Goal: Task Accomplishment & Management: Use online tool/utility

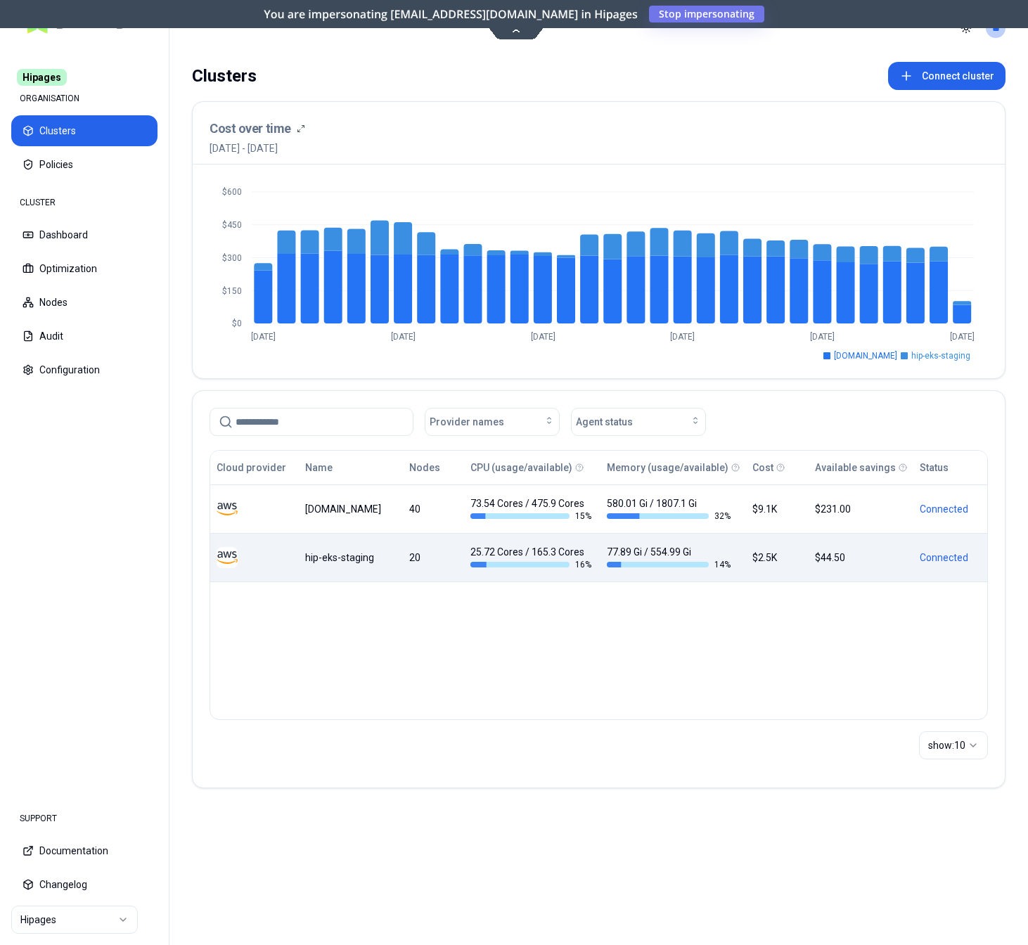
click at [339, 557] on div "hip-eks-staging" at bounding box center [350, 558] width 90 height 14
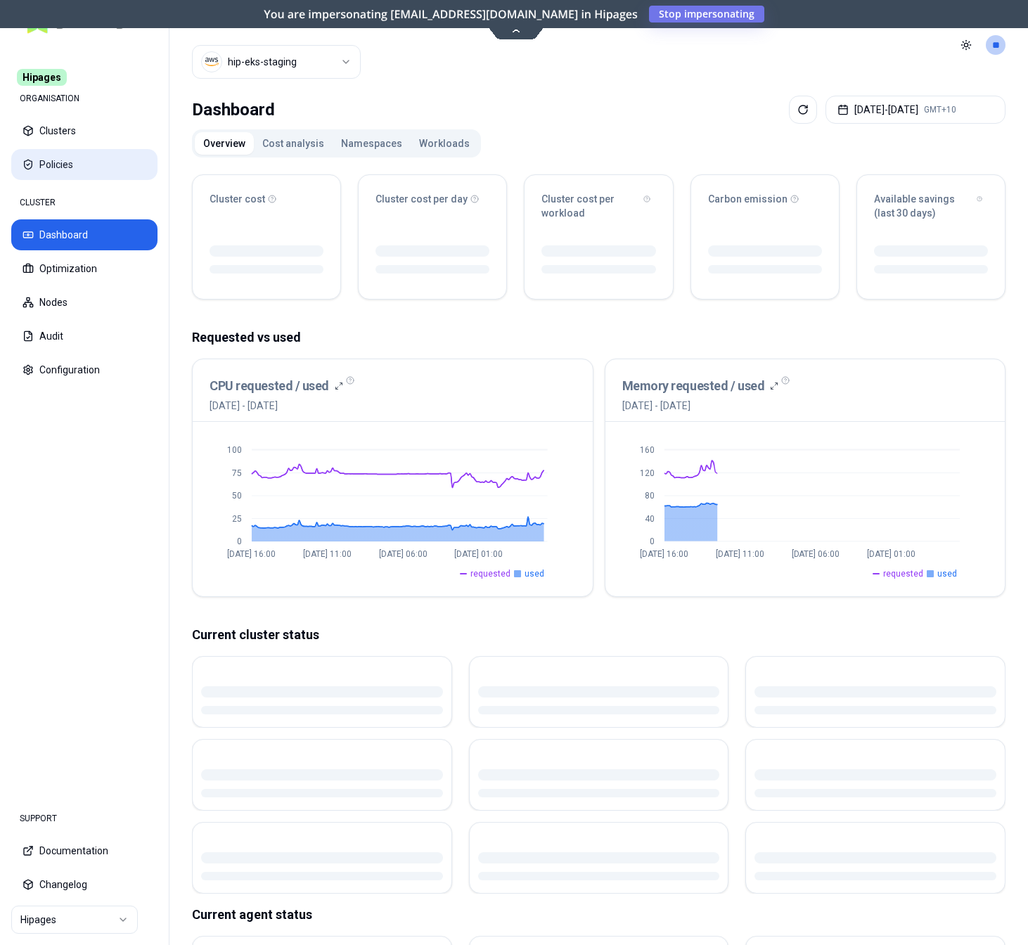
click at [53, 153] on button "Policies" at bounding box center [84, 164] width 146 height 31
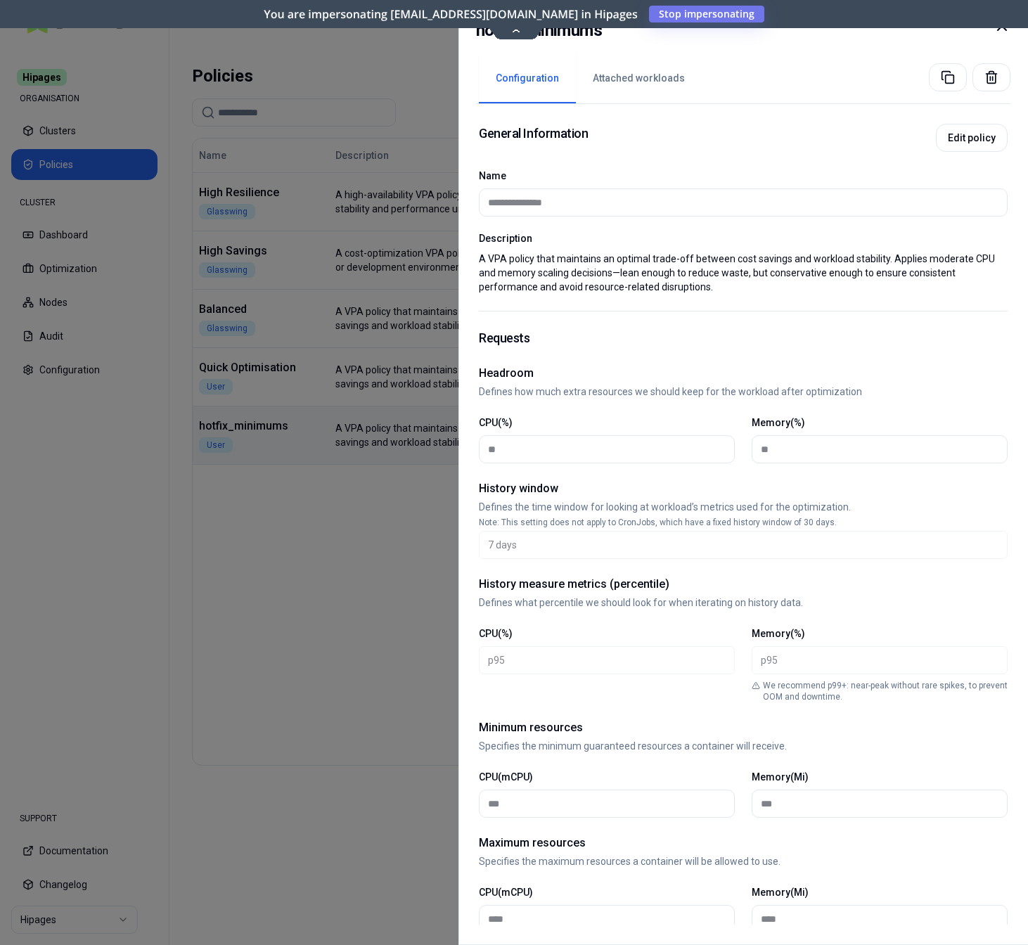
click at [651, 76] on button "Attached workloads" at bounding box center [639, 78] width 126 height 49
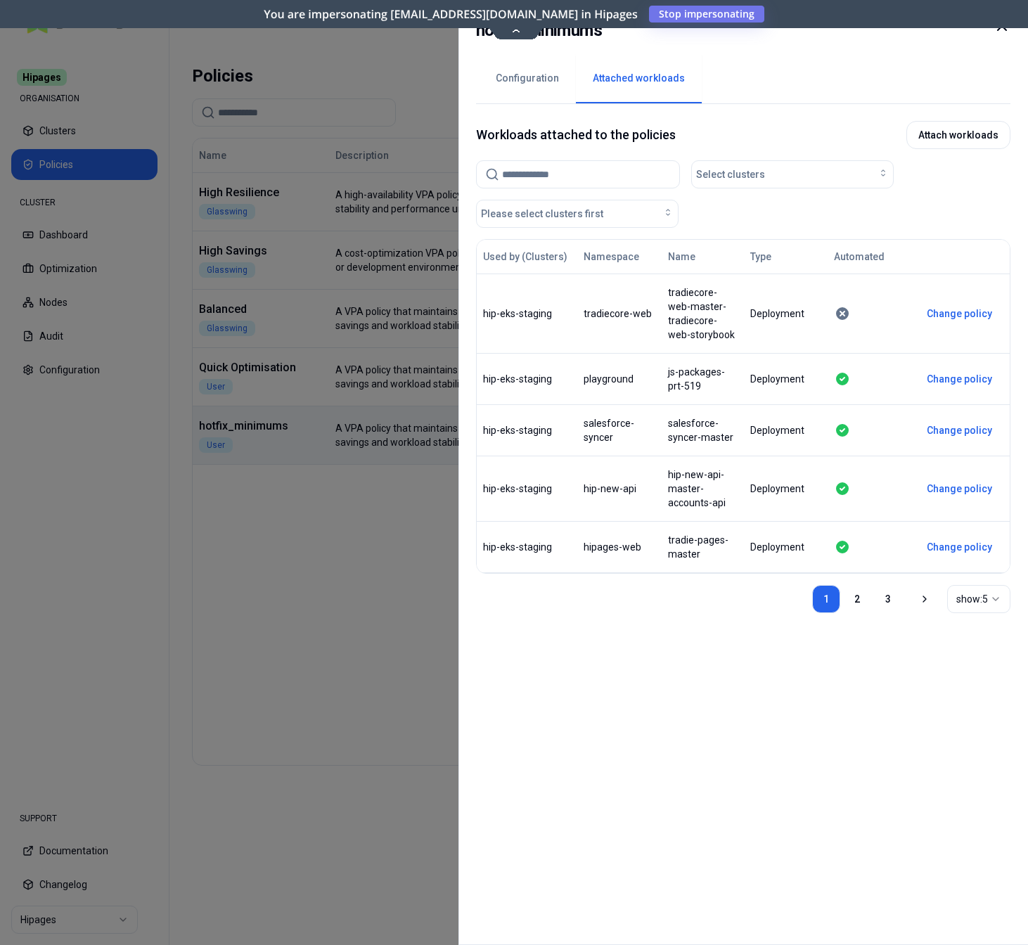
click at [521, 70] on button "Configuration" at bounding box center [527, 78] width 97 height 49
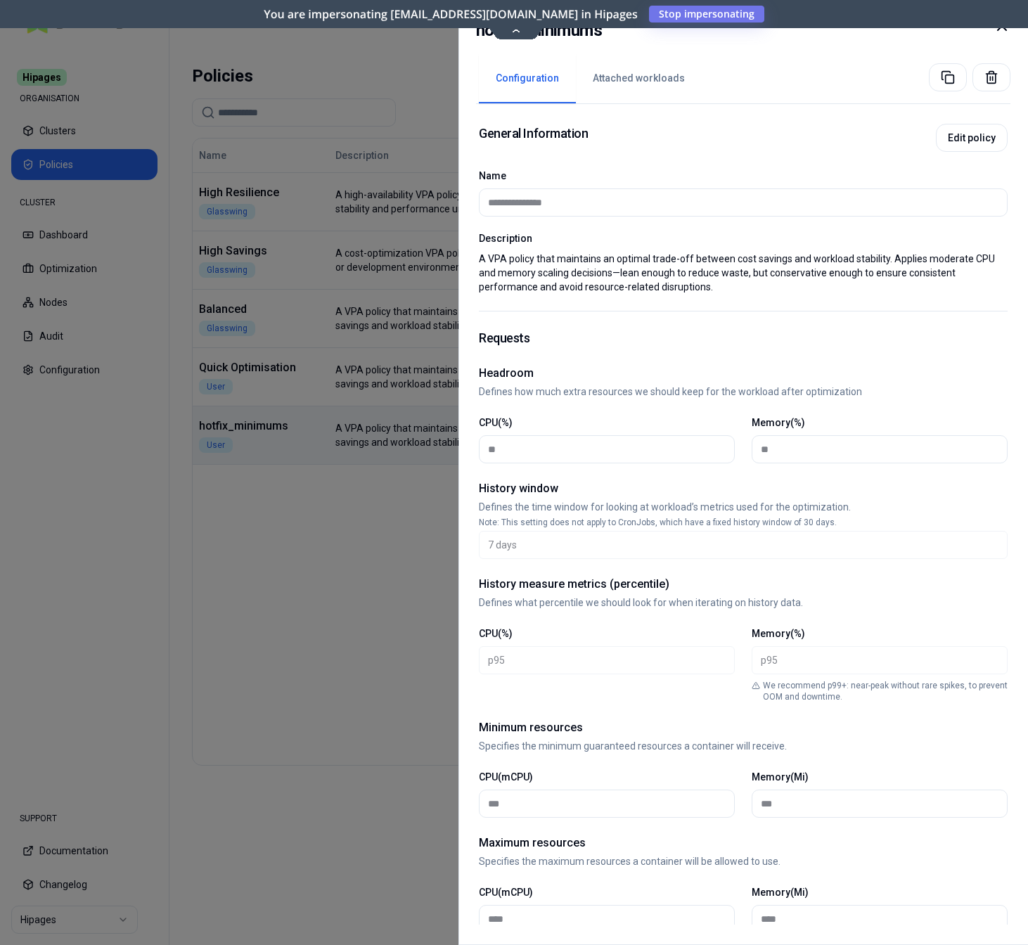
click at [640, 79] on button "Attached workloads" at bounding box center [639, 78] width 126 height 49
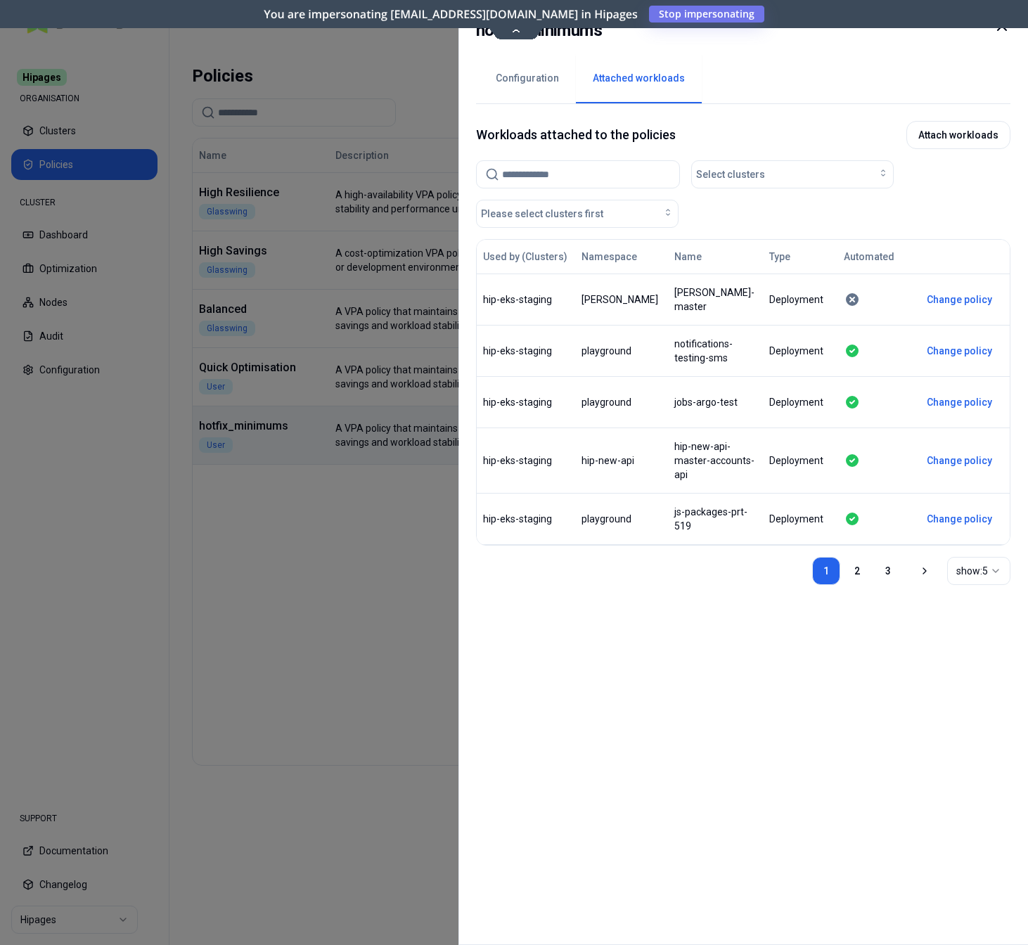
click at [970, 578] on button "show: 5" at bounding box center [979, 571] width 63 height 28
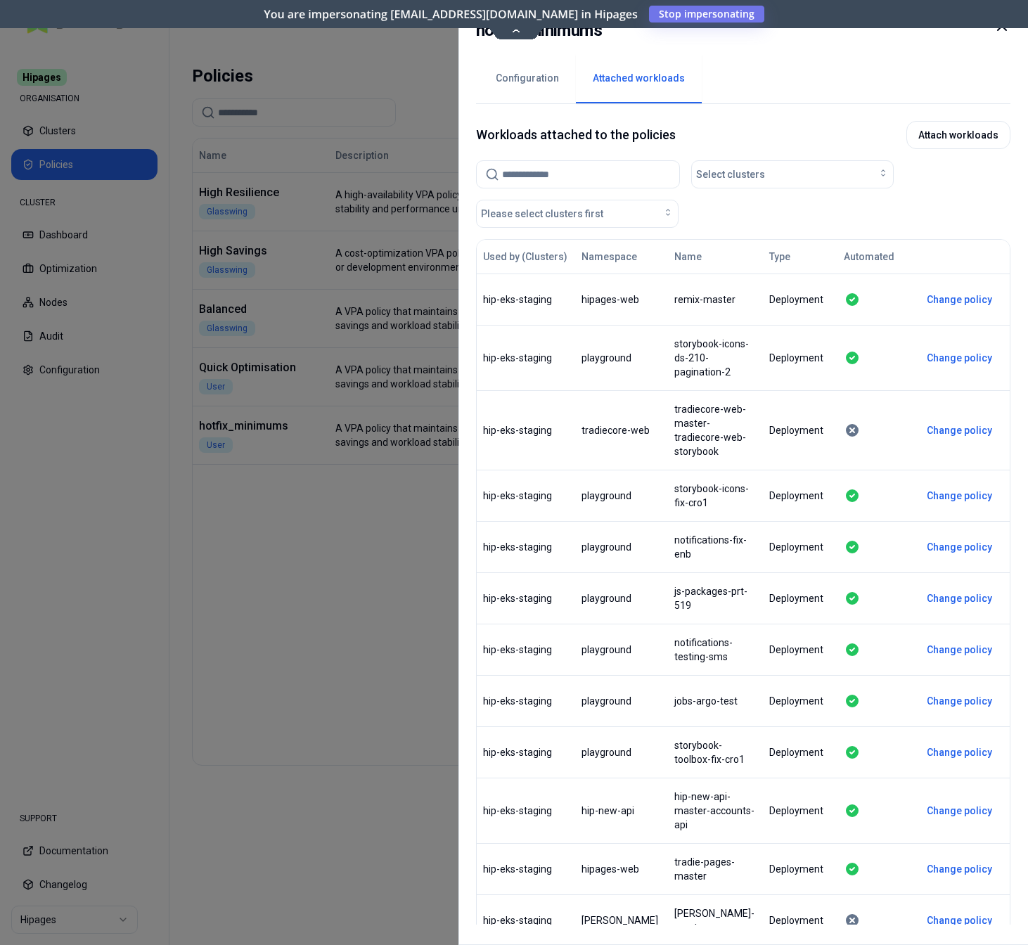
click at [514, 28] on h2 "hotfix_minimums" at bounding box center [539, 30] width 126 height 25
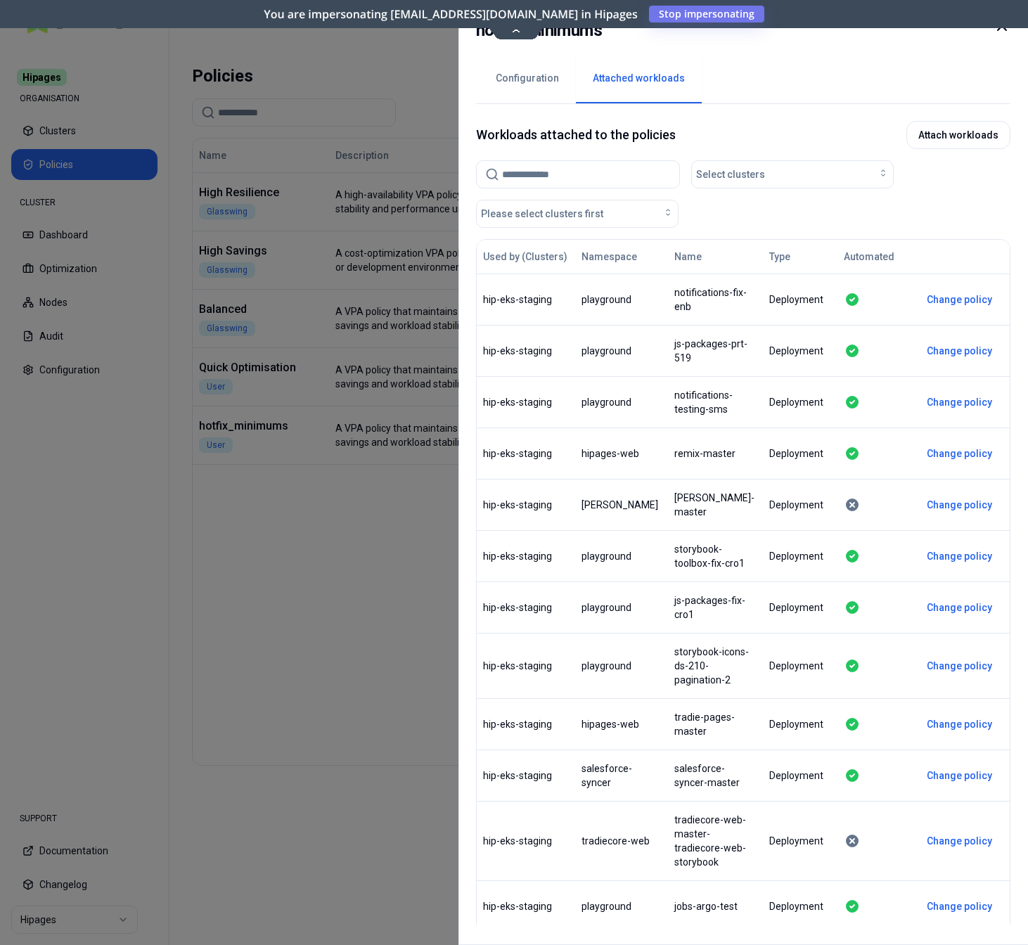
click at [512, 29] on h2 "hotfix_minimums" at bounding box center [539, 30] width 126 height 25
click at [362, 562] on div at bounding box center [514, 472] width 1028 height 945
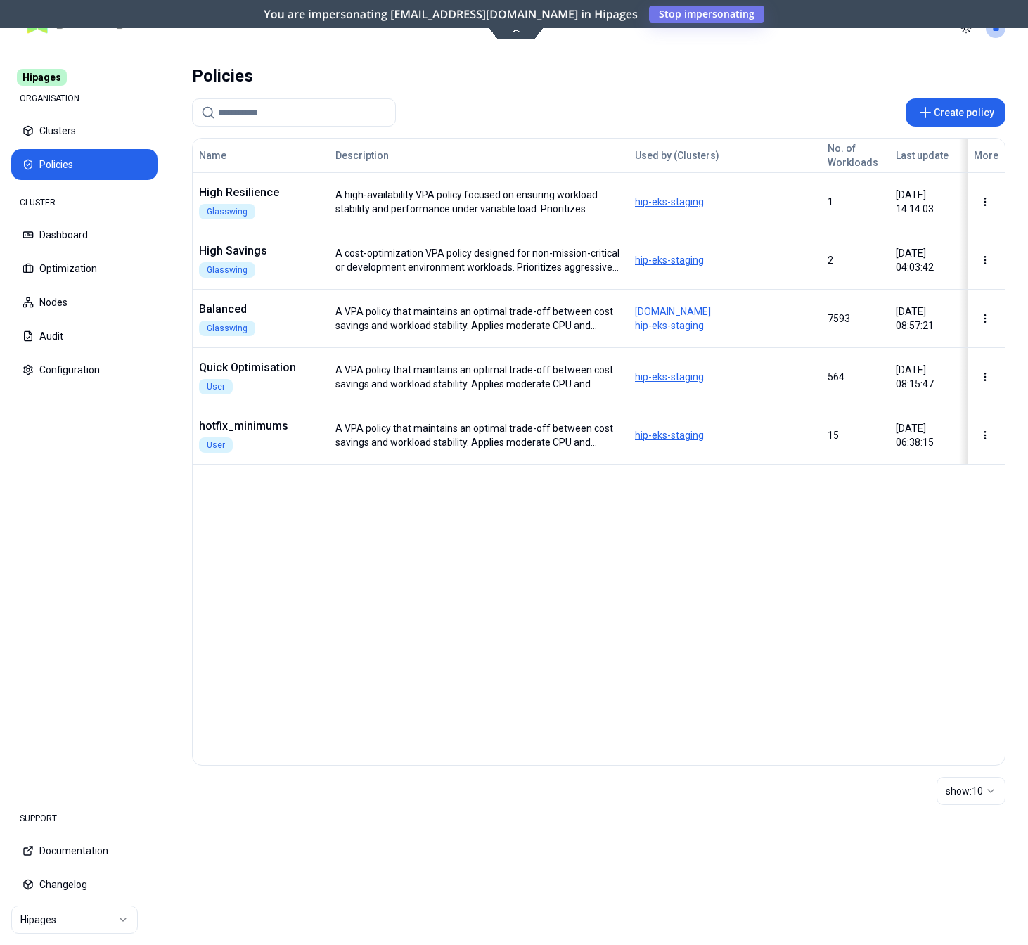
click at [520, 32] on icon at bounding box center [516, 30] width 19 height 11
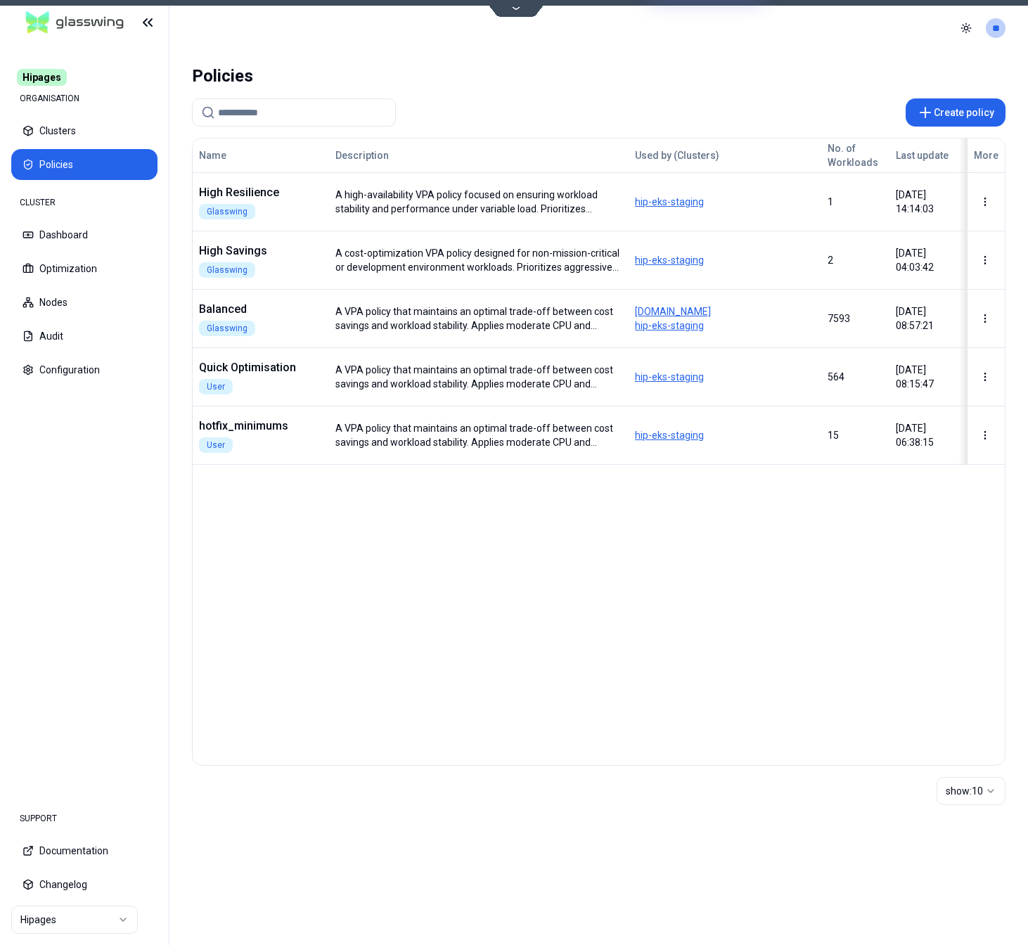
click at [387, 747] on div "Name Description Used by (Clusters) No. of Workloads Last update More High Resi…" at bounding box center [599, 452] width 814 height 628
click at [460, 654] on div "Name Description Used by (Clusters) No. of Workloads Last update More High Resi…" at bounding box center [599, 452] width 814 height 628
click at [90, 278] on button "Optimization" at bounding box center [84, 268] width 146 height 31
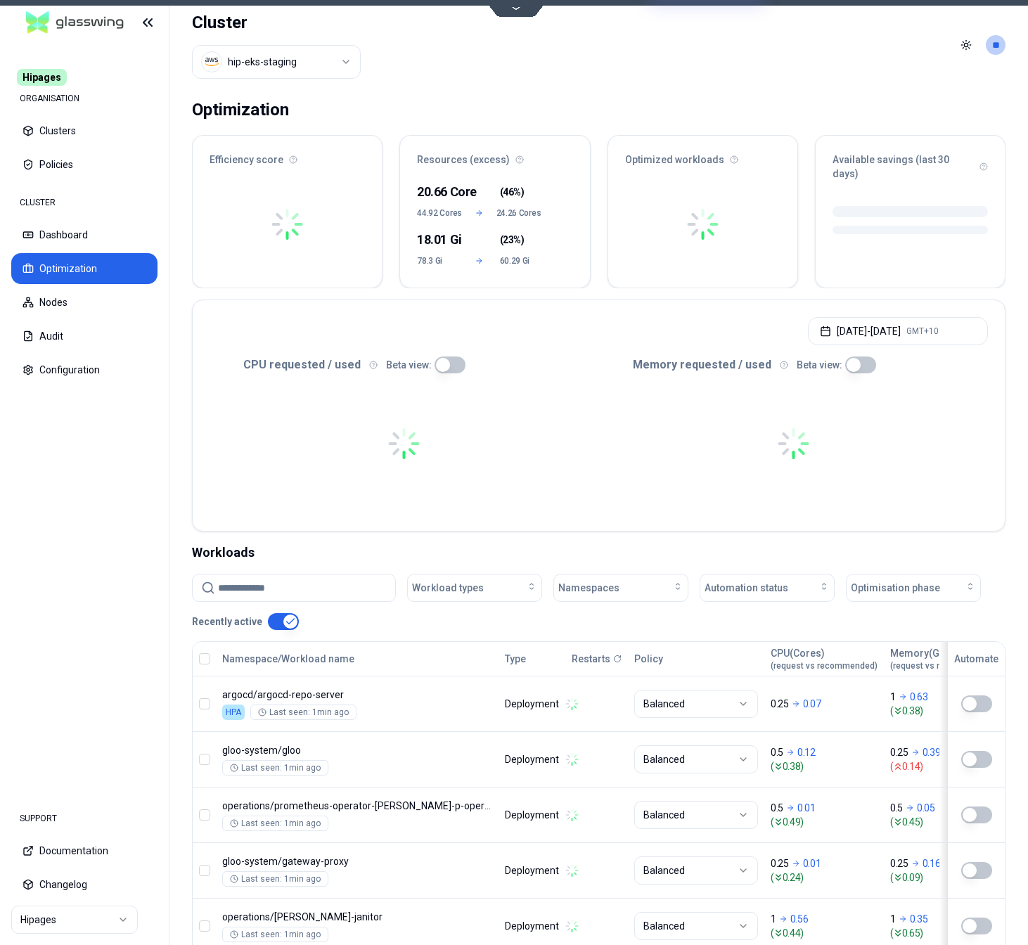
click at [318, 577] on input at bounding box center [302, 588] width 169 height 27
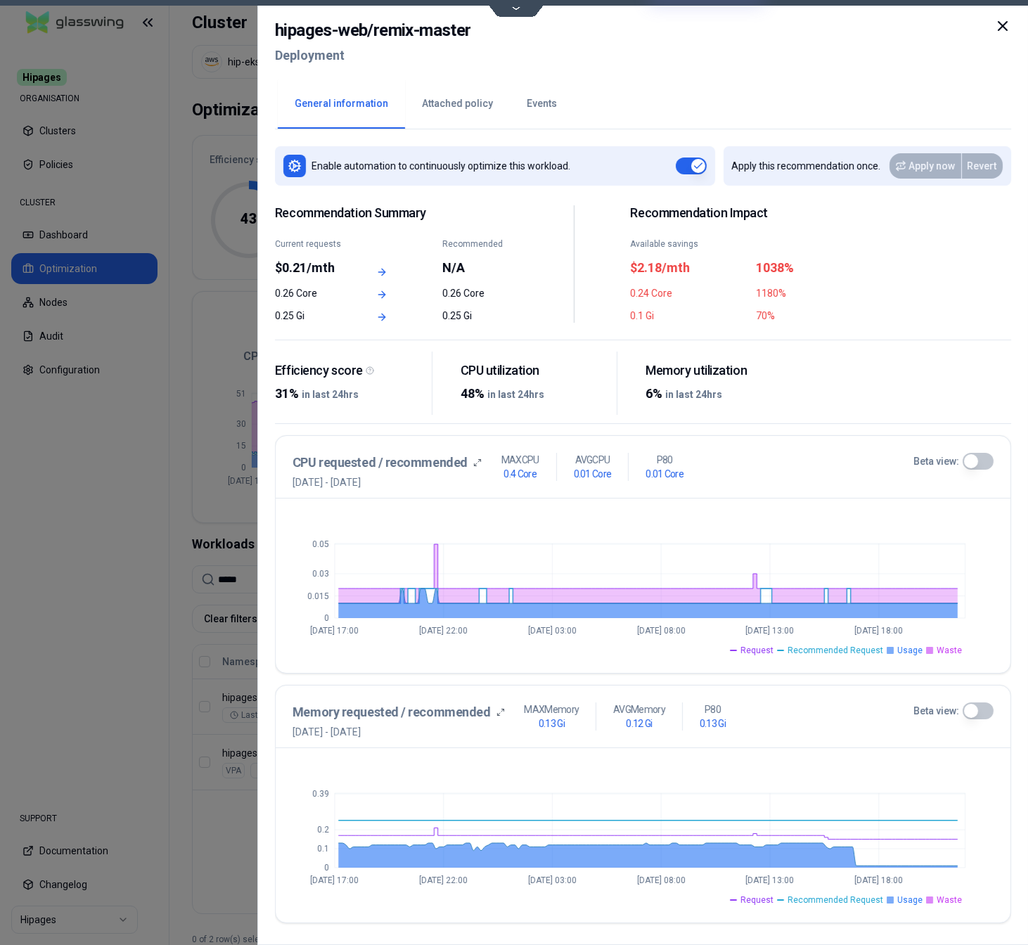
click at [212, 822] on div at bounding box center [514, 472] width 1028 height 945
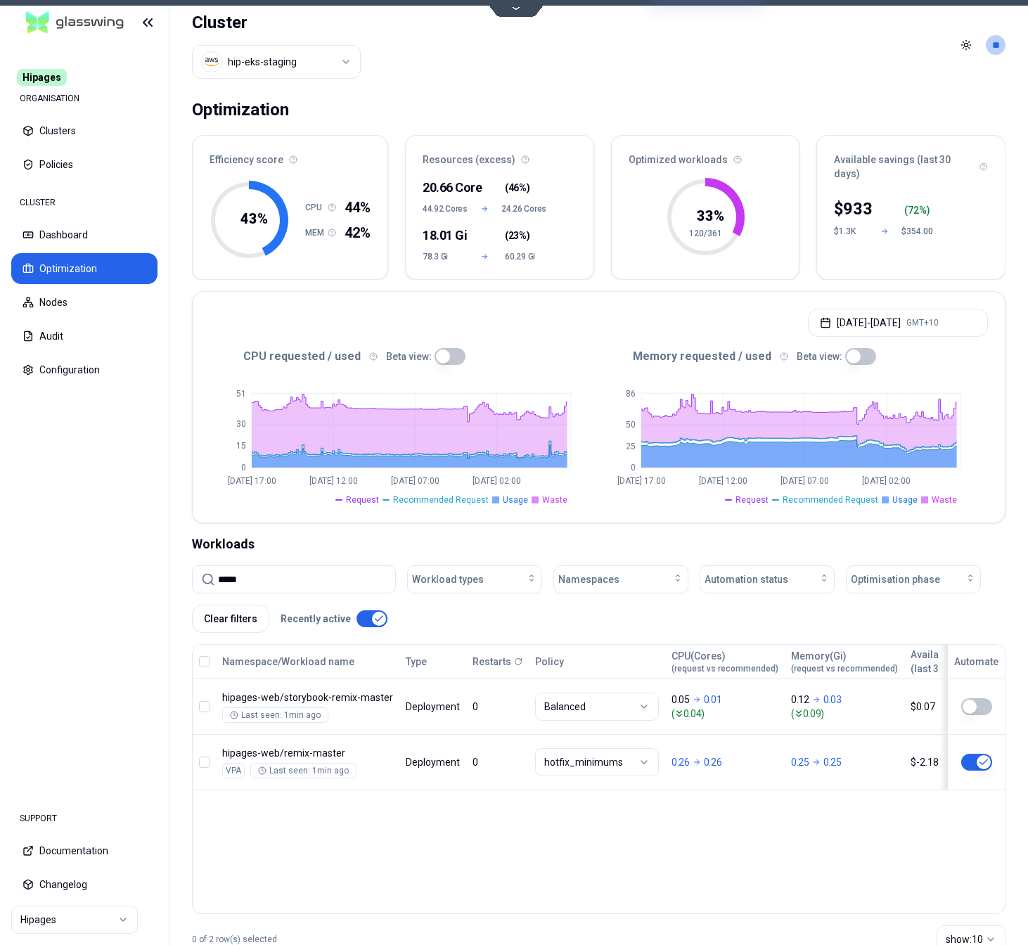
click at [274, 830] on div "Namespace/Workload name Type Restarts Policy CPU(Cores) (request vs recommended…" at bounding box center [599, 779] width 814 height 270
click at [898, 583] on span "Optimisation phase" at bounding box center [895, 580] width 89 height 14
click at [896, 609] on div "Applied" at bounding box center [917, 611] width 134 height 23
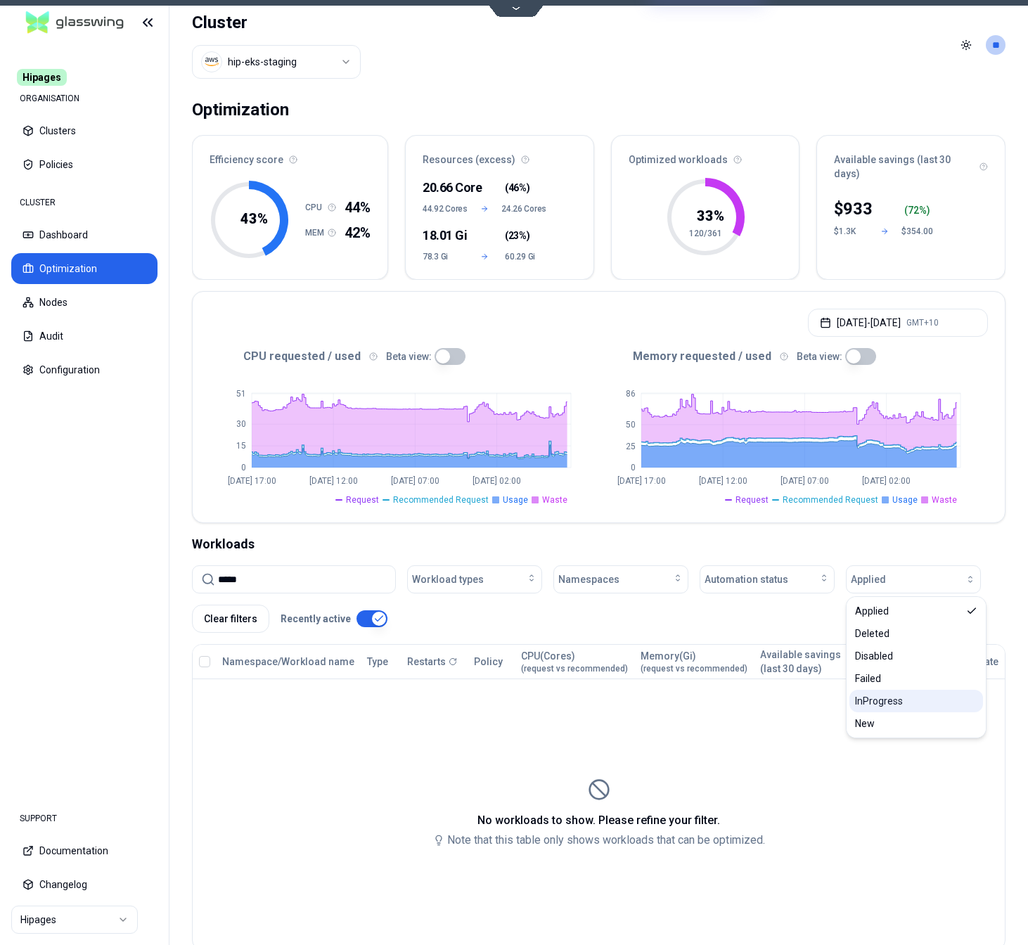
click at [907, 702] on div "InProgress" at bounding box center [917, 701] width 134 height 23
click at [888, 722] on div "New" at bounding box center [917, 724] width 134 height 23
click at [893, 673] on div "Failed" at bounding box center [917, 679] width 134 height 23
click at [892, 662] on span "Disabled" at bounding box center [874, 656] width 38 height 14
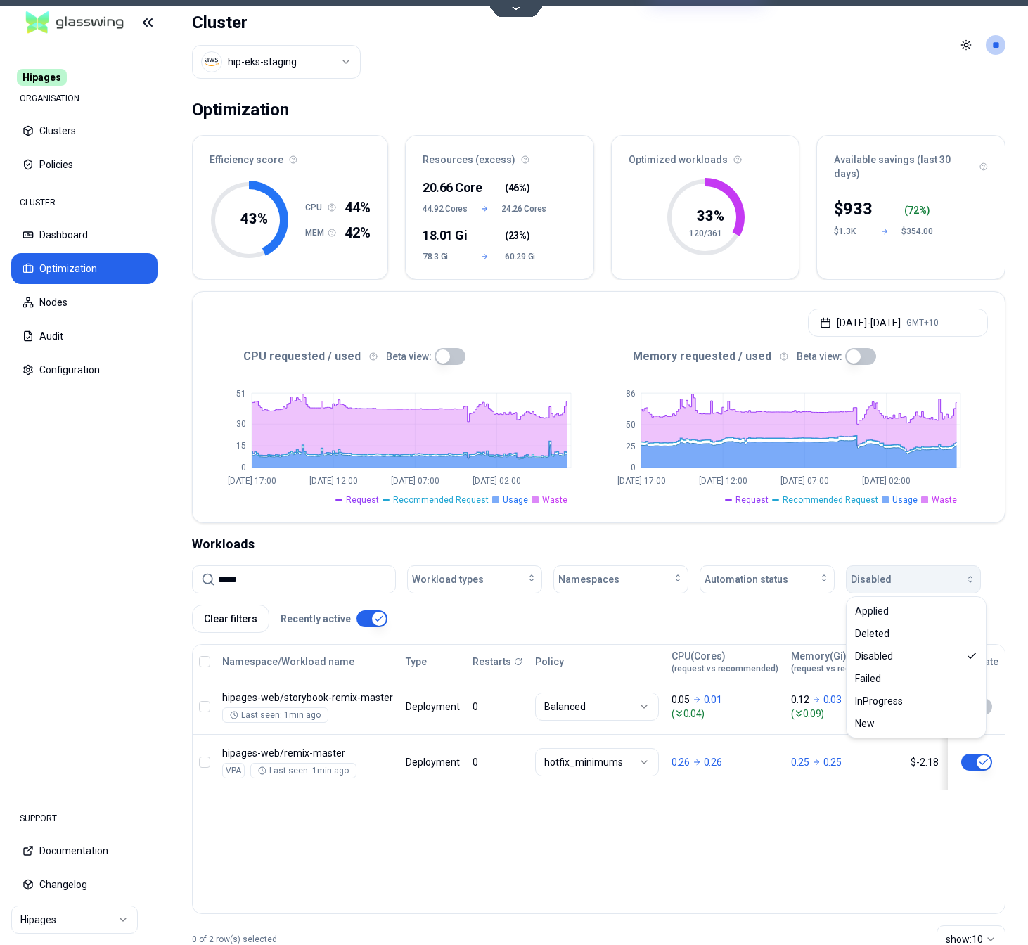
click at [920, 575] on div "button" at bounding box center [934, 579] width 84 height 11
click at [899, 649] on div "Disabled" at bounding box center [917, 656] width 134 height 23
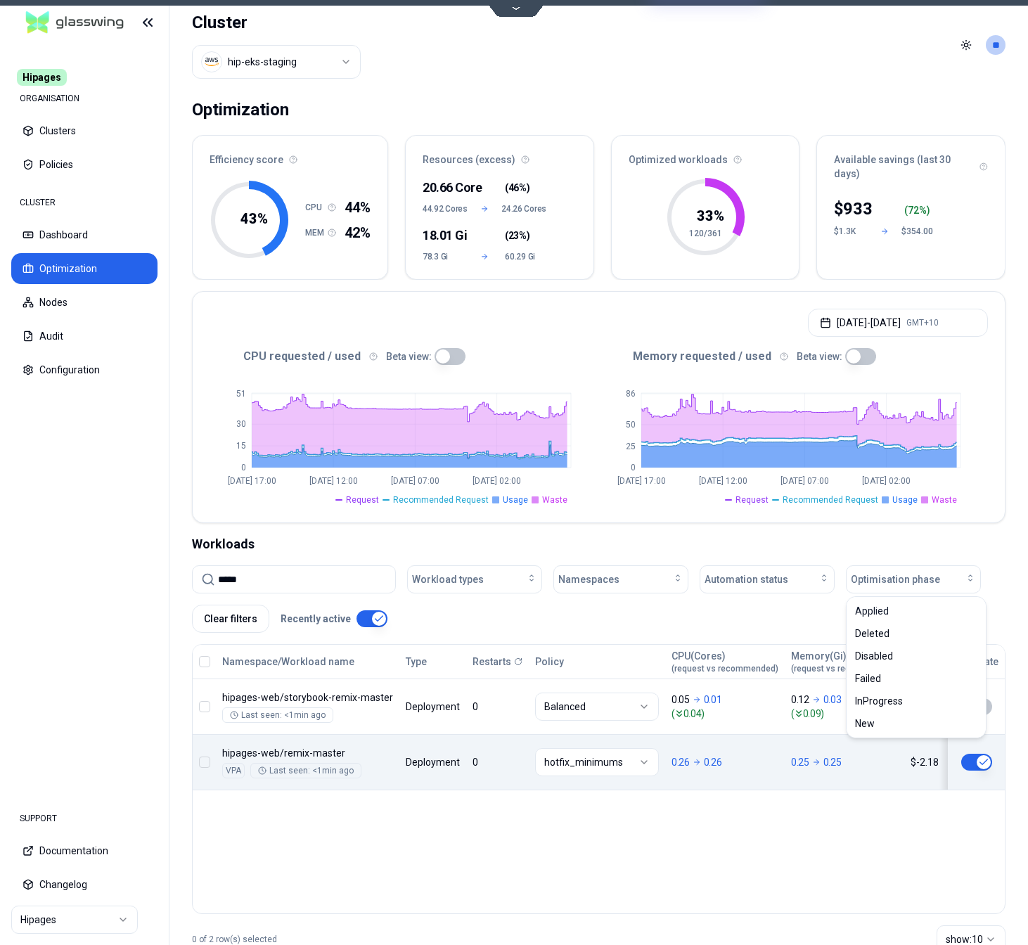
click at [390, 771] on div "Namespace/Workload name Type Restarts Policy CPU(Cores) (request vs recommended…" at bounding box center [599, 718] width 813 height 146
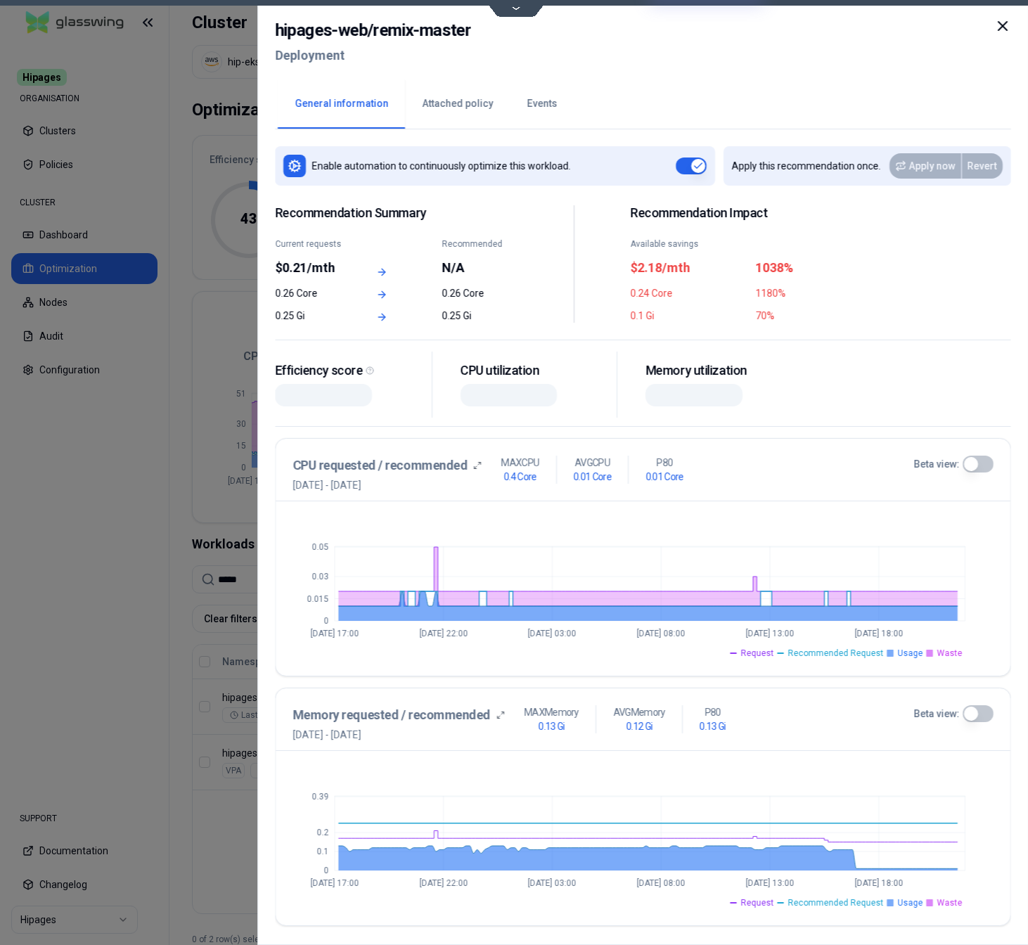
click at [554, 108] on button "Events" at bounding box center [542, 103] width 64 height 49
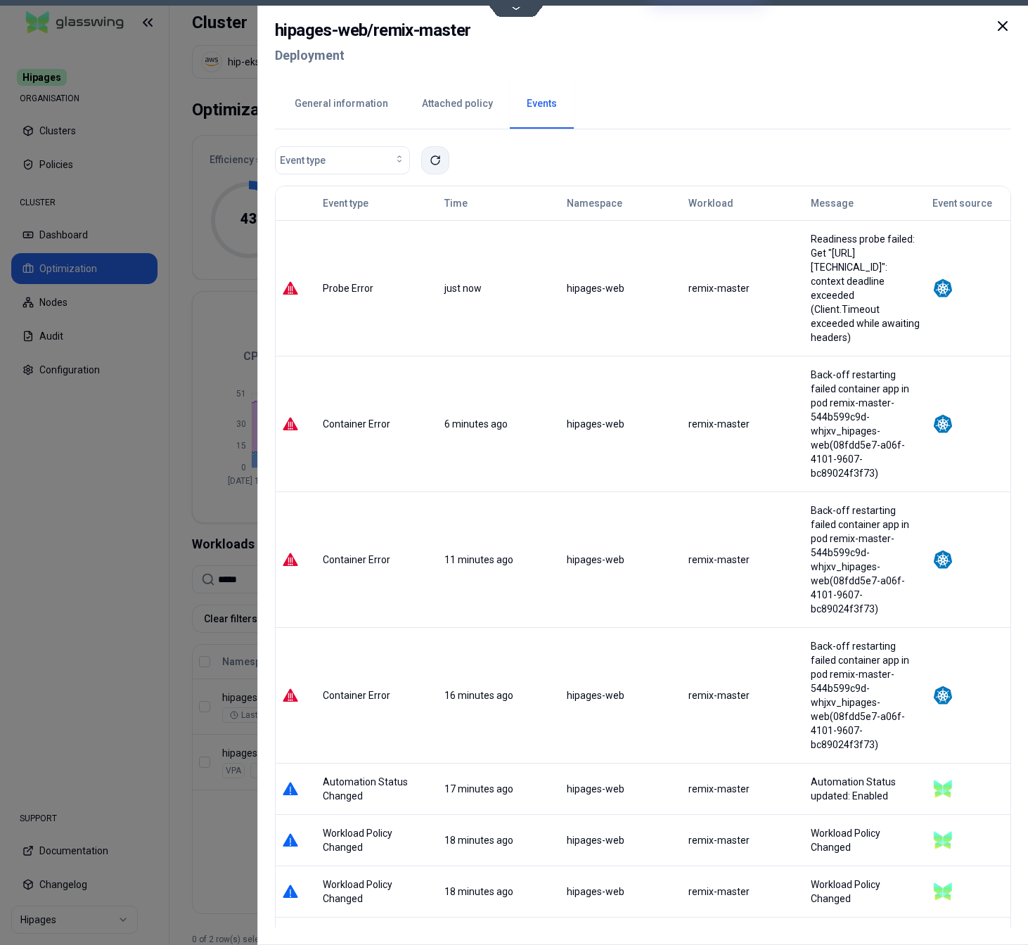
click at [436, 153] on button at bounding box center [435, 160] width 28 height 28
click at [437, 152] on button at bounding box center [435, 160] width 28 height 28
click at [437, 160] on icon at bounding box center [435, 160] width 11 height 11
click at [443, 159] on button at bounding box center [435, 160] width 28 height 28
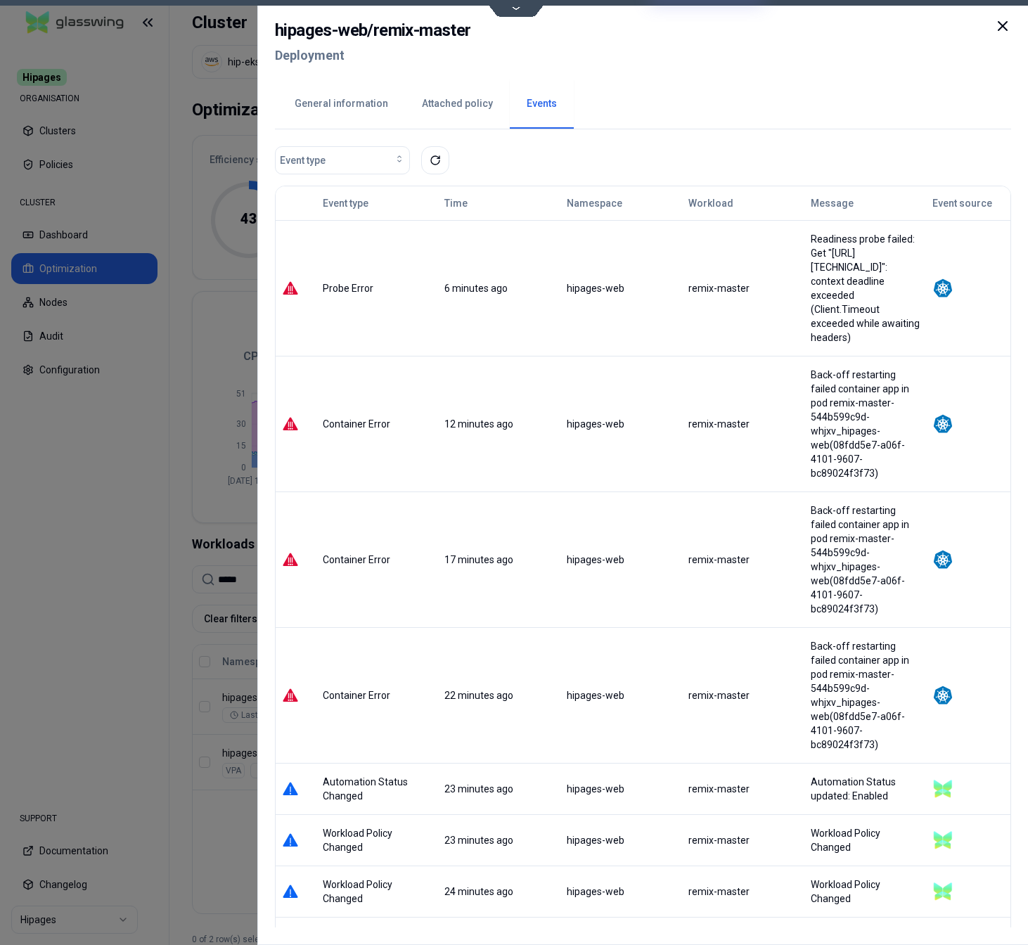
drag, startPoint x: 900, startPoint y: 293, endPoint x: 618, endPoint y: 232, distance: 289.3
click at [618, 232] on tr "Probe Error 6 minutes ago hipages-web remix-master Readiness probe failed: Get …" at bounding box center [643, 288] width 735 height 136
click at [442, 163] on button at bounding box center [435, 160] width 28 height 28
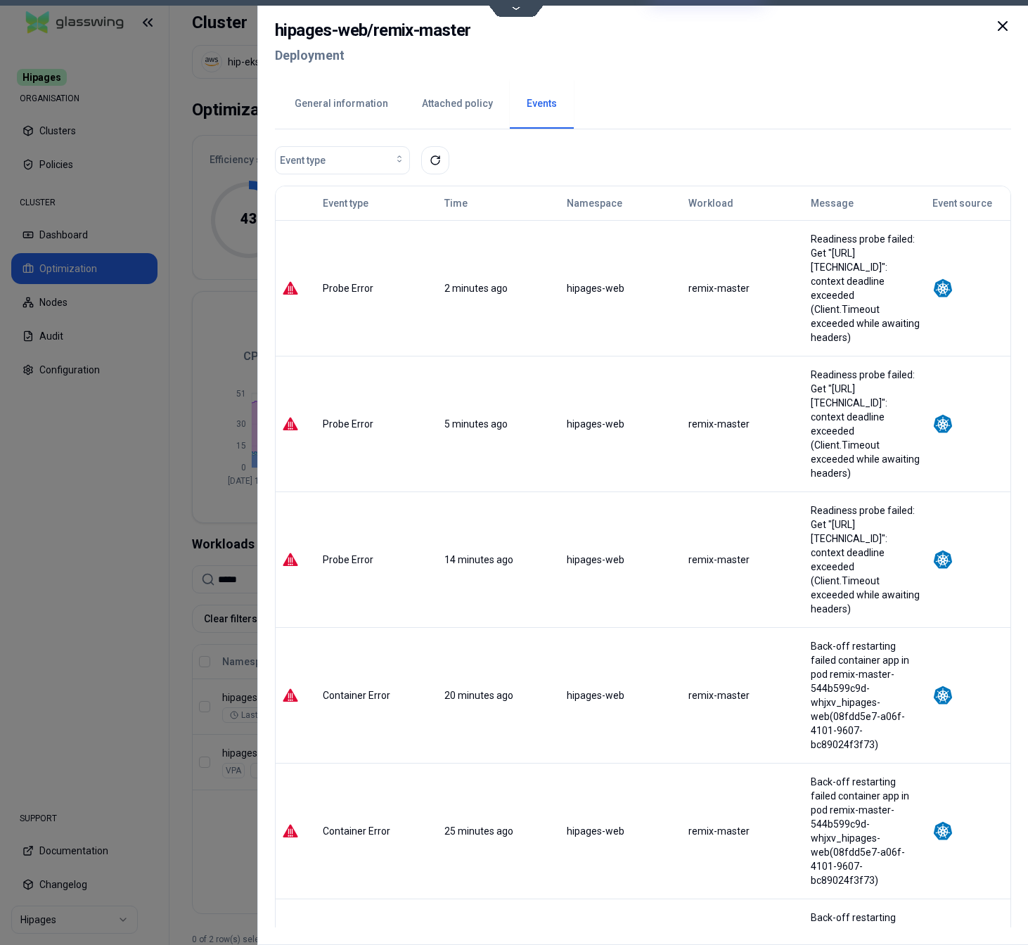
click at [197, 867] on div at bounding box center [514, 472] width 1028 height 945
click at [277, 588] on input "*****" at bounding box center [302, 579] width 169 height 27
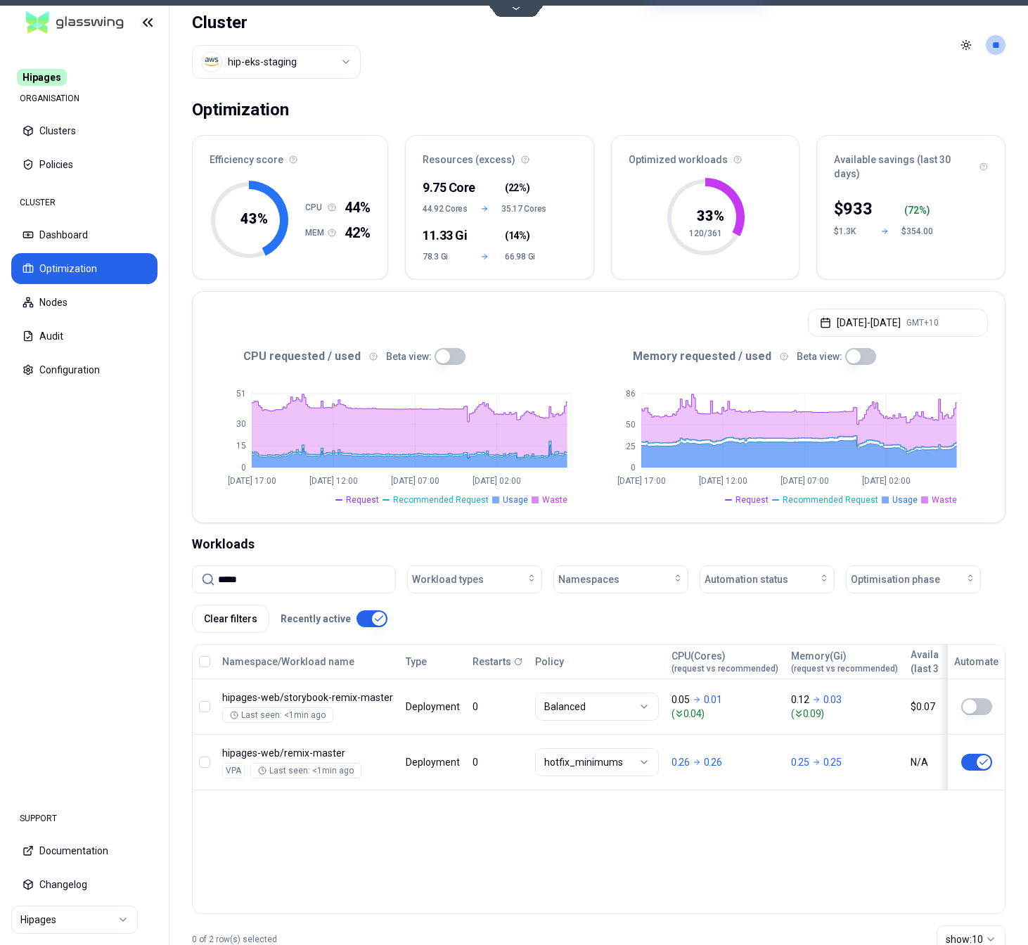
paste input "**********"
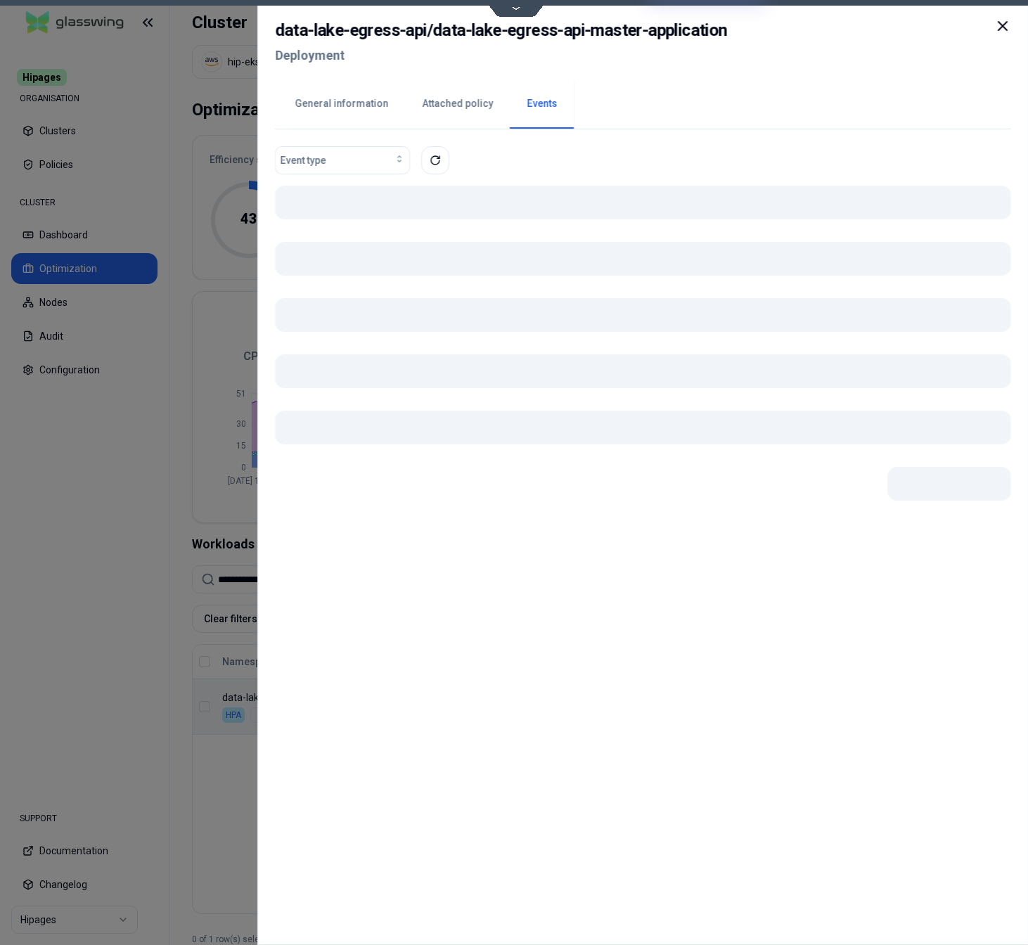
scroll to position [0, 4]
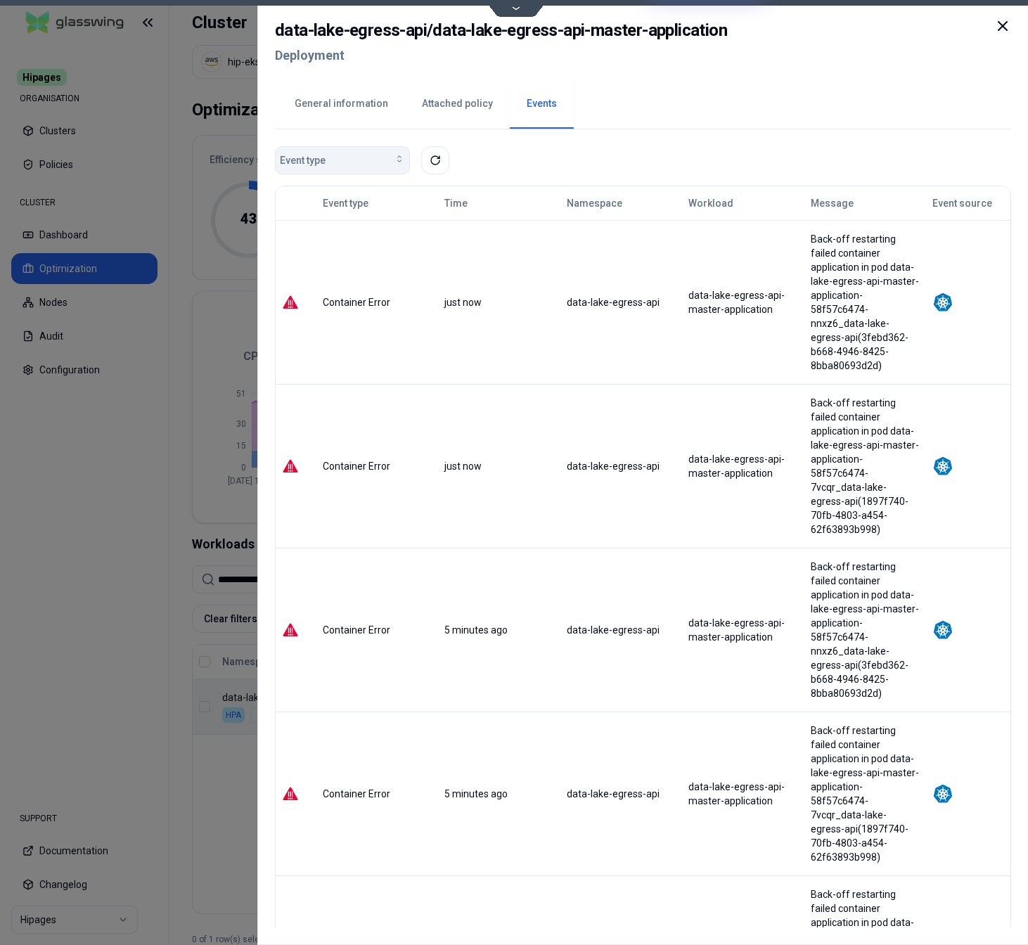
click at [343, 163] on div "Event type" at bounding box center [342, 160] width 125 height 14
click at [338, 155] on div "Event type" at bounding box center [342, 160] width 125 height 14
drag, startPoint x: 338, startPoint y: 168, endPoint x: 339, endPoint y: 160, distance: 7.8
click at [339, 161] on button "Event type" at bounding box center [342, 160] width 135 height 28
click at [514, 157] on div "Event type" at bounding box center [643, 160] width 737 height 28
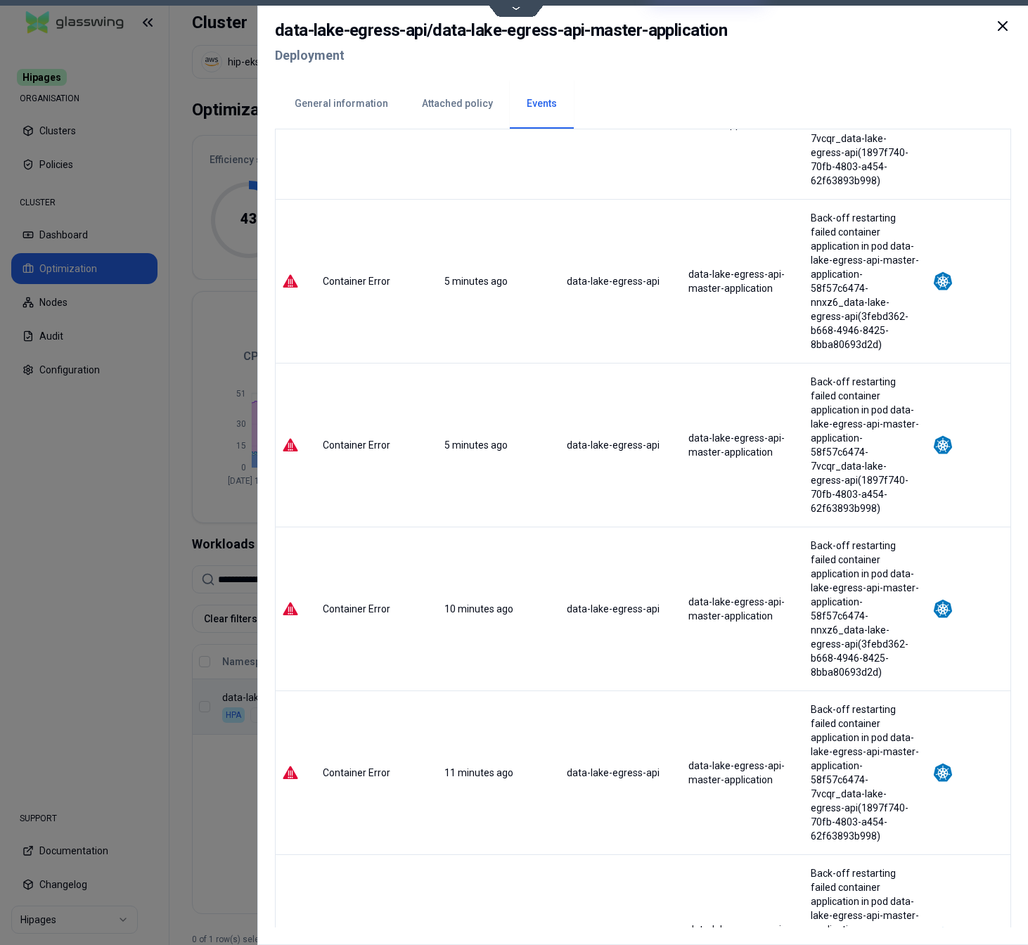
scroll to position [350, 0]
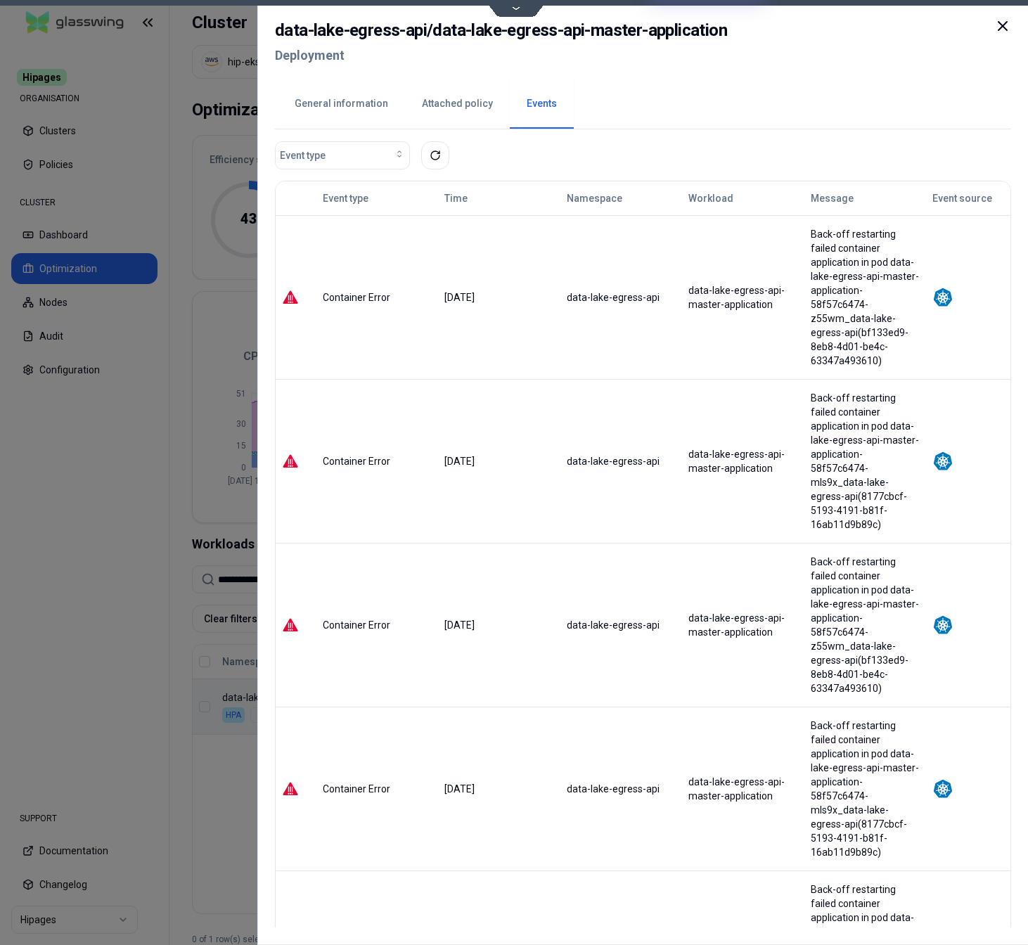
scroll to position [0, 0]
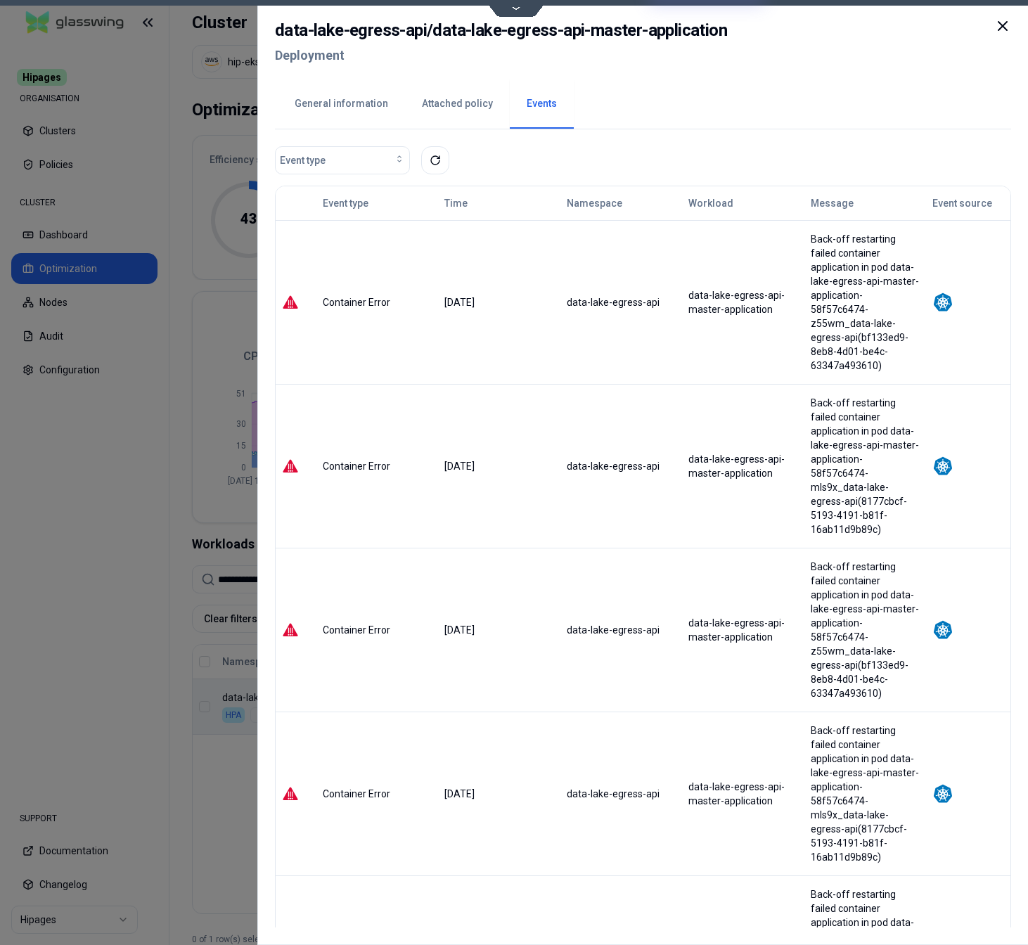
click at [333, 110] on button "General information" at bounding box center [341, 103] width 127 height 49
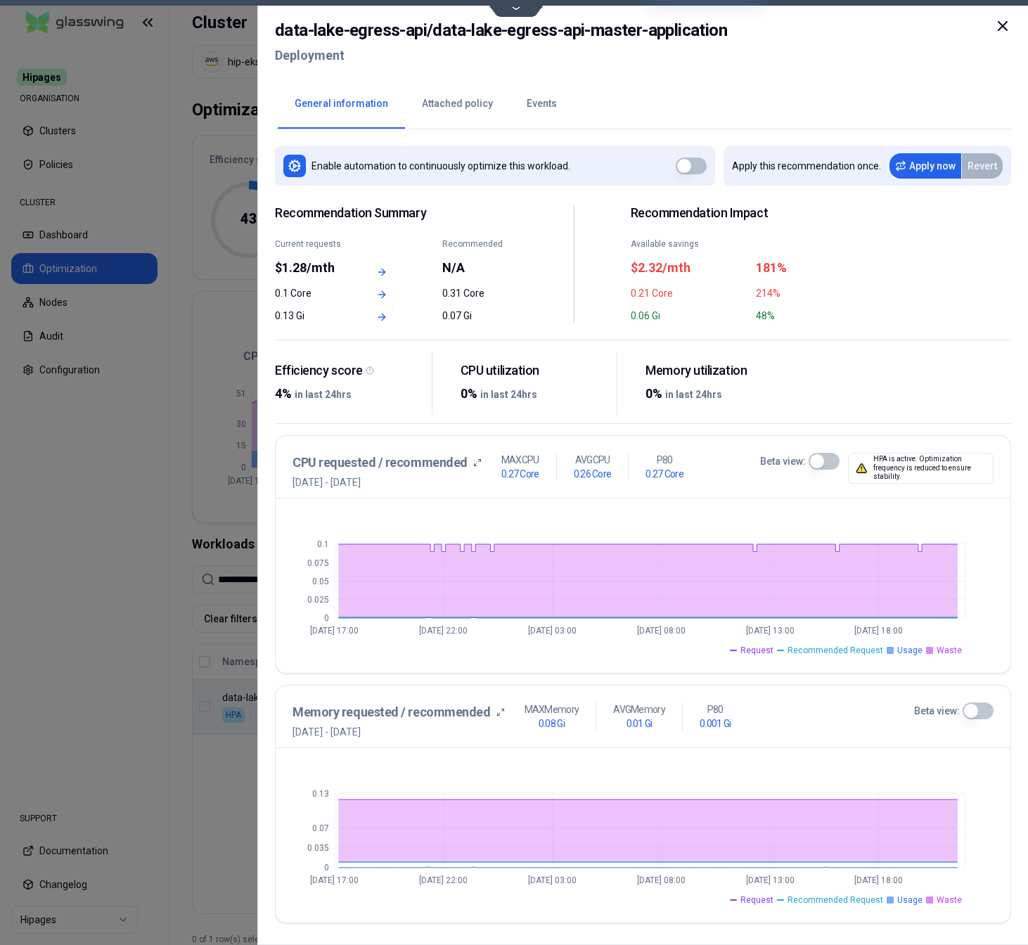
click at [211, 811] on div at bounding box center [514, 472] width 1028 height 945
click at [258, 647] on div at bounding box center [514, 472] width 1028 height 945
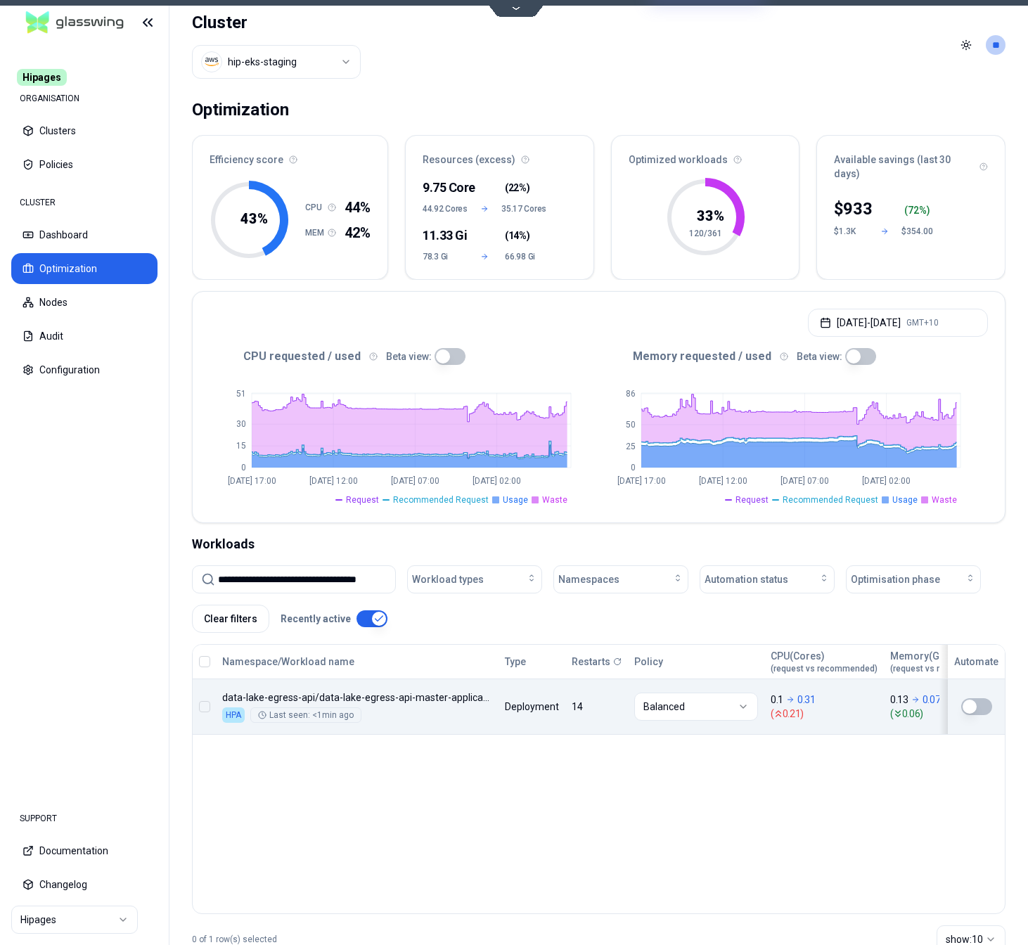
scroll to position [0, 4]
click at [255, 575] on input "**********" at bounding box center [302, 579] width 169 height 27
paste input
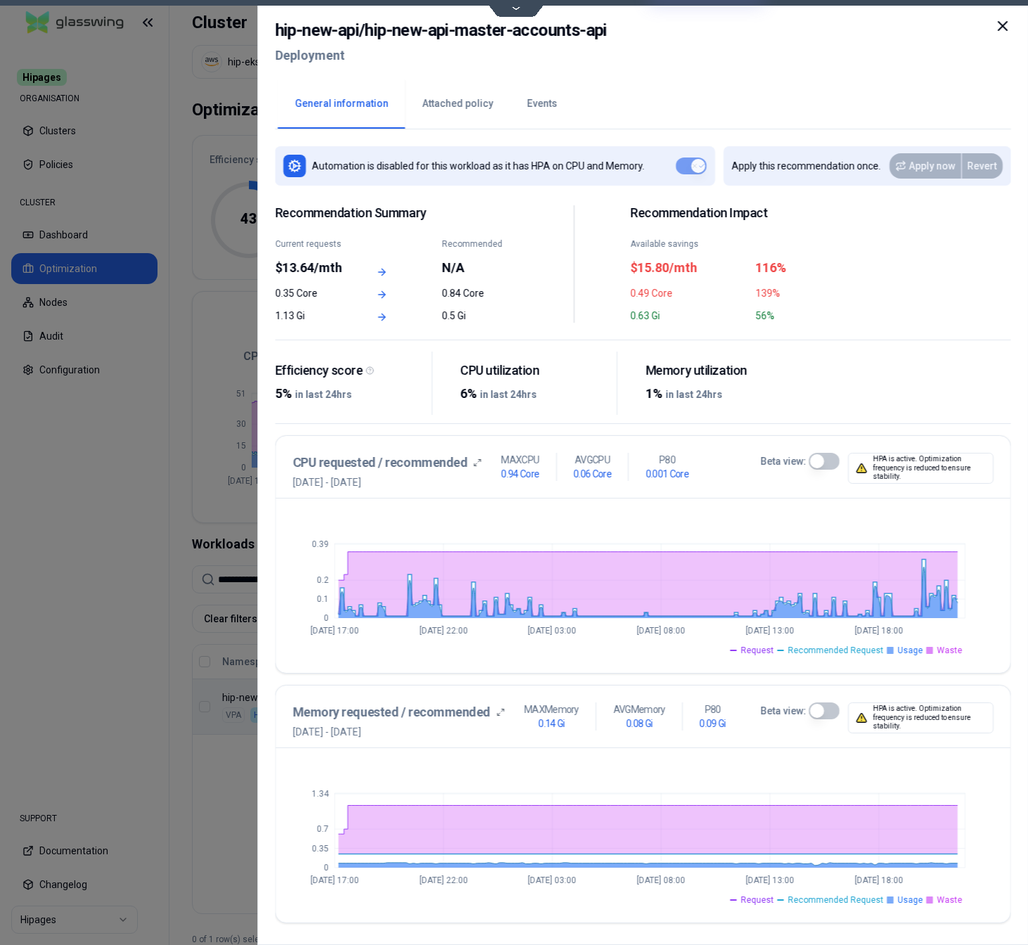
click at [832, 464] on button "Beta view:" at bounding box center [824, 461] width 31 height 17
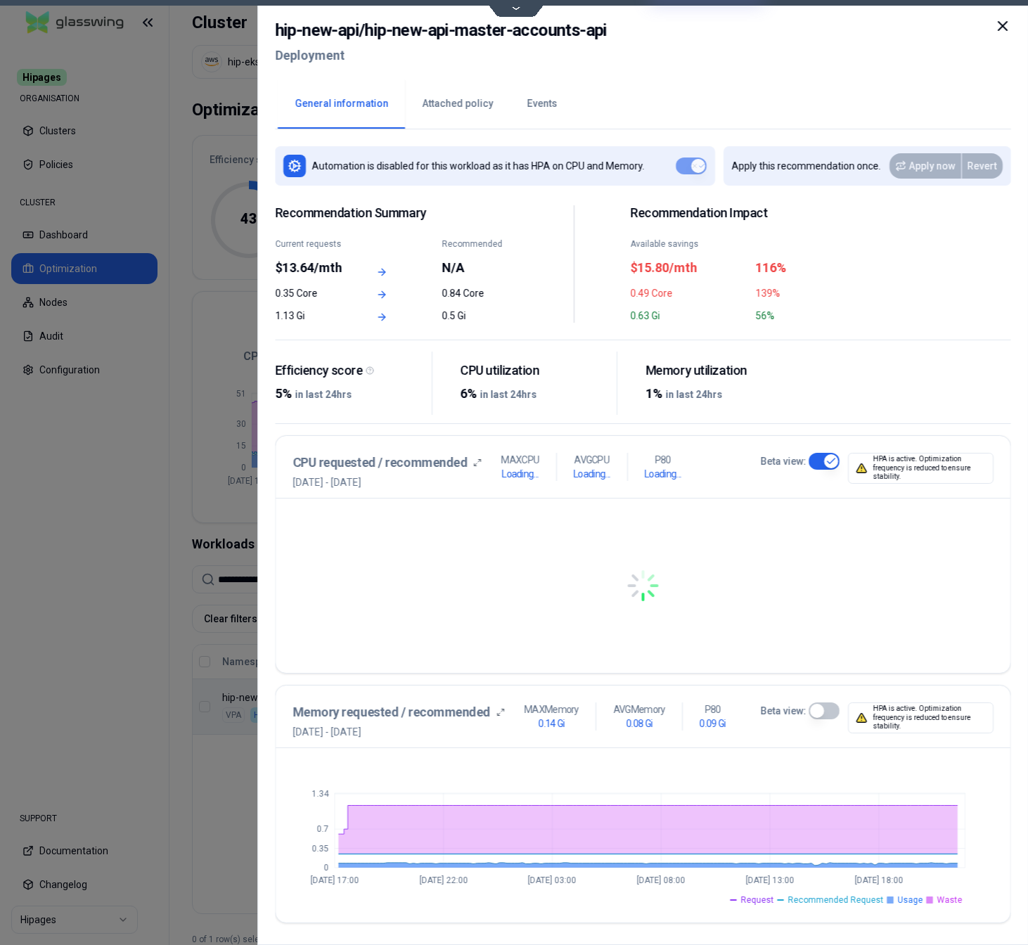
click at [829, 713] on button "Beta view:" at bounding box center [824, 711] width 31 height 17
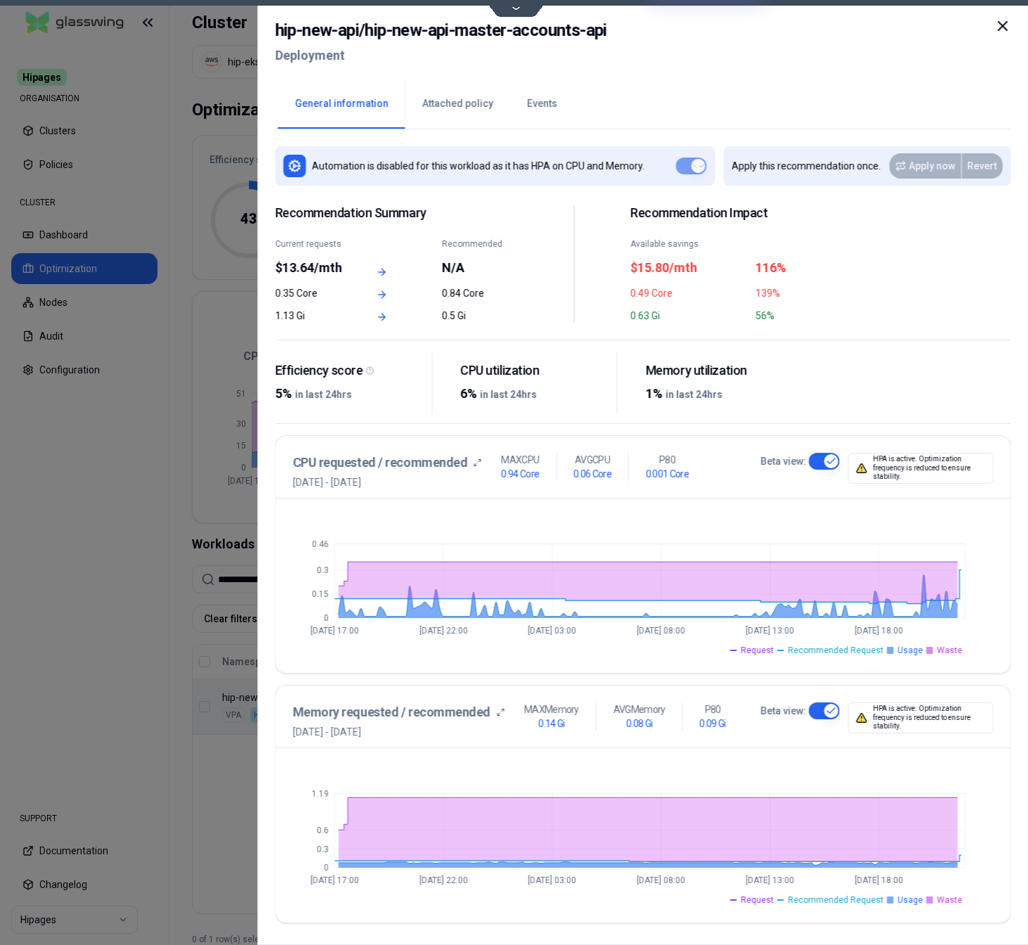
click at [527, 107] on button "Events" at bounding box center [542, 103] width 64 height 49
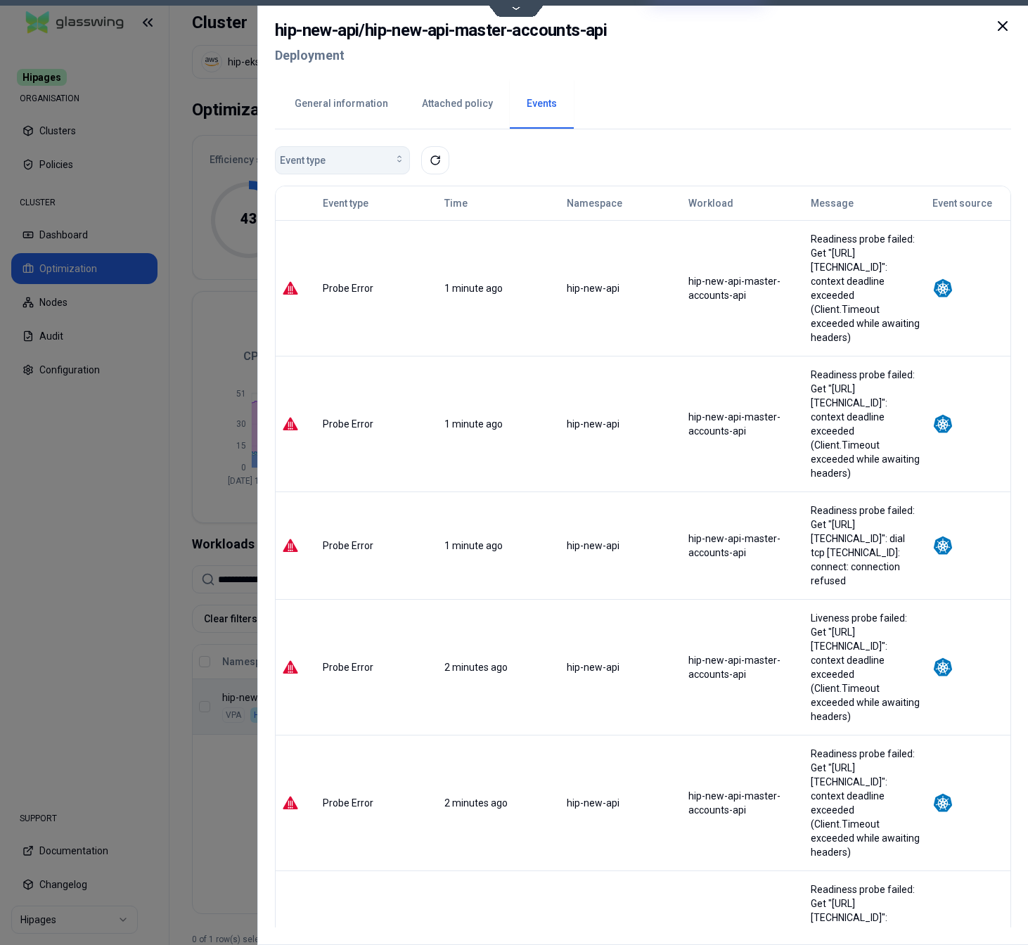
click at [374, 148] on button "Event type" at bounding box center [342, 160] width 135 height 28
click at [339, 194] on span "Automation Status Changed" at bounding box center [345, 192] width 122 height 14
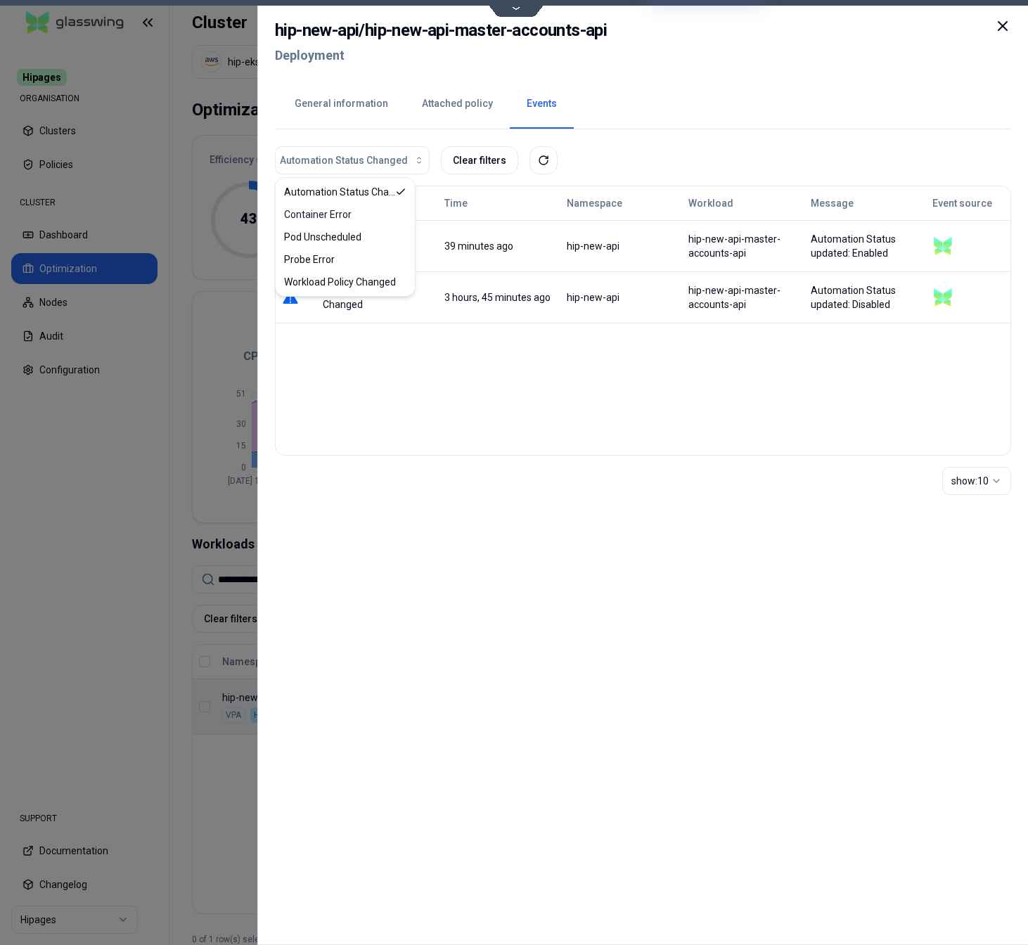
click at [567, 405] on div "Event type Time Namespace Workload Message Event source Automation Status Chang…" at bounding box center [643, 321] width 737 height 270
click at [876, 256] on div "Automation Status updated: Enabled" at bounding box center [865, 246] width 110 height 28
click at [447, 246] on span "39 minutes ago" at bounding box center [479, 246] width 69 height 11
click at [510, 275] on td "3 hours, 45 minutes ago" at bounding box center [499, 297] width 122 height 51
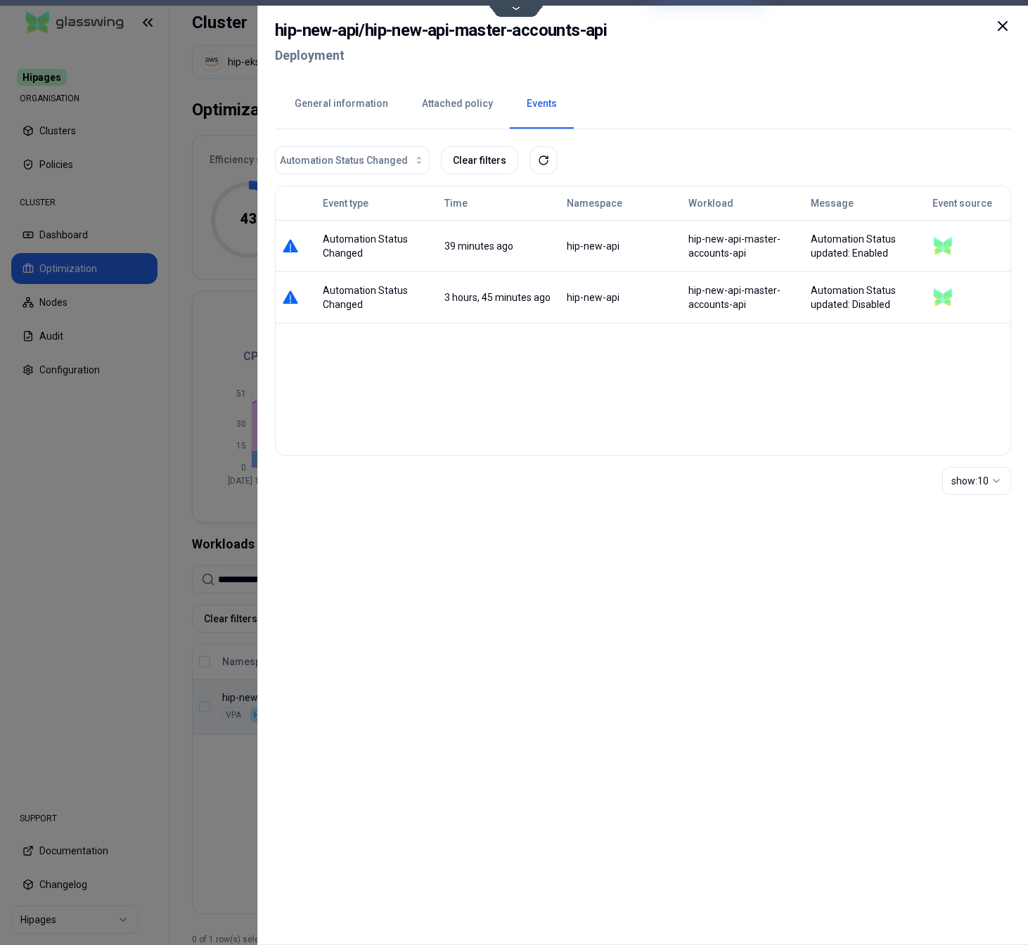
click at [348, 102] on button "General information" at bounding box center [341, 103] width 127 height 49
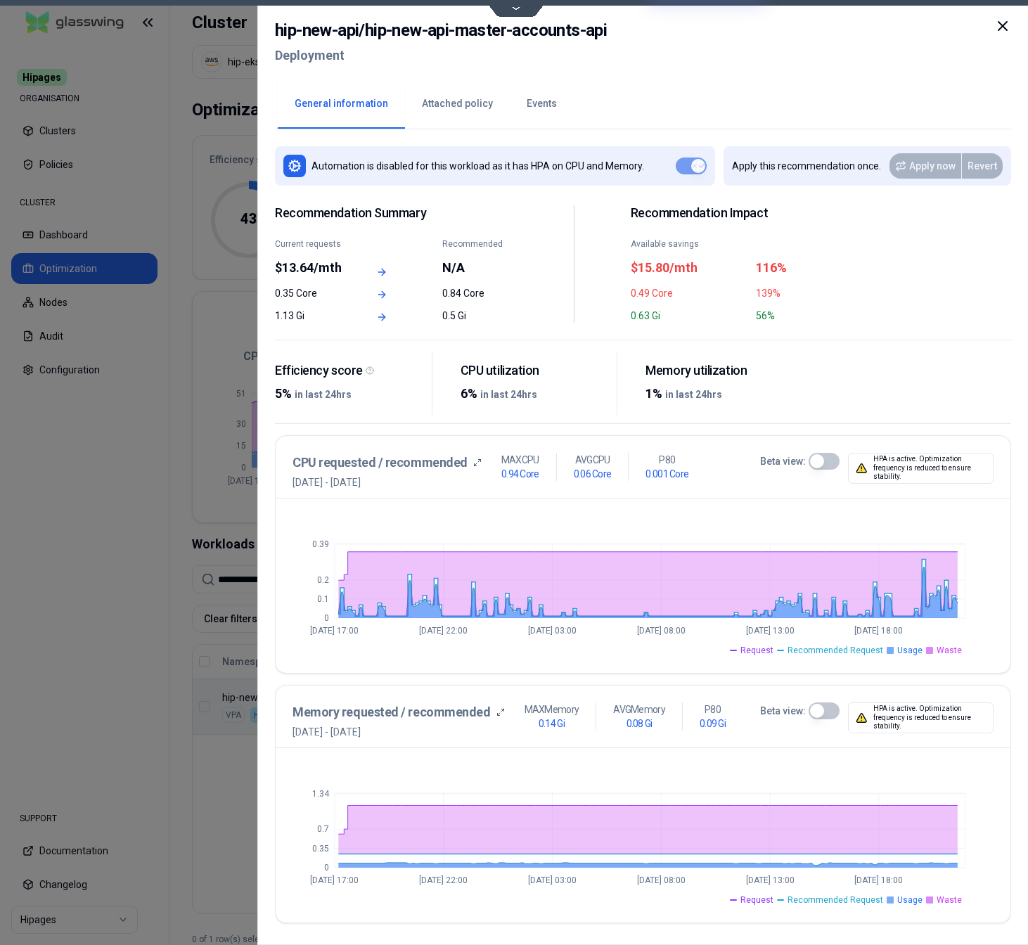
click at [827, 460] on button "Beta view:" at bounding box center [824, 461] width 31 height 17
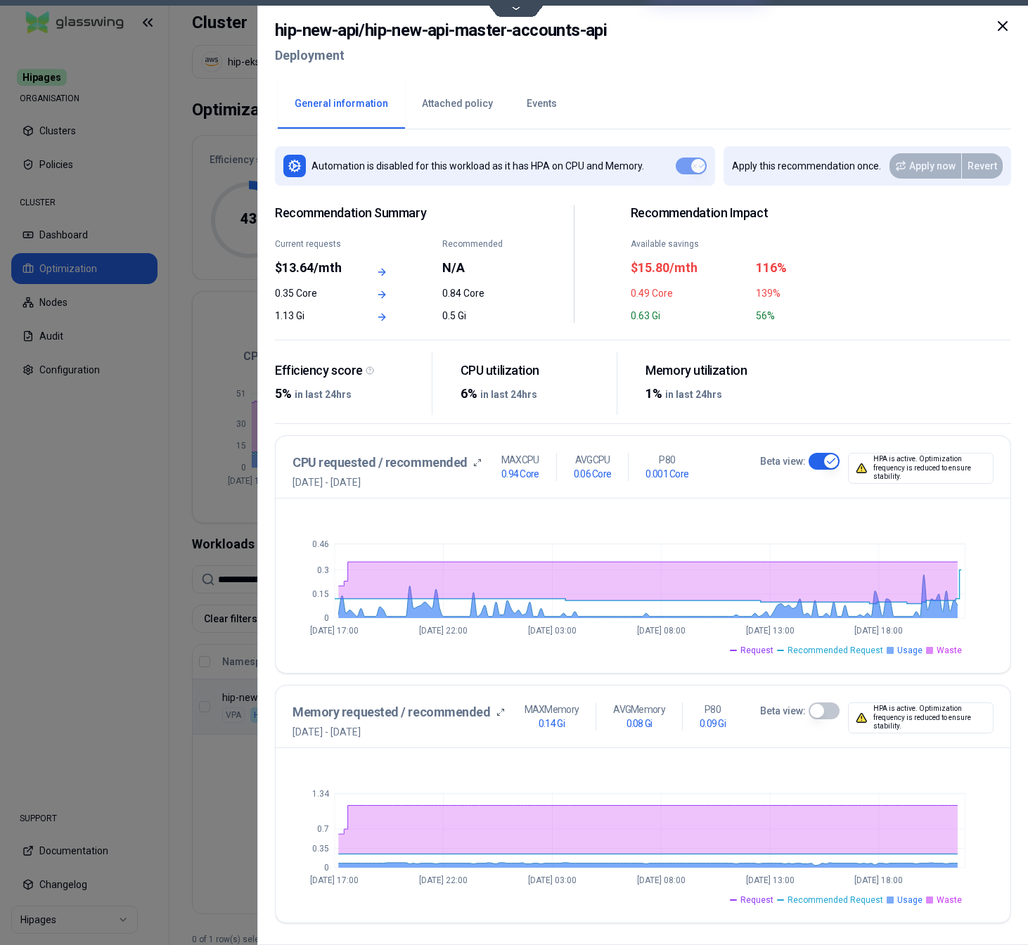
click at [229, 792] on div at bounding box center [514, 472] width 1028 height 945
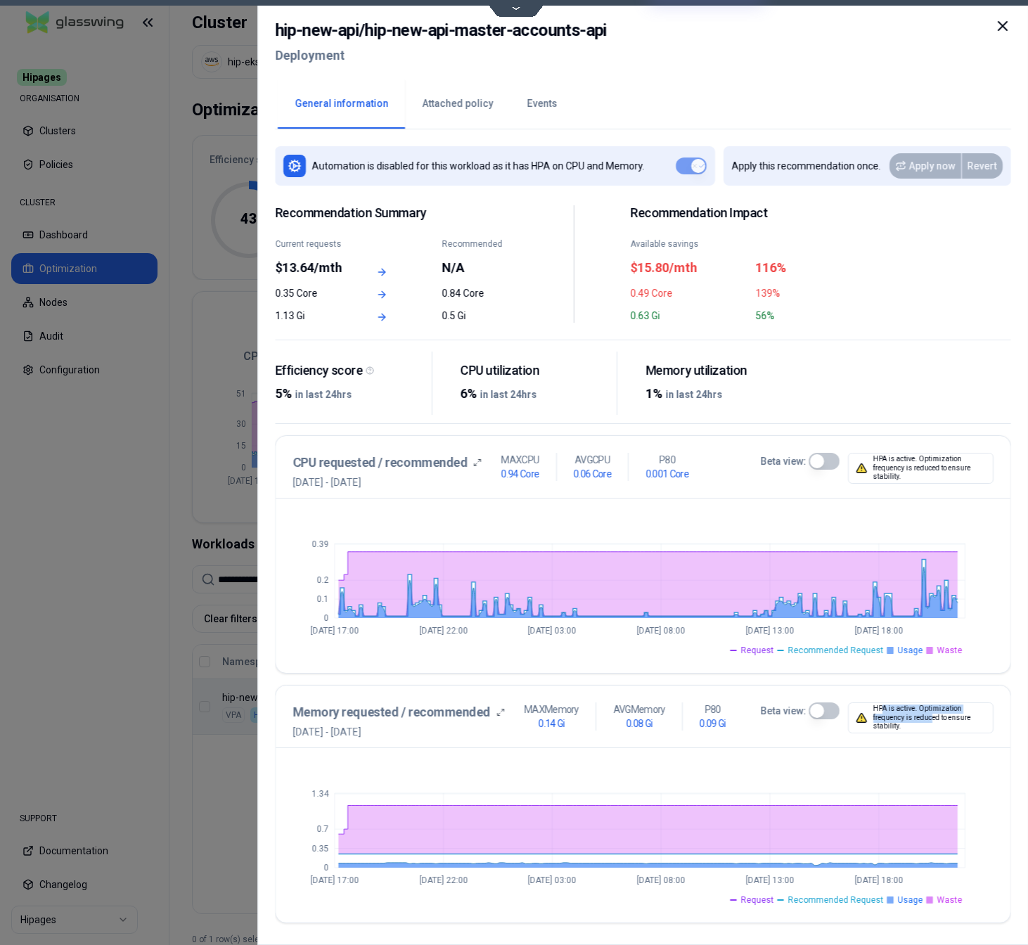
drag, startPoint x: 931, startPoint y: 718, endPoint x: 884, endPoint y: 705, distance: 49.7
click at [884, 705] on div "HPA is active. Optimization frequency is reduced to ensure stability." at bounding box center [920, 718] width 145 height 31
drag, startPoint x: 907, startPoint y: 478, endPoint x: 877, endPoint y: 460, distance: 35.3
click at [877, 460] on div "HPA is active. Optimization frequency is reduced to ensure stability." at bounding box center [920, 468] width 145 height 31
click at [1000, 26] on icon at bounding box center [1002, 26] width 17 height 17
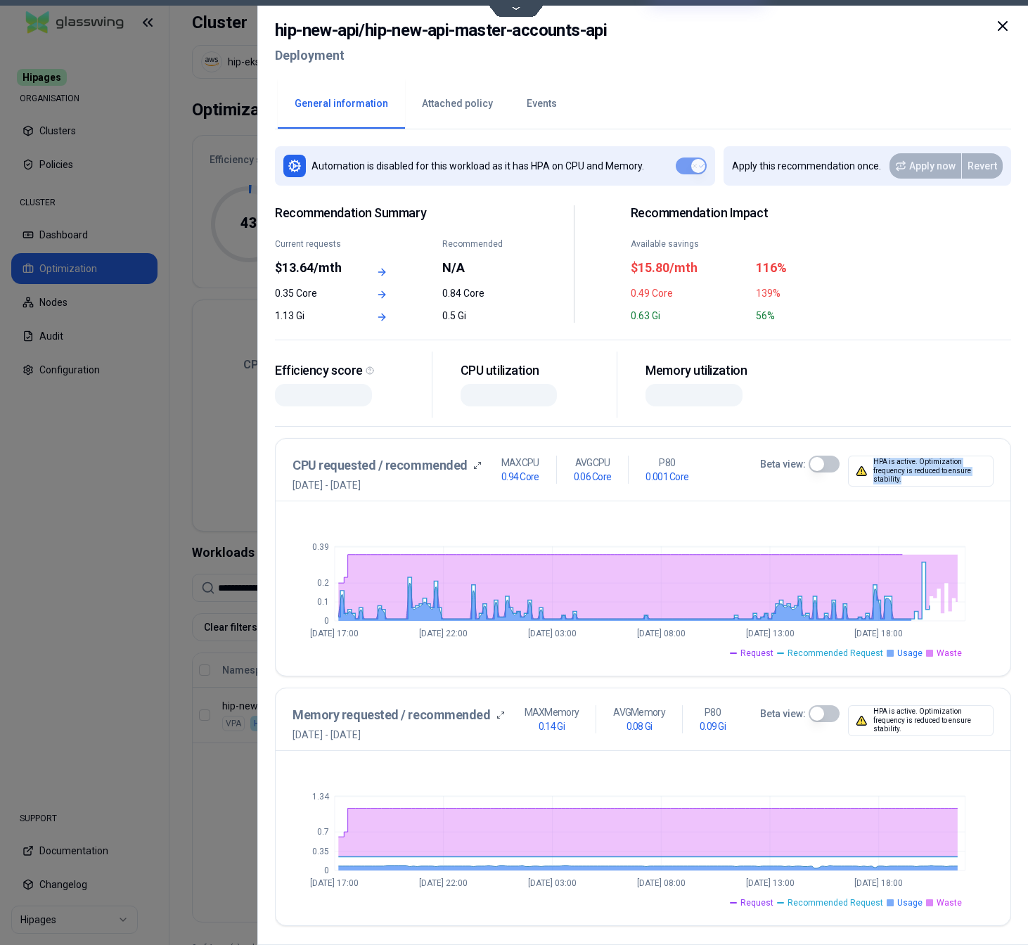
drag, startPoint x: 929, startPoint y: 478, endPoint x: 870, endPoint y: 466, distance: 61.0
click at [870, 466] on div "HPA is active. Optimization frequency is reduced to ensure stability." at bounding box center [920, 471] width 145 height 31
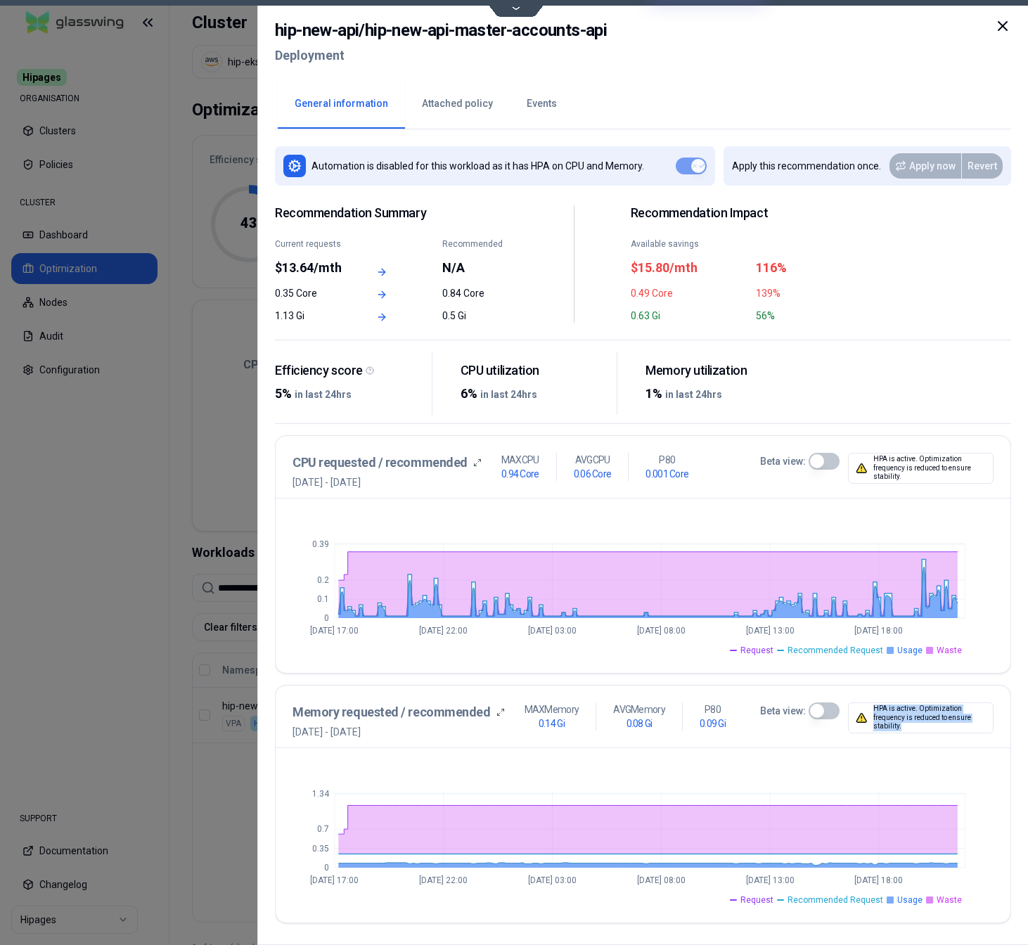
drag, startPoint x: 915, startPoint y: 726, endPoint x: 855, endPoint y: 712, distance: 60.7
click at [855, 712] on div "HPA is active. Optimization frequency is reduced to ensure stability." at bounding box center [920, 718] width 145 height 31
click at [233, 843] on div at bounding box center [514, 472] width 1028 height 945
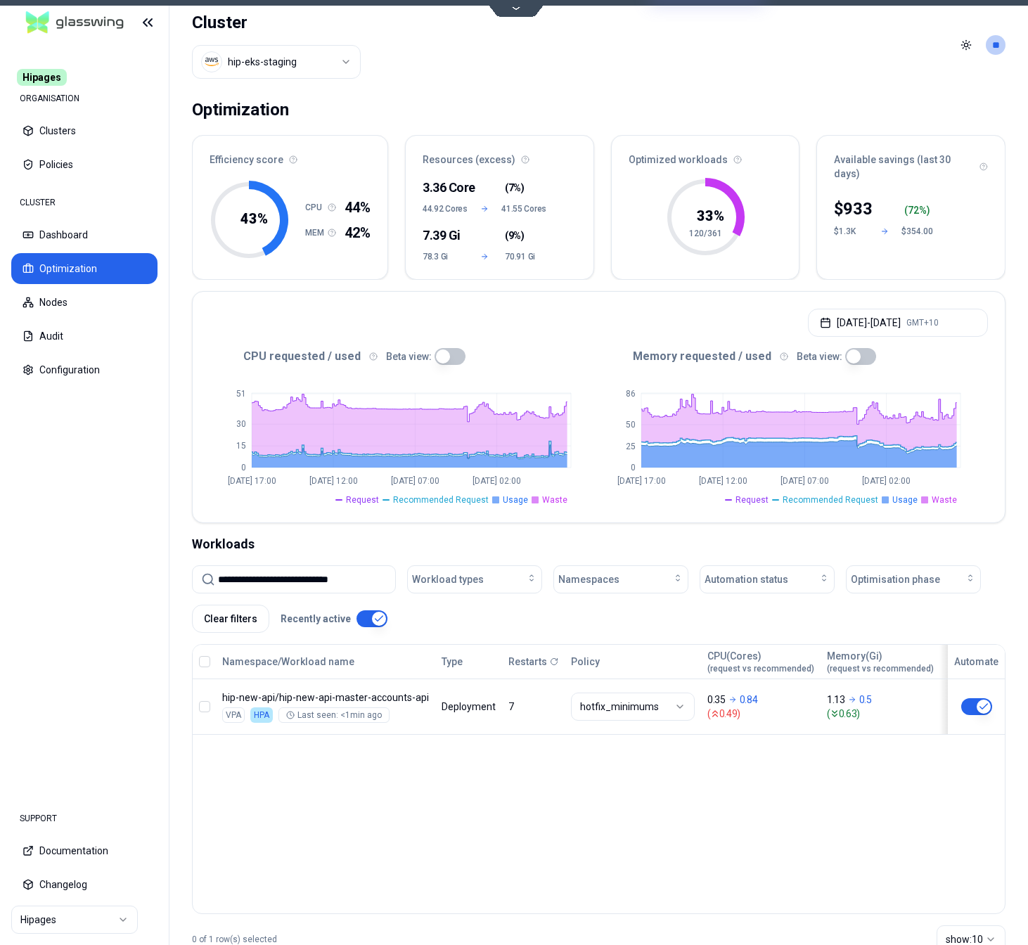
click at [291, 584] on input "**********" at bounding box center [302, 579] width 169 height 27
paste input
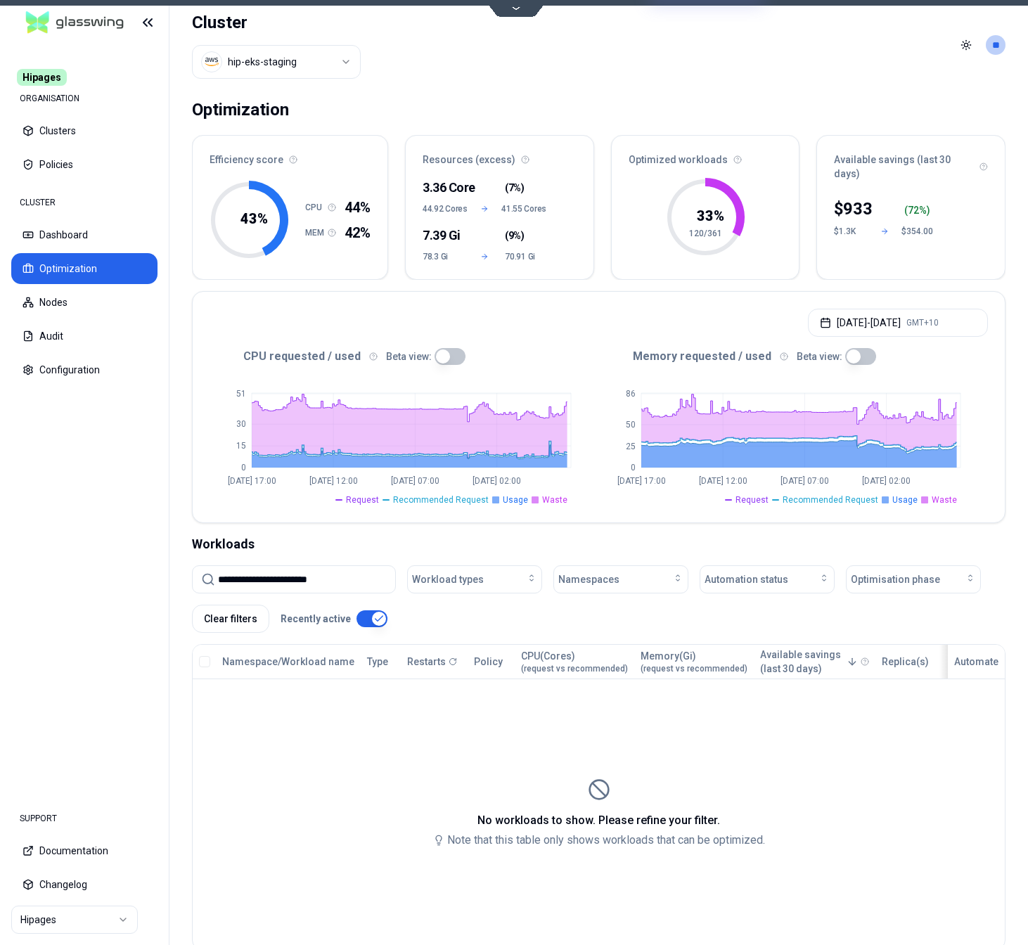
type input "**********"
click at [369, 585] on input "**********" at bounding box center [302, 579] width 169 height 27
click at [238, 615] on button "Clear filters" at bounding box center [230, 619] width 77 height 28
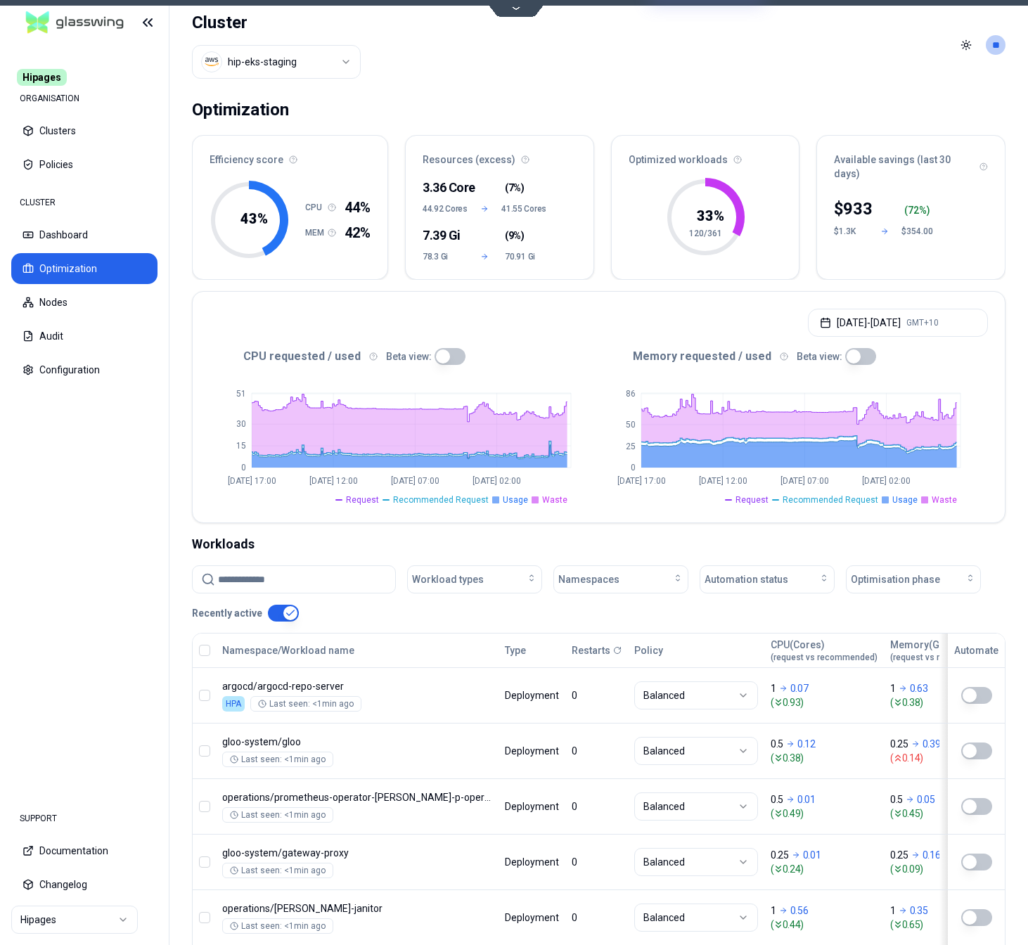
click at [304, 576] on input at bounding box center [302, 579] width 169 height 27
paste input "**********"
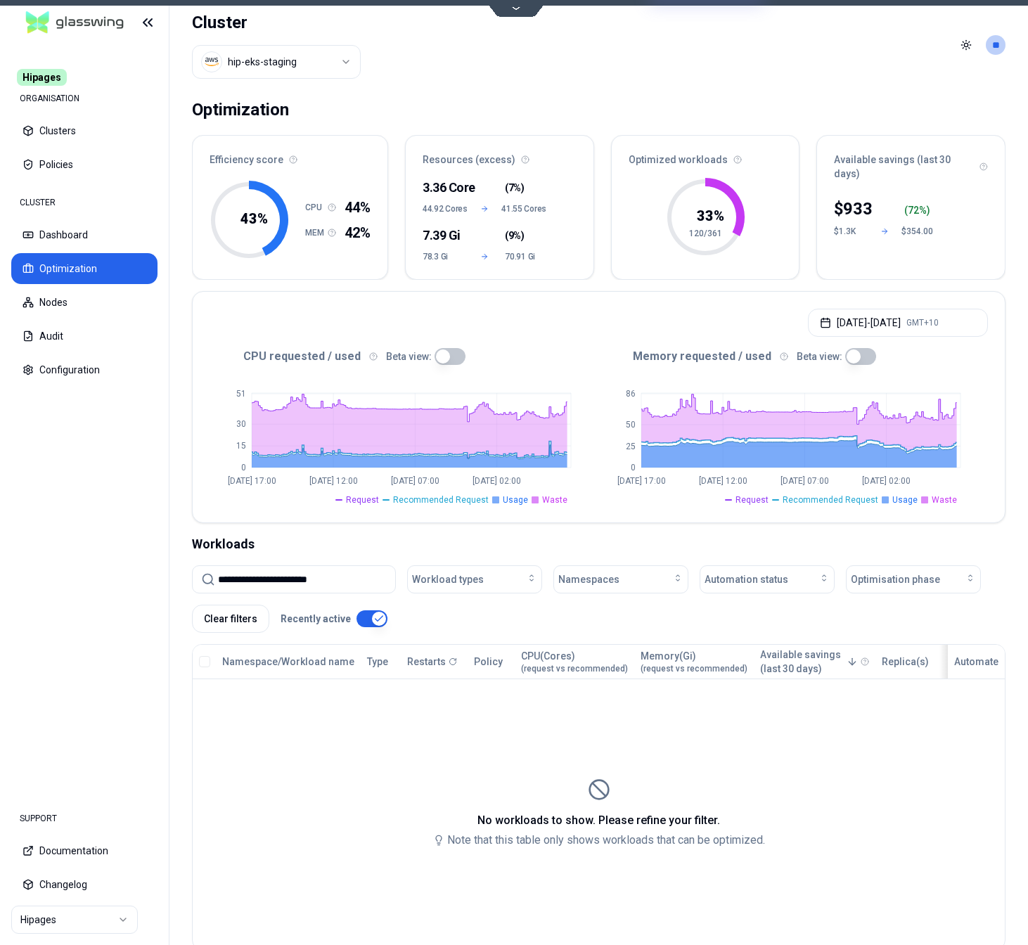
click at [368, 618] on button "button" at bounding box center [372, 619] width 31 height 17
click at [367, 617] on button "button" at bounding box center [372, 619] width 31 height 17
click at [345, 577] on input "**********" at bounding box center [302, 579] width 169 height 27
paste input
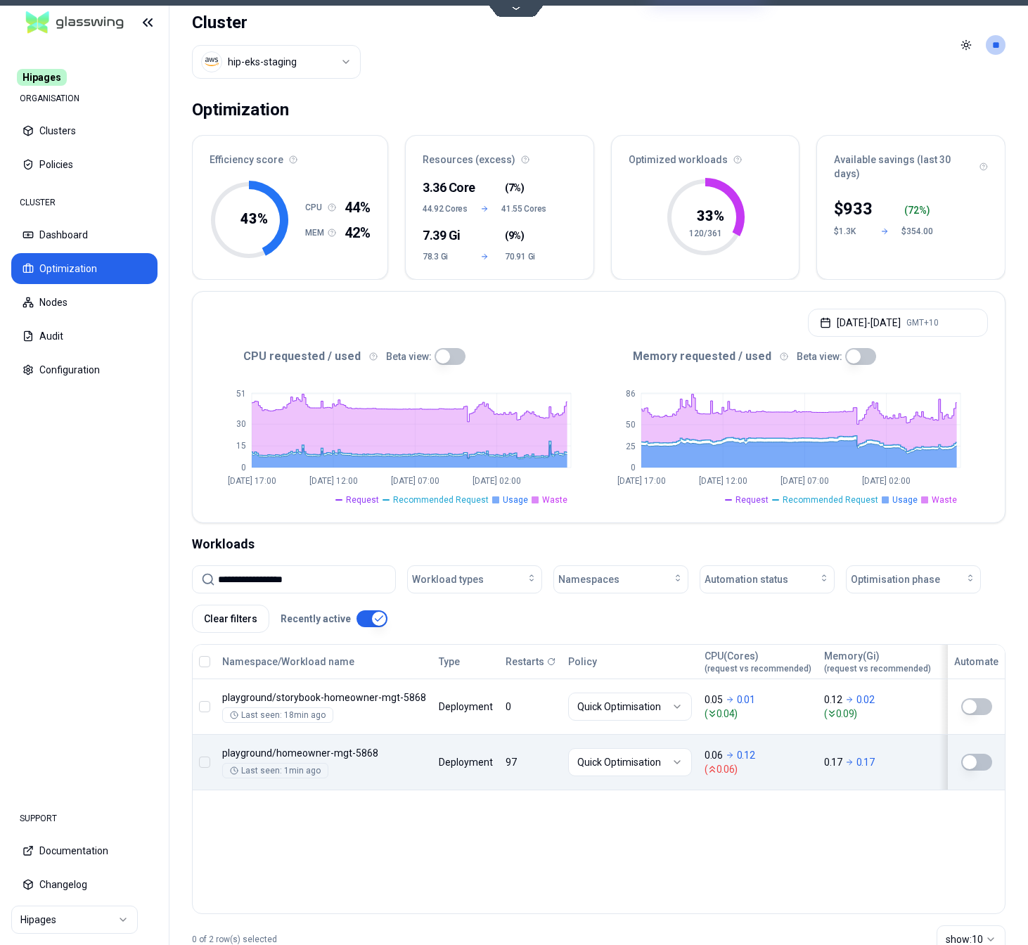
type input "**********"
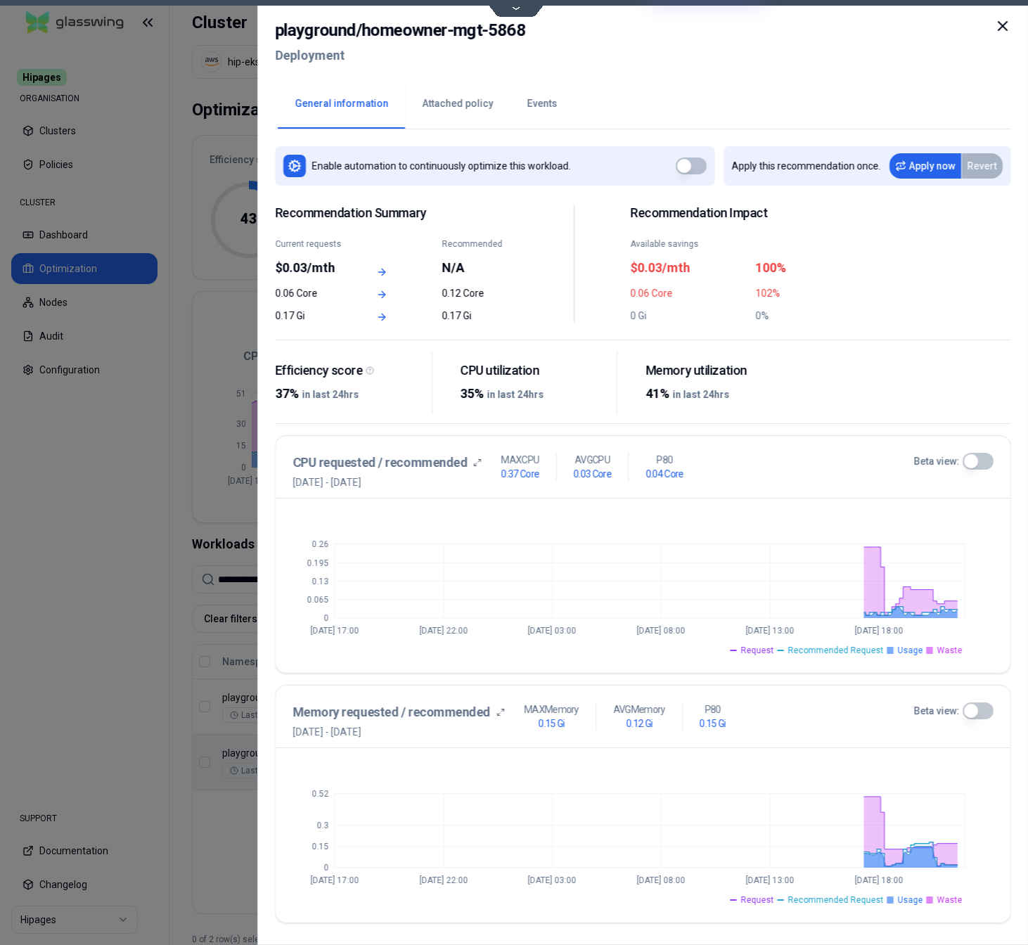
click at [526, 99] on button "Events" at bounding box center [542, 103] width 64 height 49
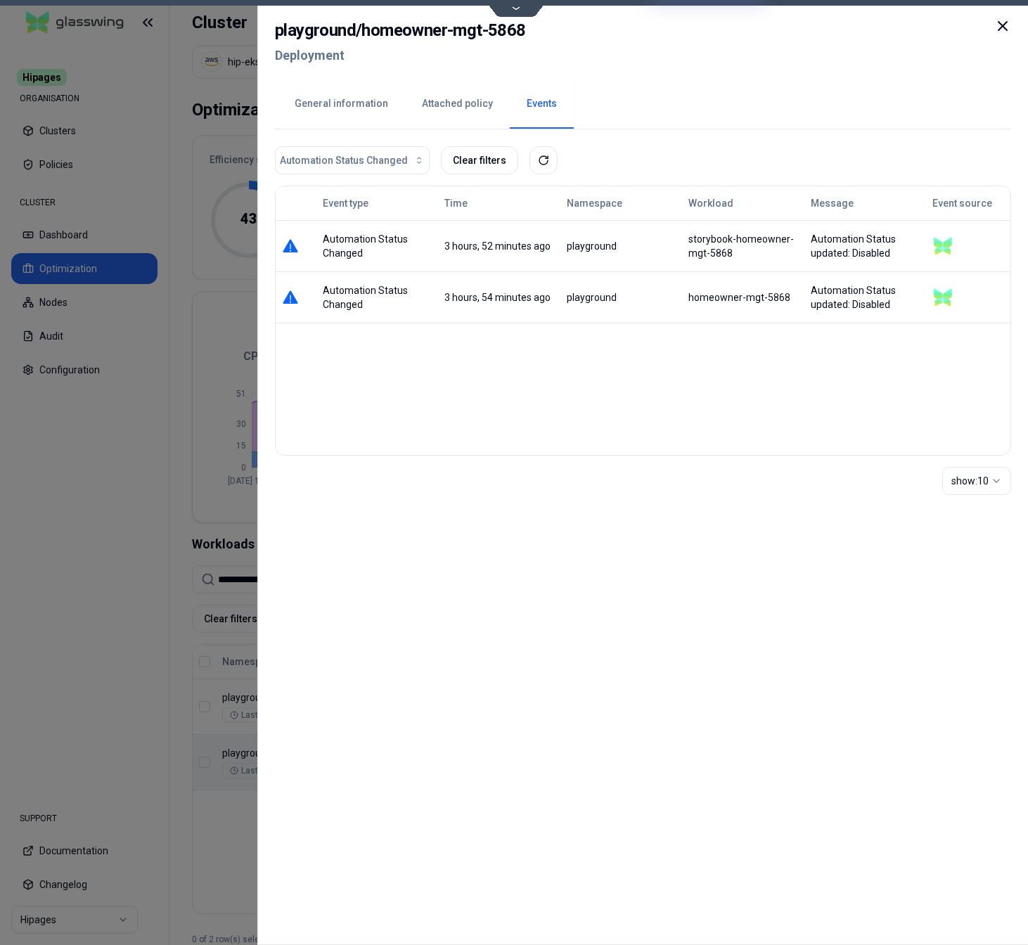
click at [348, 96] on button "General information" at bounding box center [341, 103] width 127 height 49
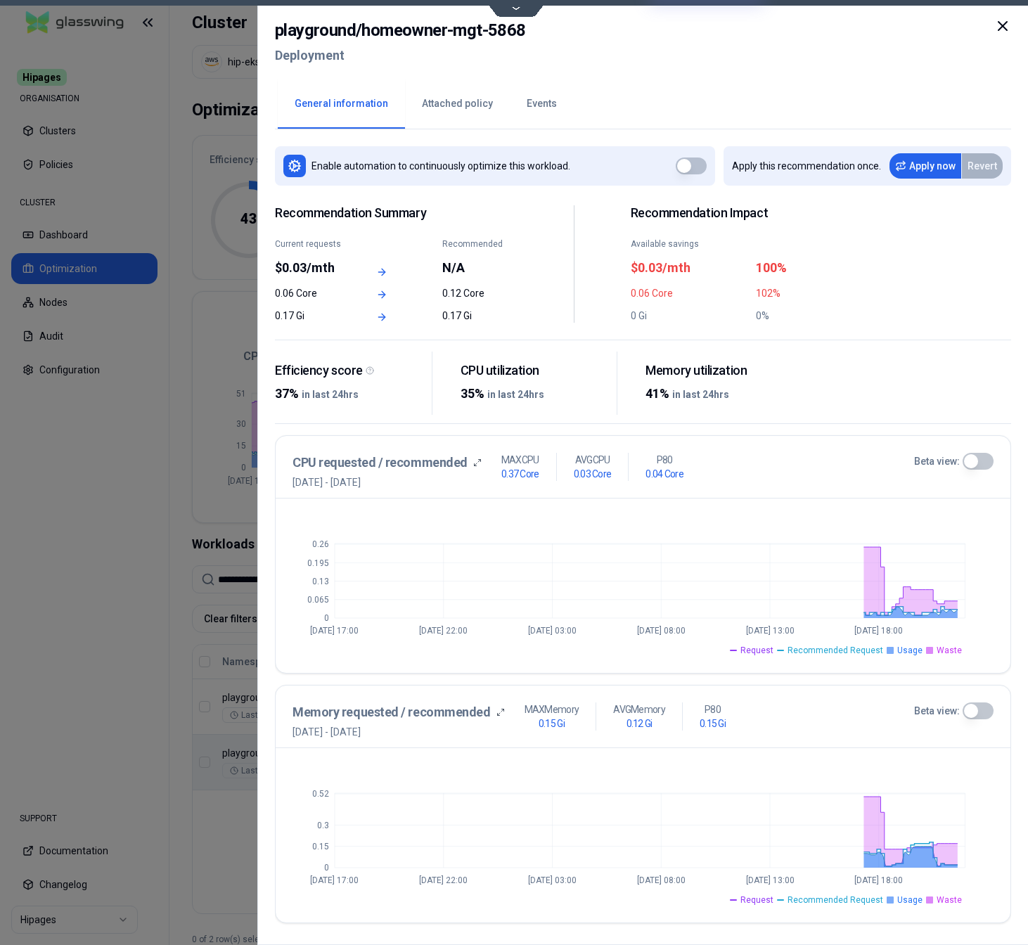
click at [471, 104] on button "Attached policy" at bounding box center [457, 103] width 105 height 49
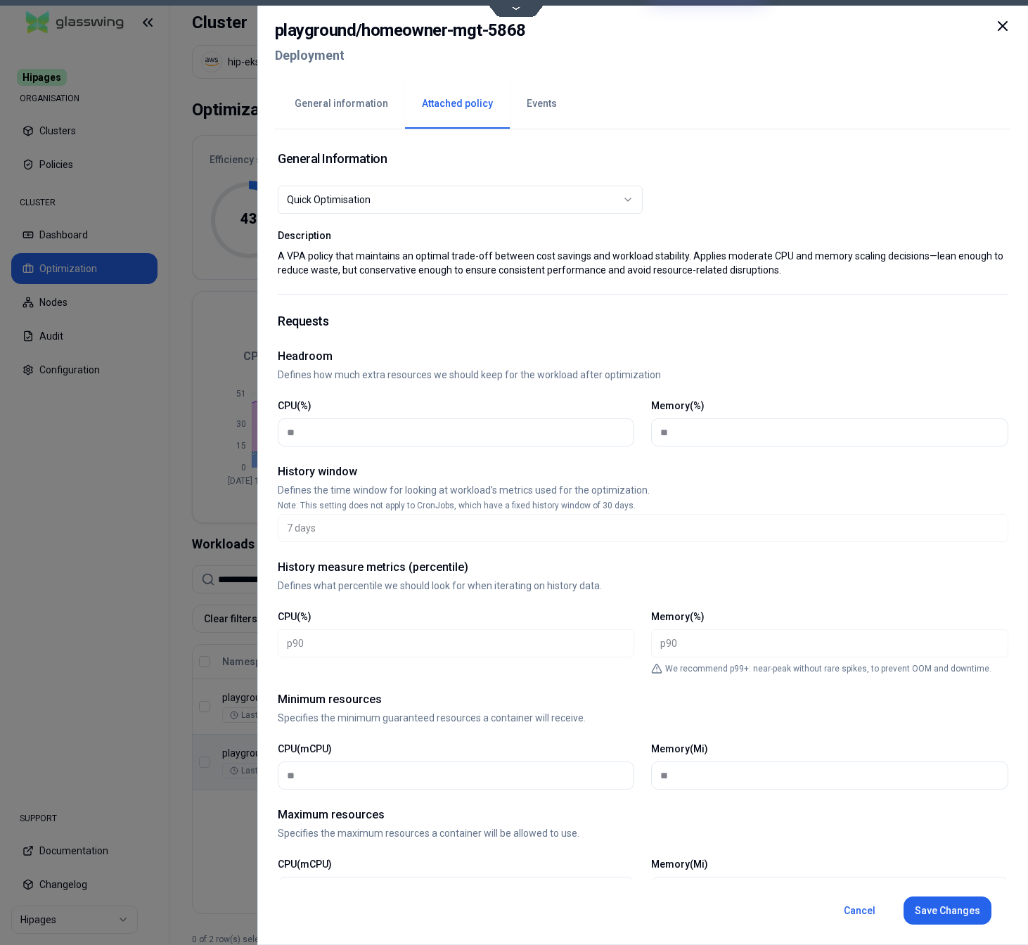
click at [359, 108] on button "General information" at bounding box center [341, 103] width 127 height 49
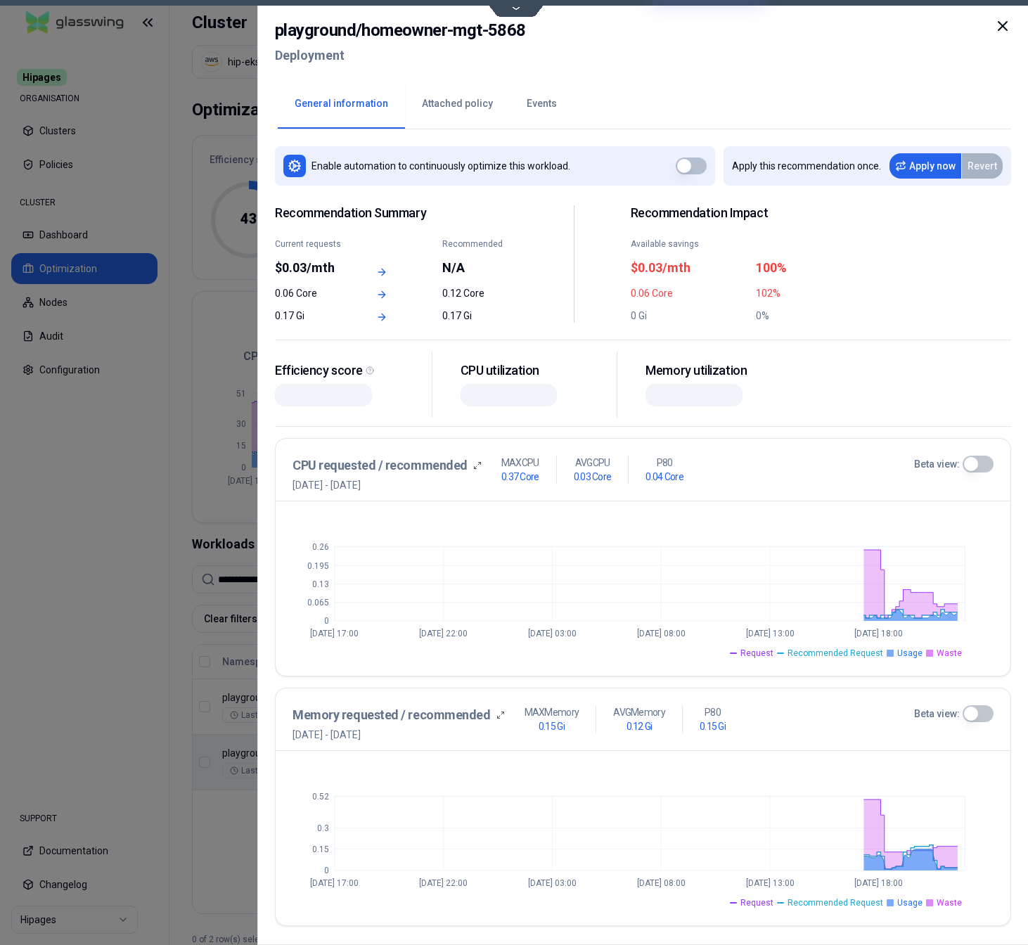
click at [988, 462] on button "Beta view:" at bounding box center [977, 464] width 31 height 17
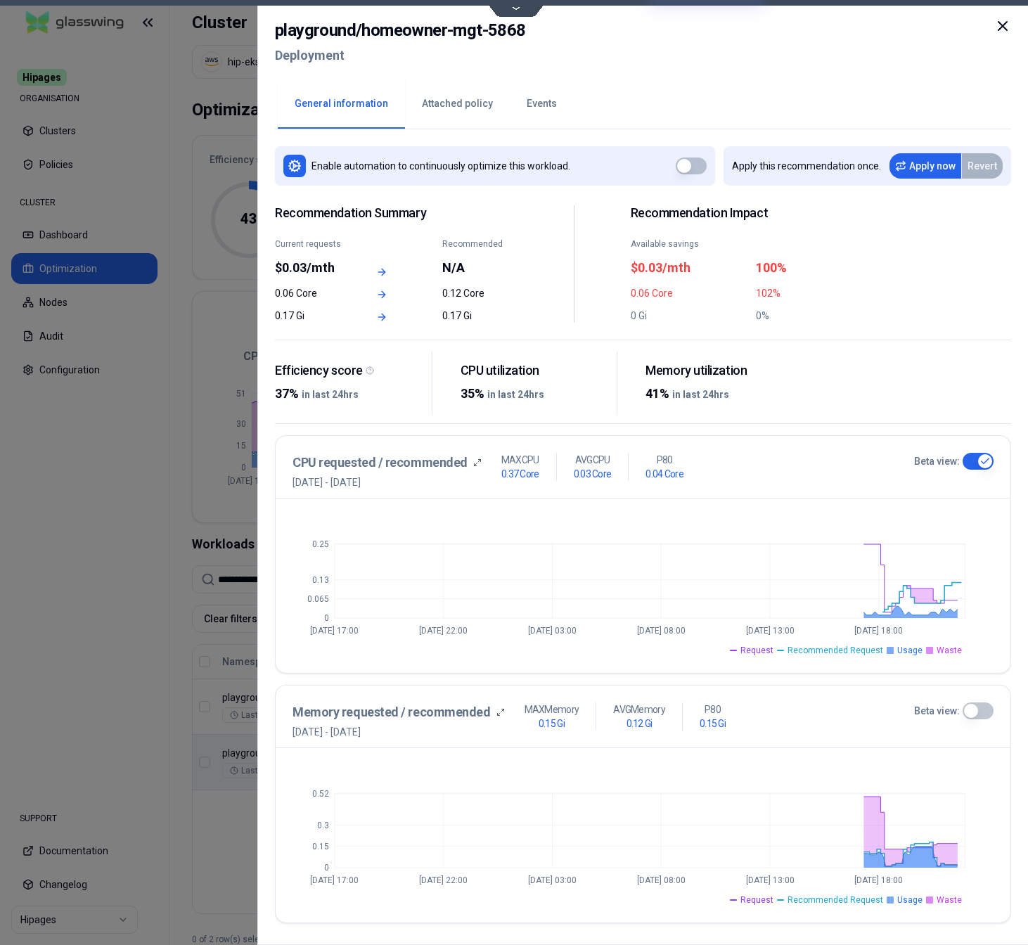
click at [456, 106] on button "Attached policy" at bounding box center [457, 103] width 105 height 49
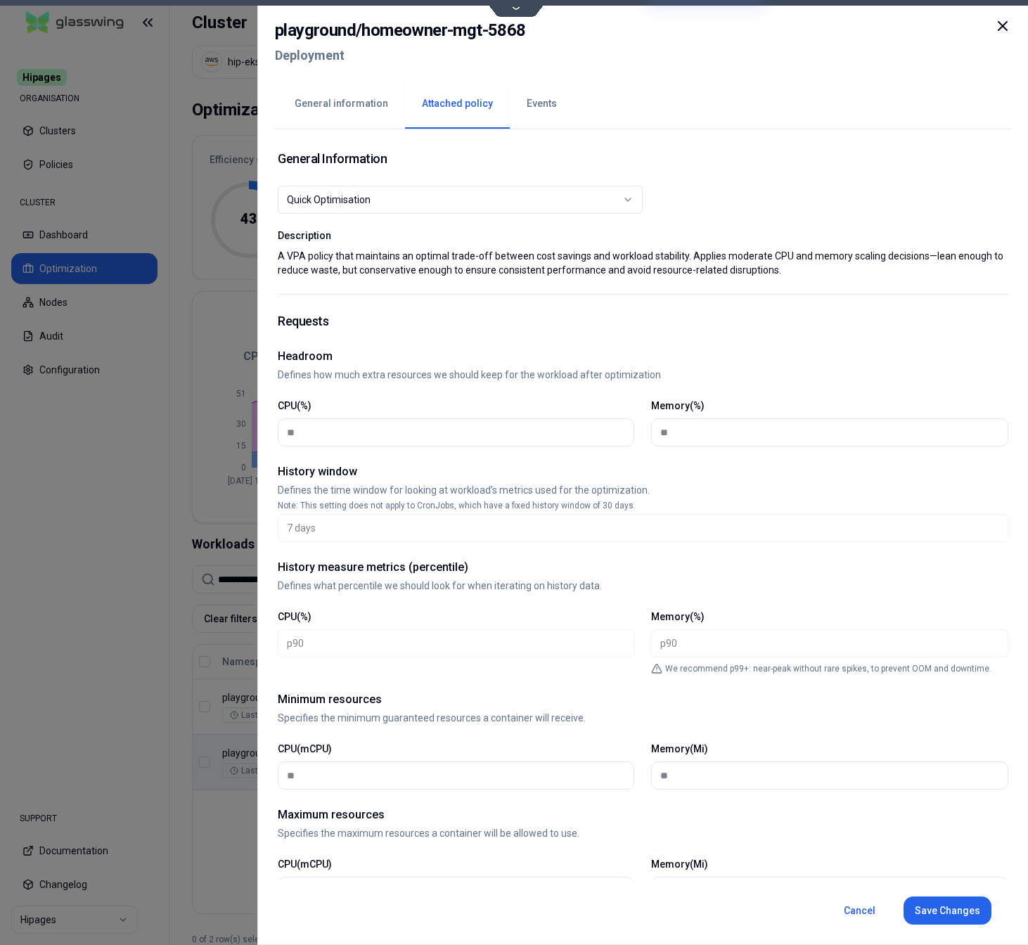
click at [397, 205] on div "Quick Optimisation" at bounding box center [455, 200] width 336 height 14
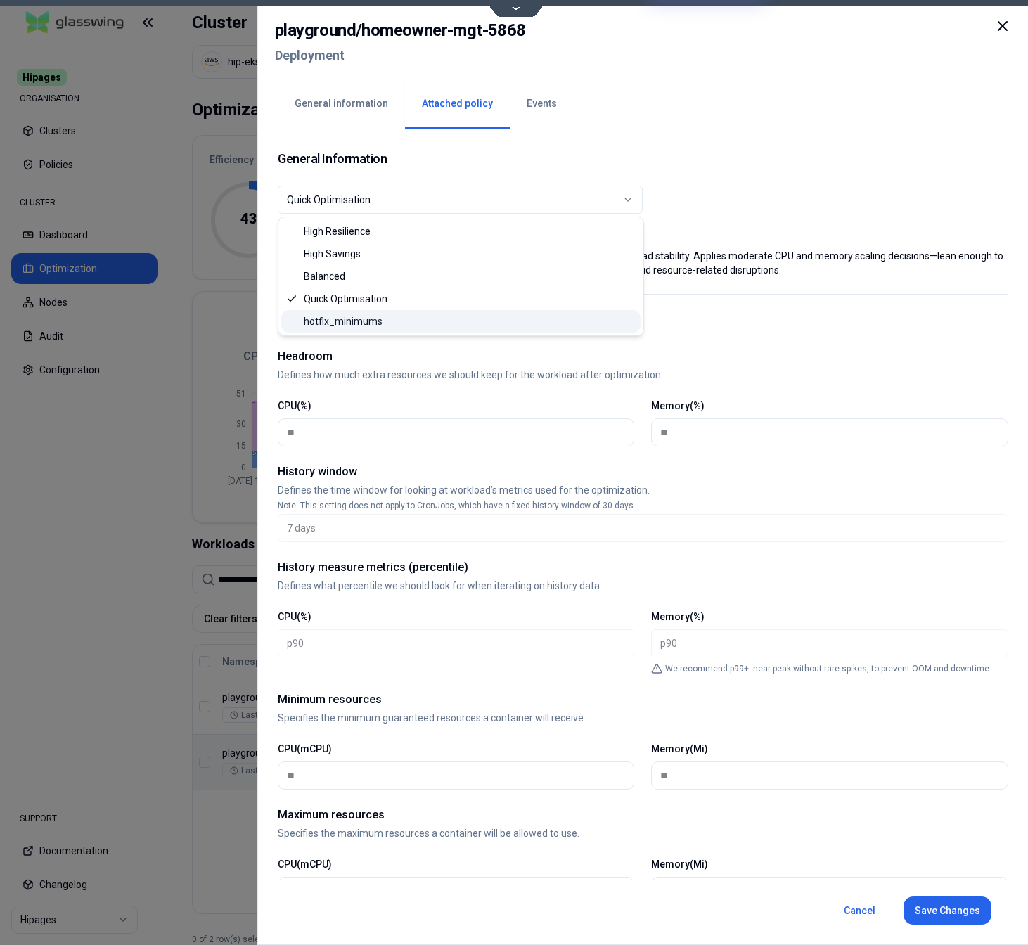
select select "**********"
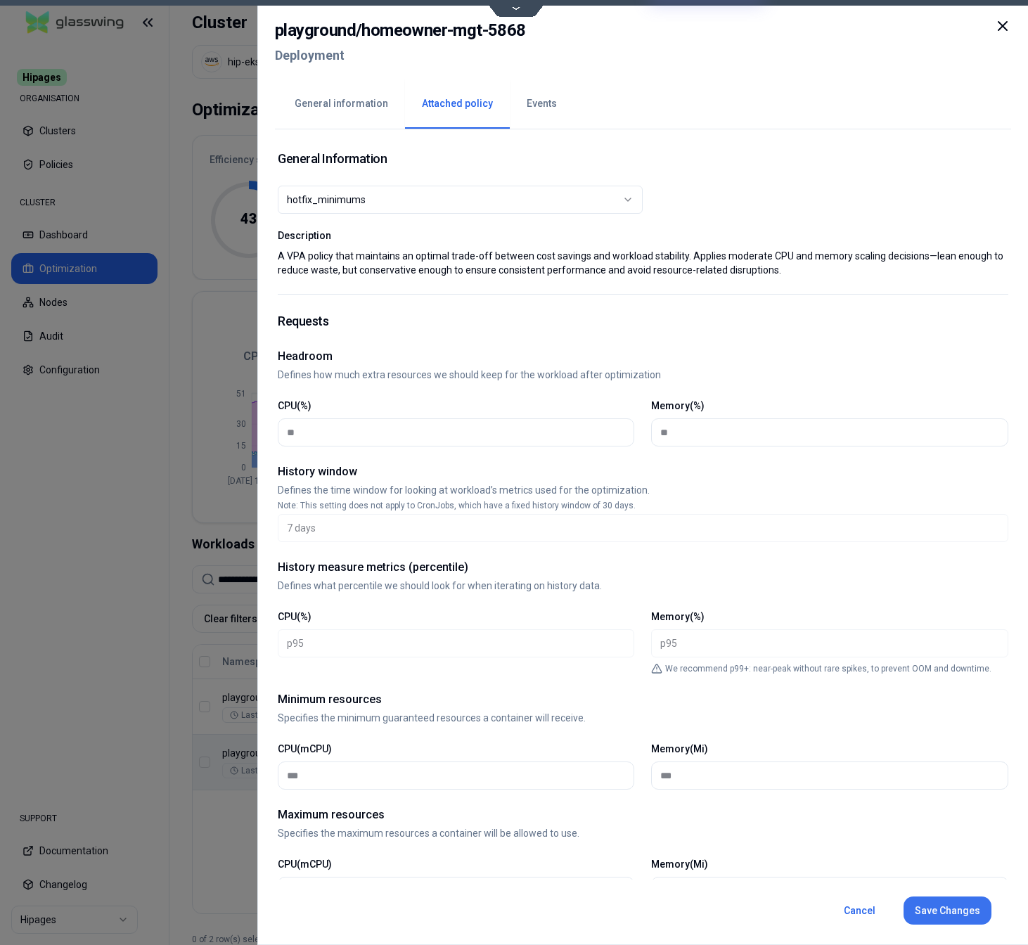
click at [947, 914] on button "Save Changes" at bounding box center [947, 911] width 88 height 28
drag, startPoint x: 204, startPoint y: 851, endPoint x: 215, endPoint y: 822, distance: 31.6
click at [204, 852] on div at bounding box center [514, 472] width 1028 height 945
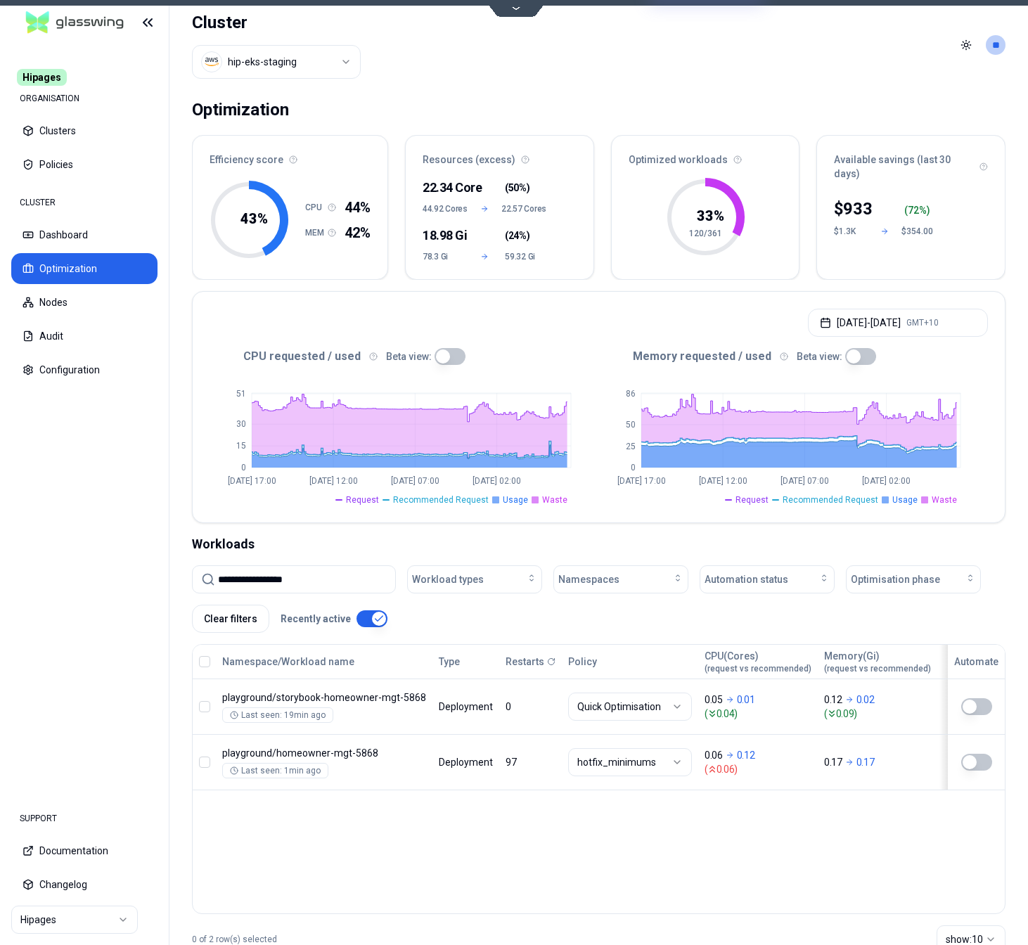
click at [275, 575] on input "**********" at bounding box center [302, 579] width 169 height 27
paste input
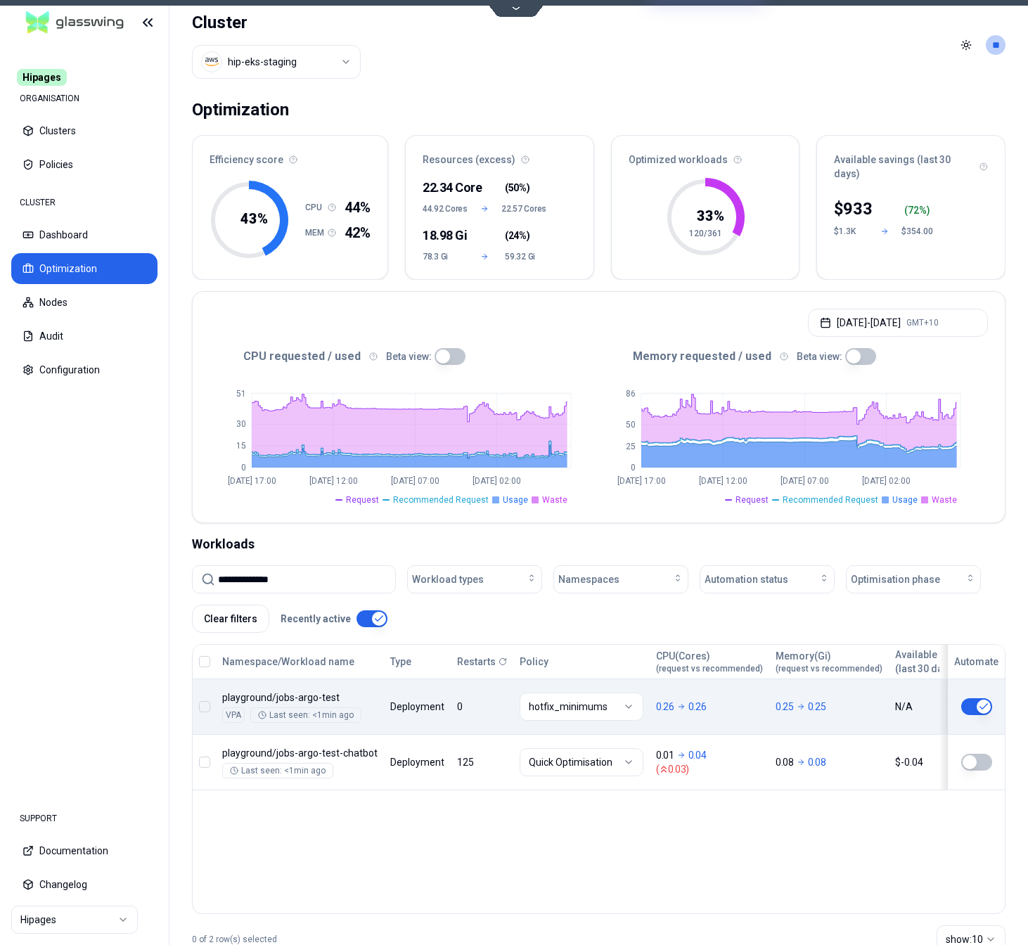
type input "**********"
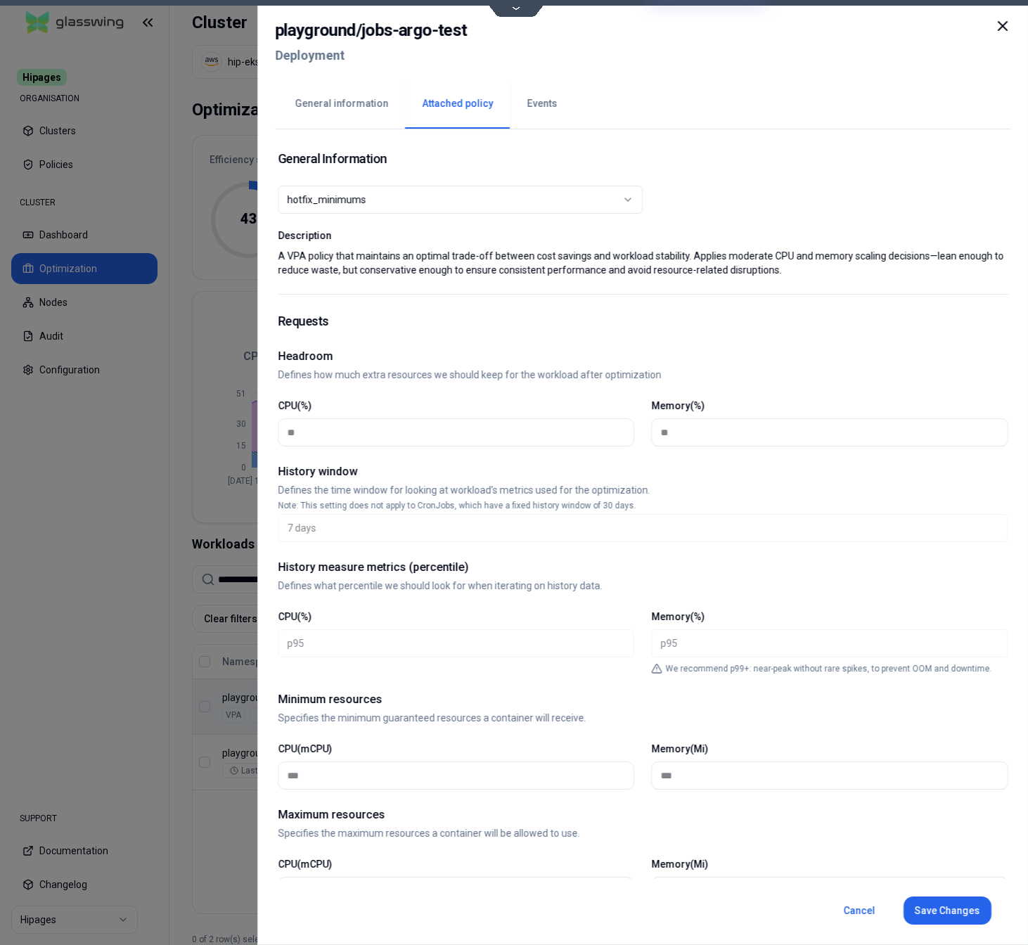
click at [540, 107] on button "Events" at bounding box center [542, 103] width 64 height 49
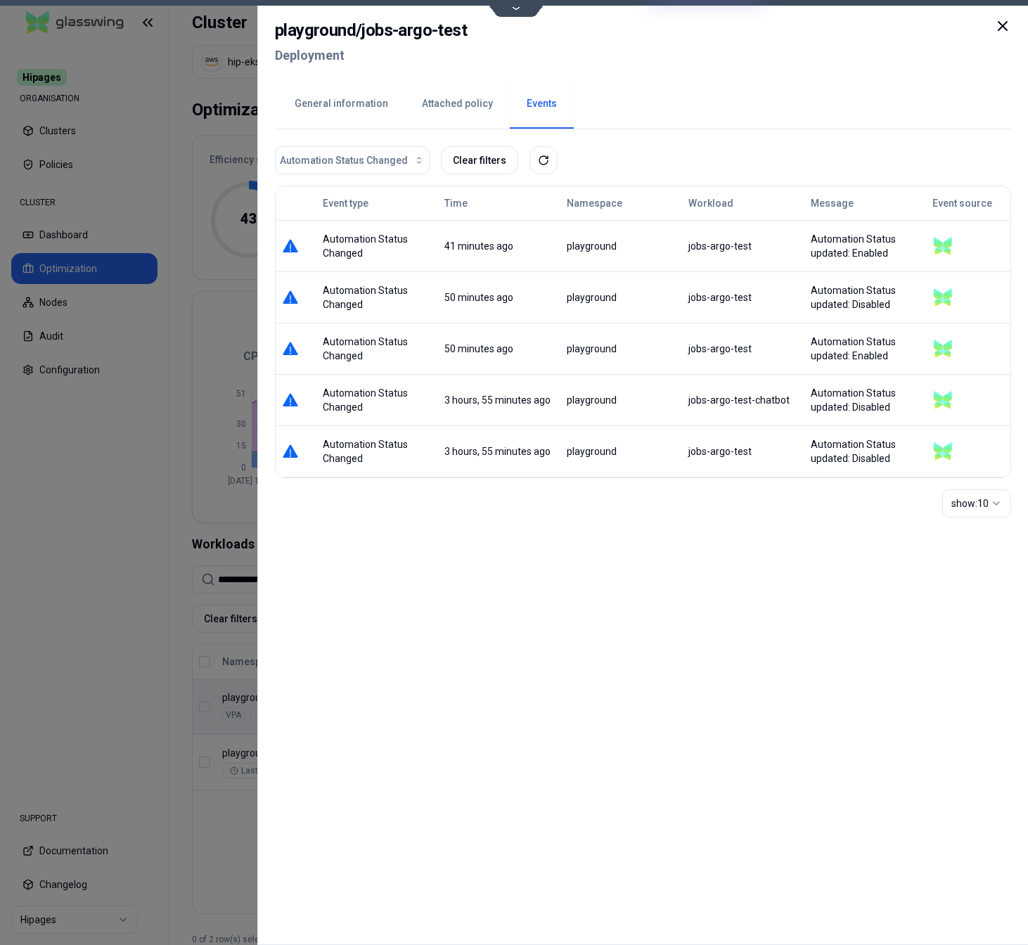
click at [433, 99] on button "Attached policy" at bounding box center [457, 103] width 105 height 49
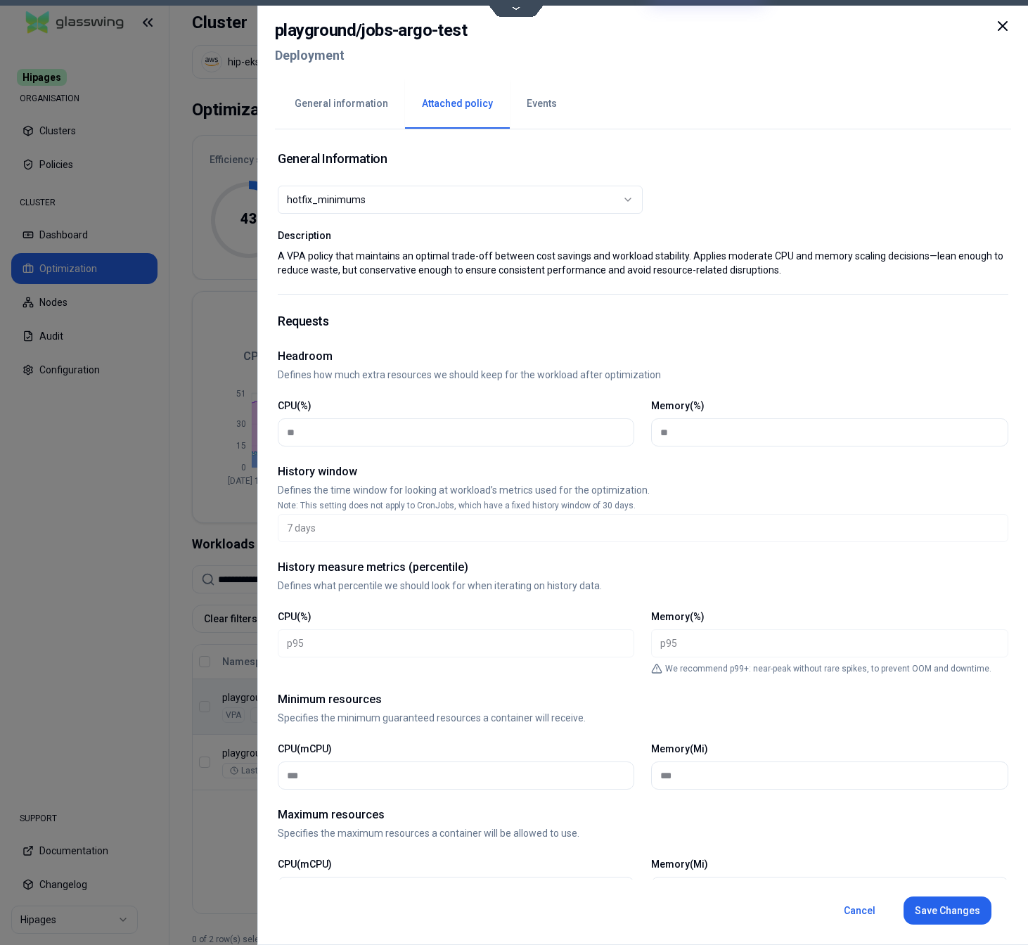
click at [169, 860] on div at bounding box center [514, 472] width 1028 height 945
click at [539, 98] on button "Events" at bounding box center [542, 103] width 64 height 49
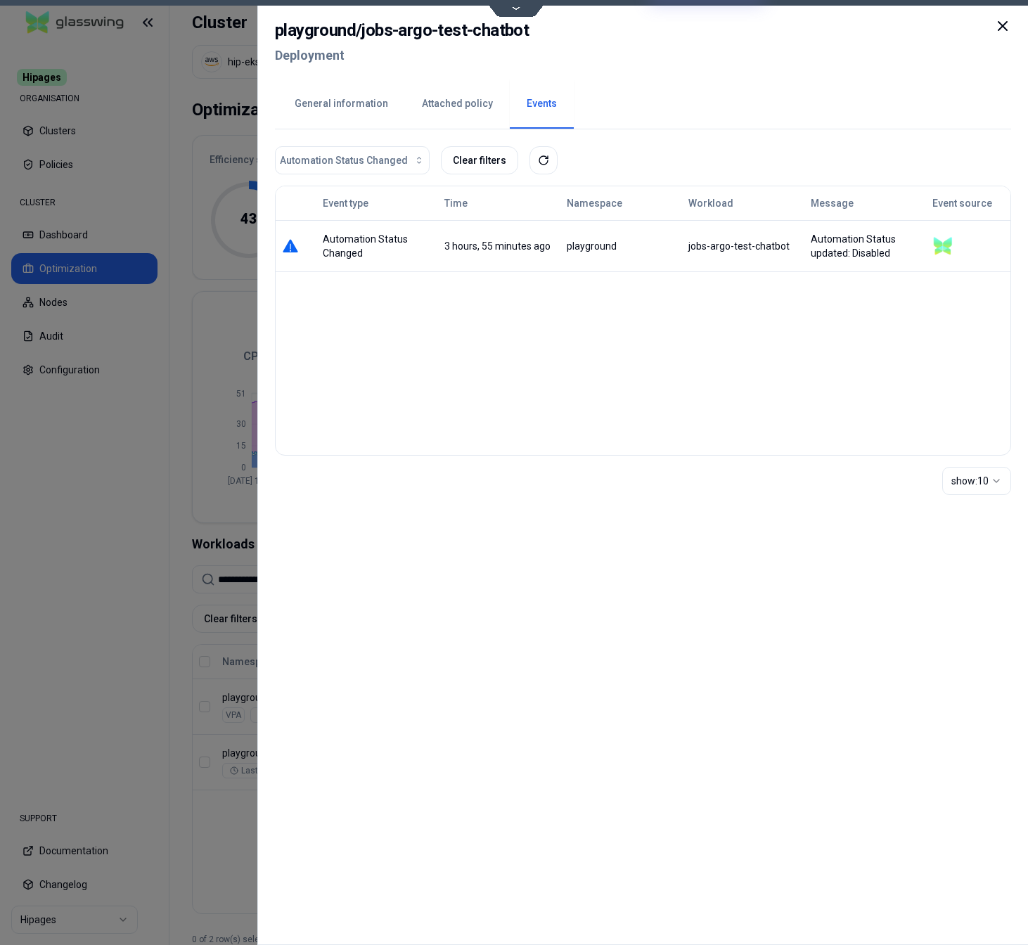
click at [358, 101] on button "General information" at bounding box center [341, 103] width 127 height 49
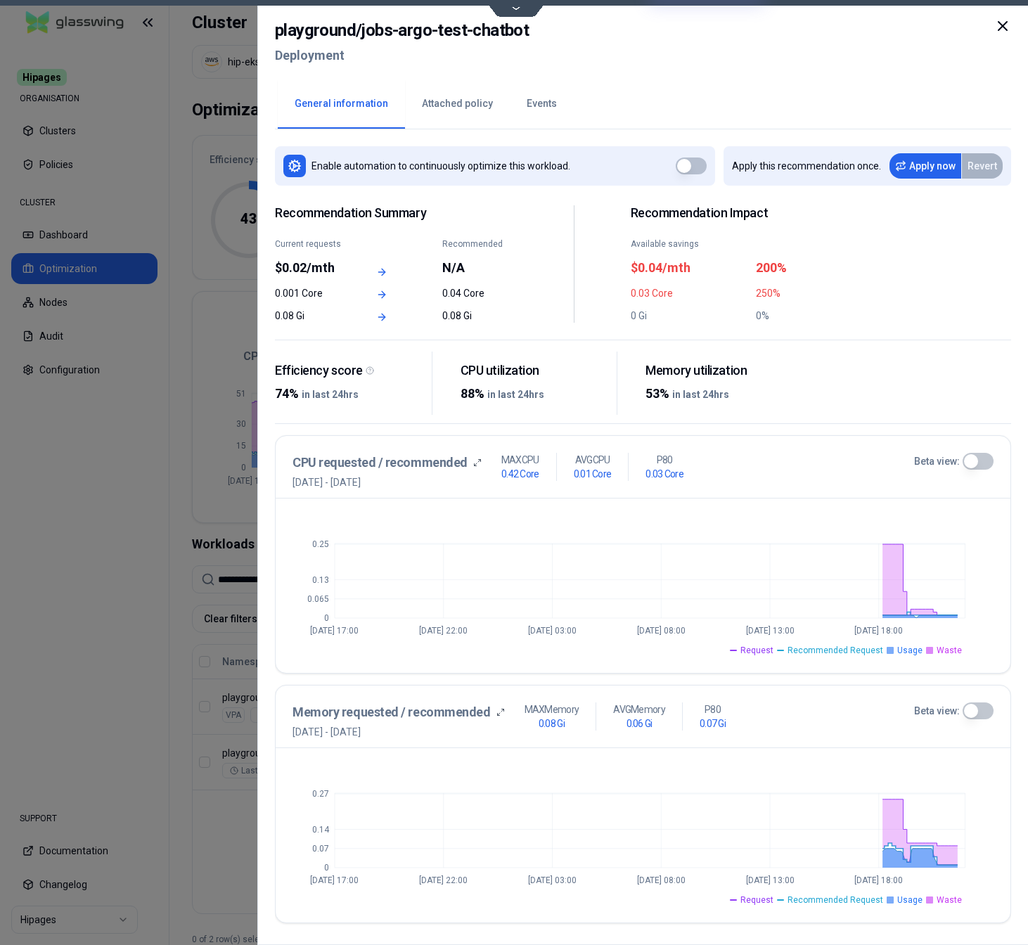
click at [975, 462] on button "Beta view:" at bounding box center [977, 461] width 31 height 17
click at [981, 710] on button "Beta view:" at bounding box center [977, 711] width 31 height 17
click at [455, 110] on button "Attached policy" at bounding box center [457, 103] width 105 height 49
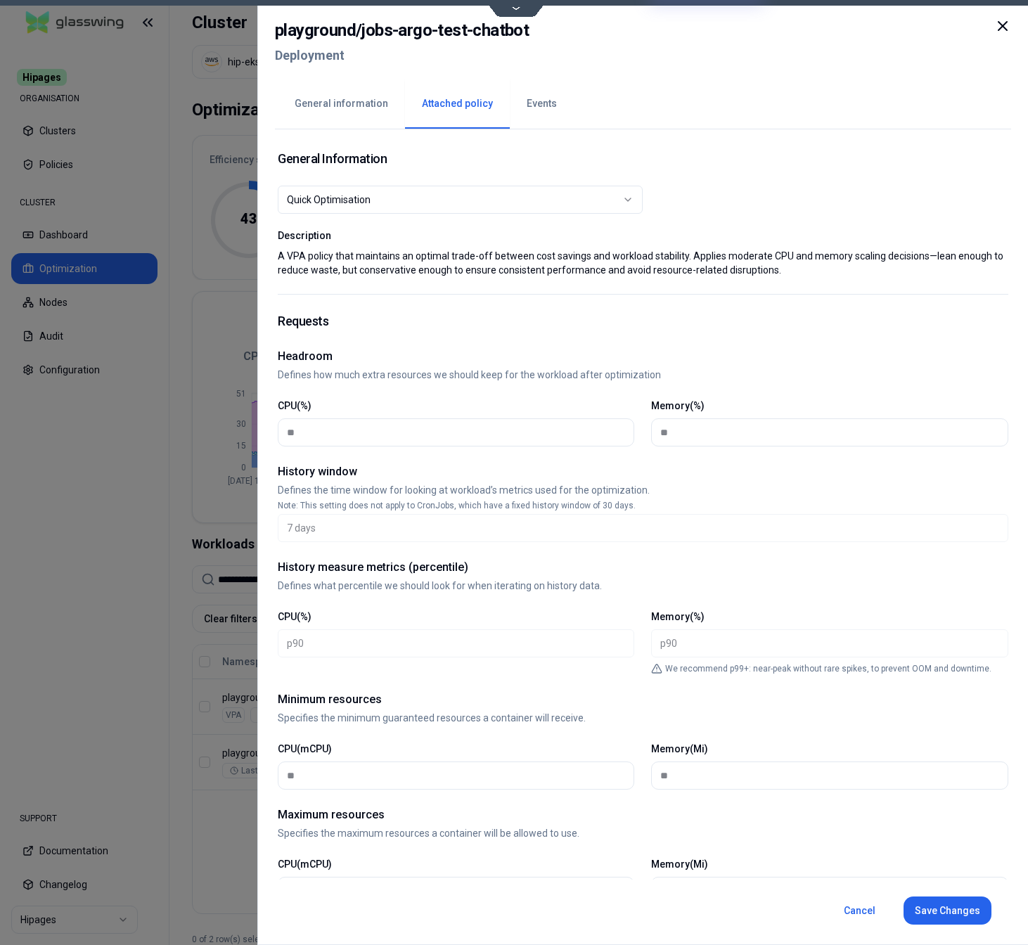
click at [499, 200] on div "Quick Optimisation" at bounding box center [455, 200] width 336 height 14
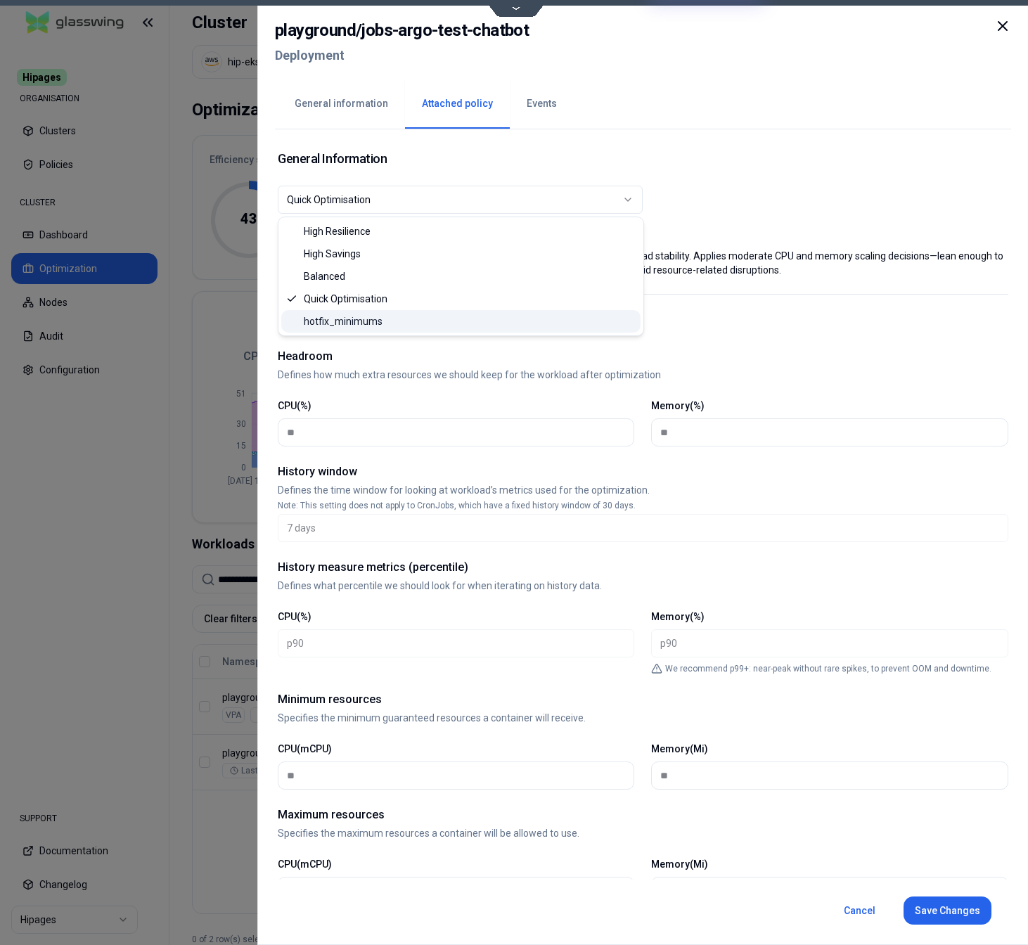
select select "**********"
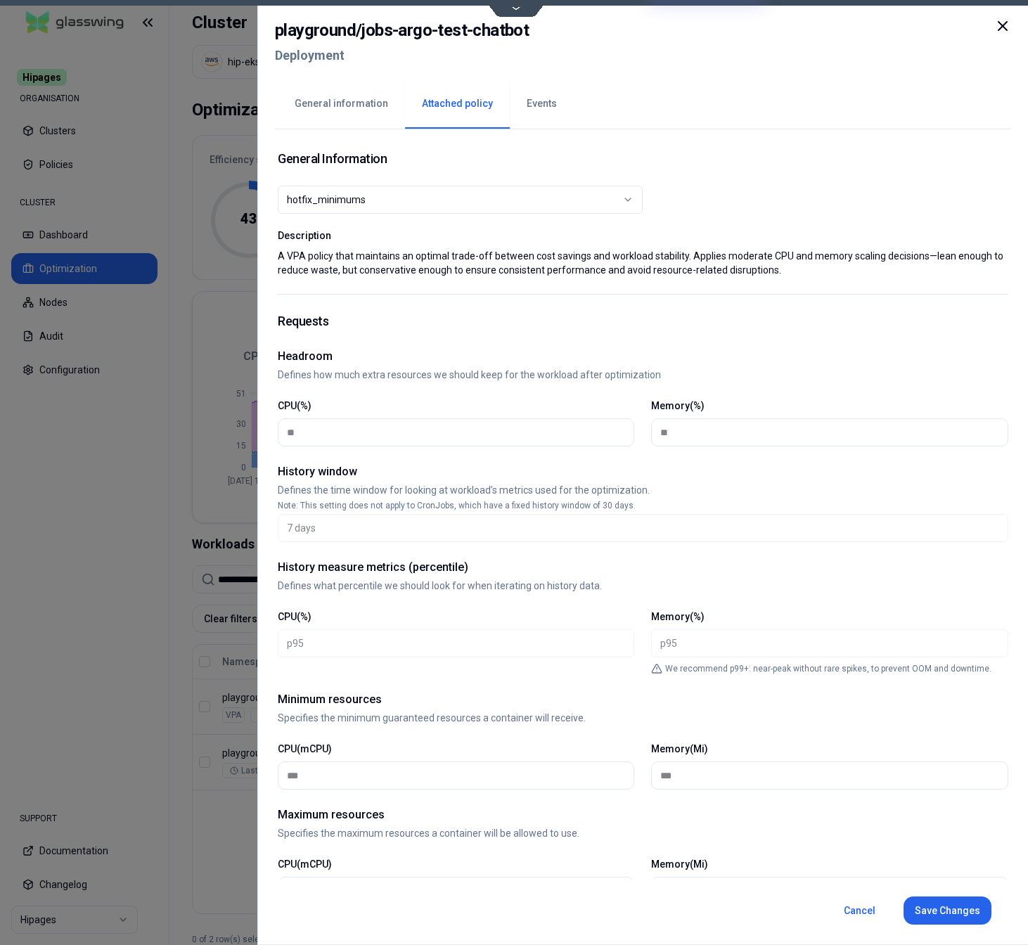
click at [343, 98] on button "General information" at bounding box center [341, 103] width 127 height 49
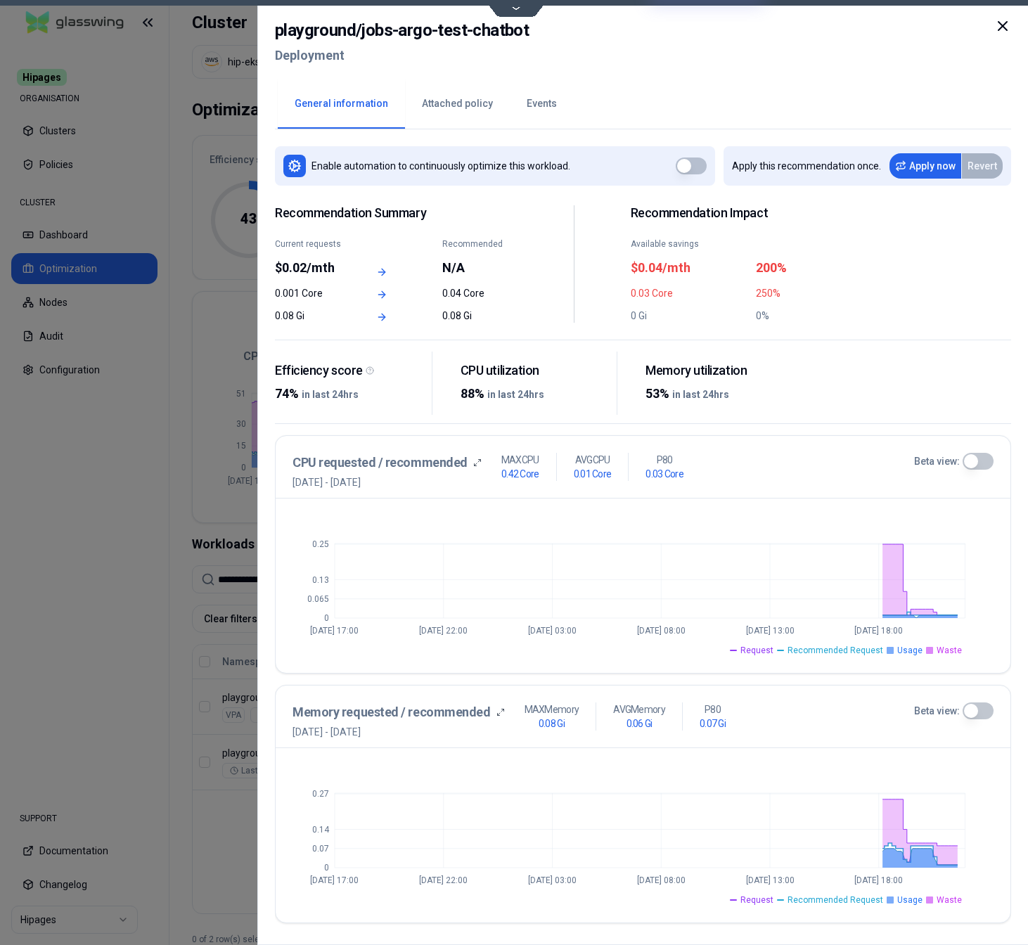
click at [687, 166] on button "button" at bounding box center [690, 166] width 31 height 17
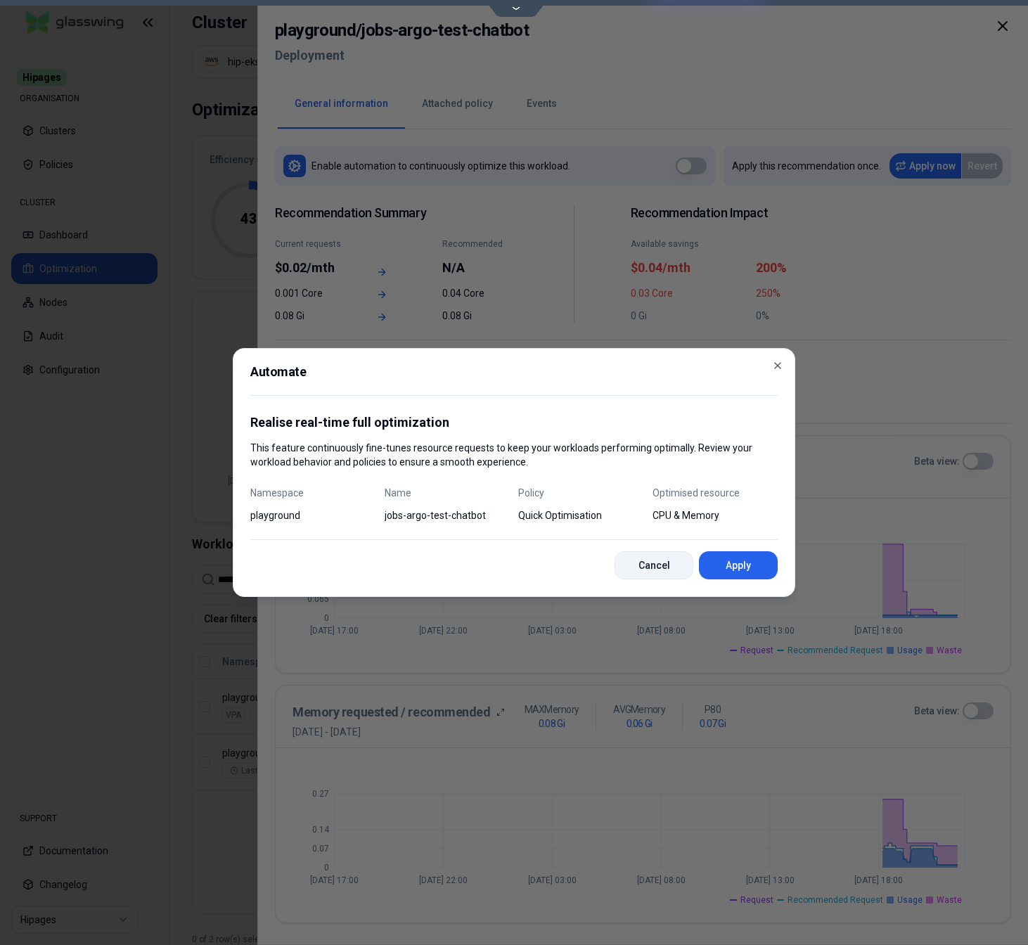
click at [643, 565] on button "Cancel" at bounding box center [654, 566] width 79 height 28
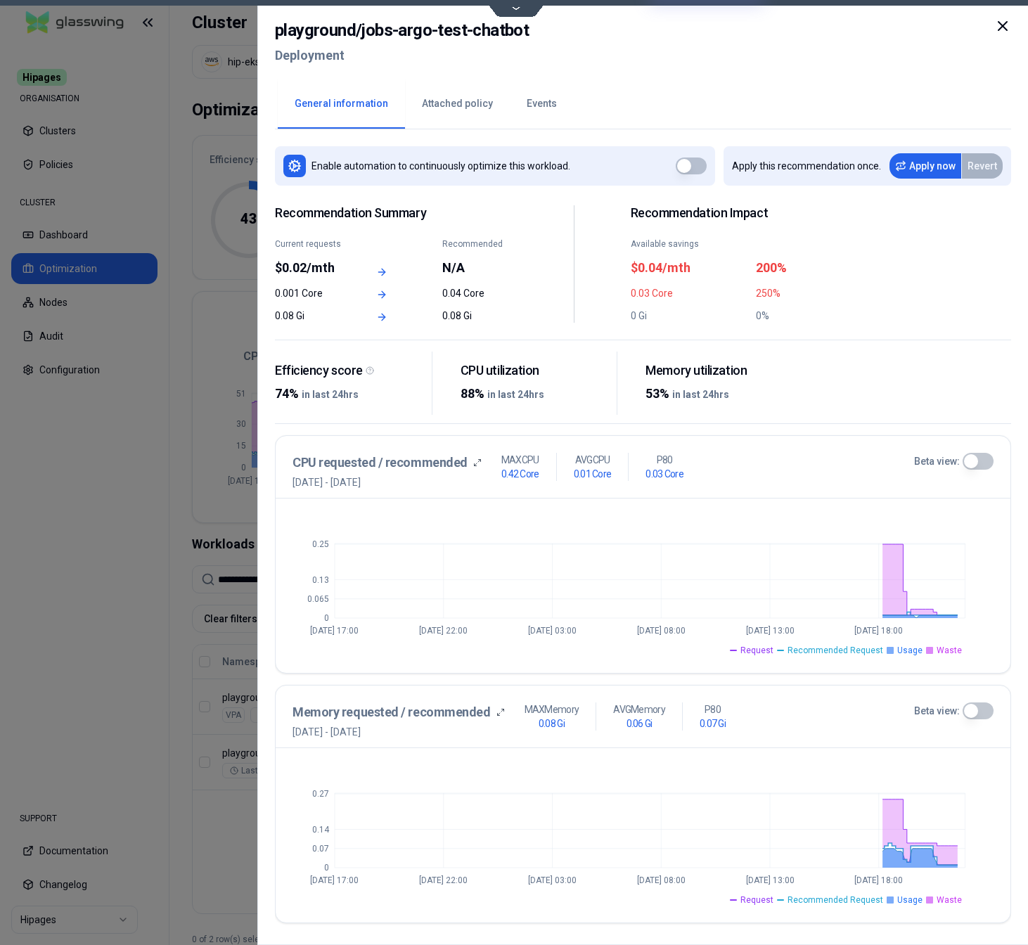
click at [434, 103] on button "Attached policy" at bounding box center [457, 103] width 105 height 49
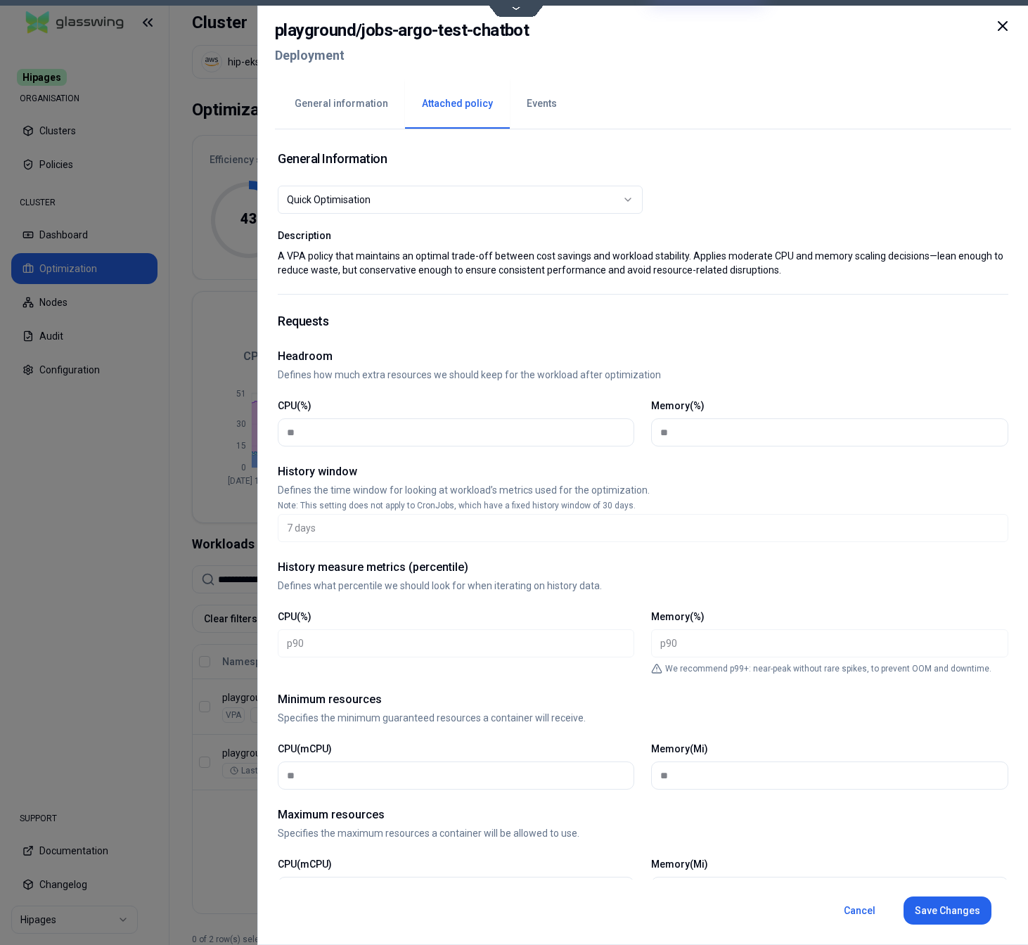
click at [440, 201] on div "Quick Optimisation" at bounding box center [455, 200] width 336 height 14
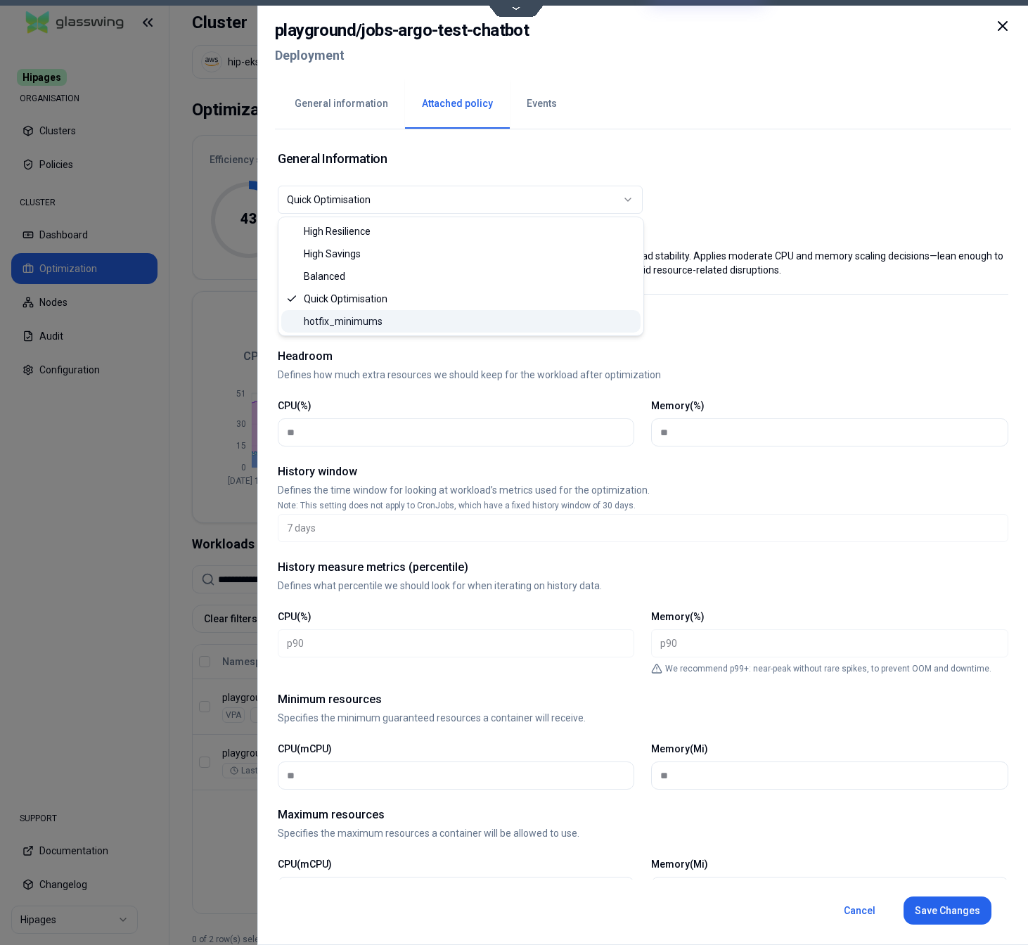
select select "**********"
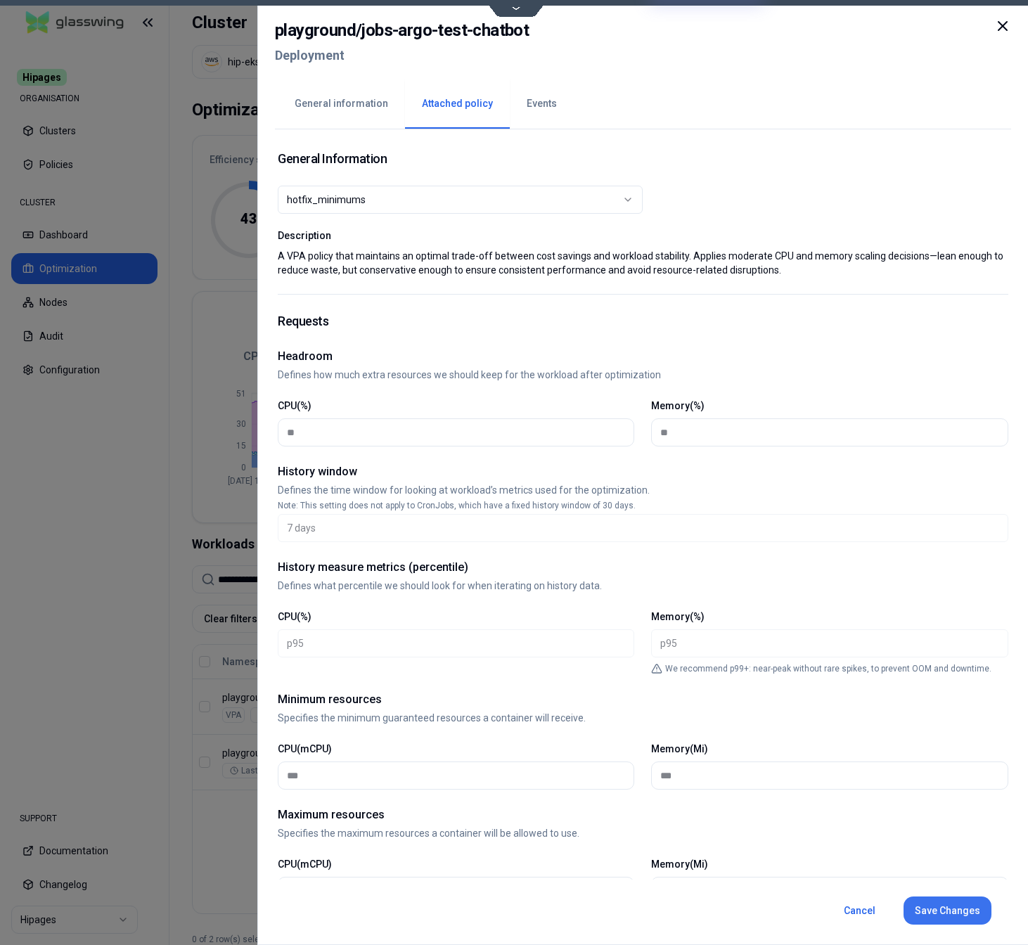
click at [941, 909] on button "Save Changes" at bounding box center [947, 911] width 88 height 28
click at [331, 99] on button "General information" at bounding box center [341, 103] width 127 height 49
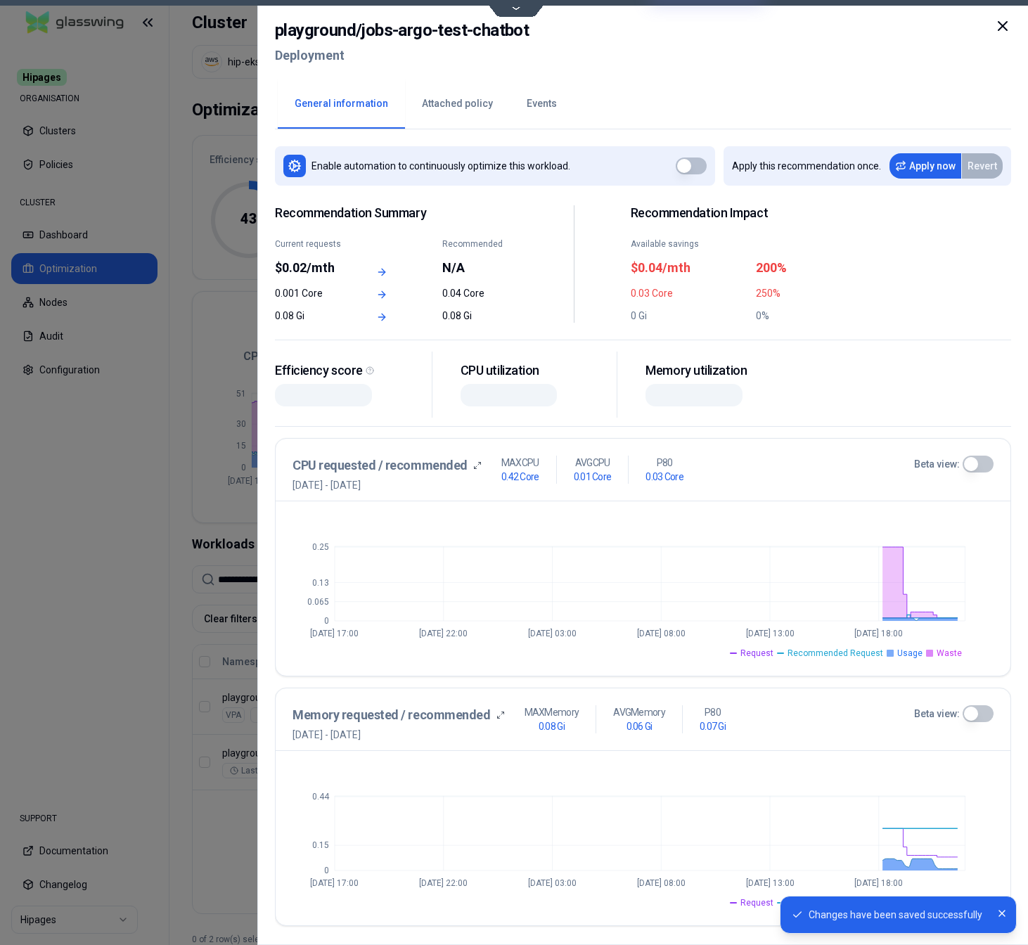
click at [703, 165] on button "button" at bounding box center [690, 166] width 31 height 17
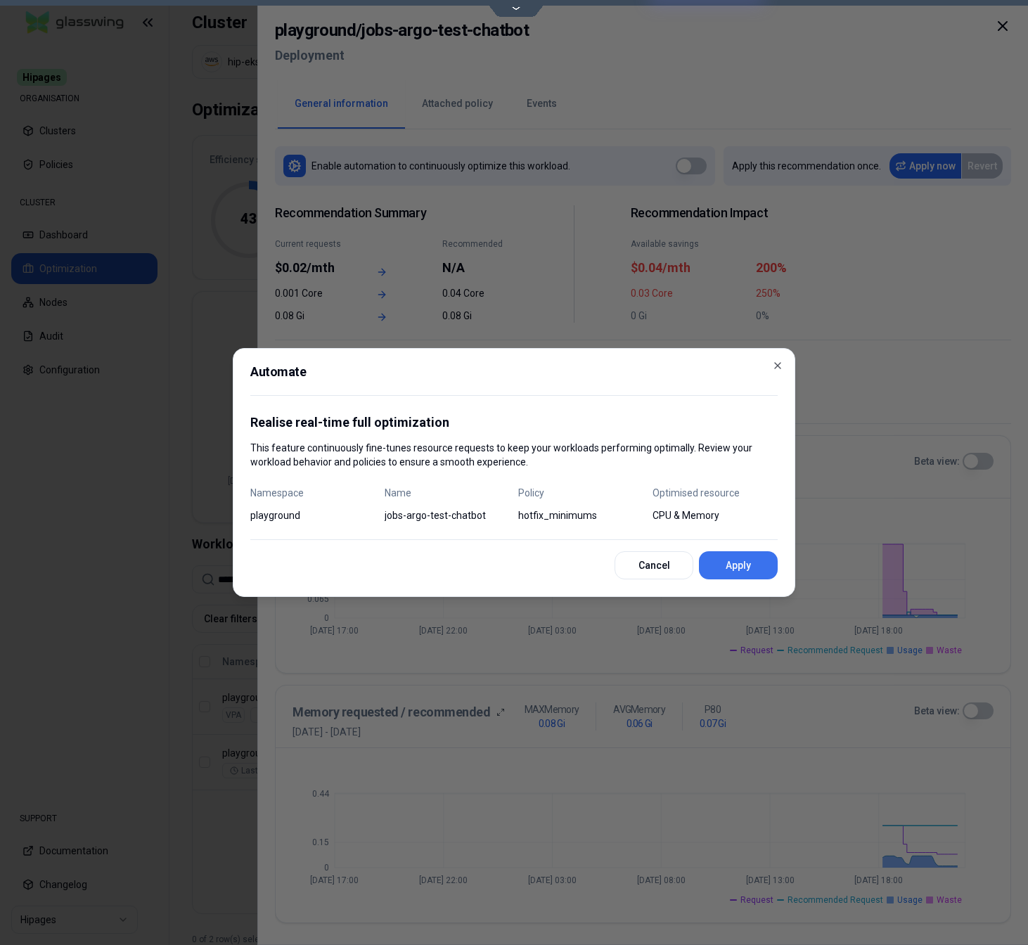
click at [749, 563] on button "Apply" at bounding box center [738, 566] width 79 height 28
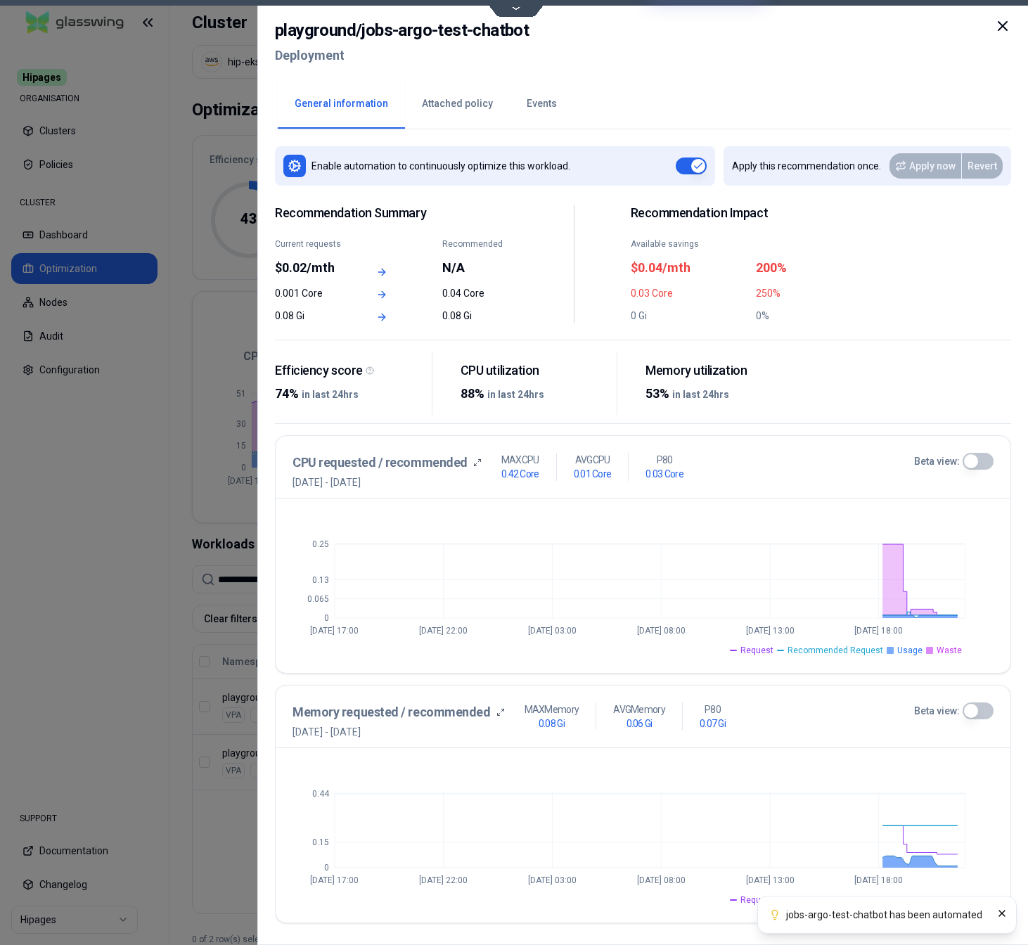
click at [224, 838] on div at bounding box center [514, 472] width 1028 height 945
click at [272, 603] on div at bounding box center [514, 472] width 1028 height 945
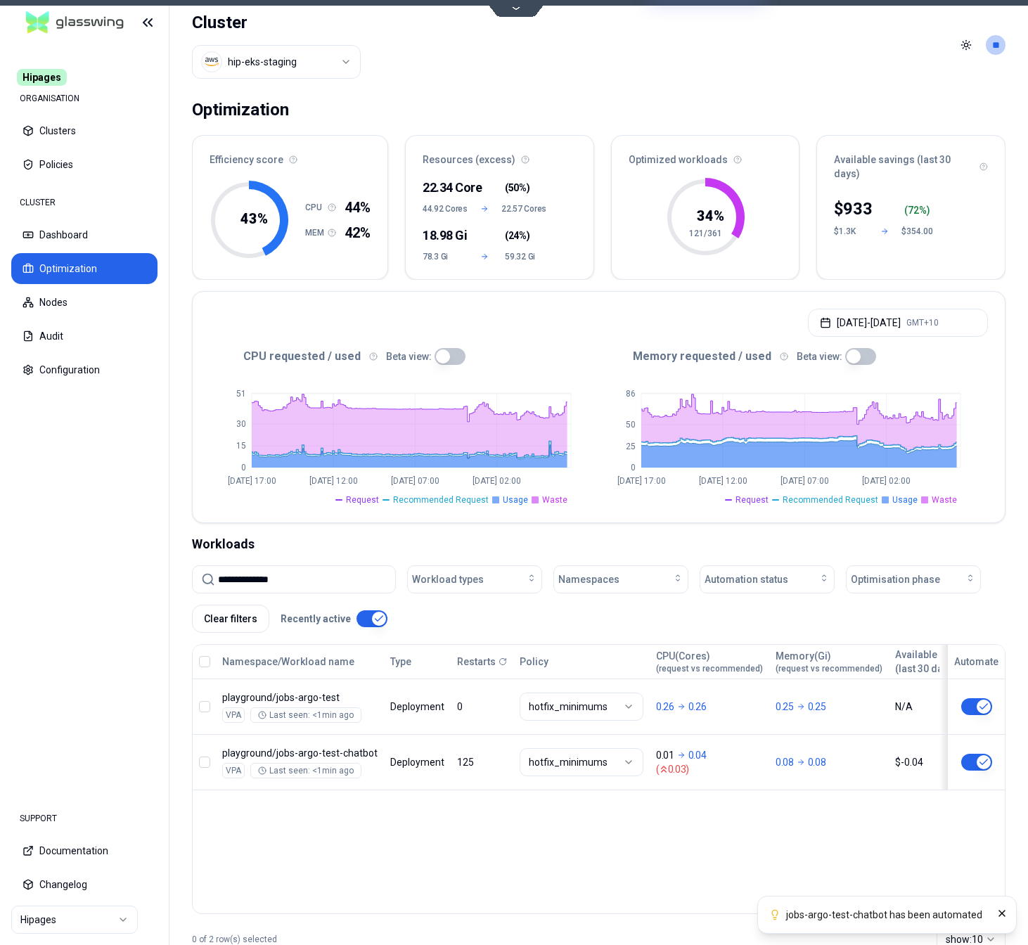
click at [278, 587] on input "**********" at bounding box center [302, 579] width 169 height 27
paste input "******"
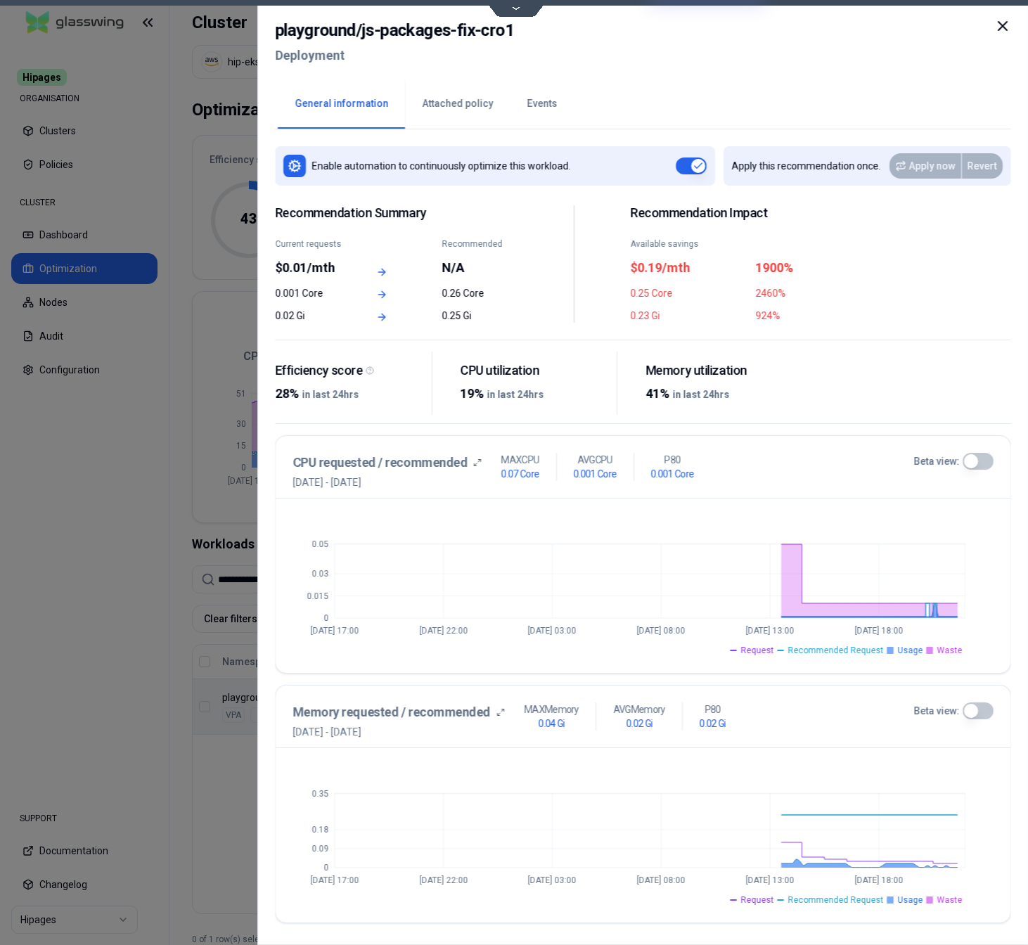
click at [249, 804] on div at bounding box center [514, 472] width 1028 height 945
click at [451, 103] on button "Attached policy" at bounding box center [457, 103] width 105 height 49
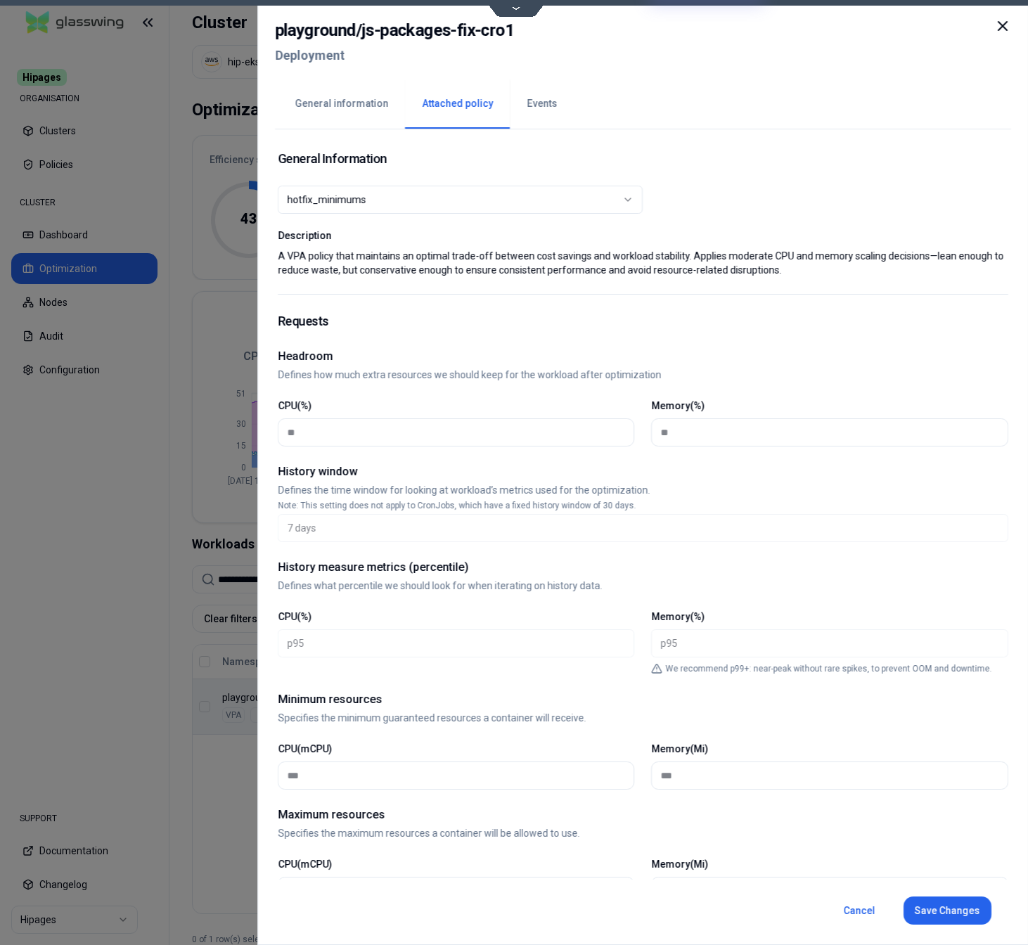
click at [533, 106] on button "Events" at bounding box center [542, 103] width 64 height 49
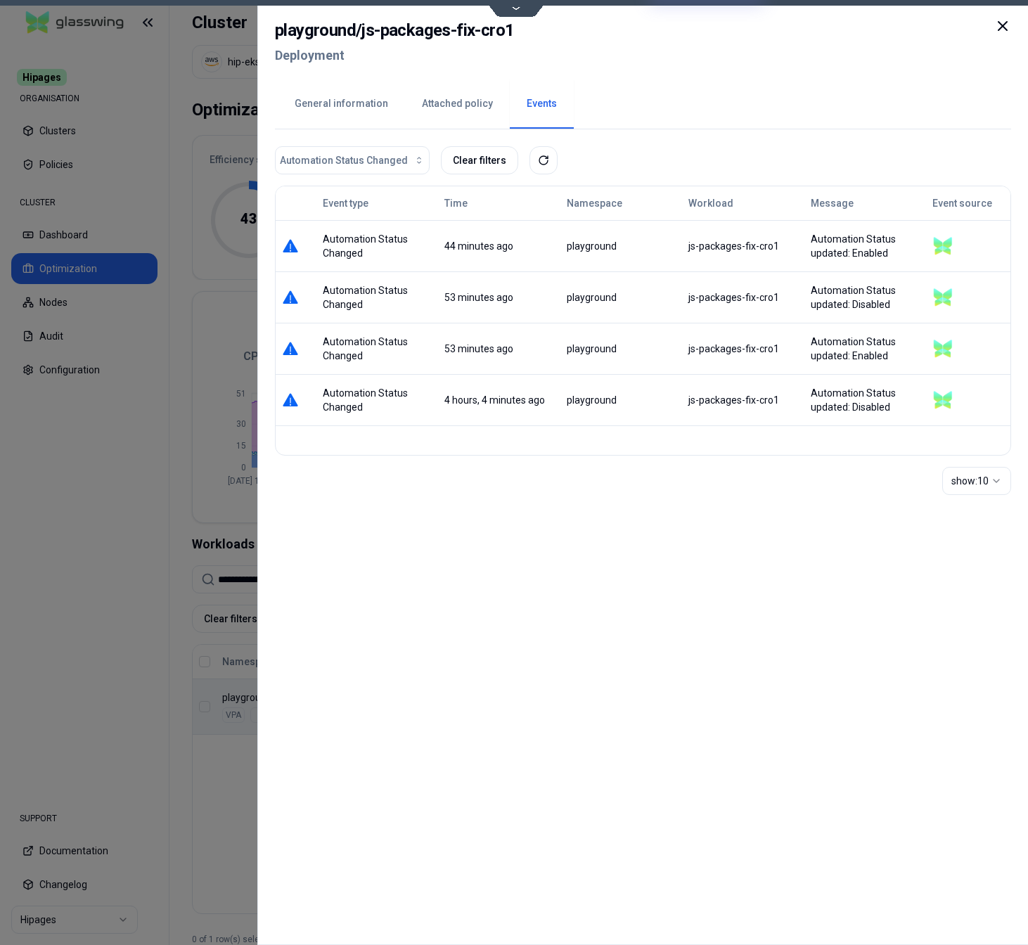
click at [179, 812] on div at bounding box center [514, 472] width 1028 height 945
click at [205, 819] on div at bounding box center [514, 472] width 1028 height 945
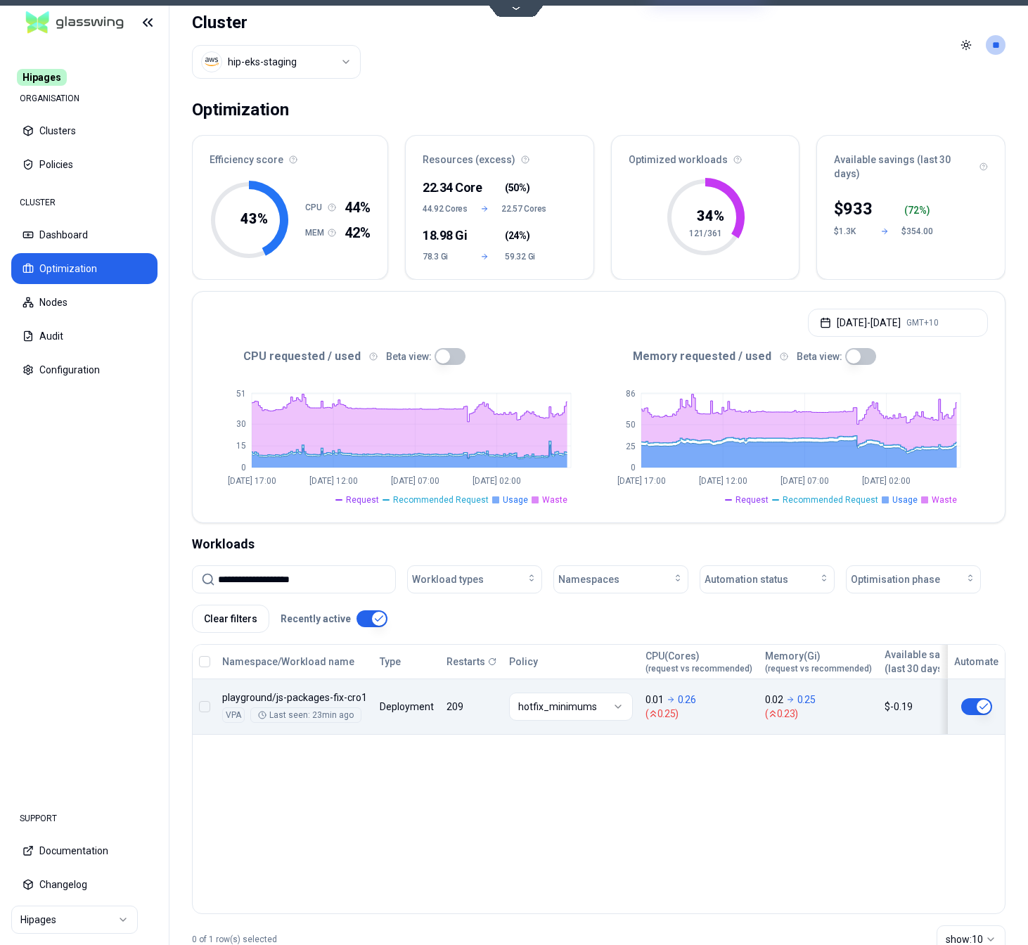
click at [328, 585] on input "**********" at bounding box center [302, 579] width 169 height 27
paste input
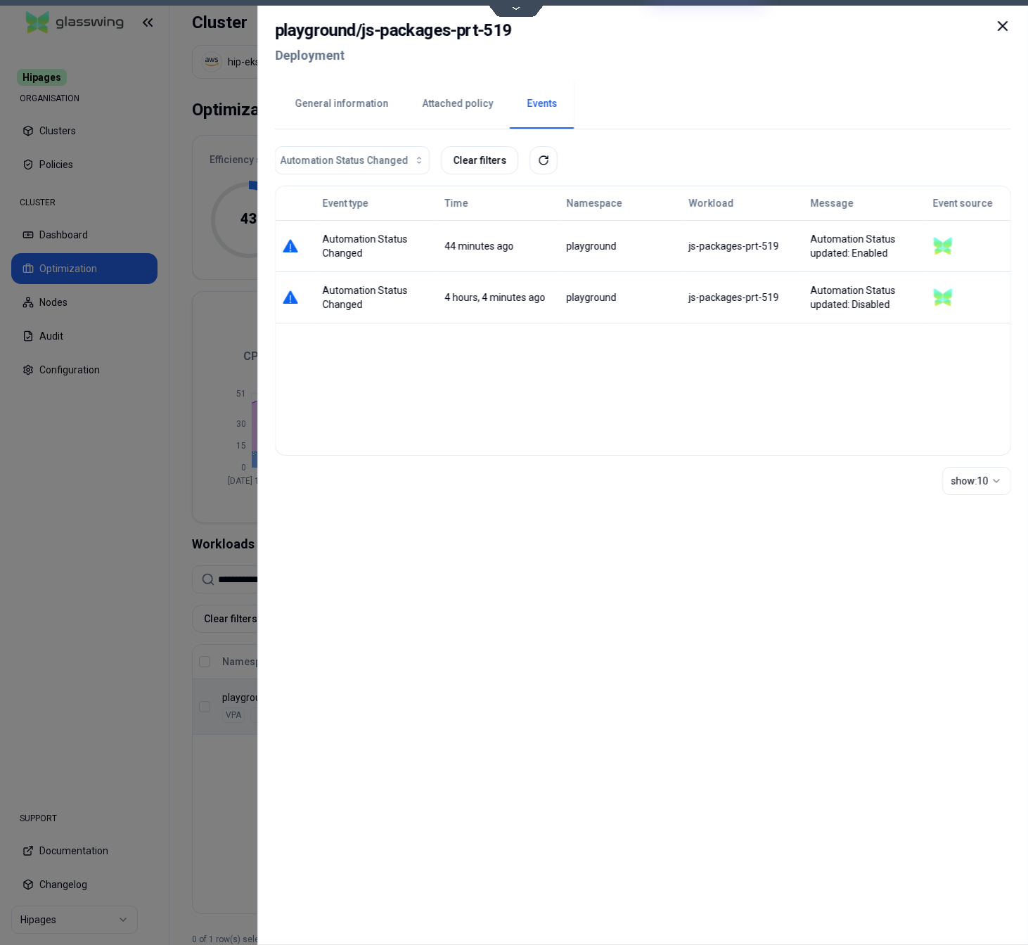
click at [435, 104] on button "Attached policy" at bounding box center [457, 103] width 105 height 49
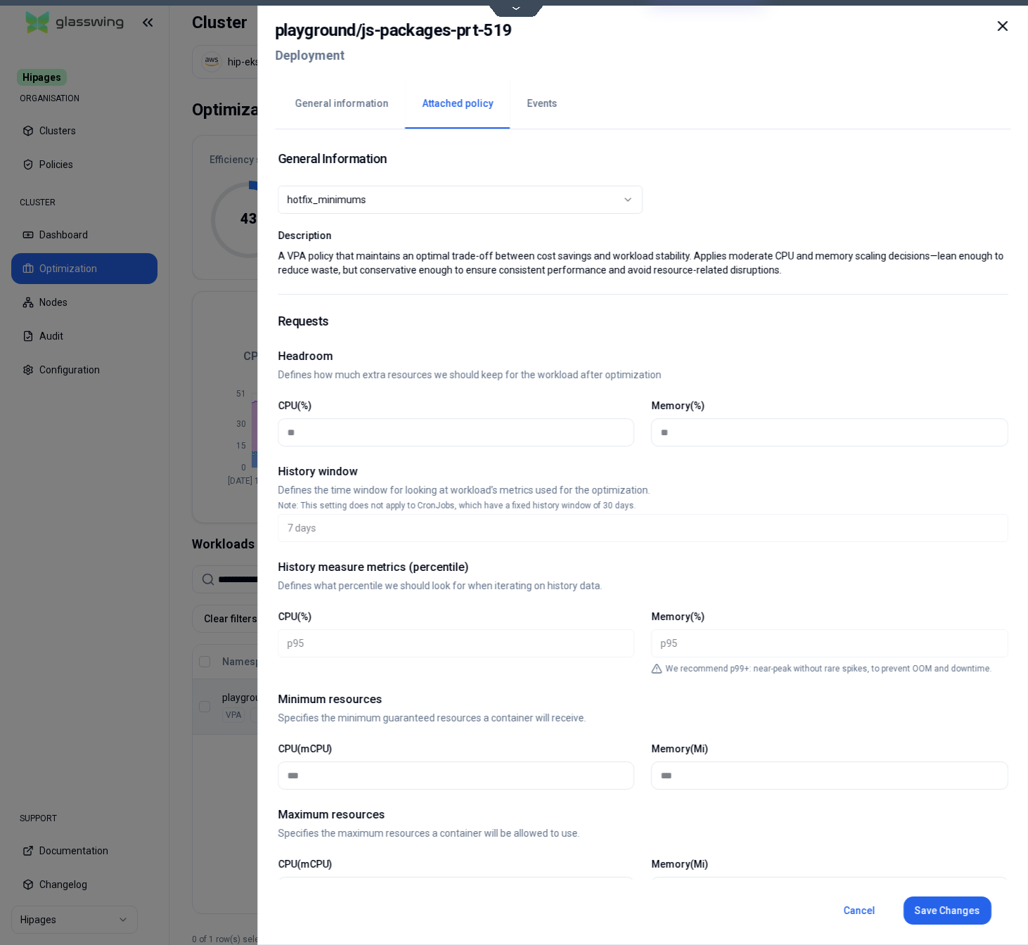
click at [525, 113] on button "Events" at bounding box center [542, 103] width 64 height 49
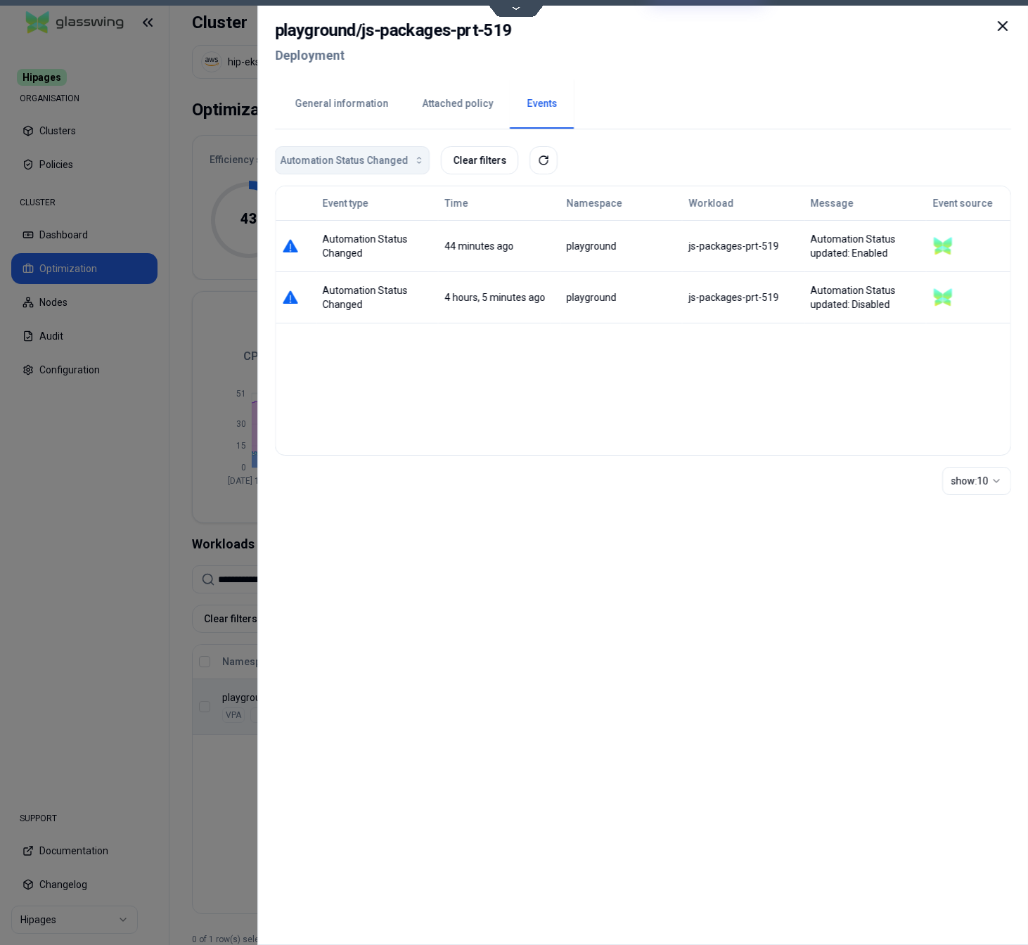
click at [345, 166] on span "Automation Status Changed" at bounding box center [344, 160] width 128 height 14
click at [346, 193] on span "Automation Status Changed" at bounding box center [339, 192] width 111 height 14
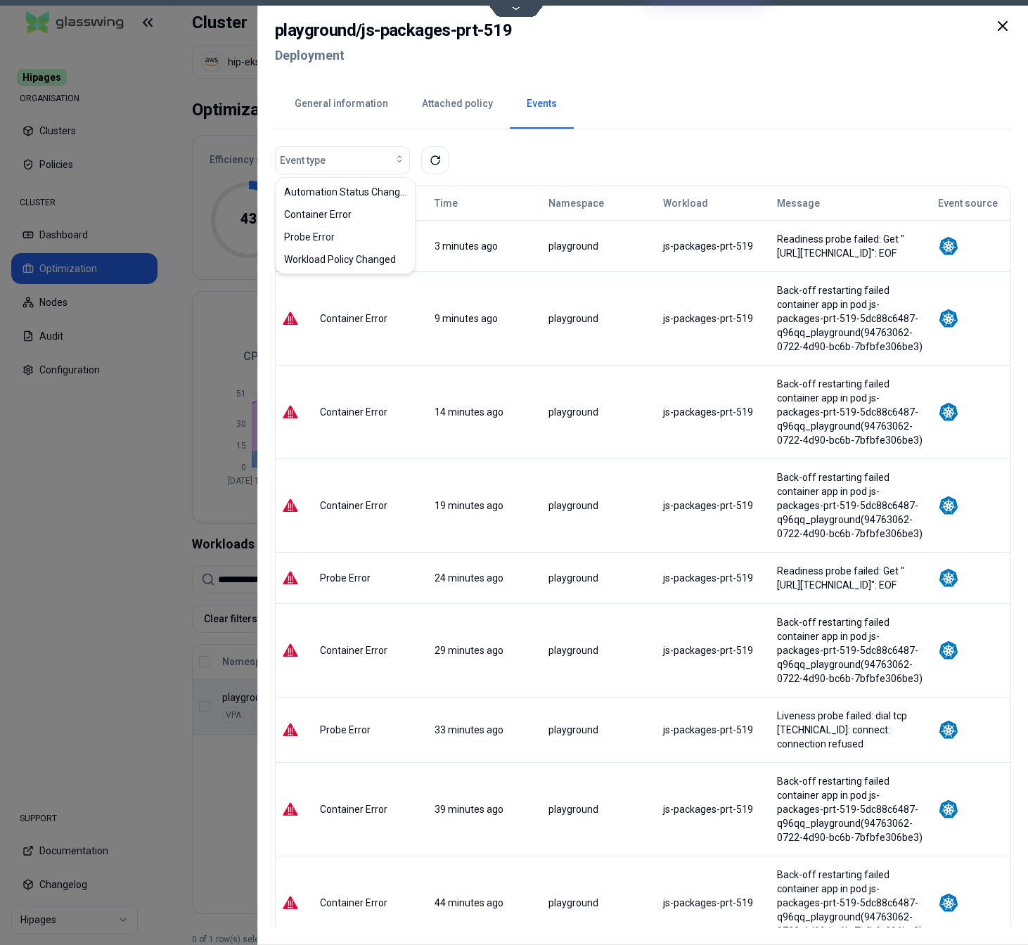
click at [777, 471] on div "Back-off restarting failed container app in pod js-packages-prt-519-5dc88c6487-…" at bounding box center [851, 506] width 148 height 70
click at [817, 299] on div "Back-off restarting failed container app in pod js-packages-prt-519-5dc88c6487-…" at bounding box center [851, 319] width 148 height 70
click at [231, 801] on div at bounding box center [514, 472] width 1028 height 945
click at [252, 563] on div at bounding box center [514, 472] width 1028 height 945
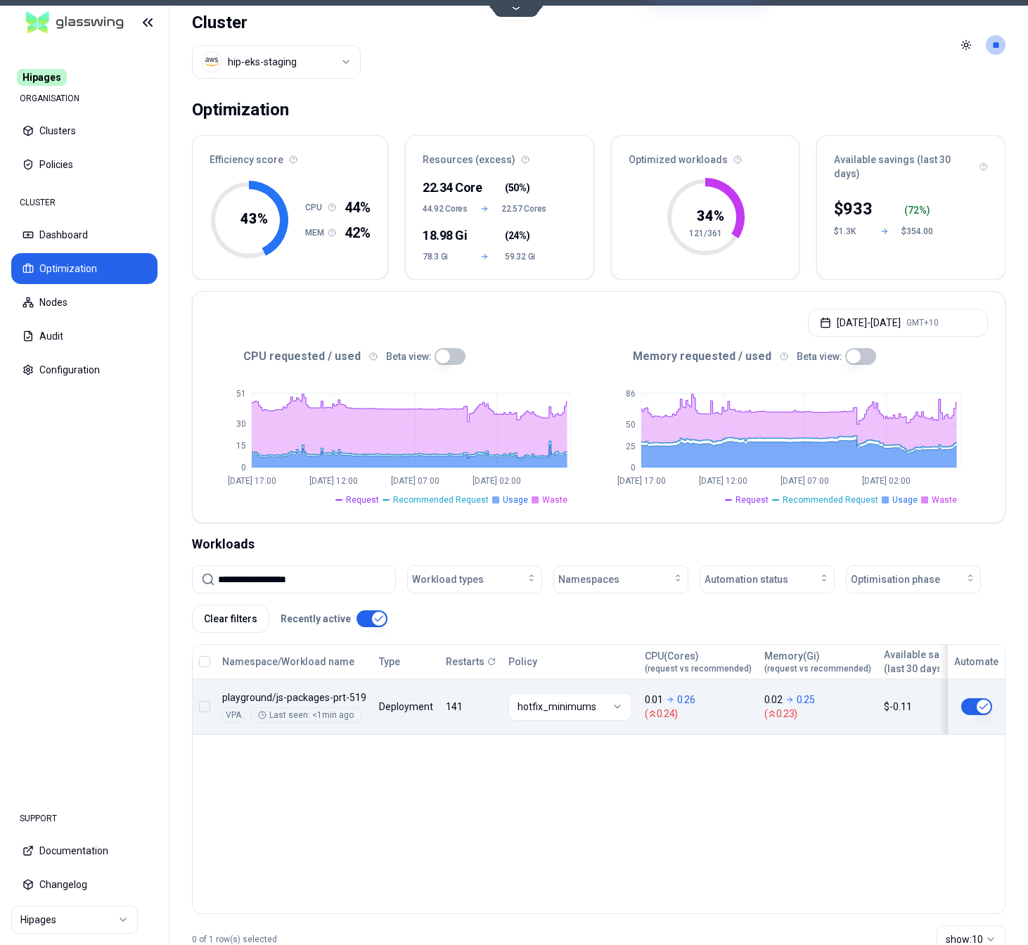
click at [252, 574] on input "**********" at bounding box center [302, 579] width 169 height 27
paste input "**********"
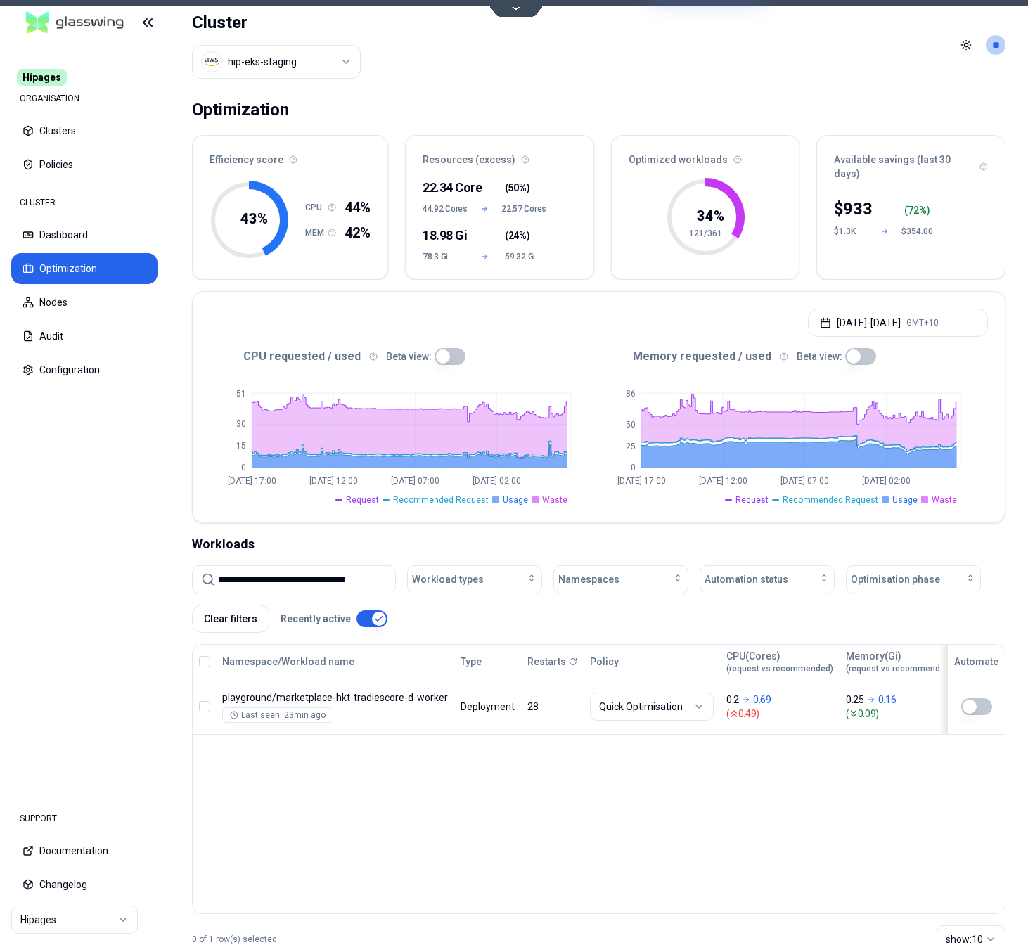
click at [288, 577] on input "**********" at bounding box center [302, 579] width 169 height 27
paste input
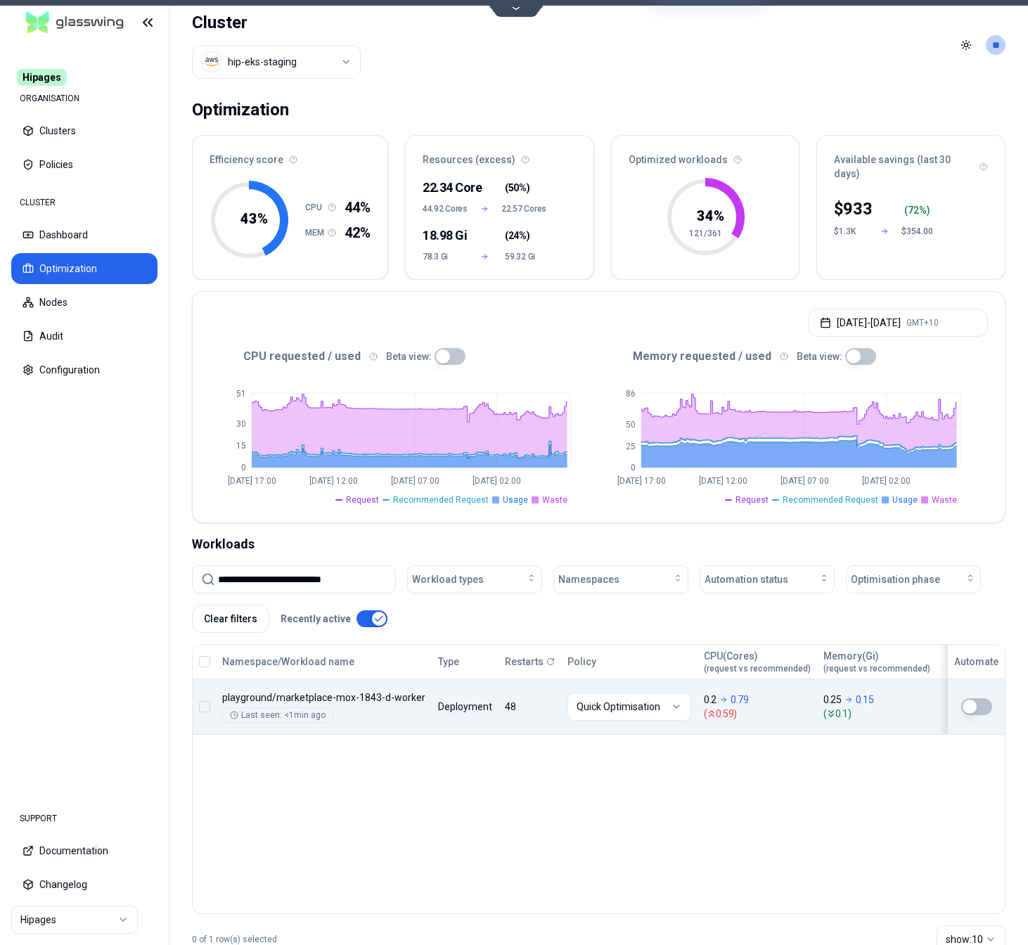
type input "**********"
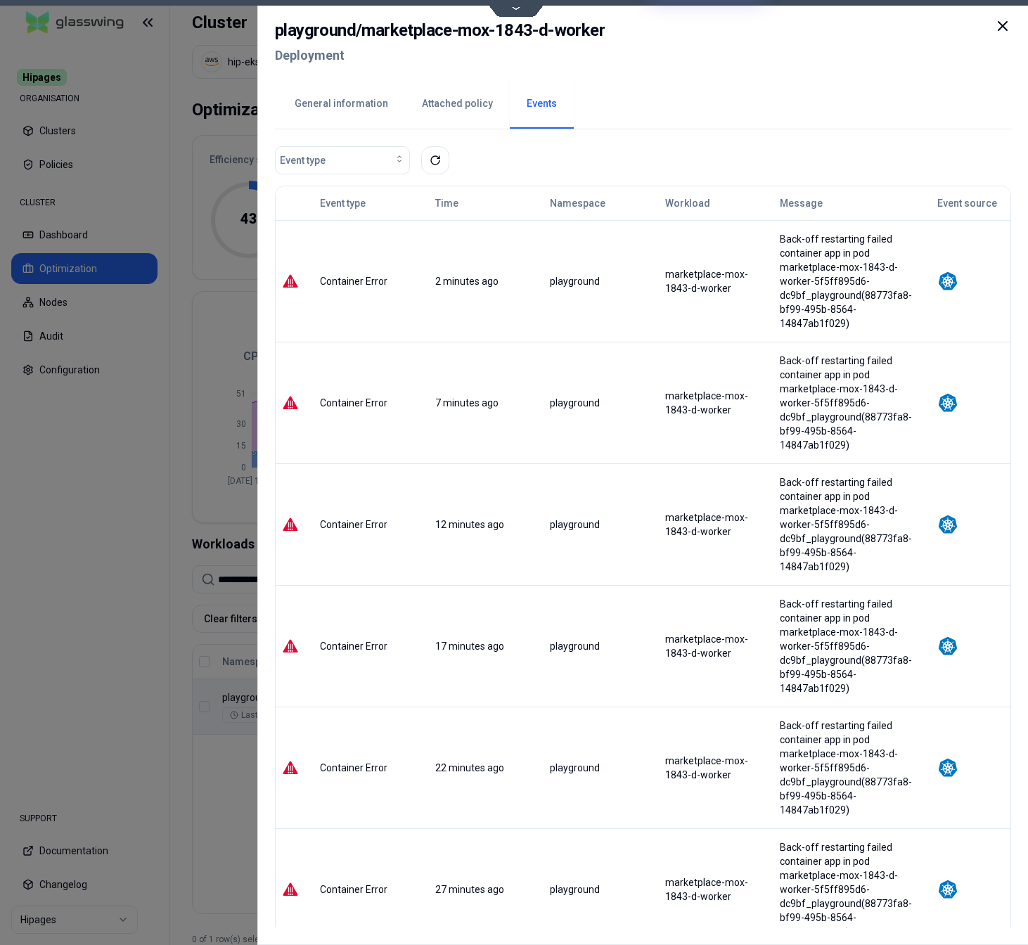
click at [459, 106] on button "Attached policy" at bounding box center [457, 103] width 105 height 49
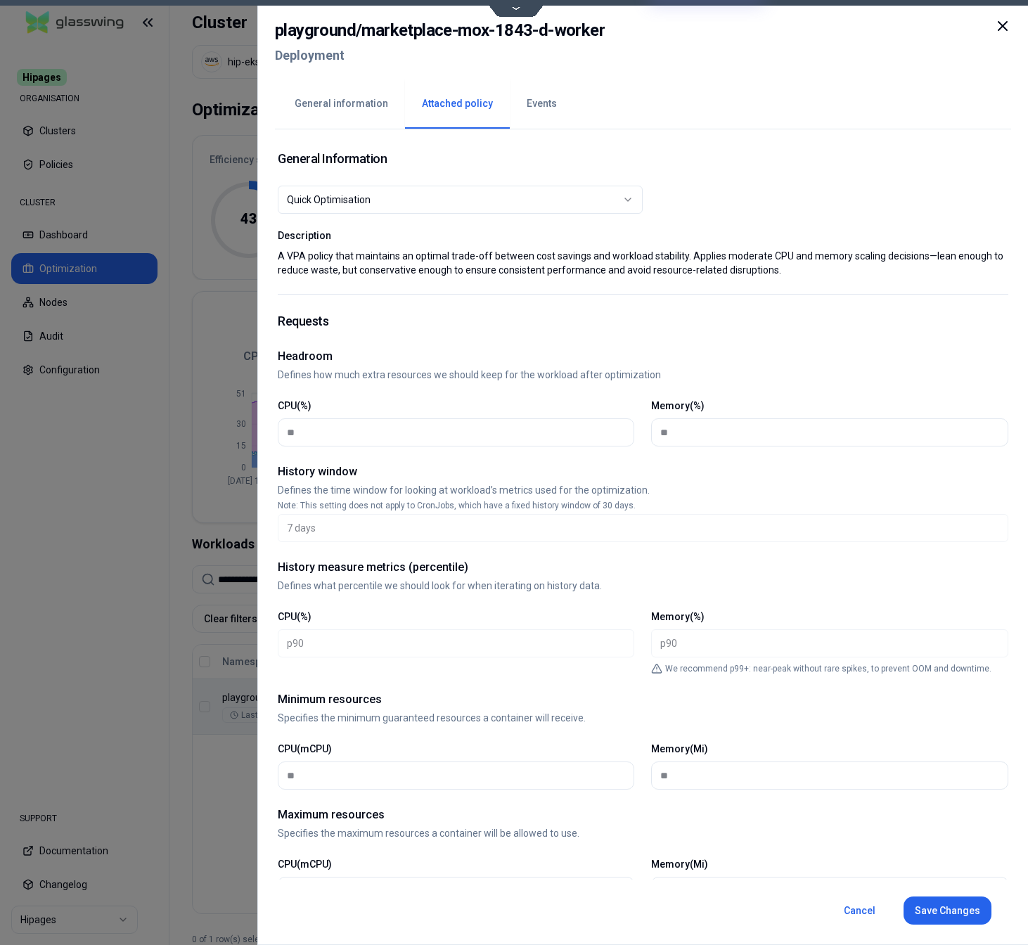
click at [420, 190] on button "Quick Optimisation" at bounding box center [460, 200] width 365 height 28
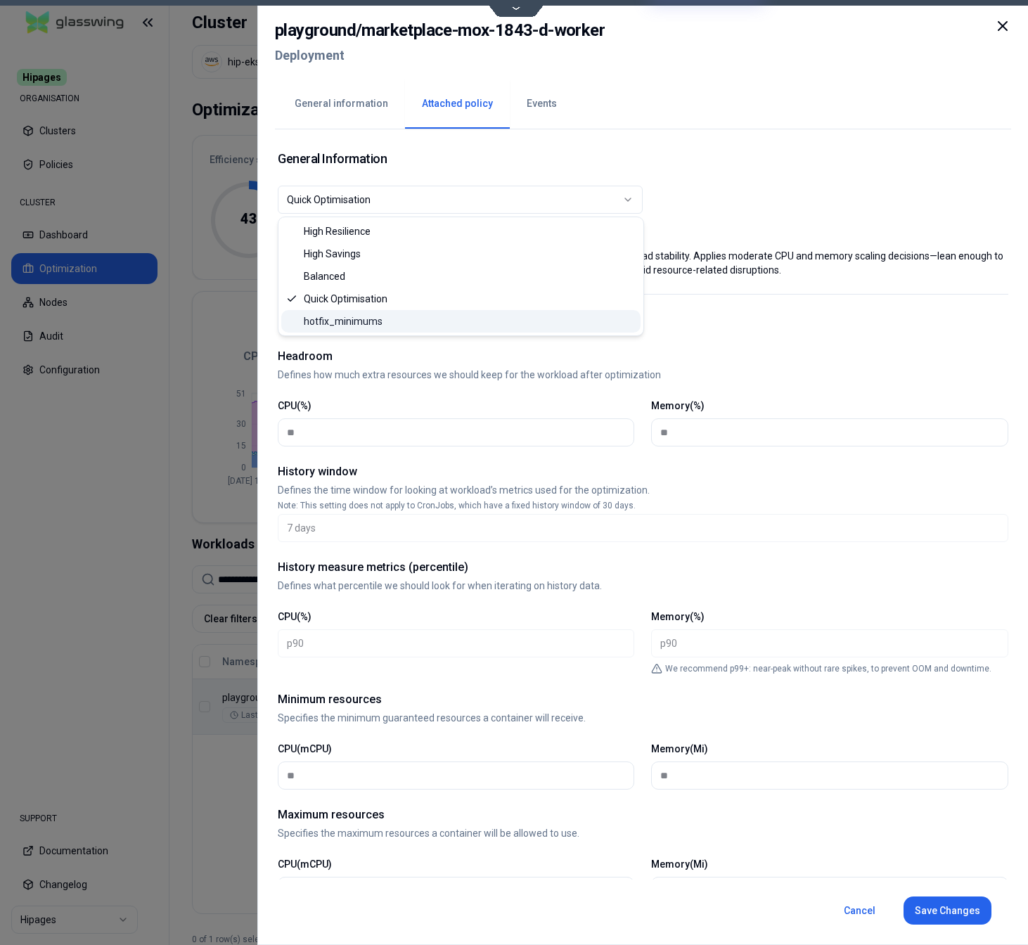
select select "**********"
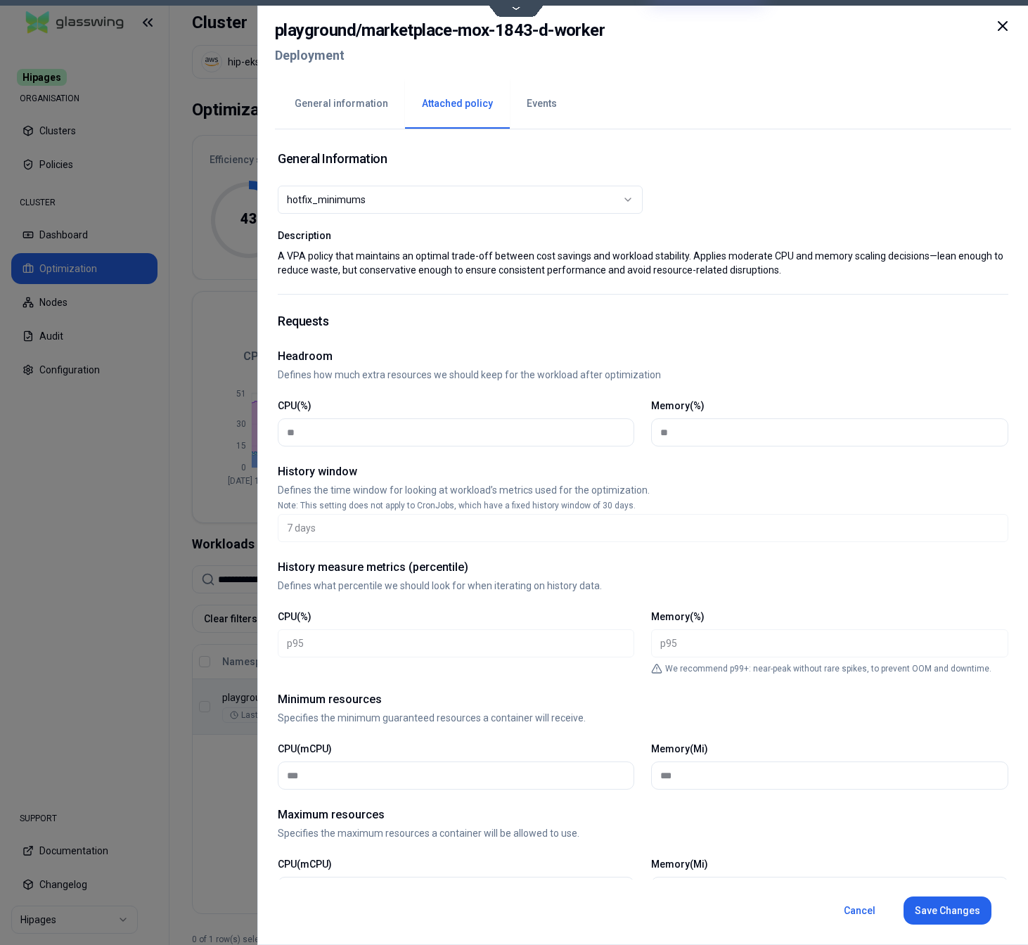
click at [348, 106] on button "General information" at bounding box center [341, 103] width 127 height 49
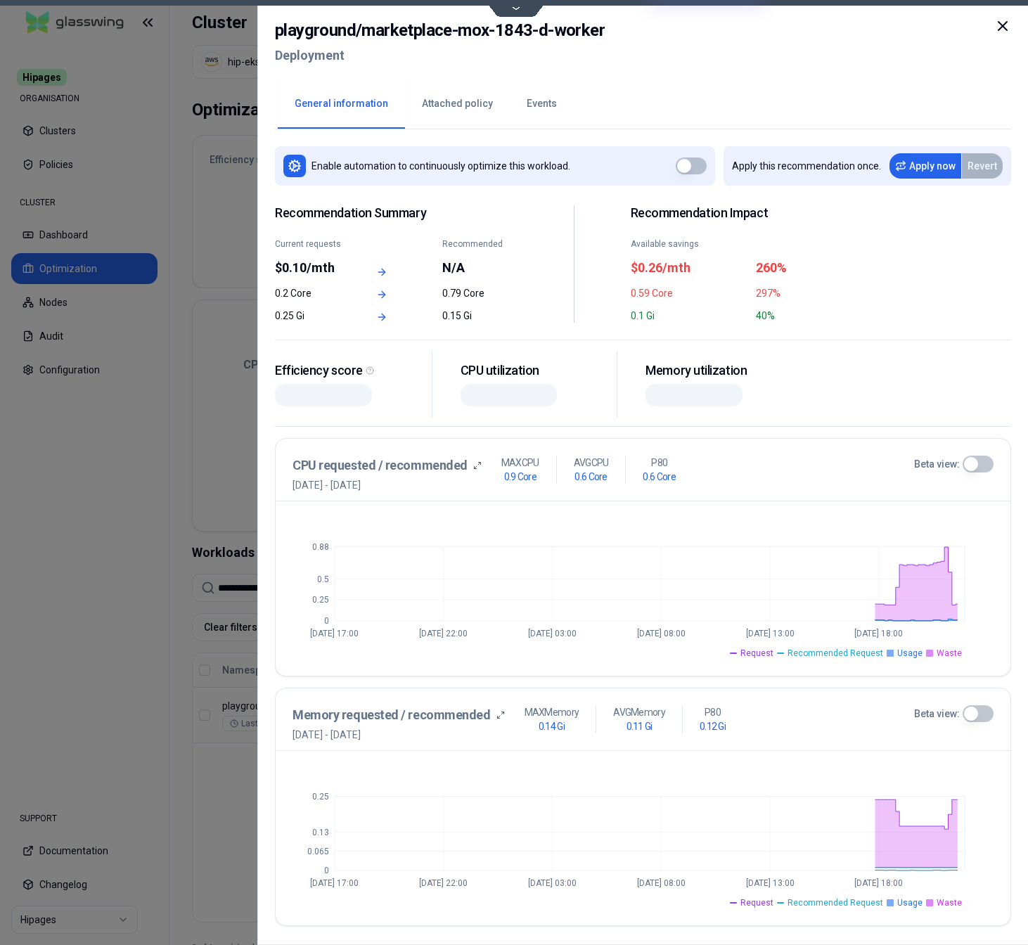
click at [428, 101] on button "Attached policy" at bounding box center [457, 103] width 105 height 49
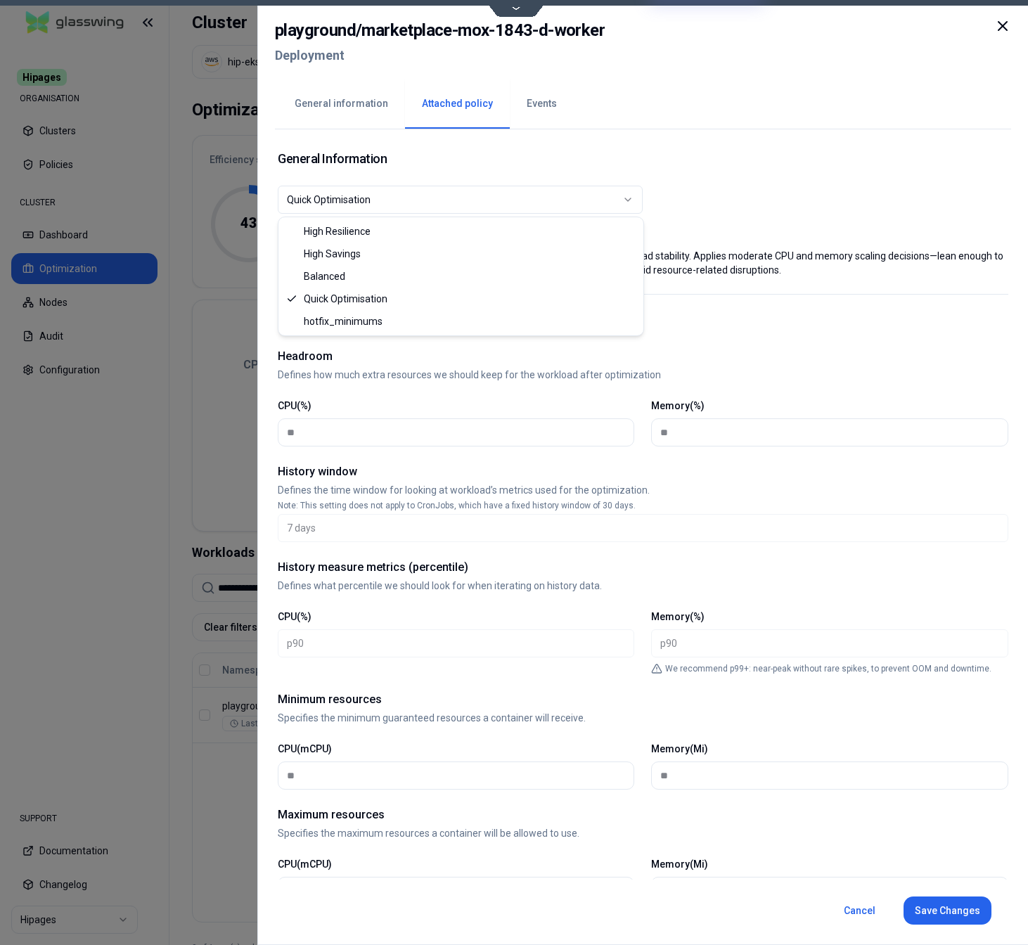
click at [450, 212] on button "Quick Optimisation" at bounding box center [460, 200] width 365 height 28
select select "**********"
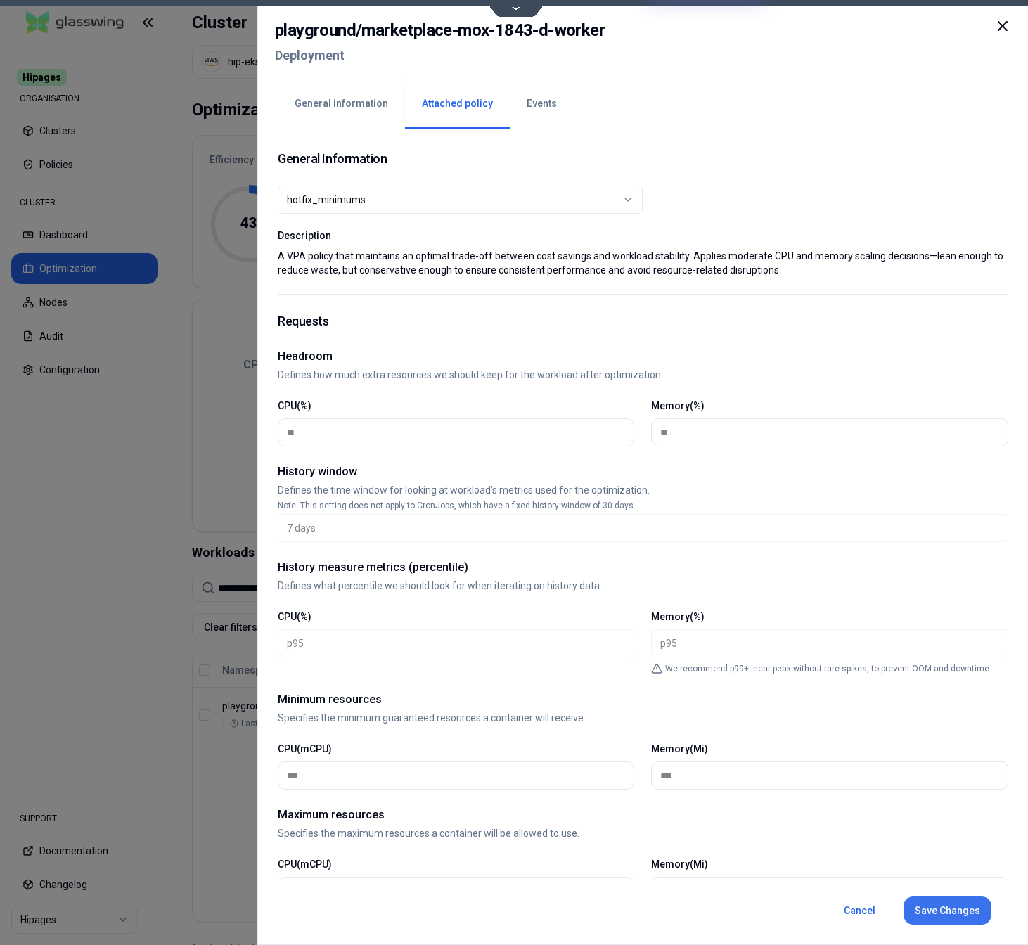
click at [948, 910] on button "Save Changes" at bounding box center [947, 911] width 88 height 28
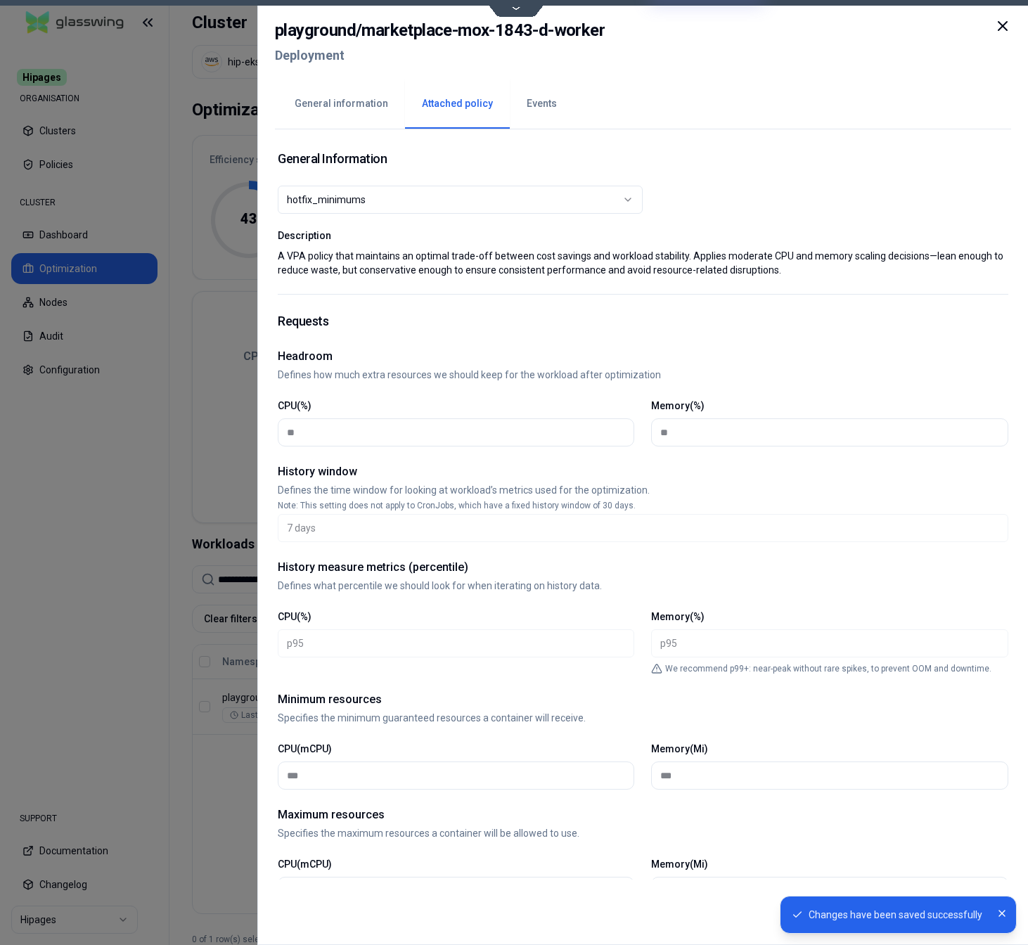
click at [331, 94] on button "General information" at bounding box center [341, 103] width 127 height 49
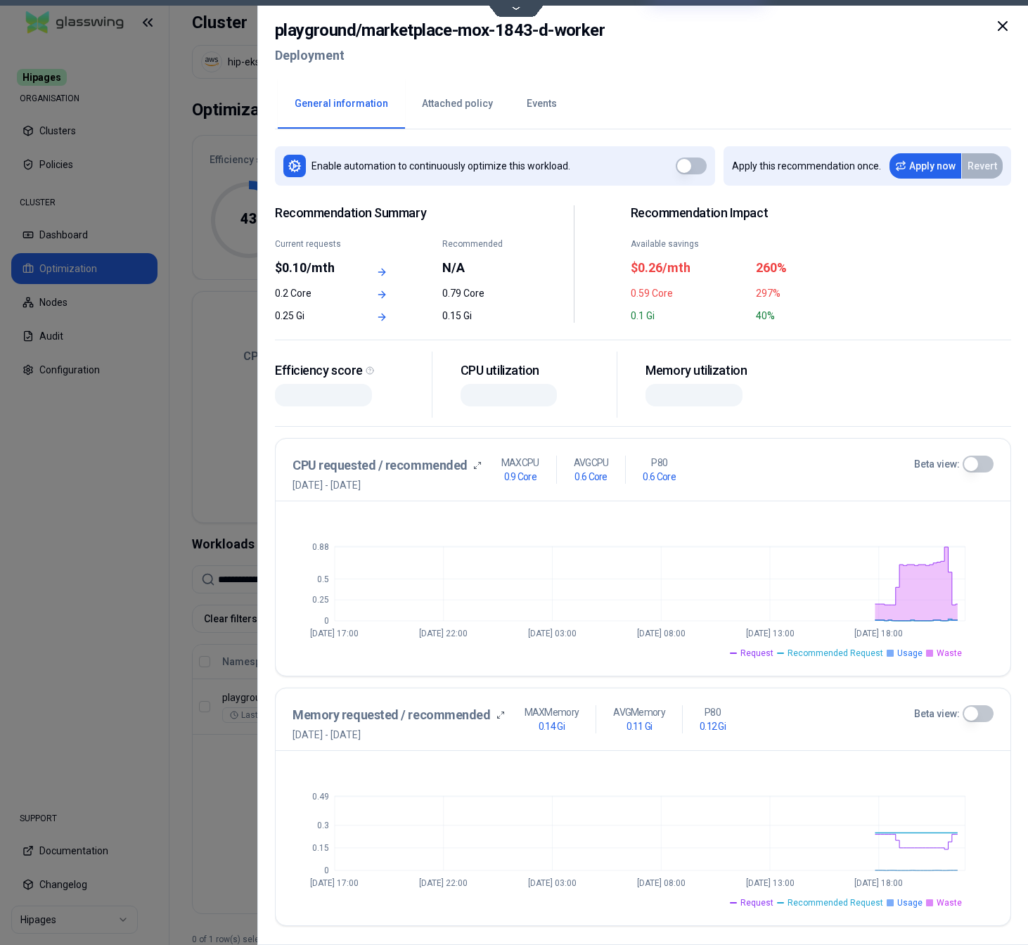
click at [706, 163] on button "button" at bounding box center [690, 166] width 31 height 17
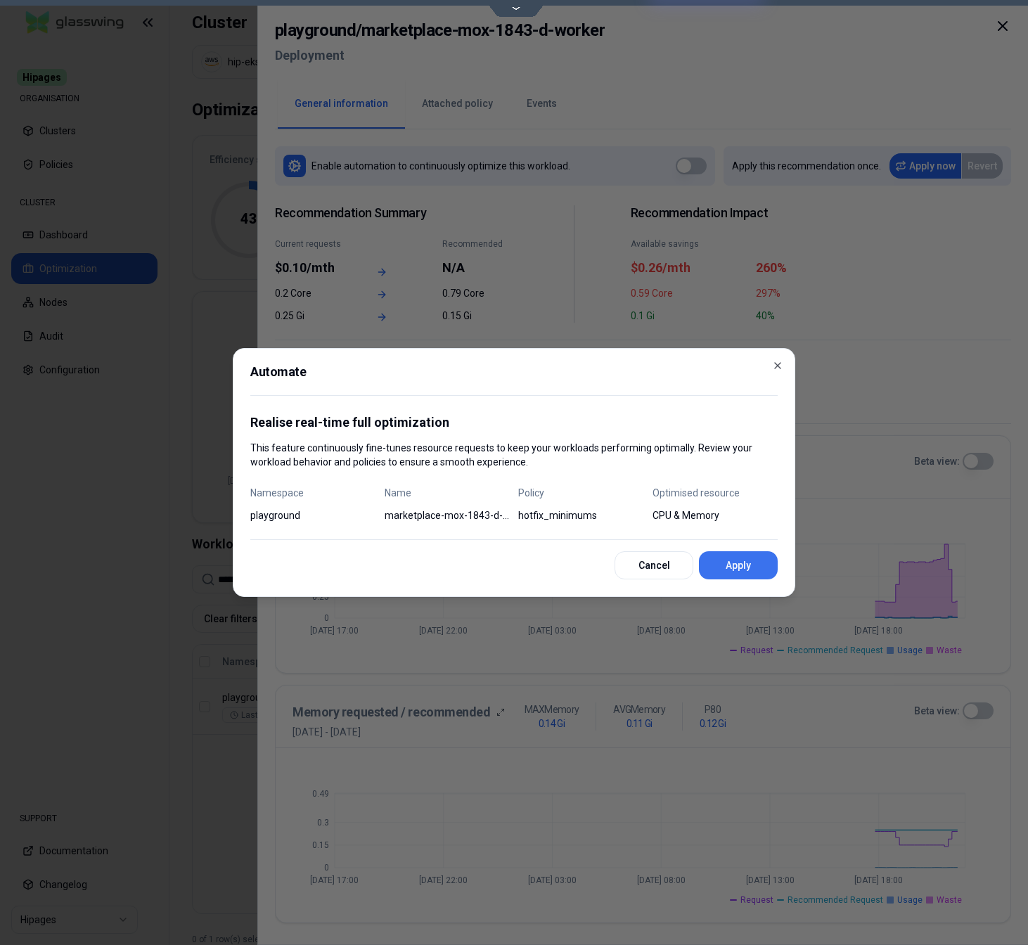
click at [739, 573] on button "Apply" at bounding box center [738, 566] width 79 height 28
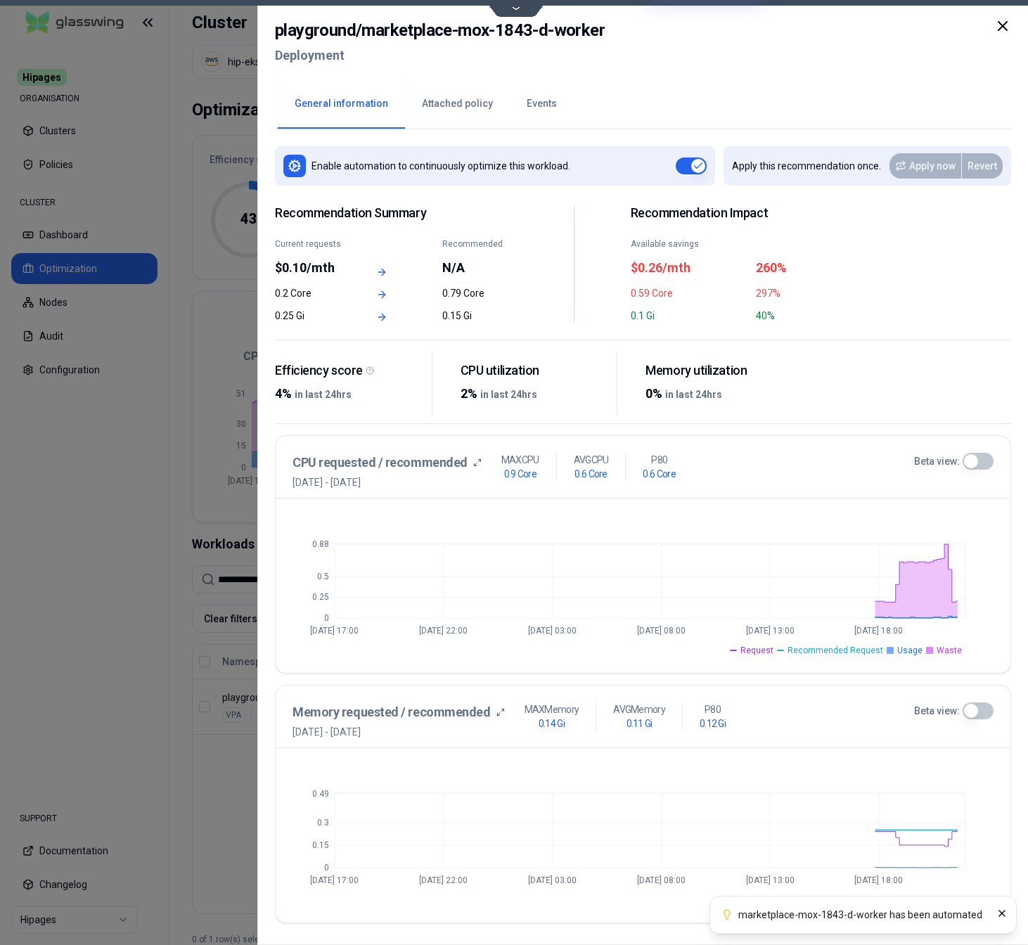
click at [222, 827] on div at bounding box center [514, 472] width 1028 height 945
click at [252, 576] on div at bounding box center [514, 472] width 1028 height 945
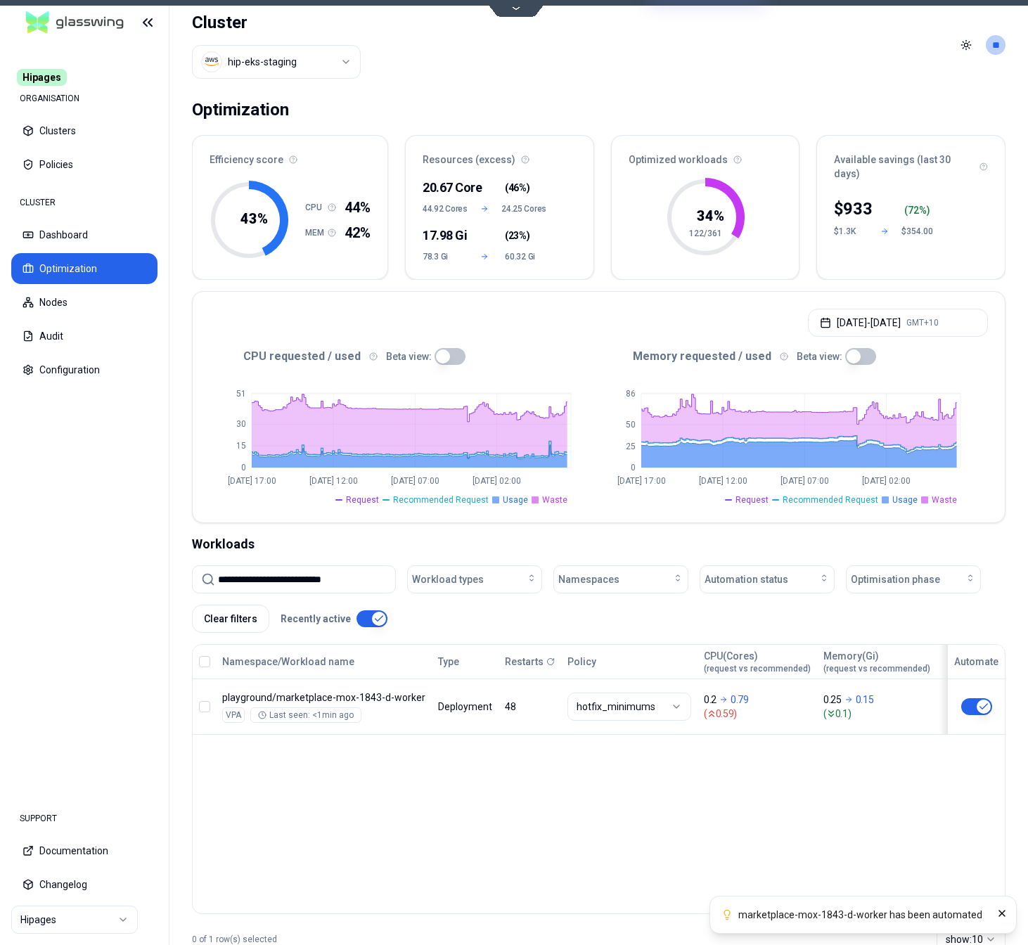
click at [252, 576] on input "**********" at bounding box center [302, 579] width 169 height 27
paste input
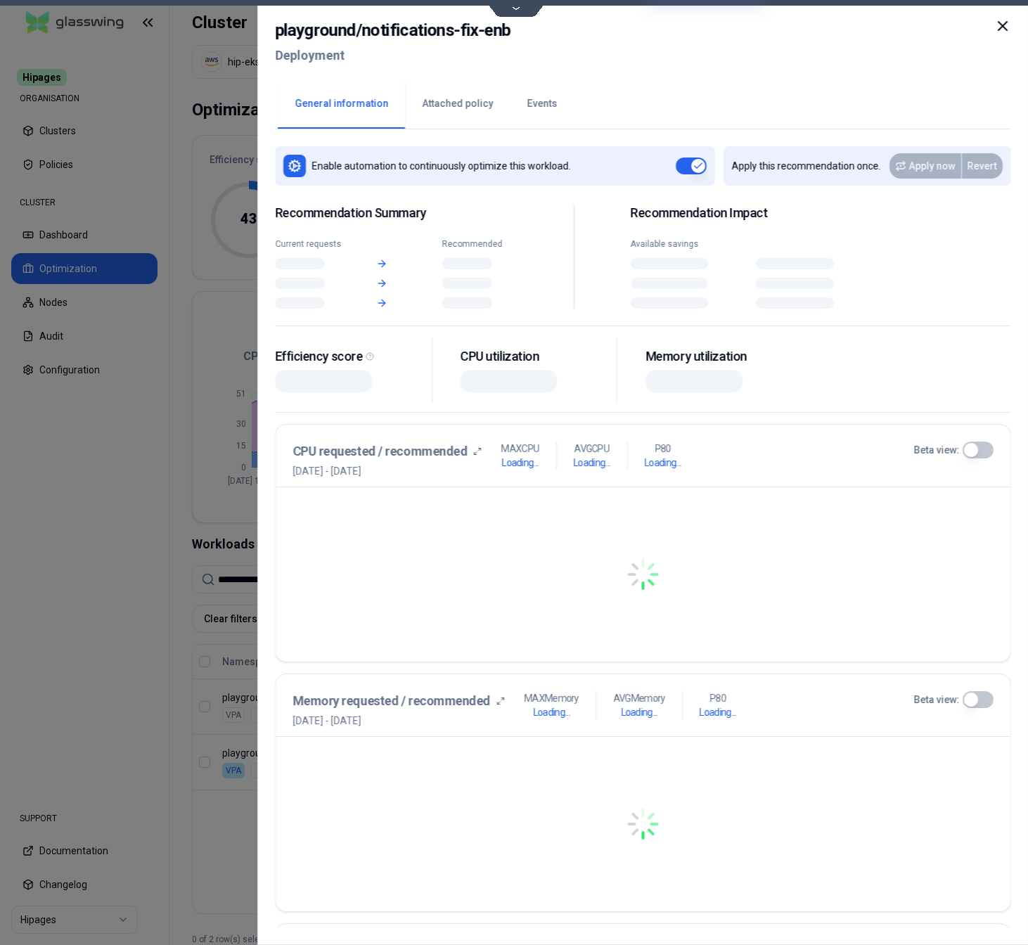
click at [362, 701] on body "**********" at bounding box center [514, 472] width 1028 height 945
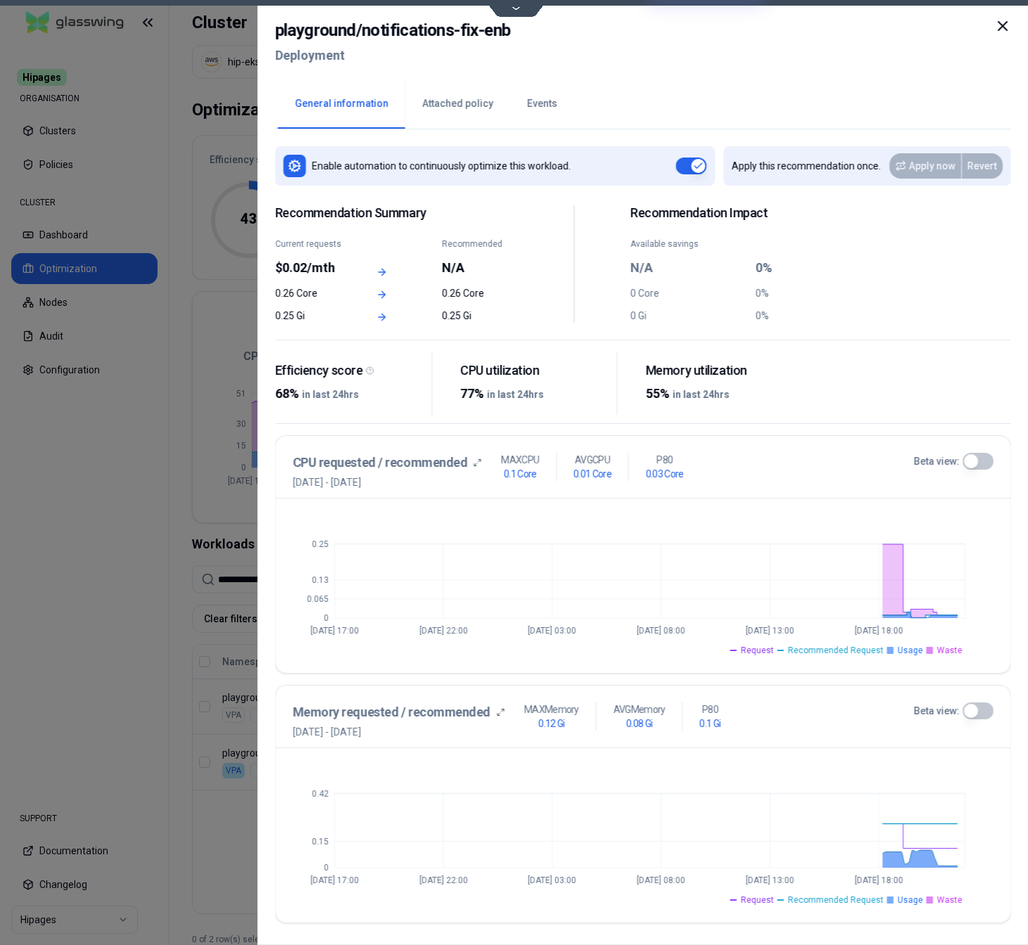
click at [528, 105] on button "Events" at bounding box center [542, 103] width 64 height 49
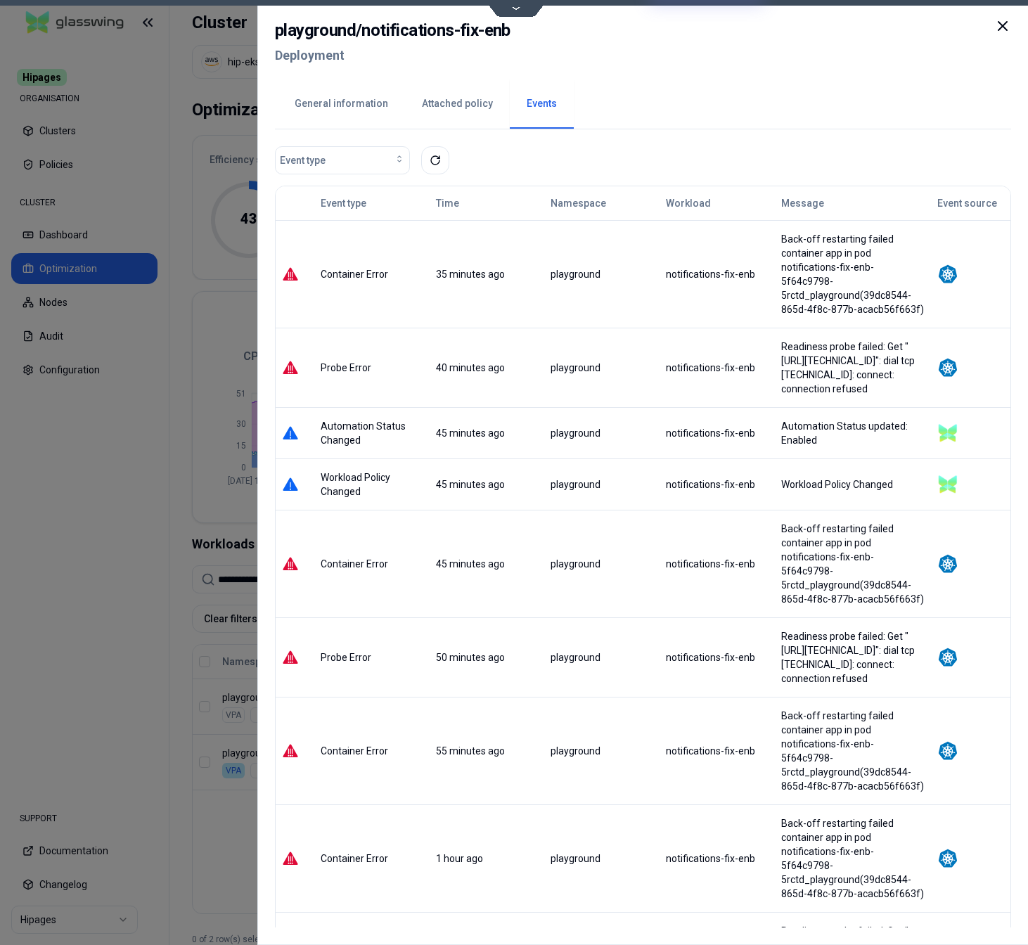
click at [365, 110] on button "General information" at bounding box center [341, 103] width 127 height 49
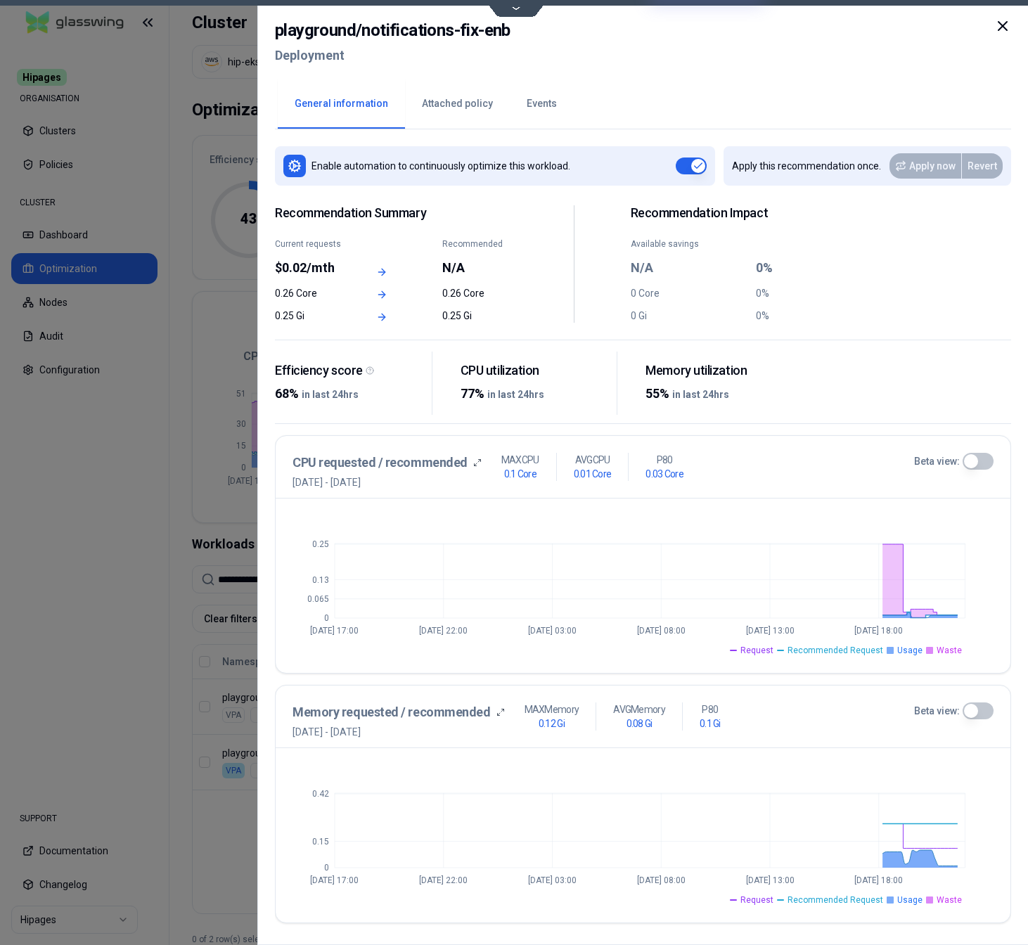
click at [445, 106] on button "Attached policy" at bounding box center [457, 103] width 105 height 49
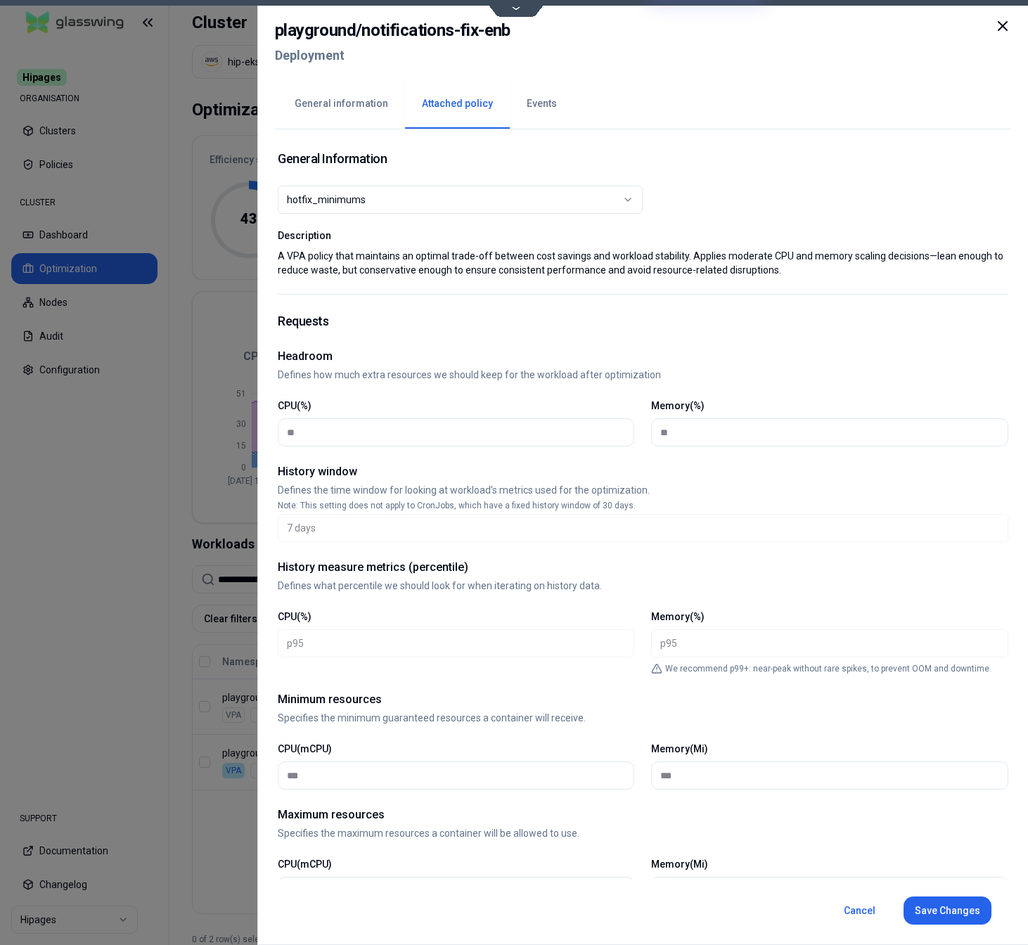
click at [412, 193] on div "hotfix_minimums" at bounding box center [455, 200] width 336 height 14
click at [535, 99] on button "Events" at bounding box center [542, 103] width 64 height 49
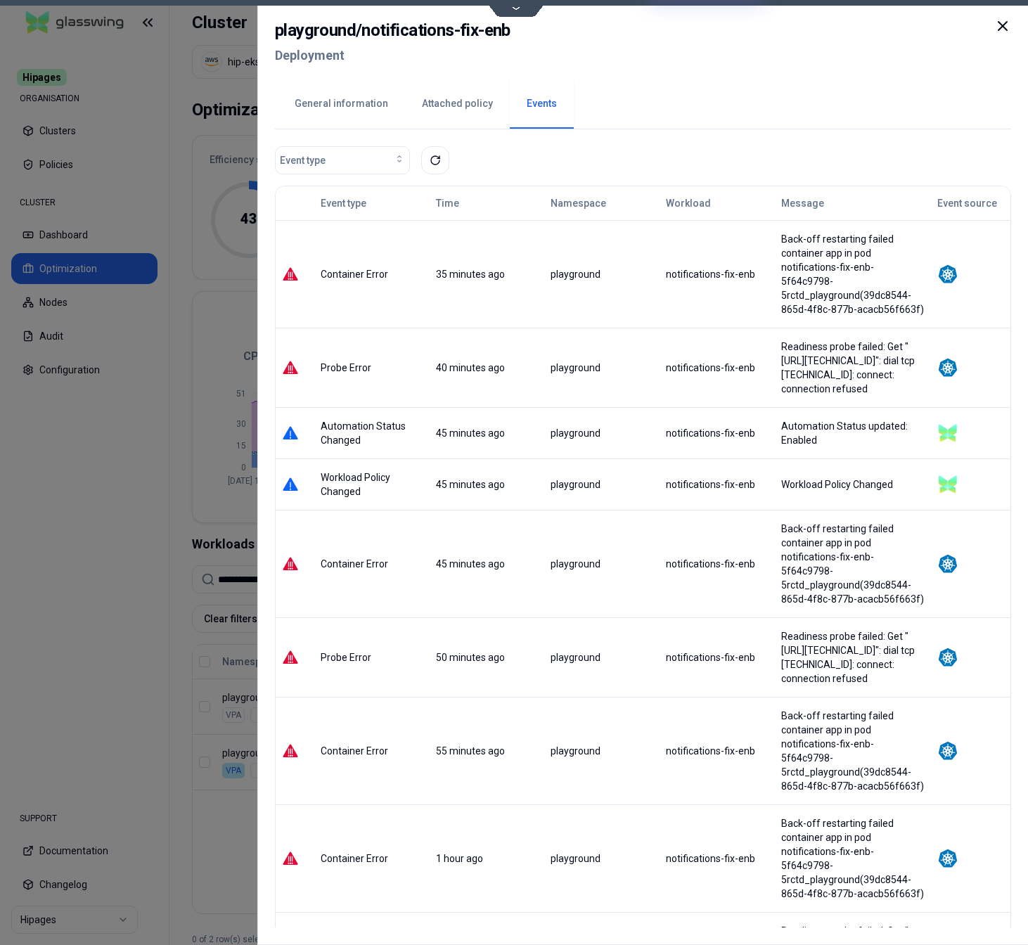
click at [782, 239] on div "Back-off restarting failed container app in pod notifications-fix-enb-5f64c9798…" at bounding box center [854, 274] width 144 height 84
click at [237, 850] on div at bounding box center [514, 472] width 1028 height 945
click at [262, 578] on div at bounding box center [514, 472] width 1028 height 945
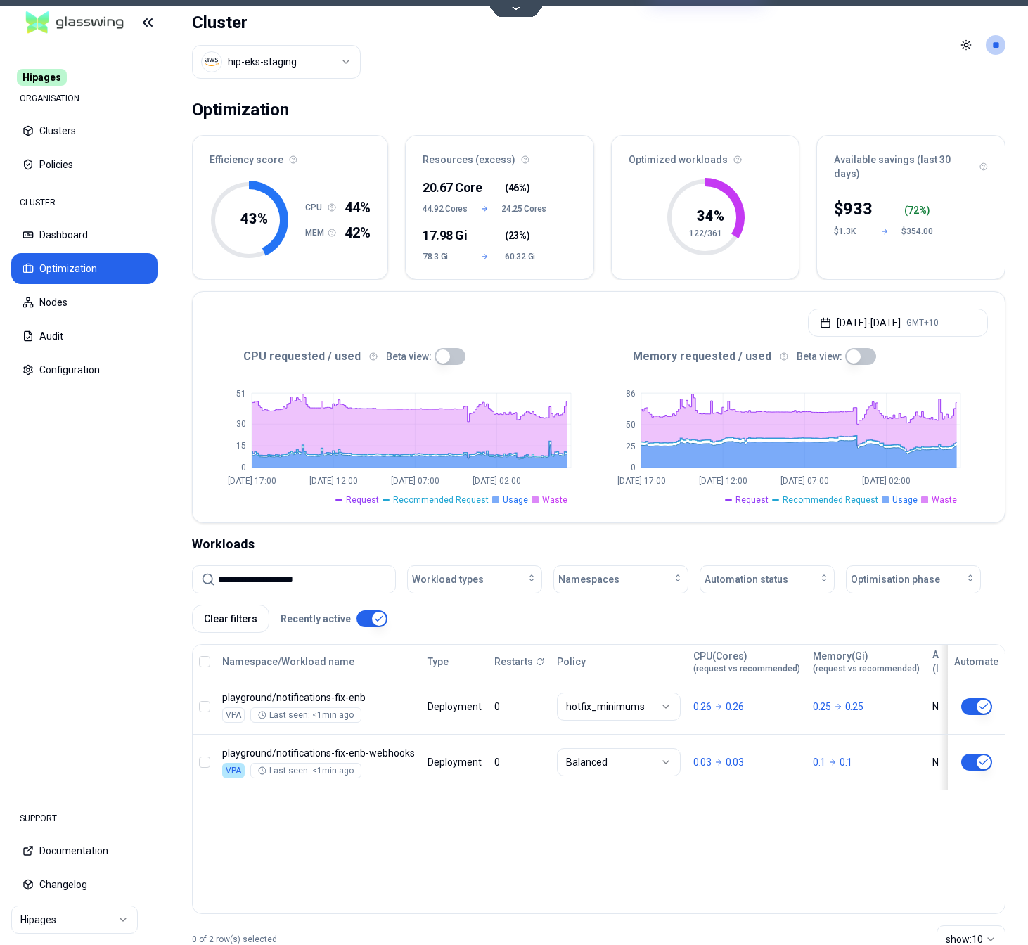
click at [262, 578] on input "**********" at bounding box center [302, 579] width 169 height 27
paste input "****"
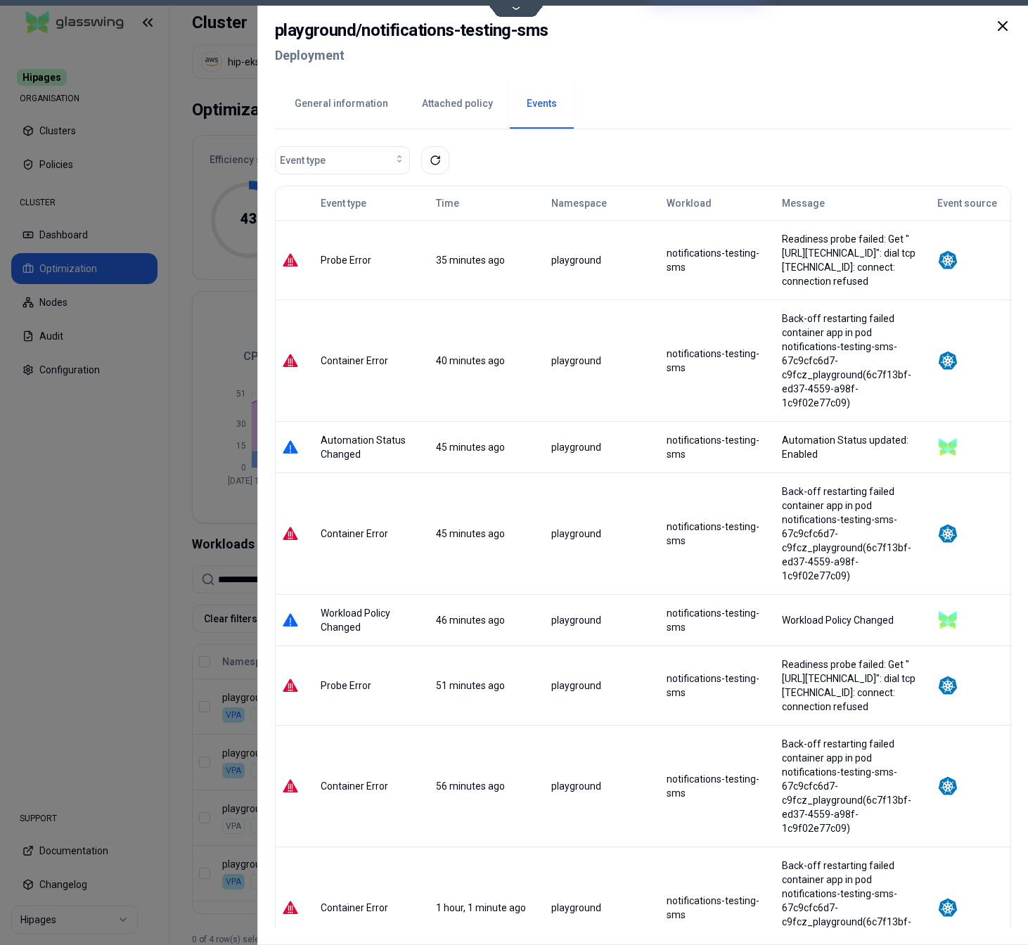
click at [464, 100] on button "Attached policy" at bounding box center [457, 103] width 105 height 49
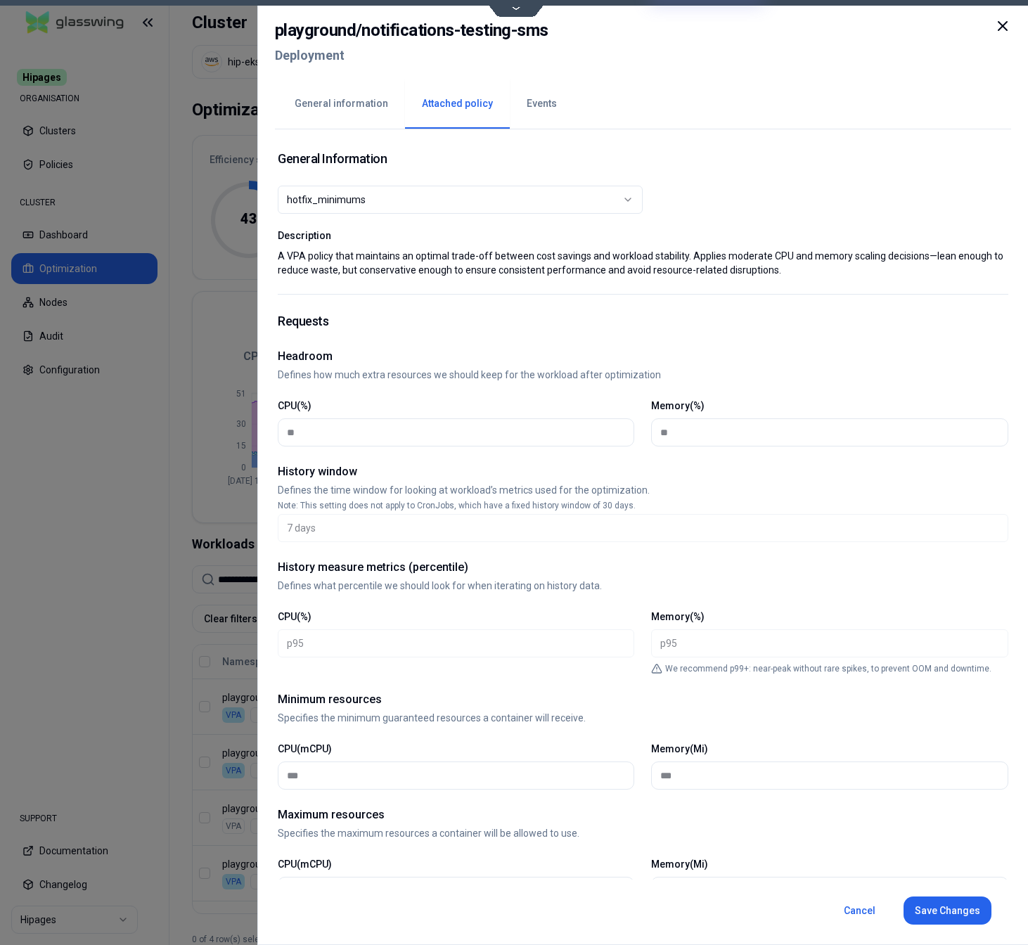
click at [349, 103] on button "General information" at bounding box center [341, 103] width 127 height 49
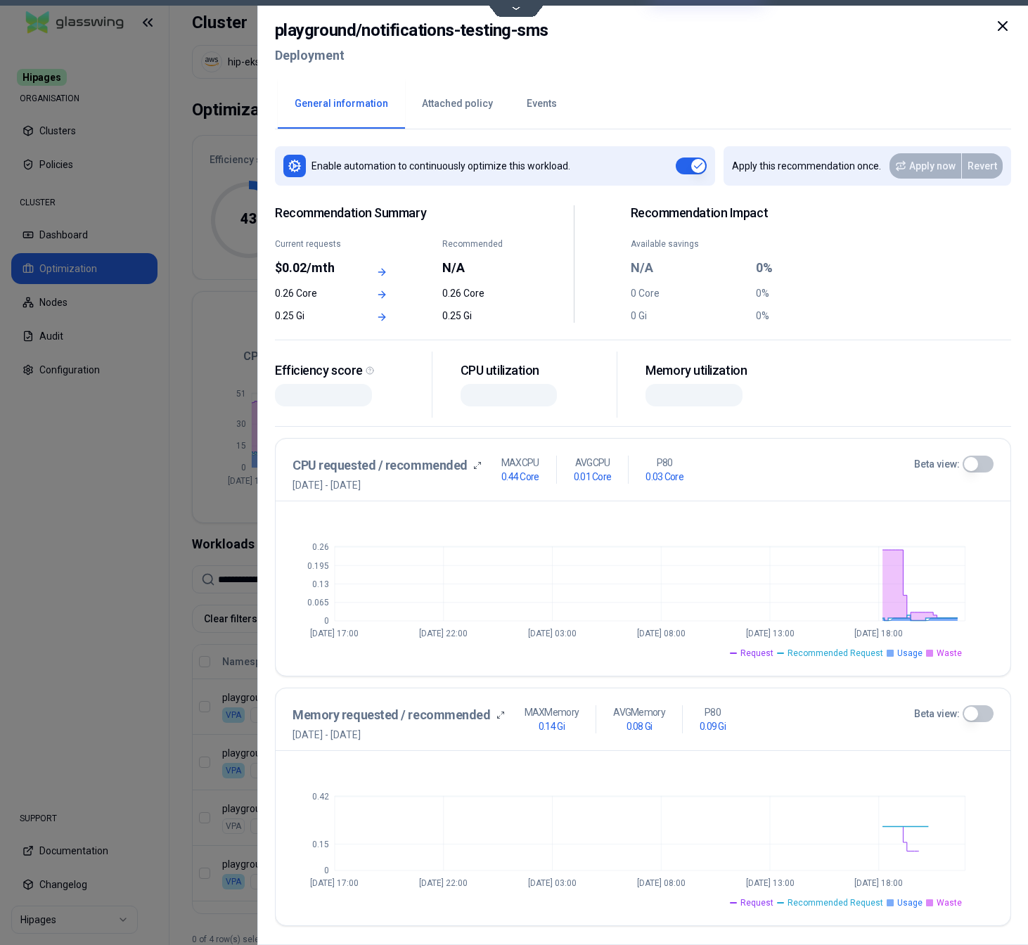
click at [542, 103] on button "Events" at bounding box center [542, 103] width 64 height 49
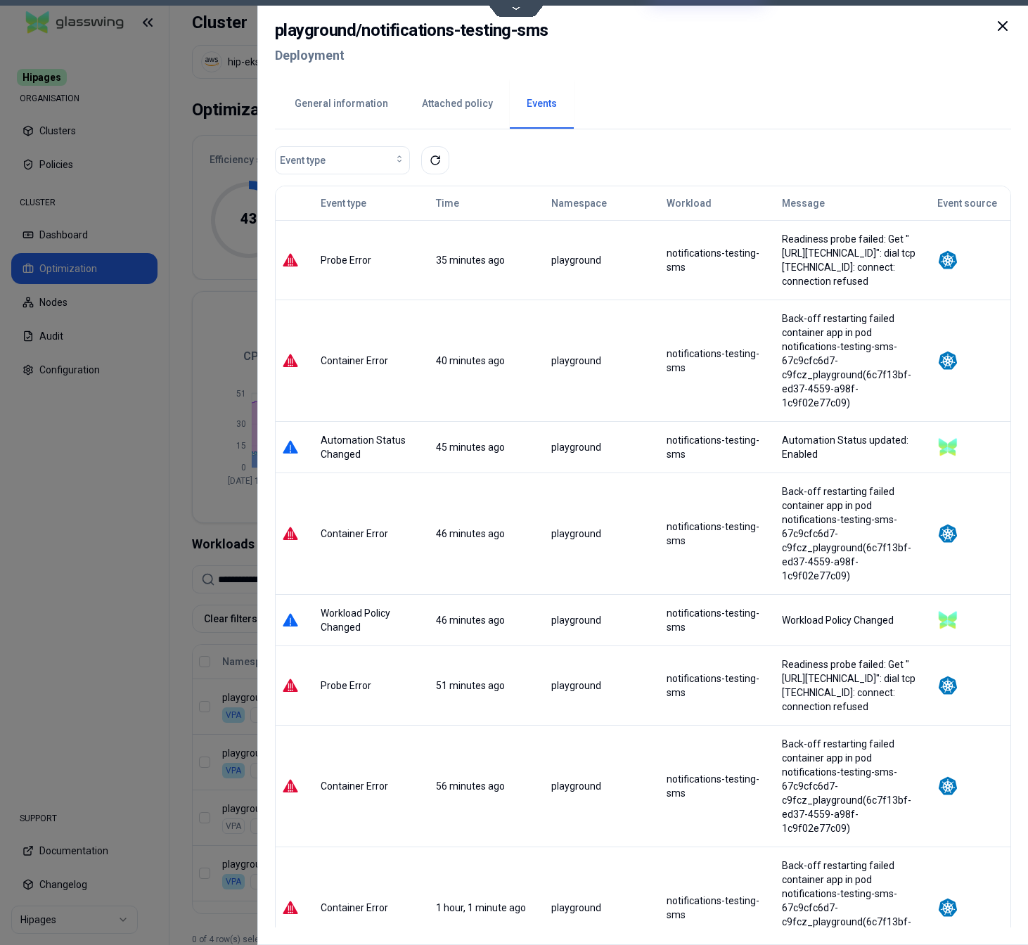
click at [108, 702] on div at bounding box center [514, 472] width 1028 height 945
click at [246, 588] on div at bounding box center [514, 472] width 1028 height 945
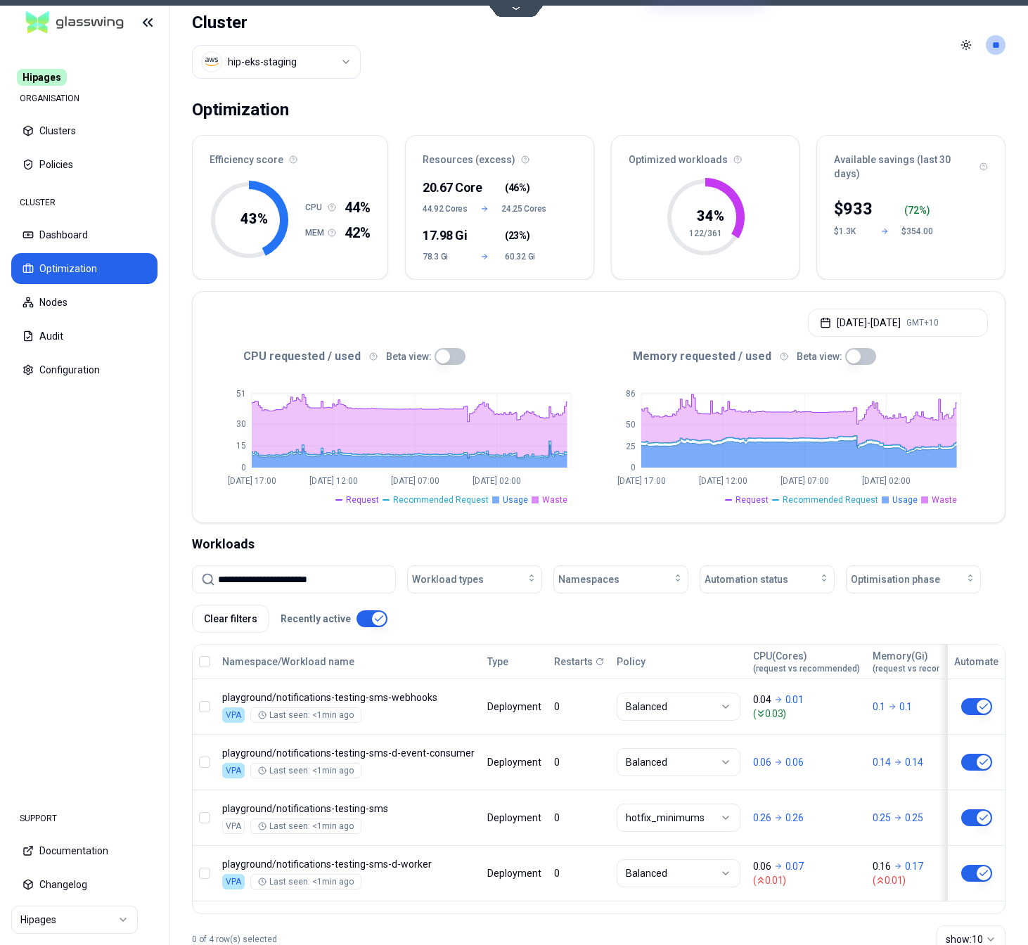
click at [256, 578] on input "**********" at bounding box center [302, 579] width 169 height 27
paste input
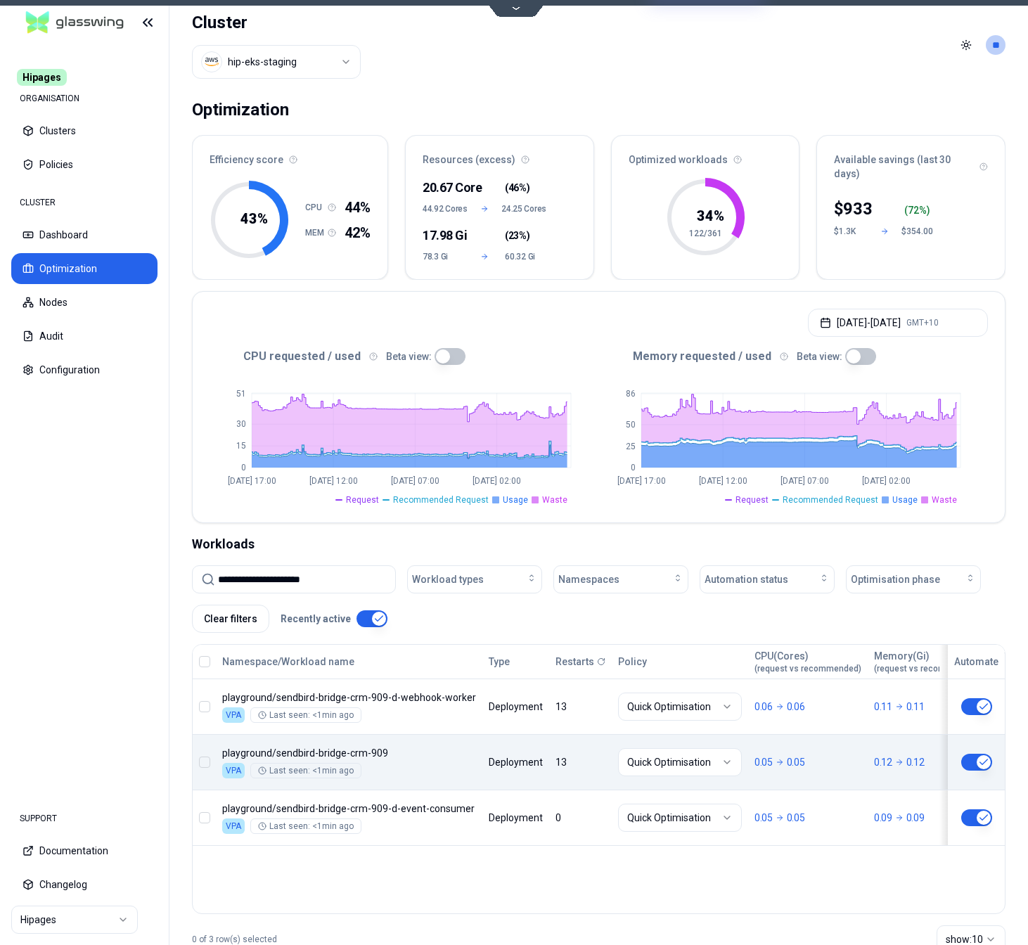
type input "**********"
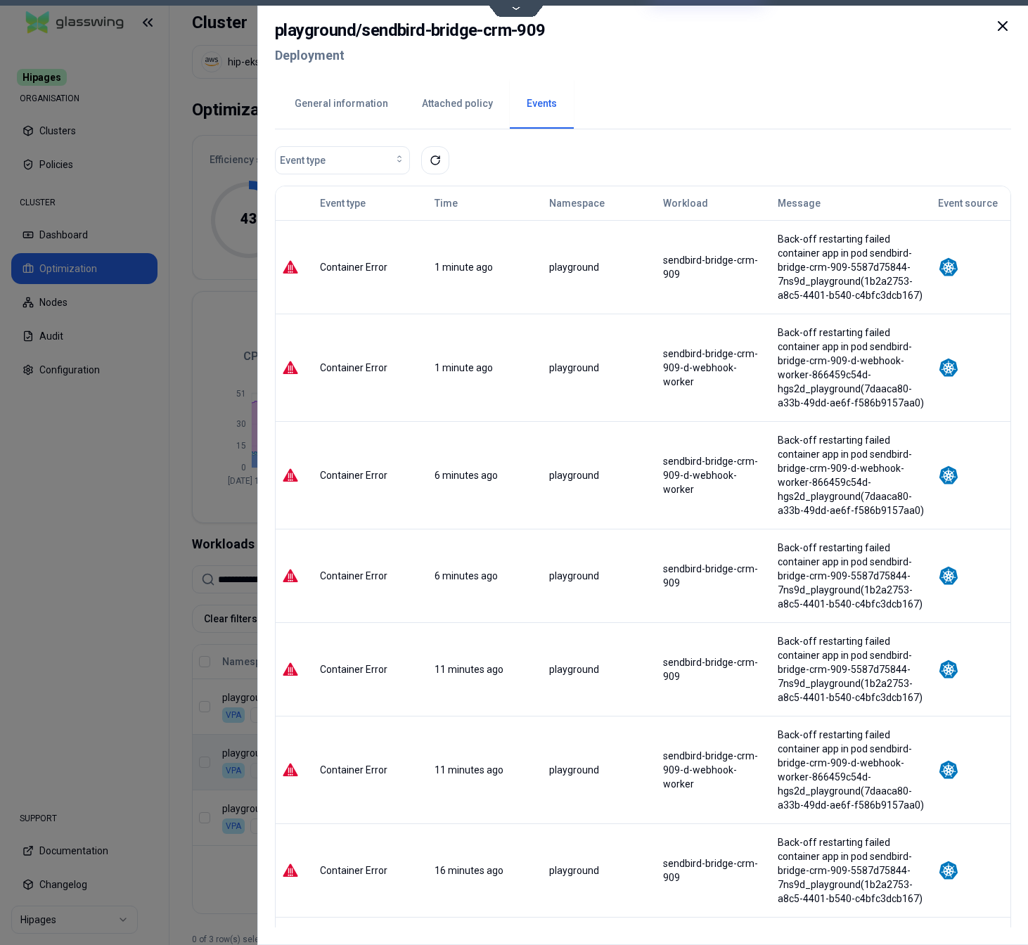
click at [375, 112] on button "General information" at bounding box center [341, 103] width 127 height 49
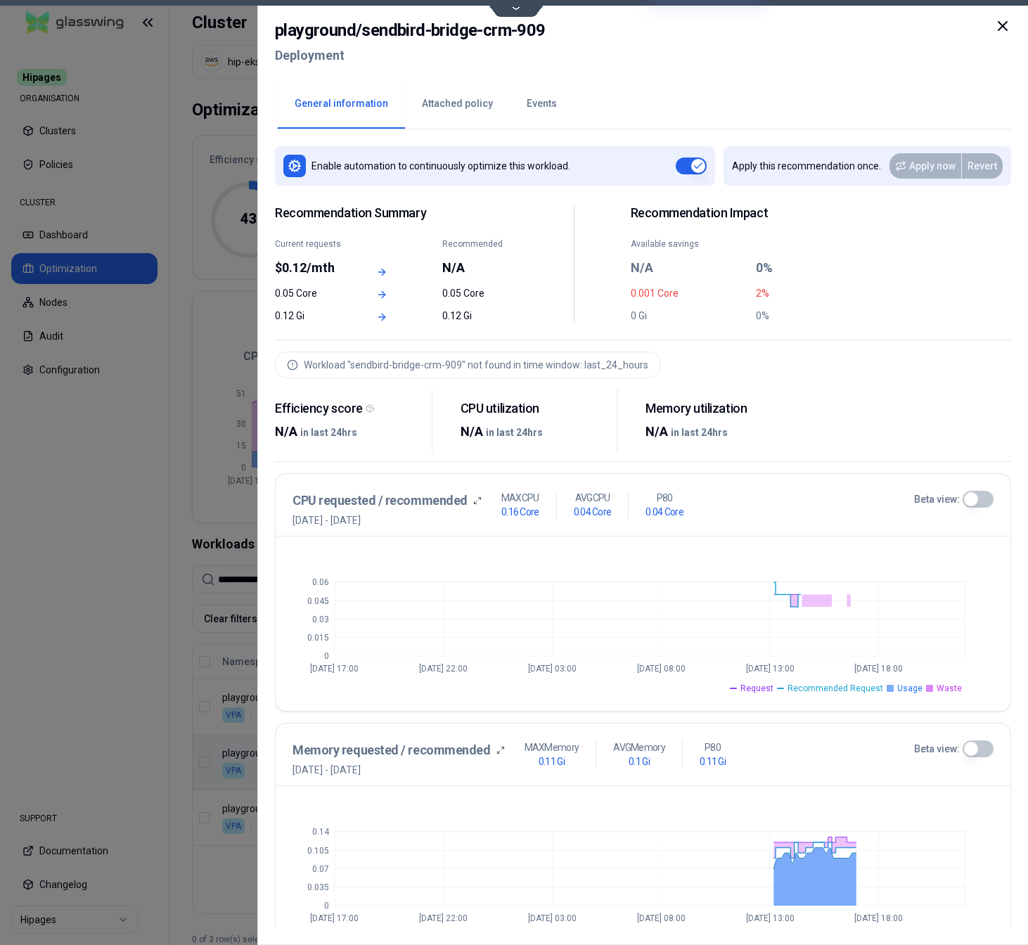
click at [435, 107] on button "Attached policy" at bounding box center [457, 103] width 105 height 49
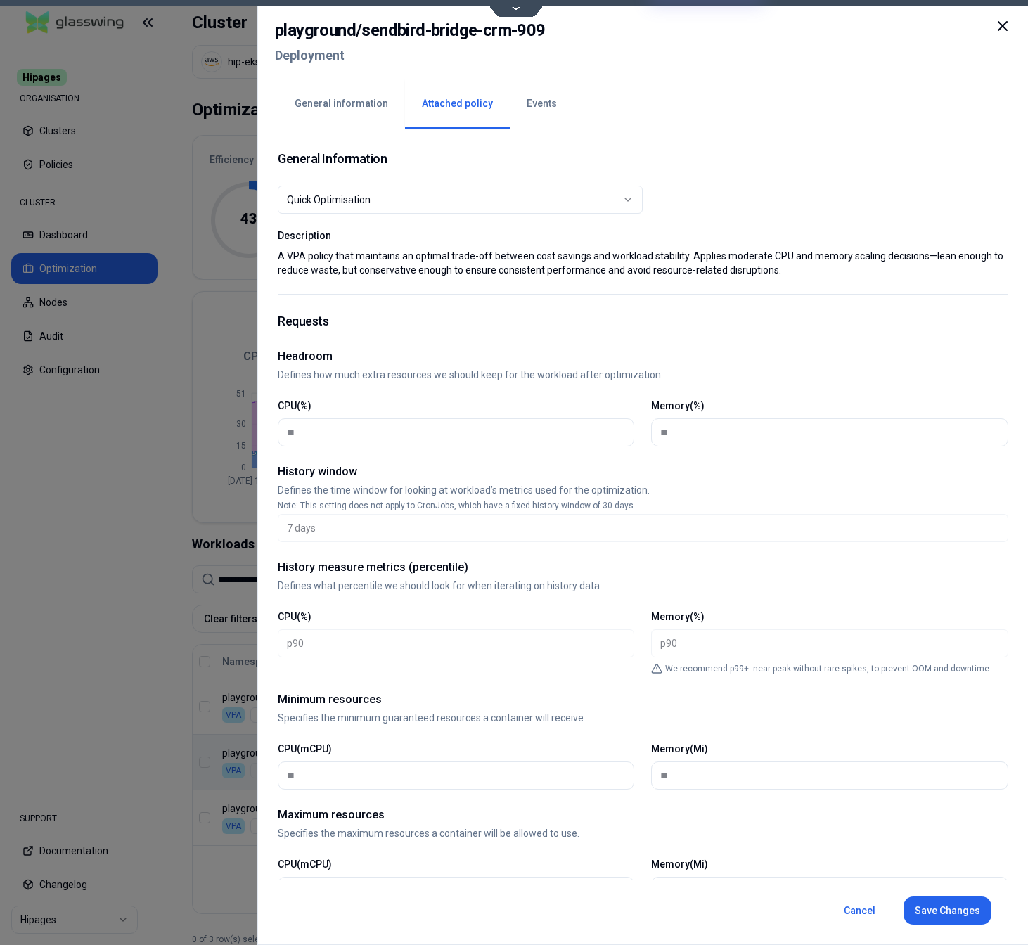
click at [433, 195] on div "Quick Optimisation" at bounding box center [455, 200] width 336 height 14
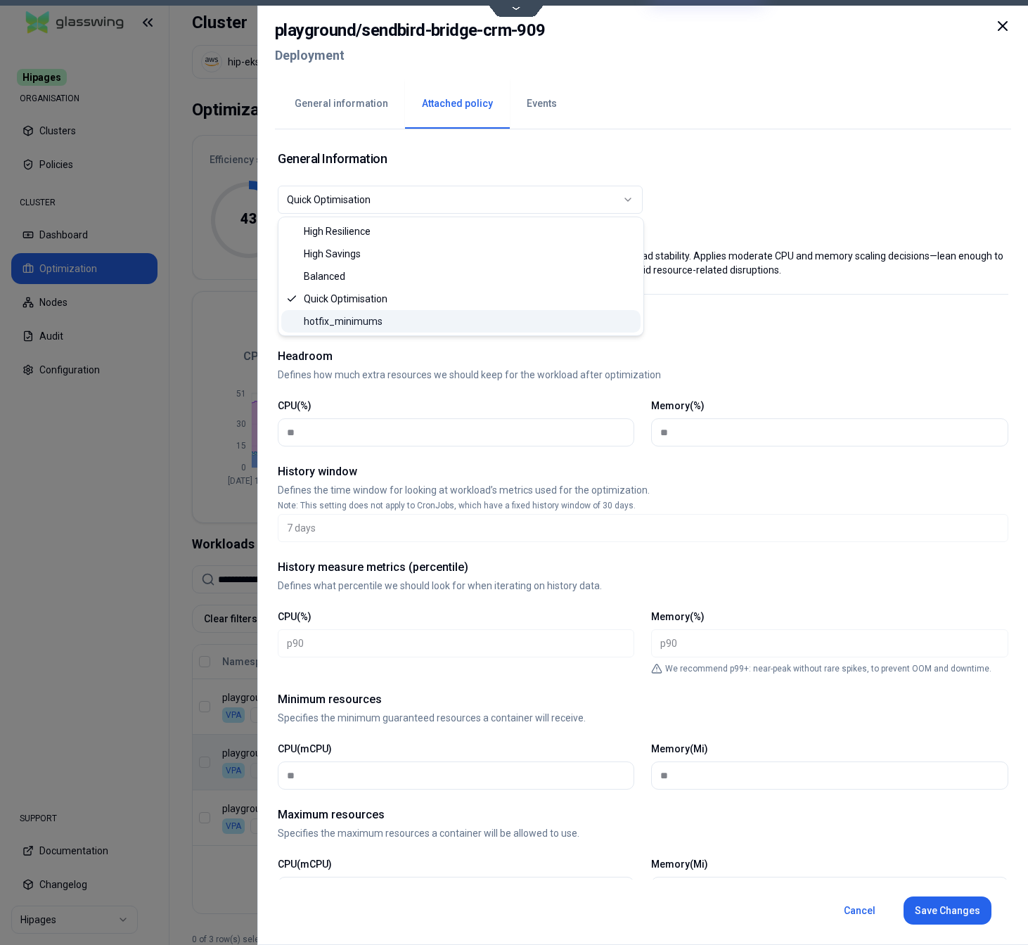
select select "**********"
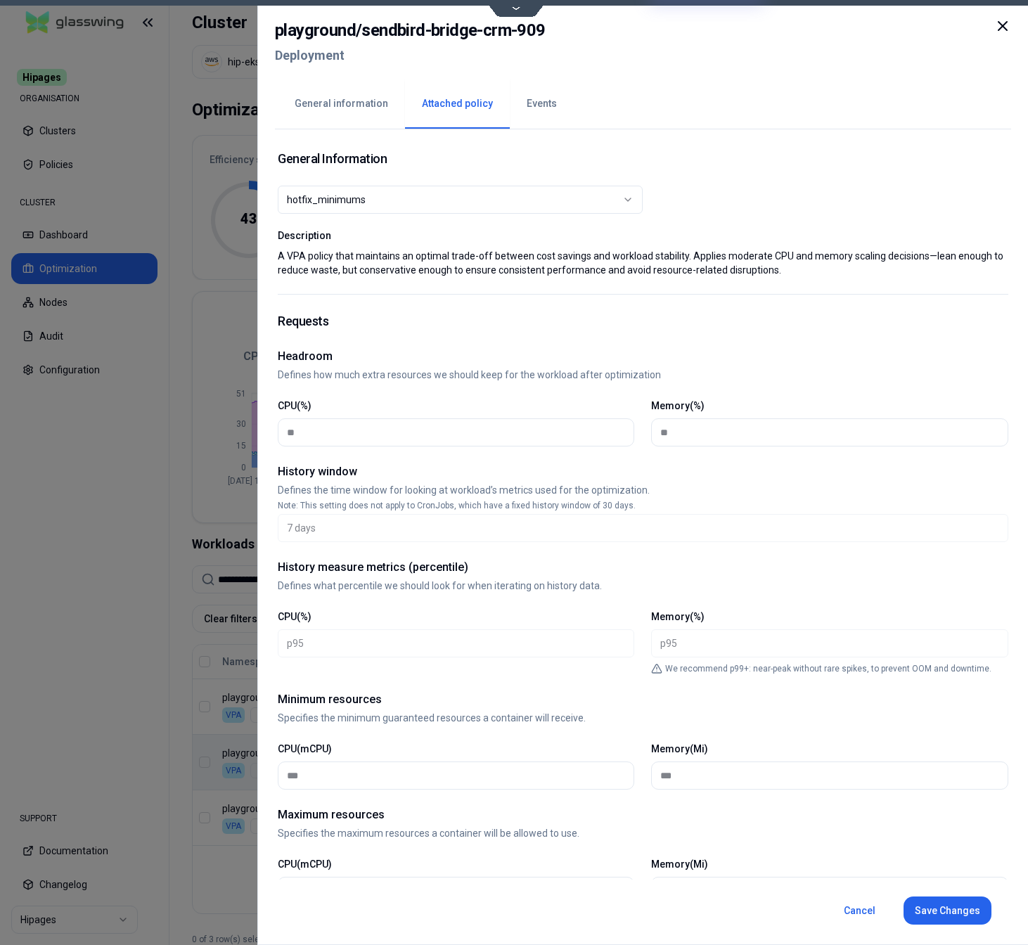
click at [945, 911] on button "Save Changes" at bounding box center [947, 911] width 88 height 28
click at [543, 98] on button "Events" at bounding box center [542, 103] width 64 height 49
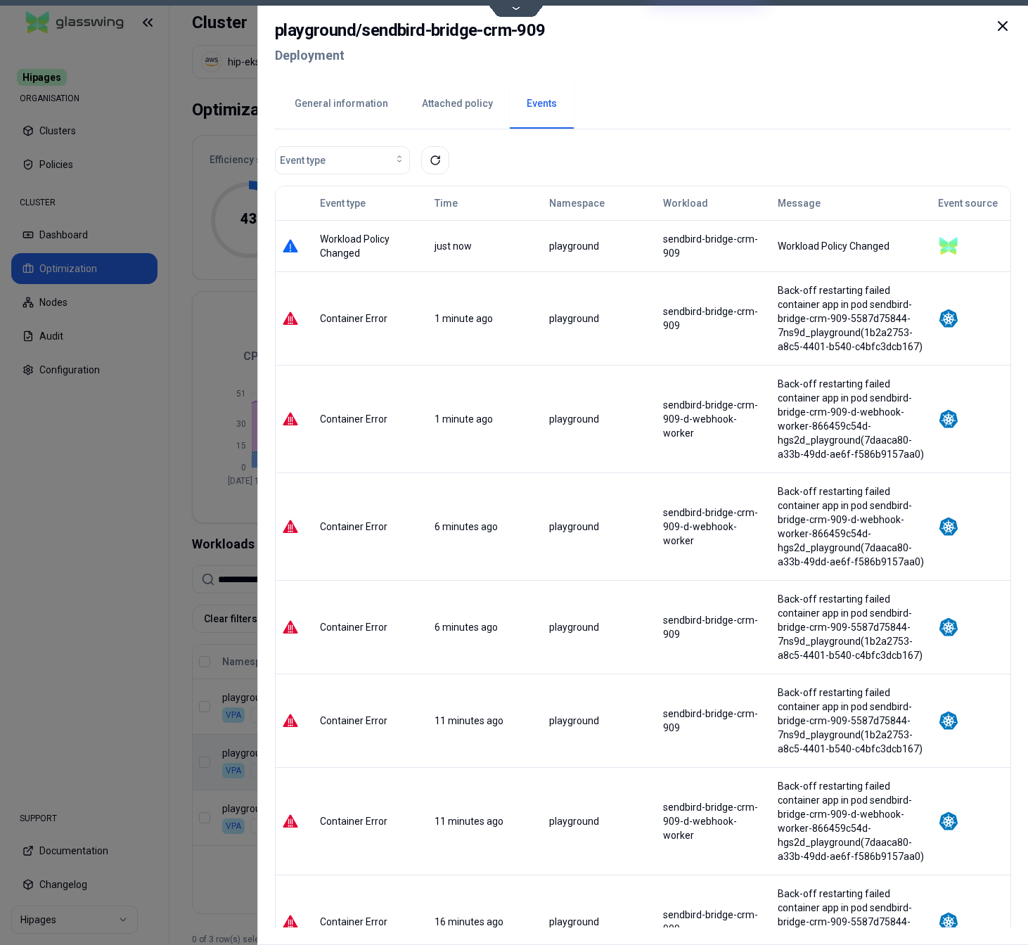
click at [219, 884] on div at bounding box center [514, 472] width 1028 height 945
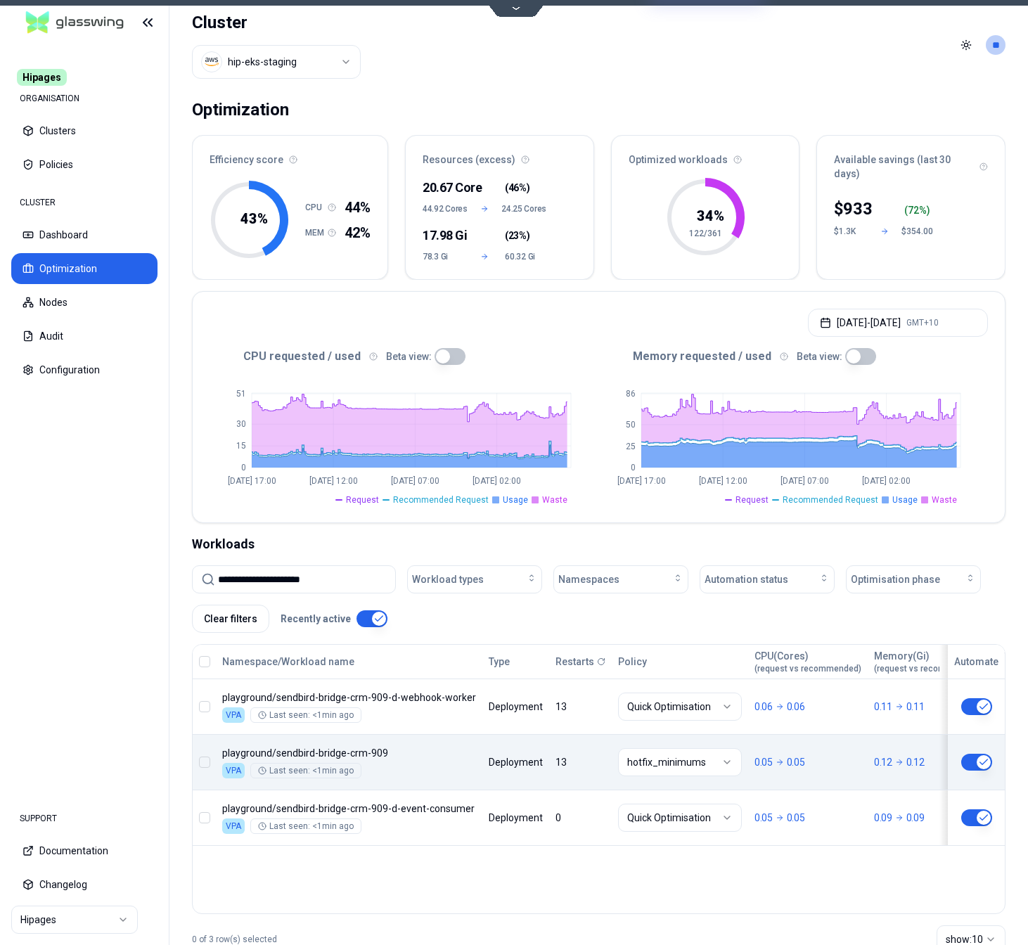
click at [286, 575] on input "**********" at bounding box center [302, 579] width 169 height 27
paste input "**********"
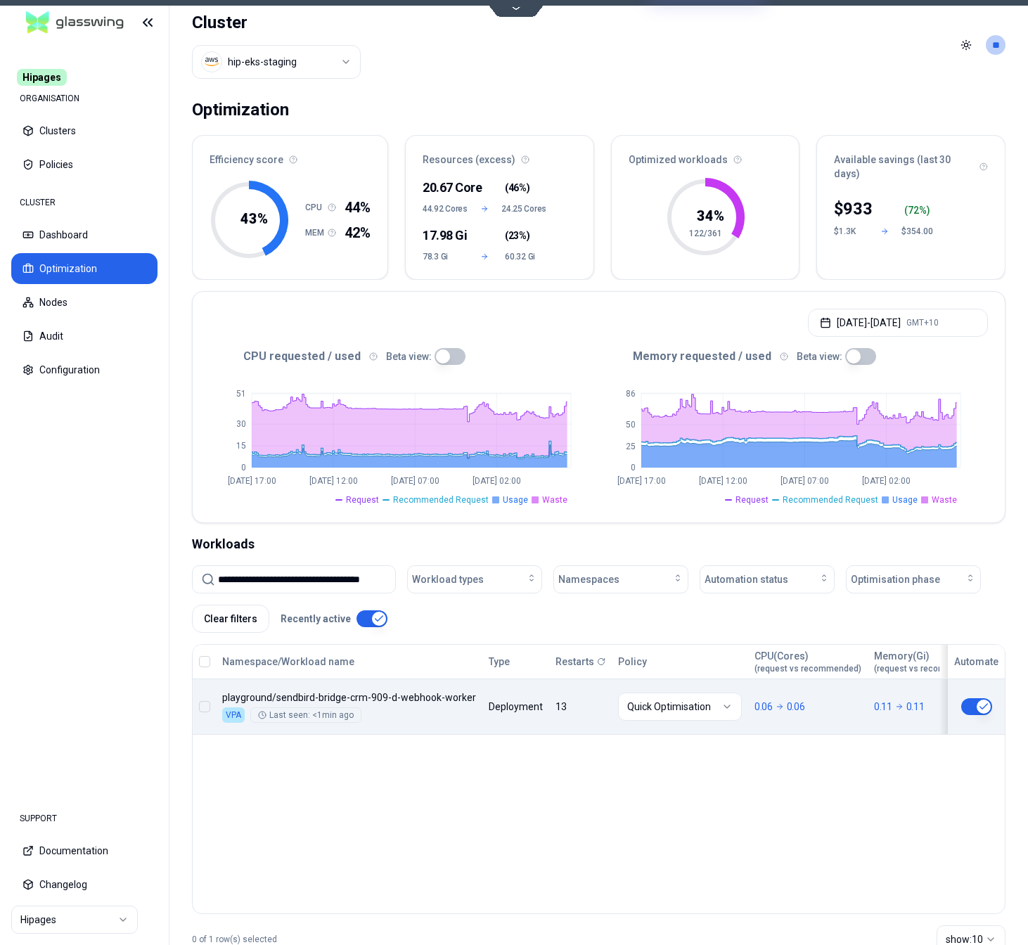
type input "**********"
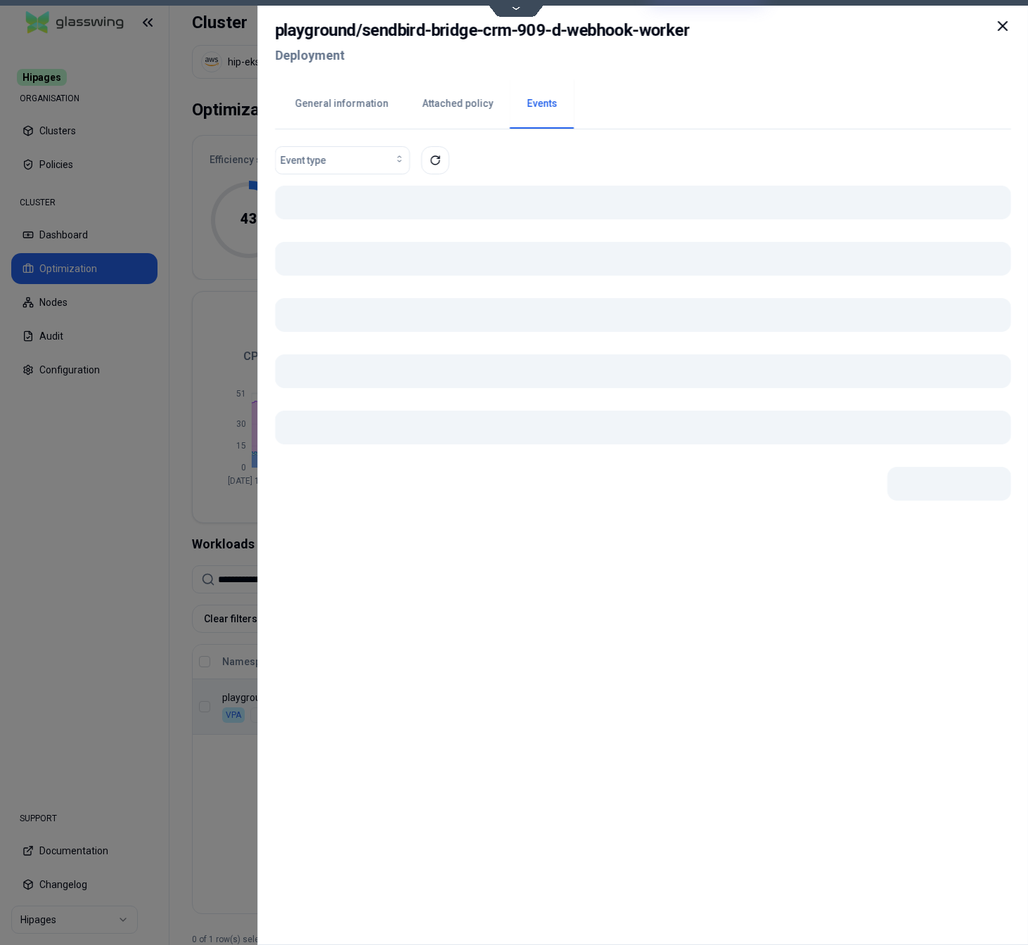
scroll to position [0, 22]
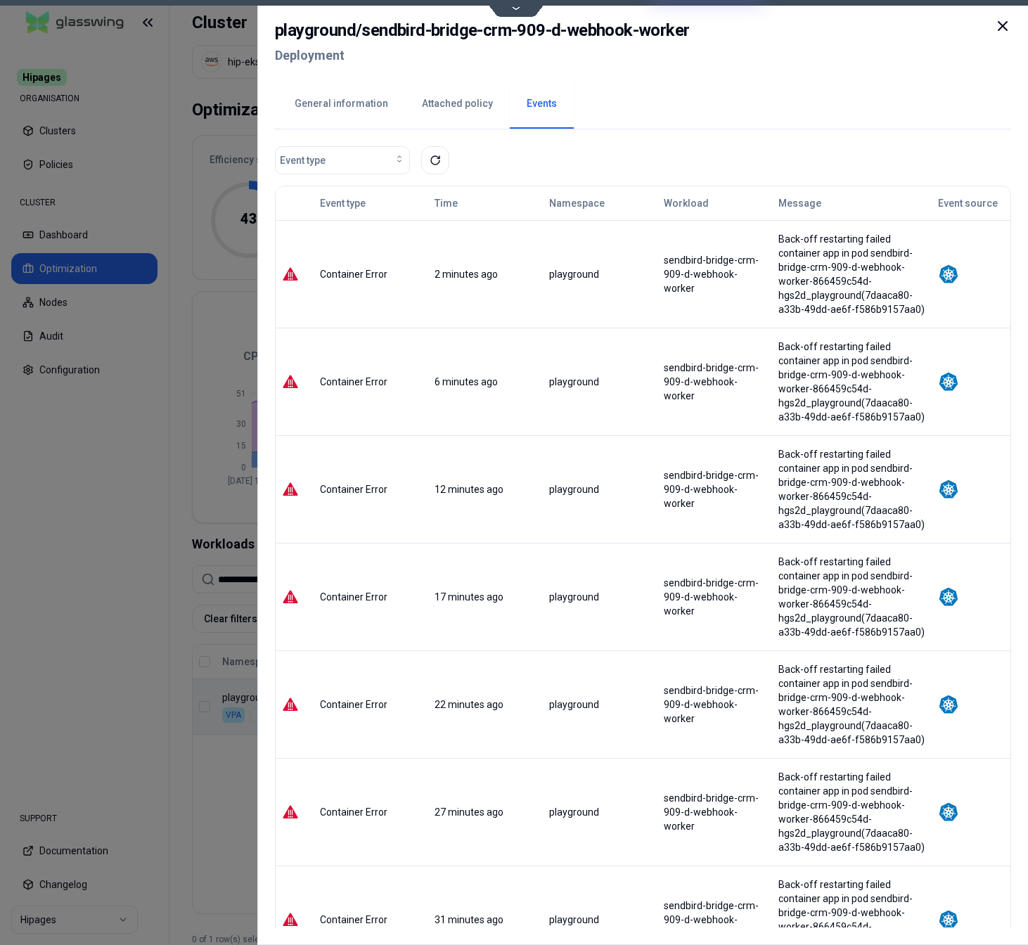
click at [447, 106] on button "Attached policy" at bounding box center [457, 103] width 105 height 49
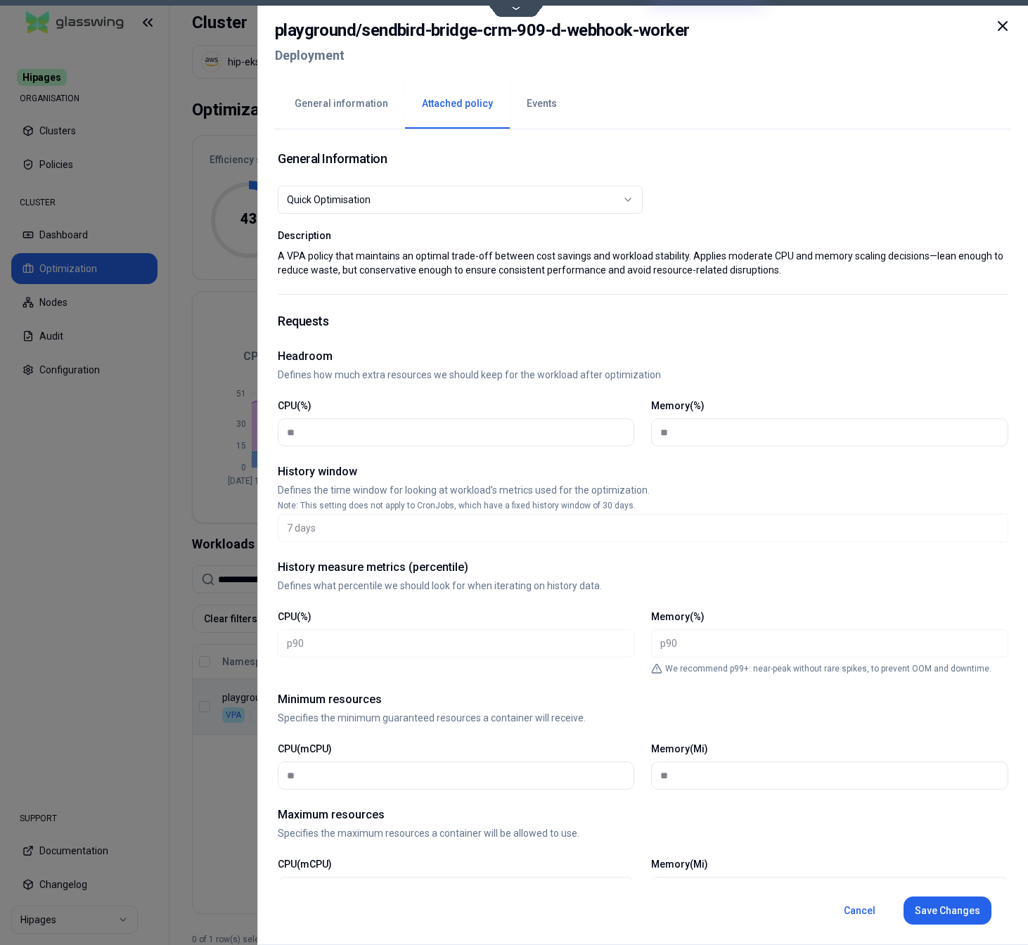
click at [369, 100] on button "General information" at bounding box center [341, 103] width 127 height 49
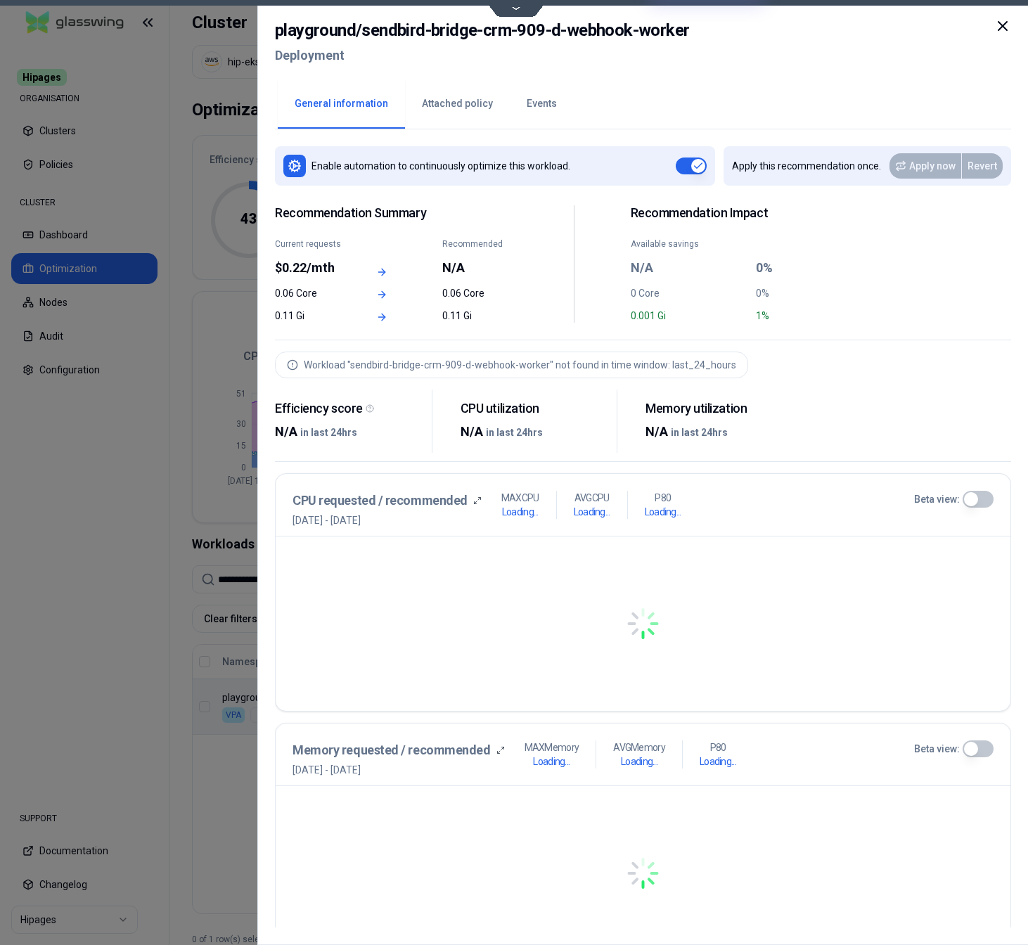
click at [474, 96] on button "Attached policy" at bounding box center [457, 103] width 105 height 49
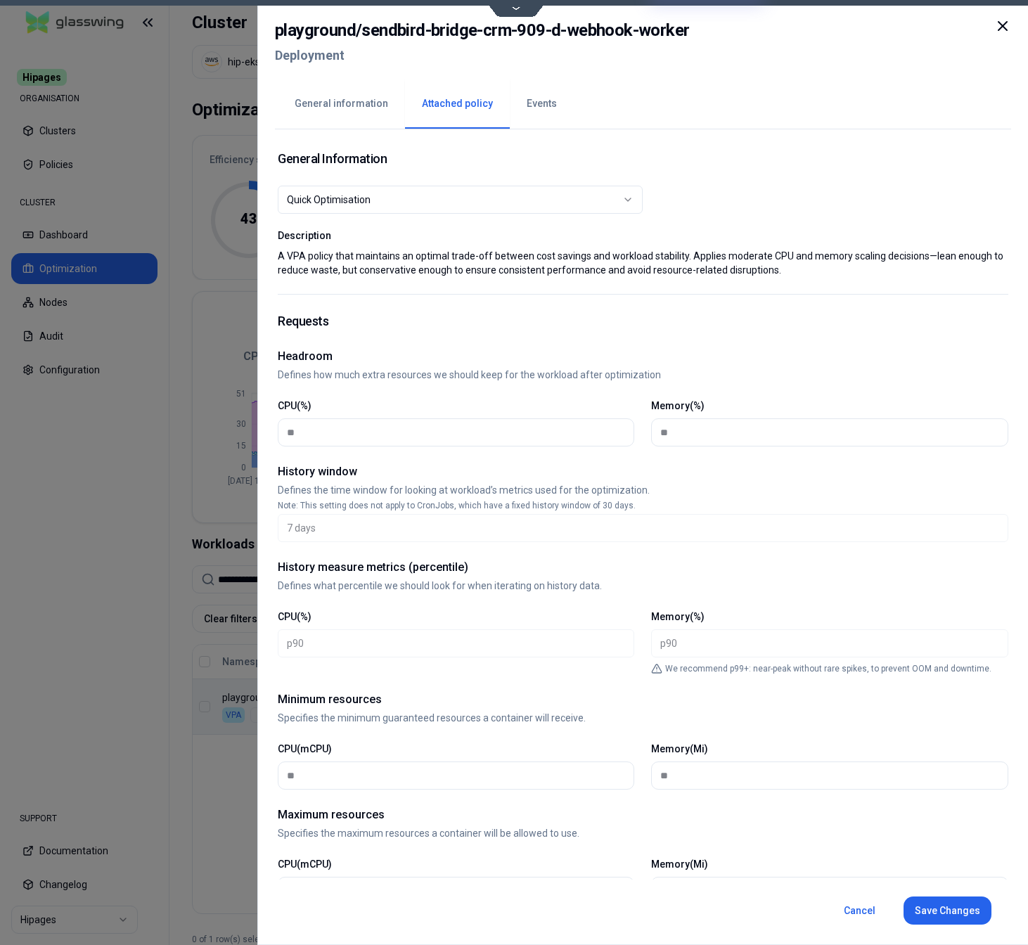
click at [464, 196] on div "Quick Optimisation" at bounding box center [455, 200] width 336 height 14
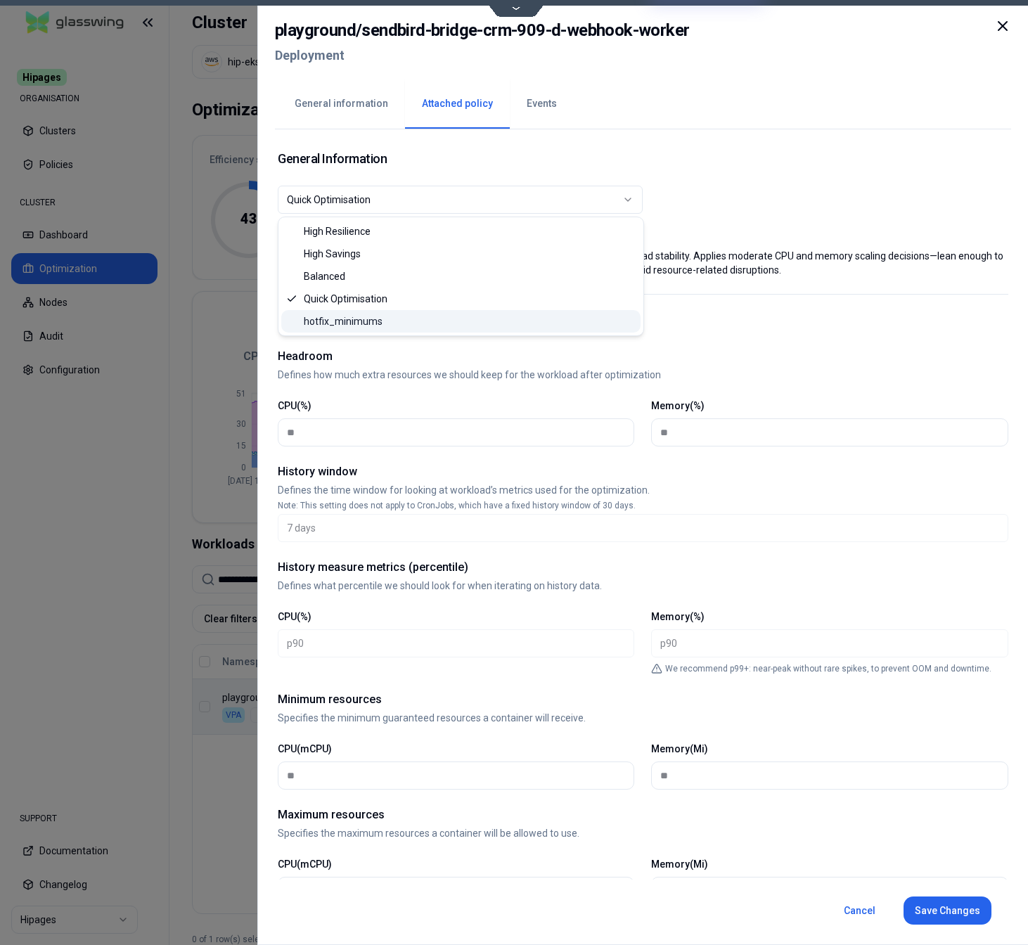
select select "**********"
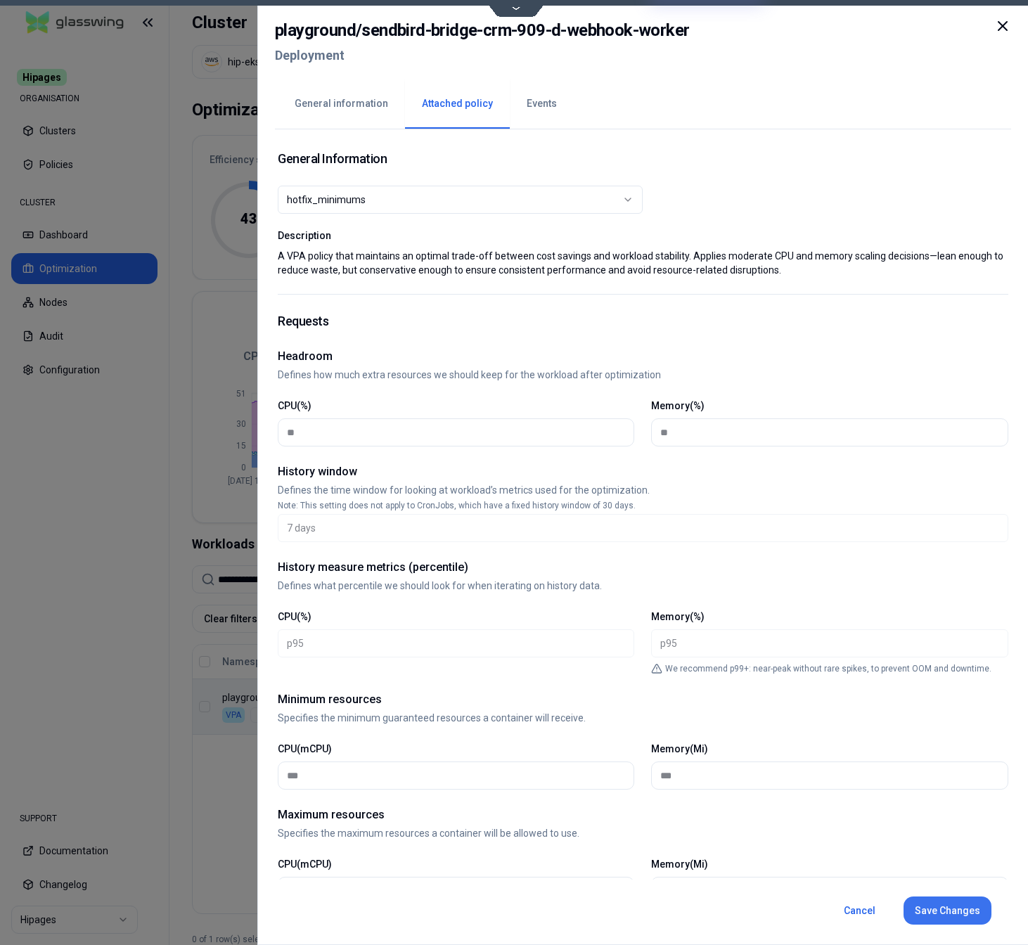
click at [948, 897] on button "Save Changes" at bounding box center [947, 911] width 88 height 28
click at [215, 839] on div at bounding box center [514, 472] width 1028 height 945
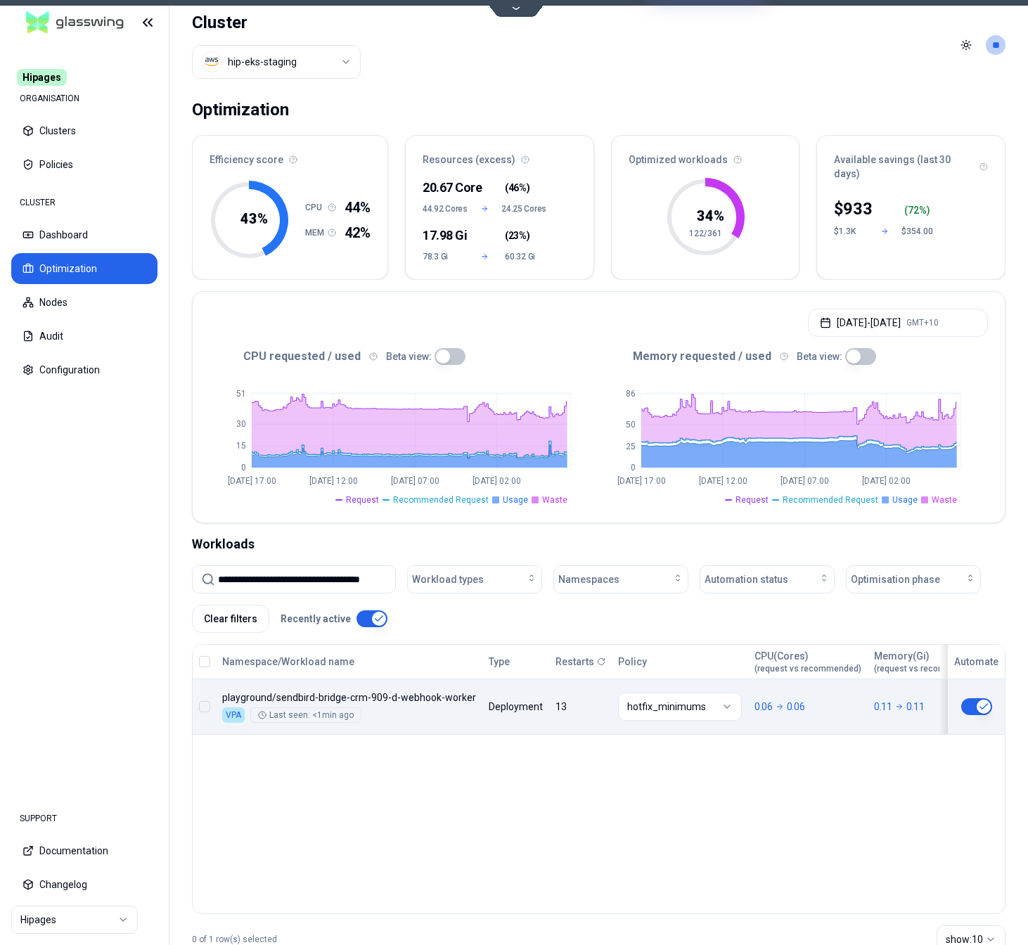
scroll to position [0, 22]
click at [260, 575] on input "**********" at bounding box center [302, 579] width 169 height 27
paste input
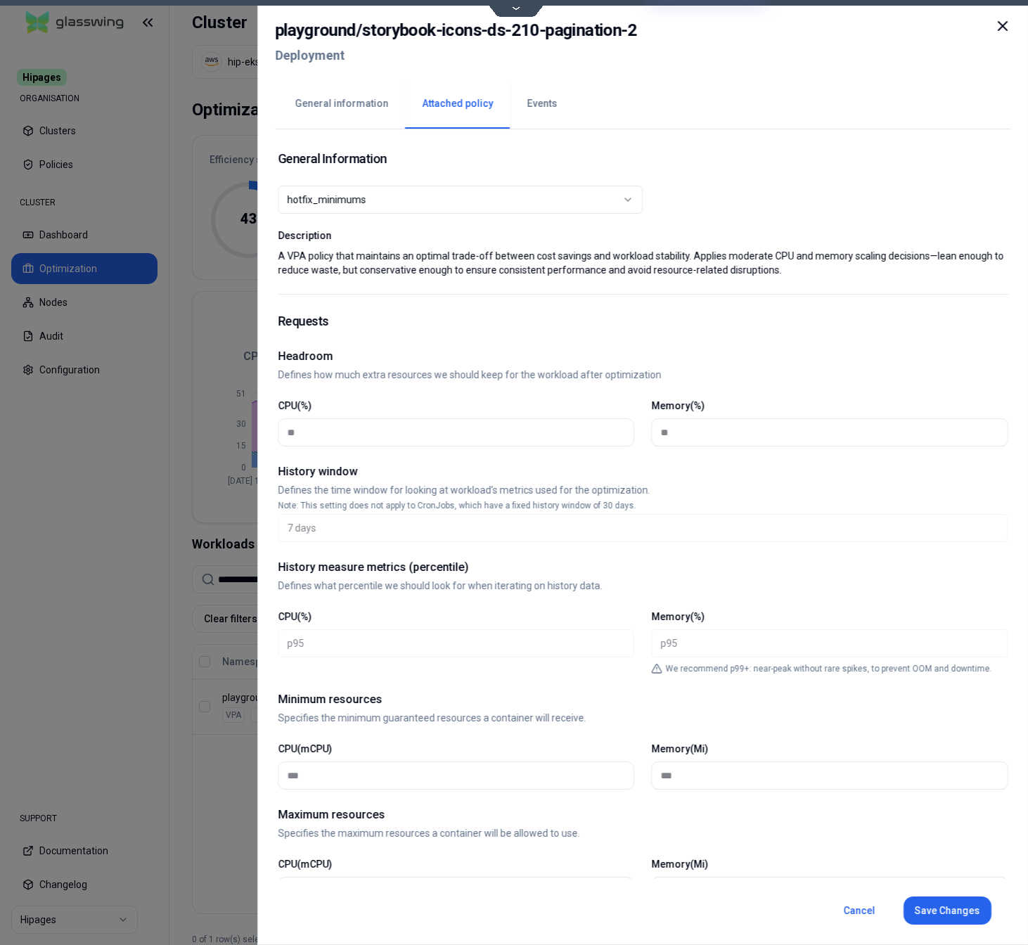
click at [526, 106] on button "Events" at bounding box center [542, 103] width 64 height 49
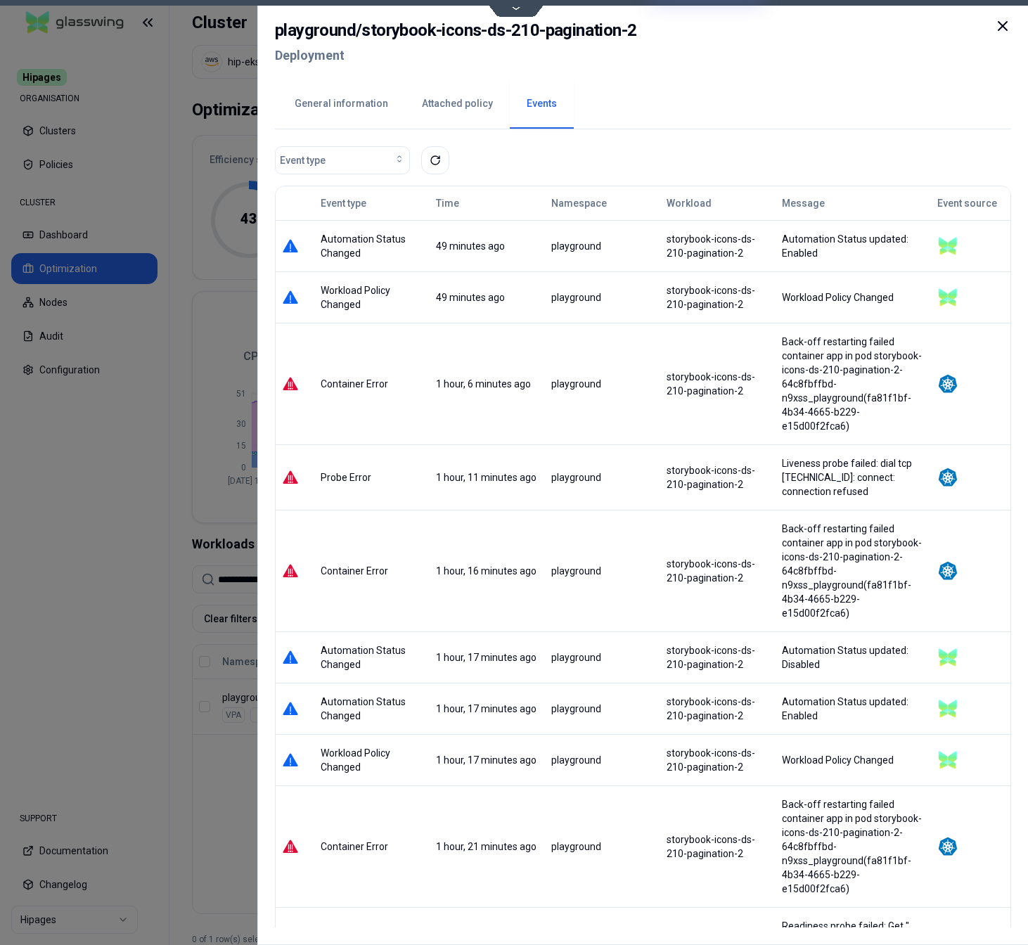
click at [442, 104] on button "Attached policy" at bounding box center [457, 103] width 105 height 49
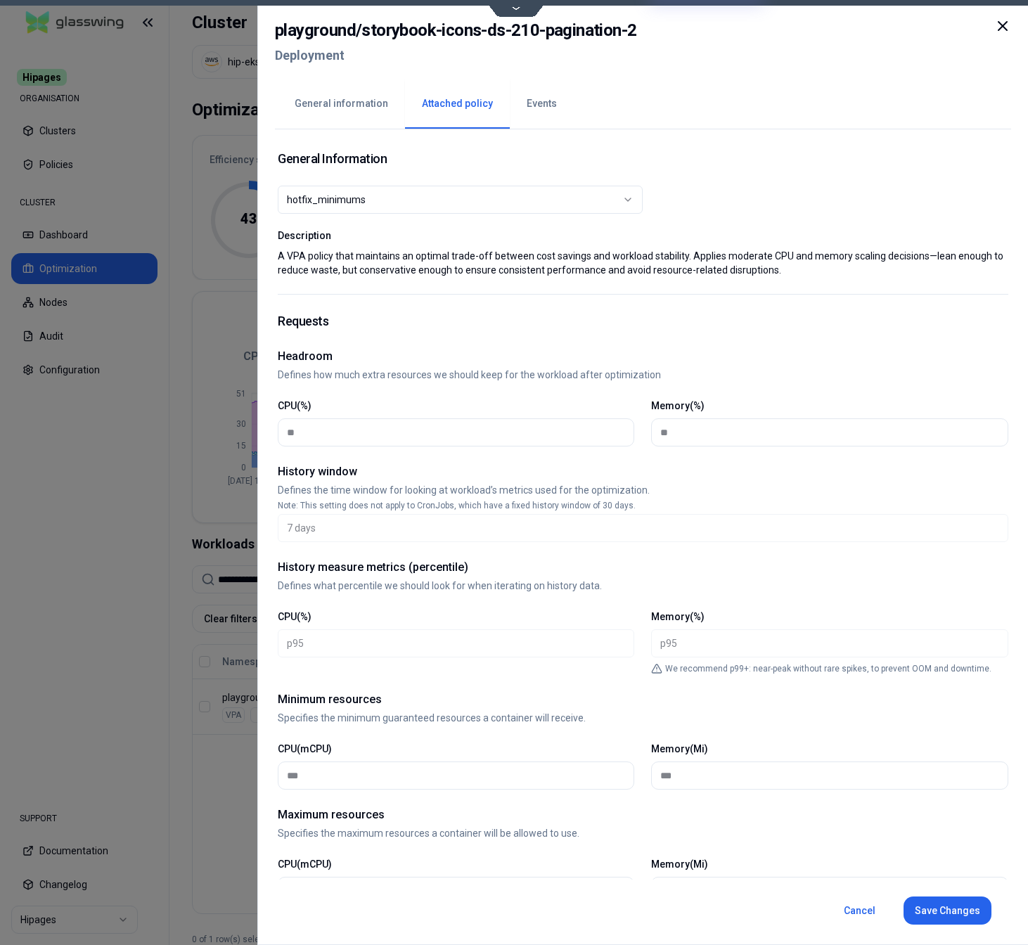
click at [361, 109] on button "General information" at bounding box center [341, 103] width 127 height 49
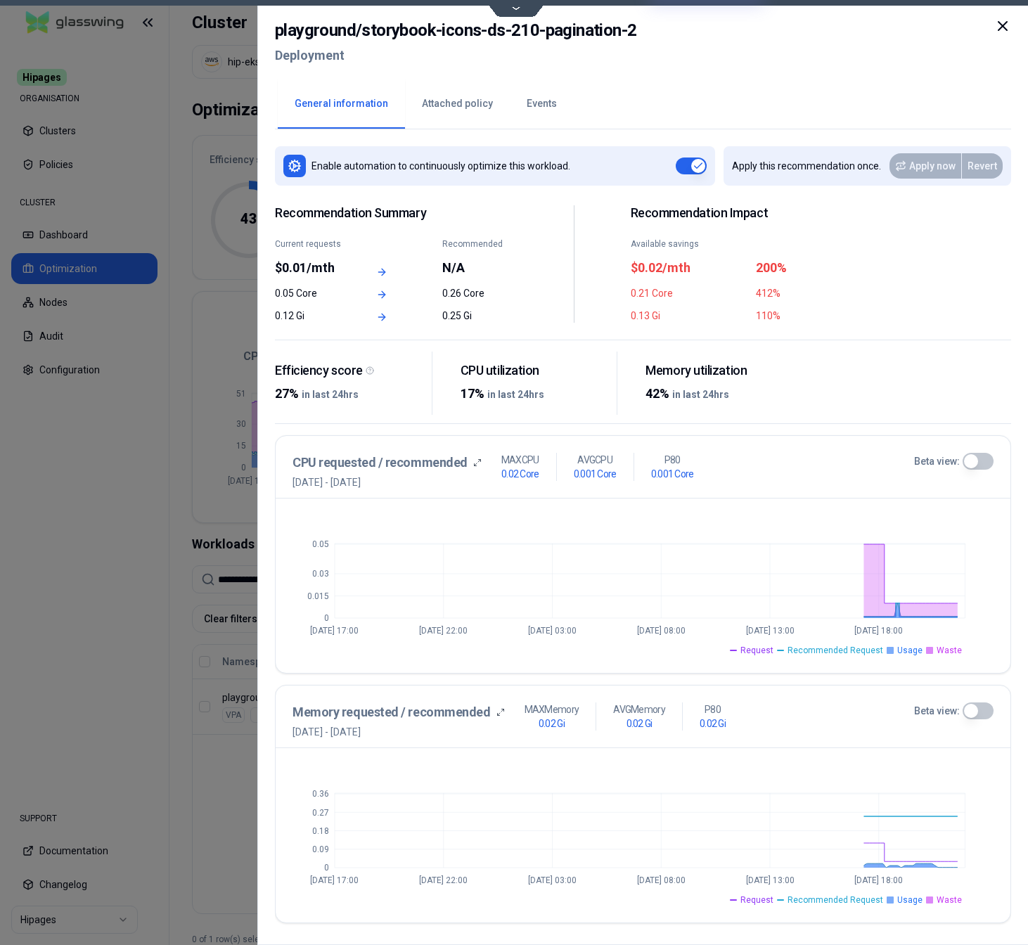
click at [210, 831] on div at bounding box center [514, 472] width 1028 height 945
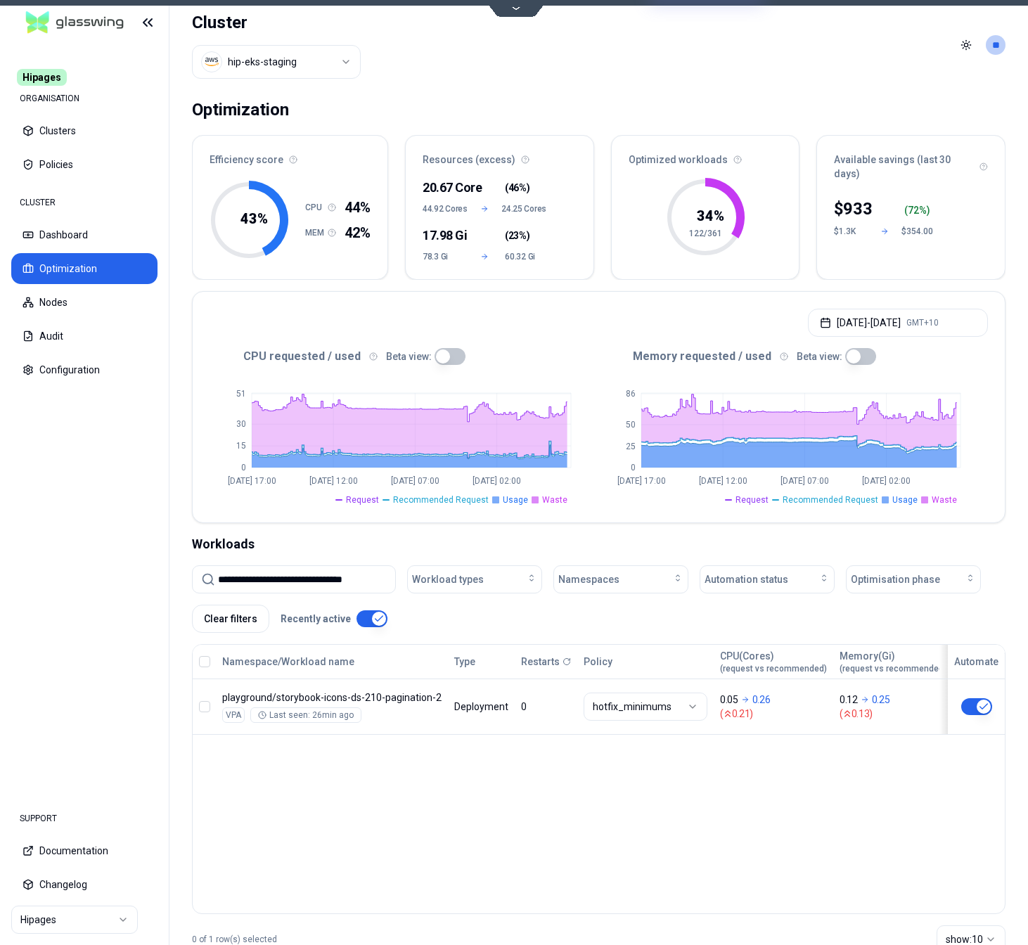
click at [283, 587] on input "**********" at bounding box center [302, 579] width 169 height 27
paste input
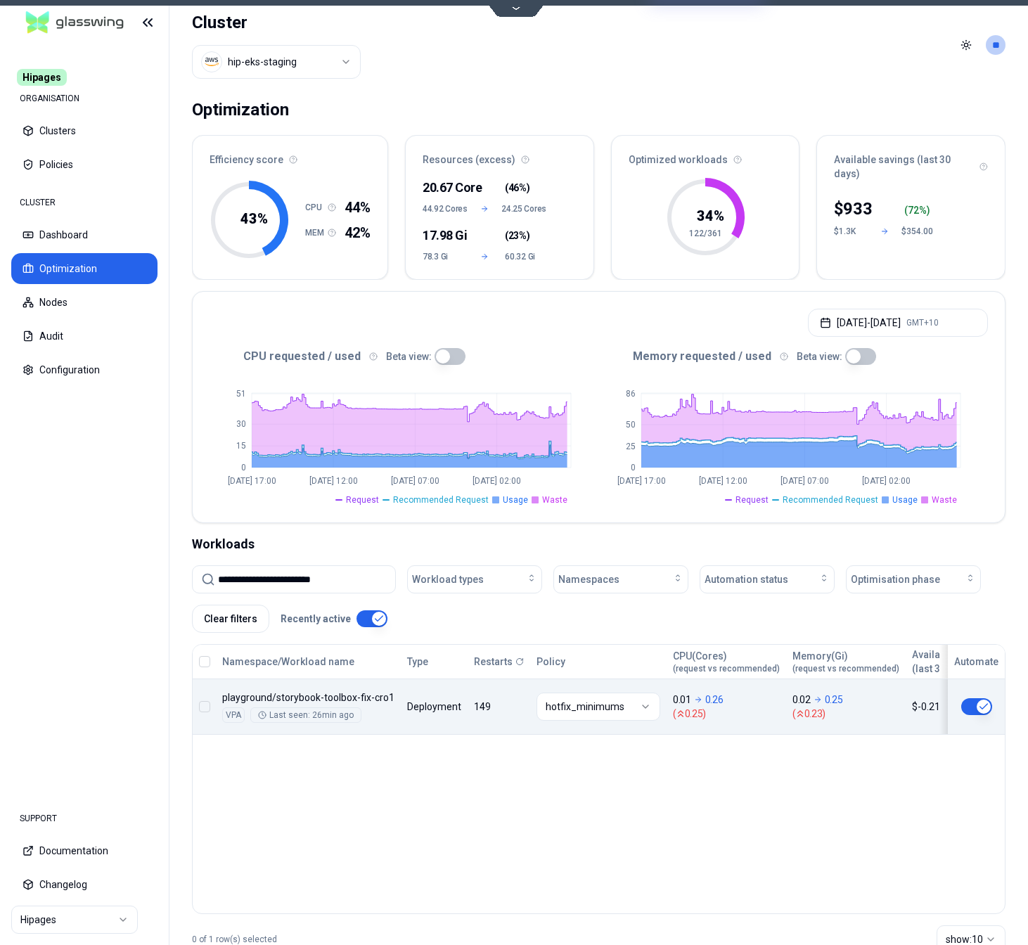
click at [391, 694] on div "Namespace/Workload name Type Restarts Policy CPU(Cores) (request vs recommended…" at bounding box center [599, 690] width 813 height 90
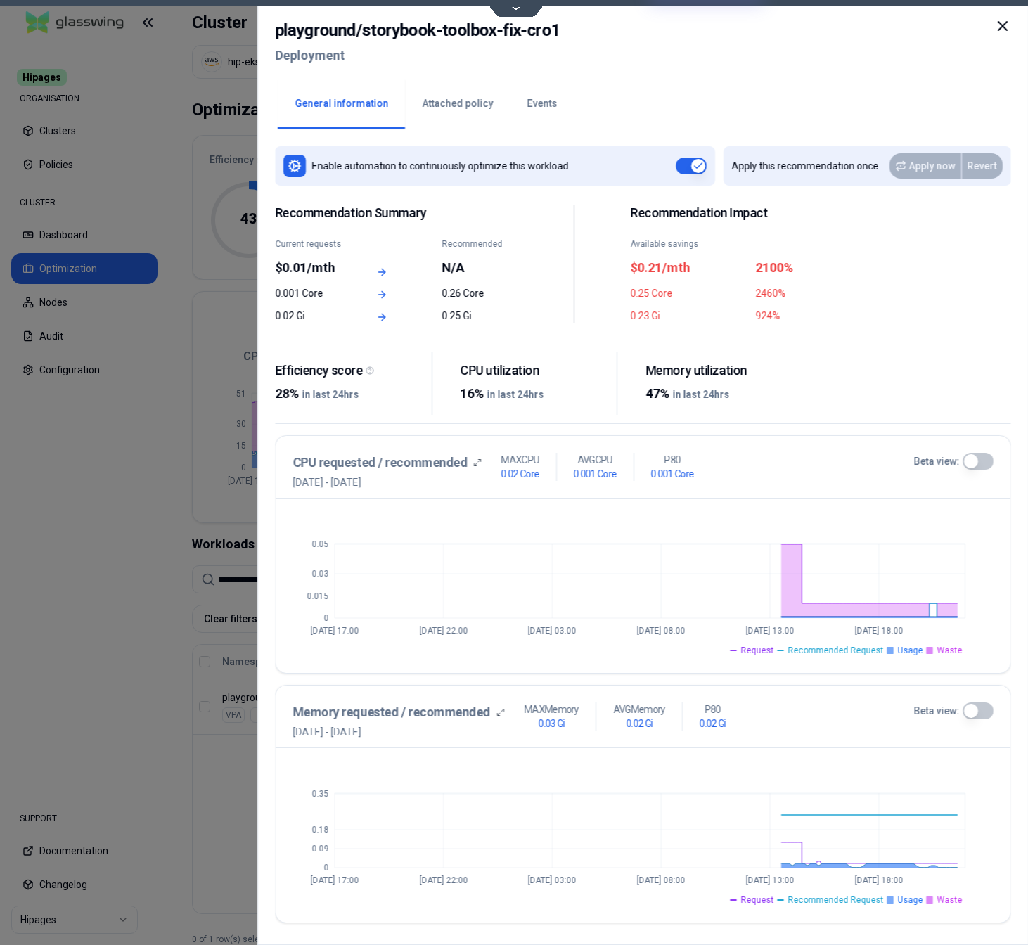
click at [534, 97] on button "Events" at bounding box center [542, 103] width 64 height 49
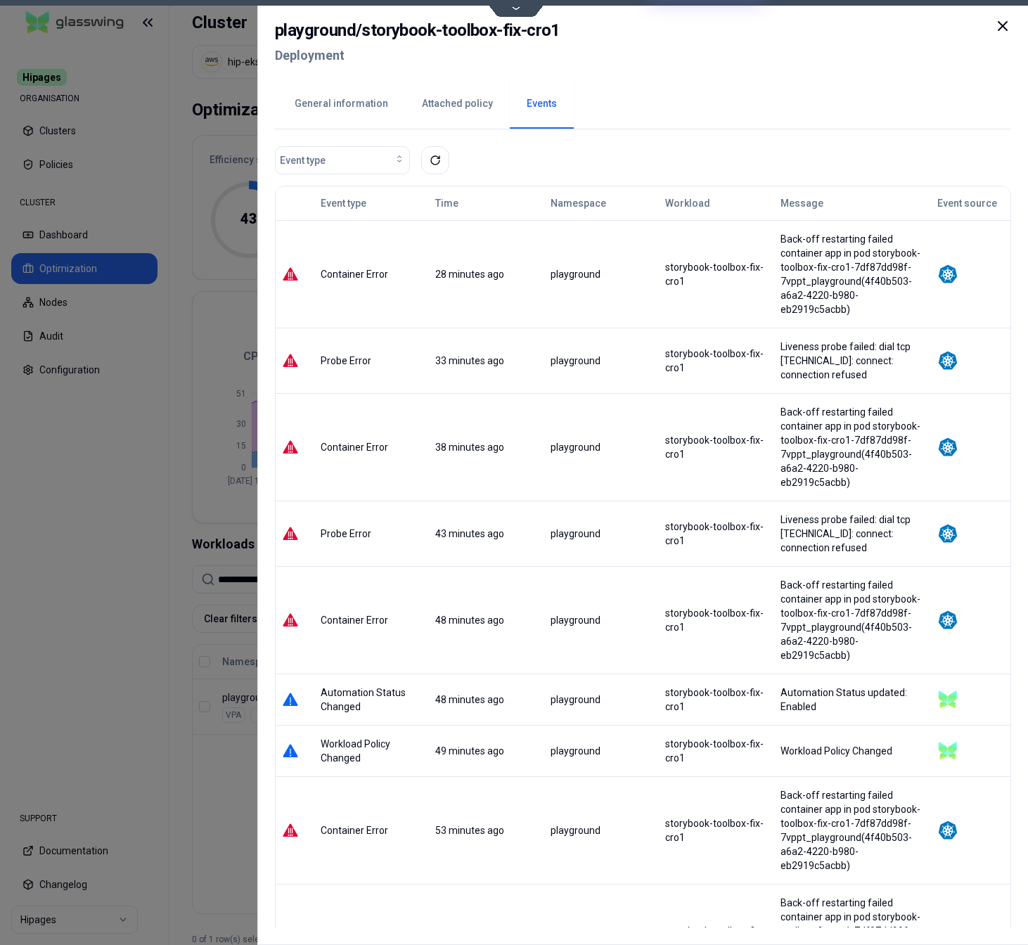
click at [442, 107] on button "Attached policy" at bounding box center [457, 103] width 105 height 49
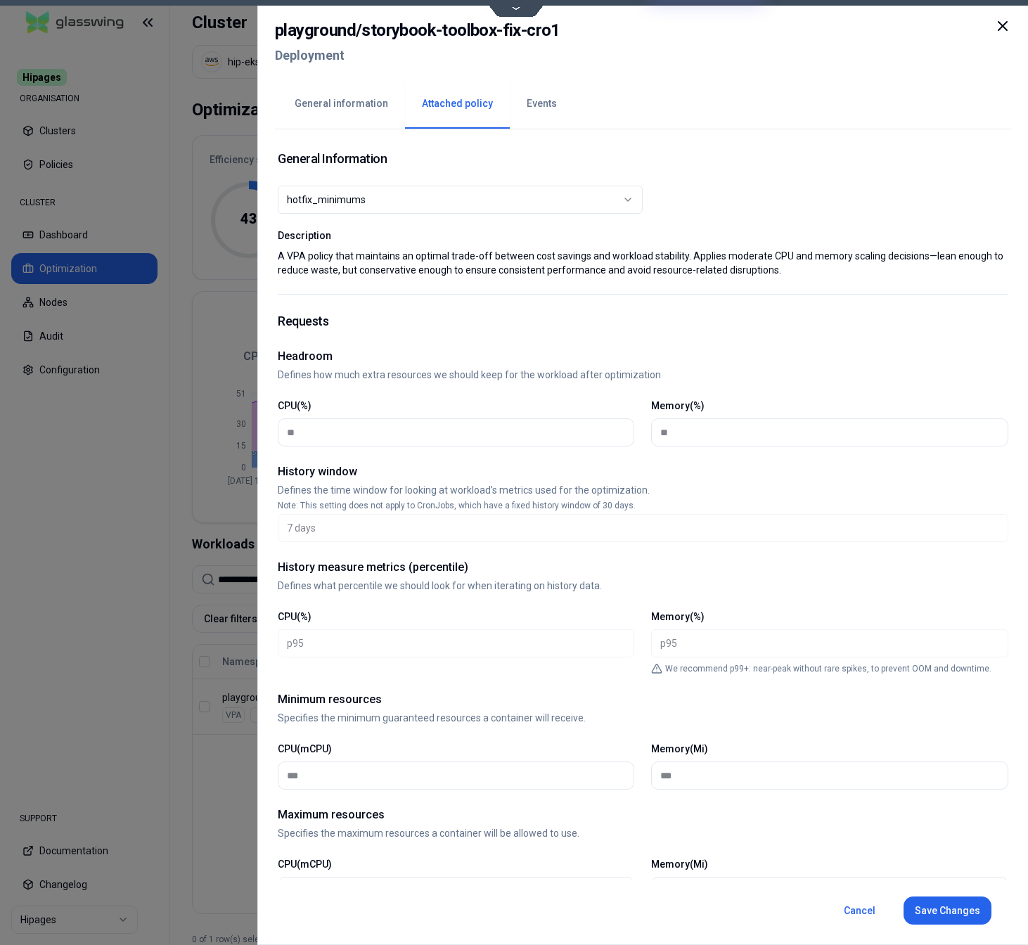
click at [338, 104] on button "General information" at bounding box center [341, 103] width 127 height 49
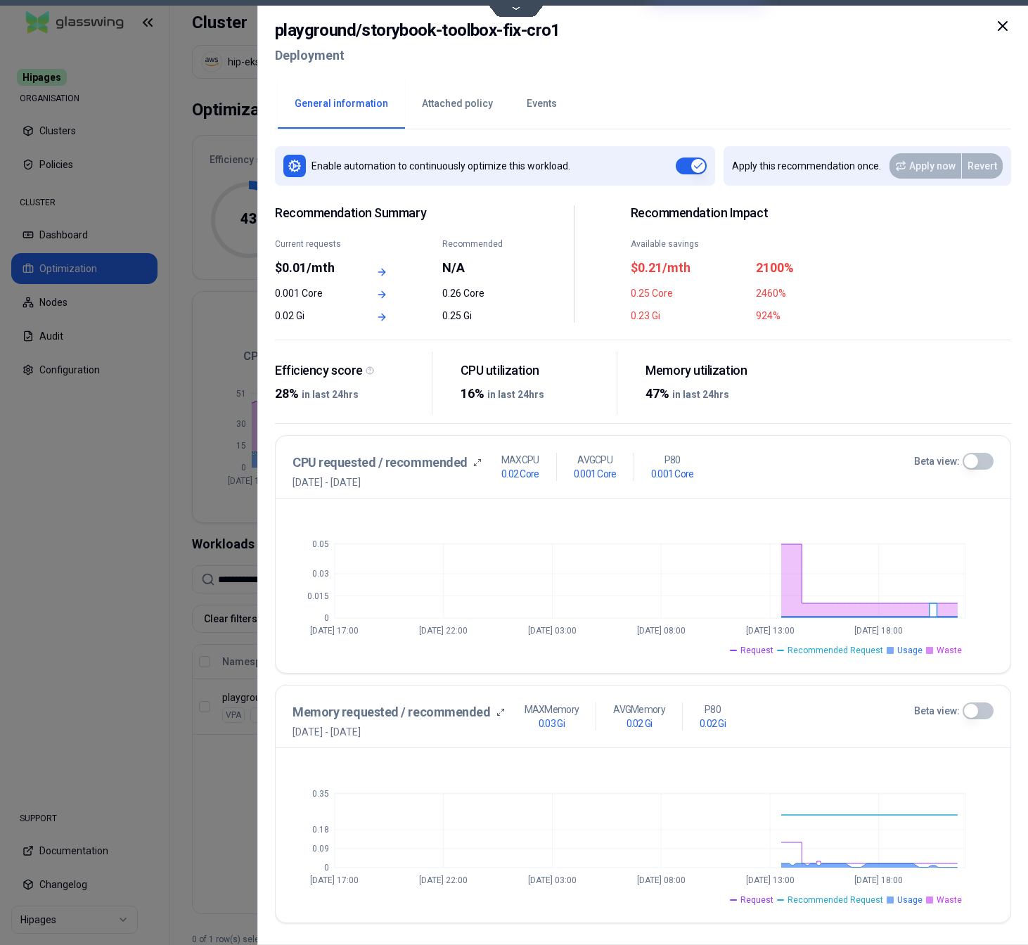
click at [218, 887] on div at bounding box center [514, 472] width 1028 height 945
click at [253, 583] on div at bounding box center [514, 472] width 1028 height 945
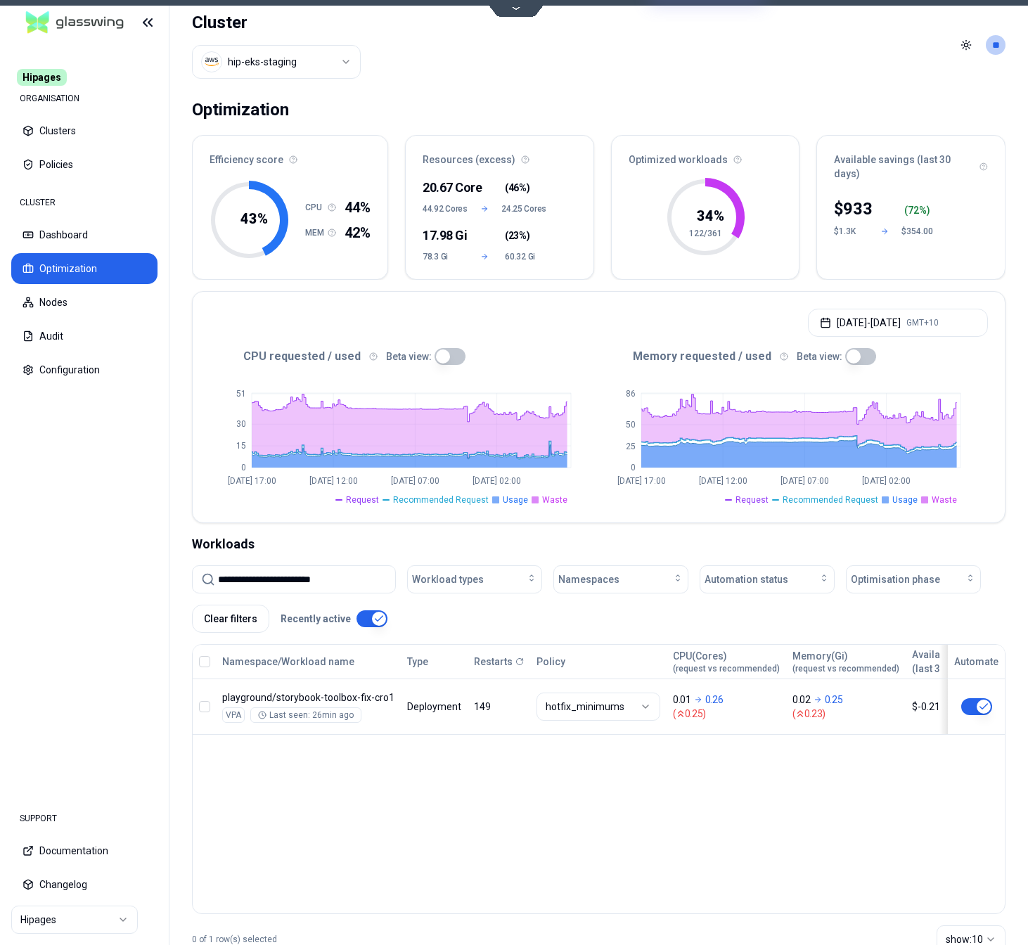
click at [252, 584] on input "**********" at bounding box center [302, 579] width 169 height 27
paste input
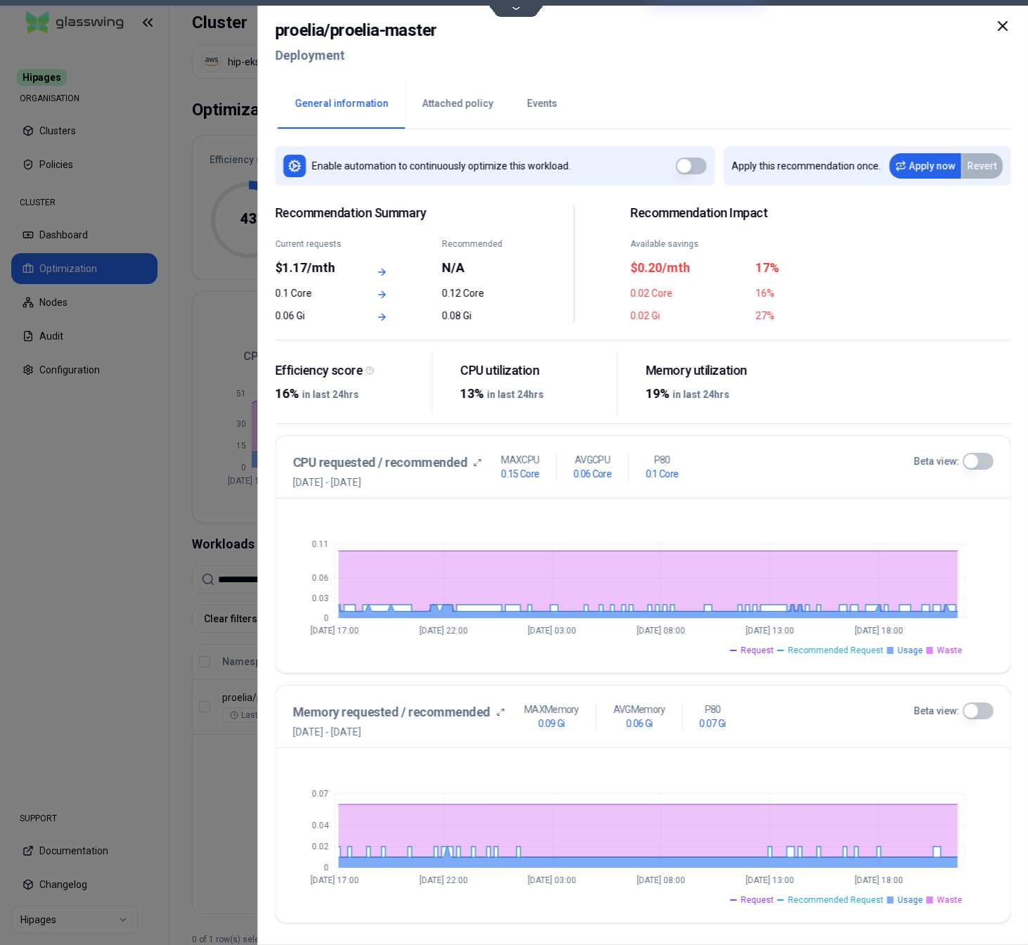
click at [527, 99] on button "Events" at bounding box center [542, 103] width 64 height 49
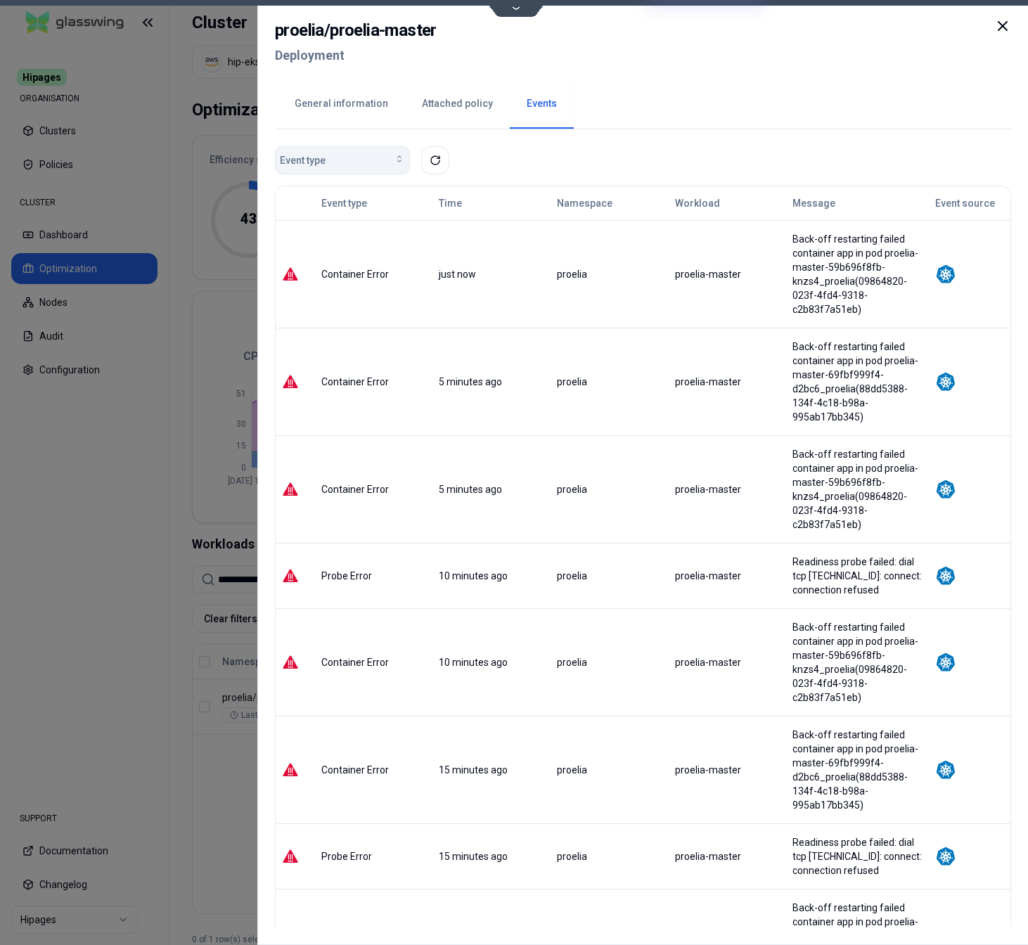
click at [354, 160] on div "Event type" at bounding box center [342, 160] width 125 height 14
click at [476, 97] on button "Attached policy" at bounding box center [457, 103] width 105 height 49
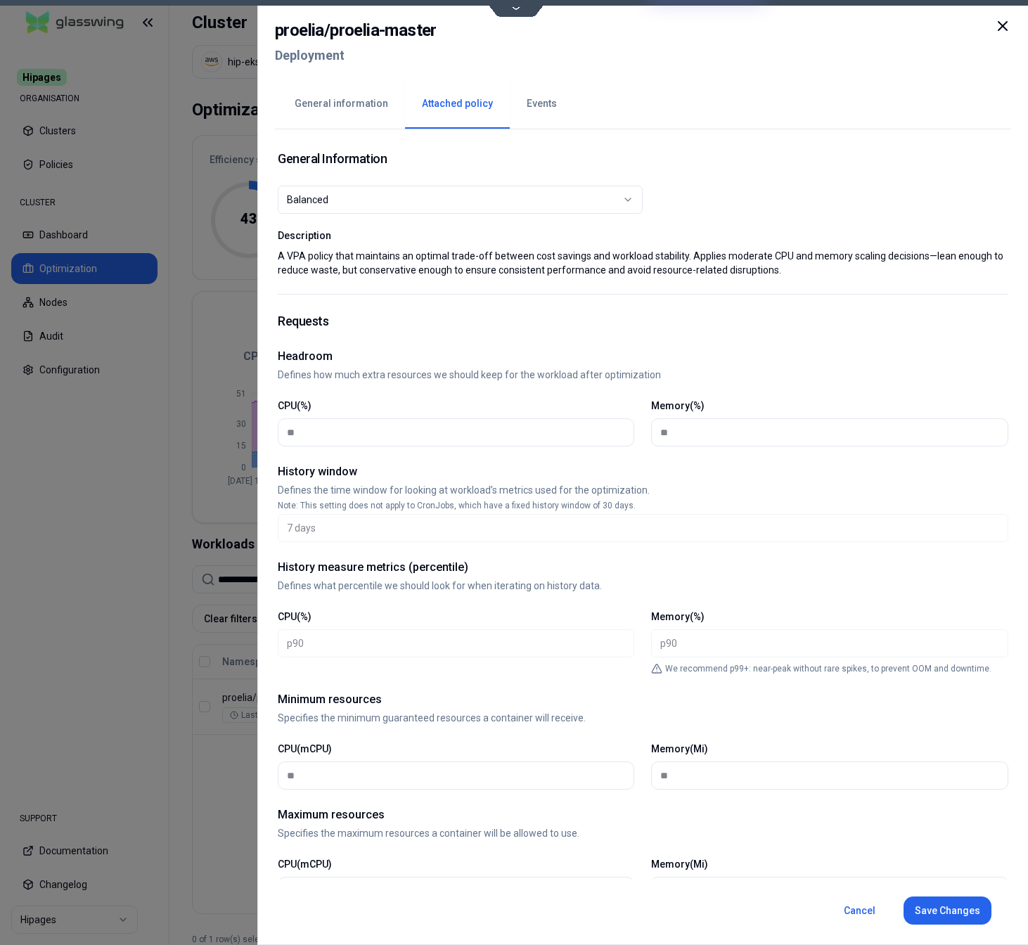
click at [539, 102] on button "Events" at bounding box center [542, 103] width 64 height 49
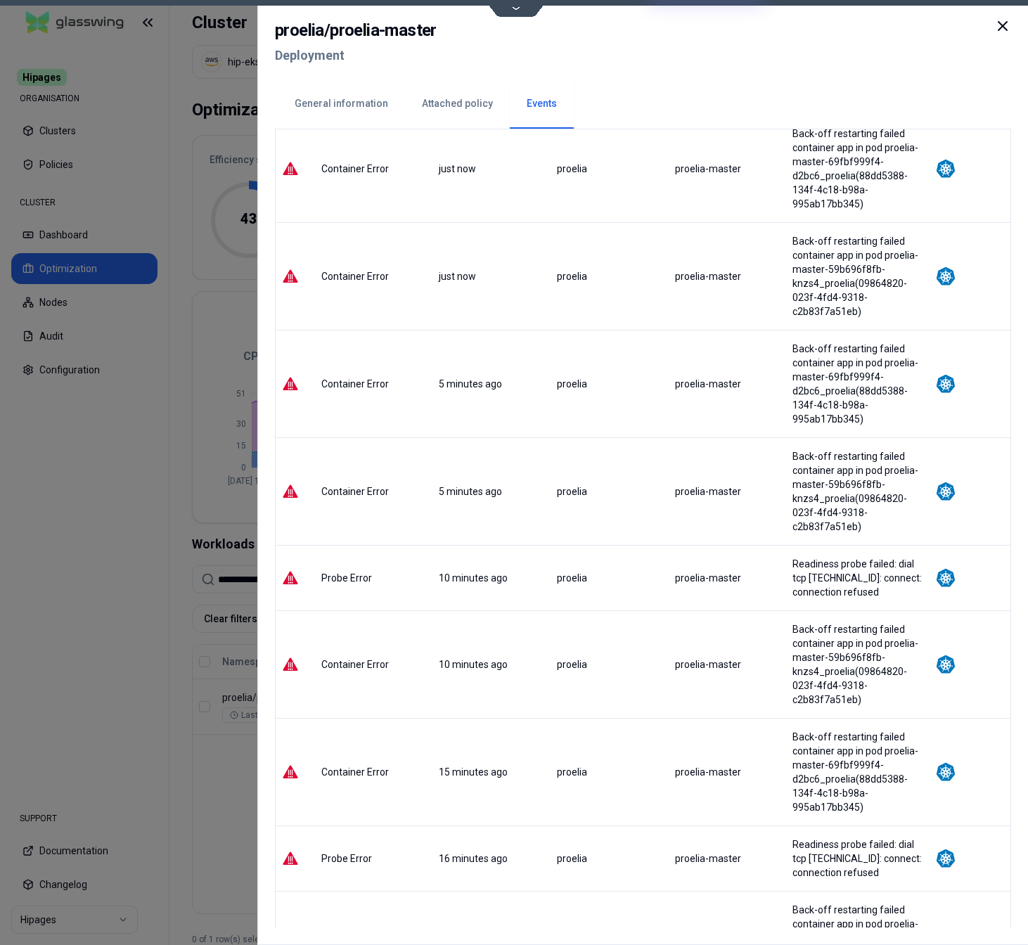
scroll to position [111, 0]
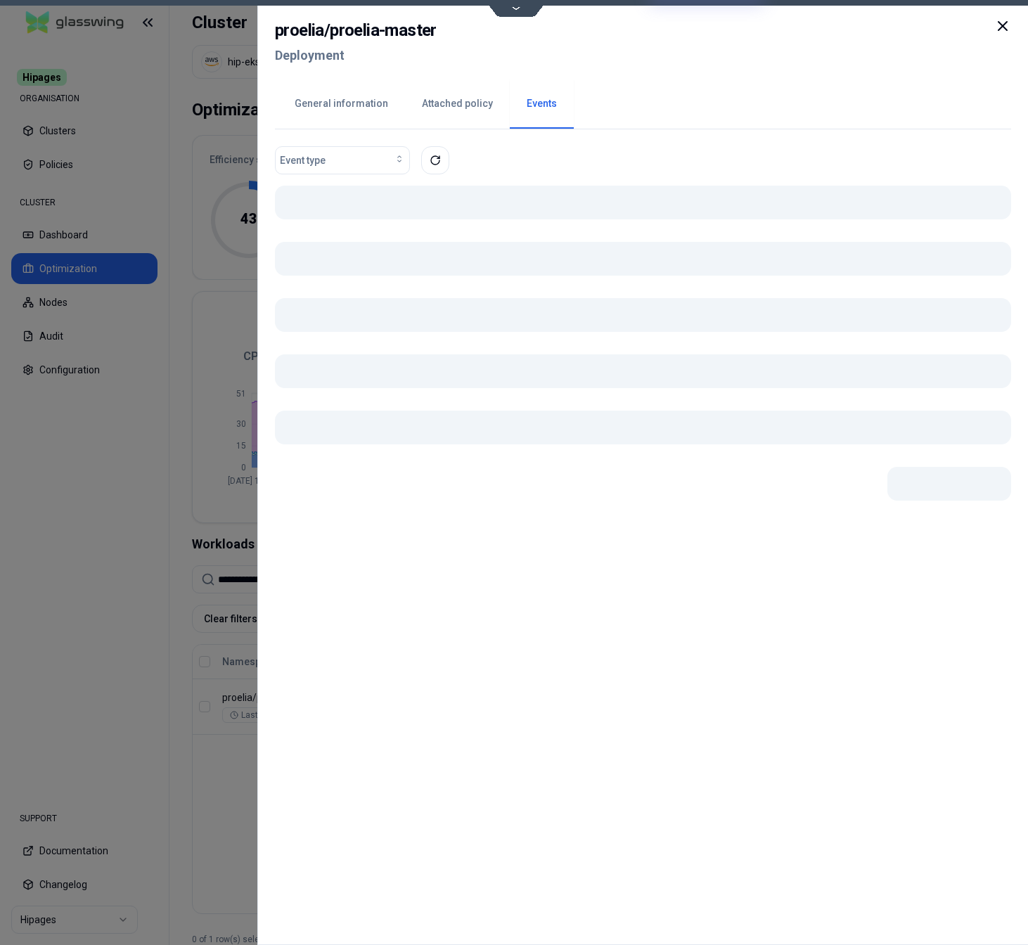
scroll to position [0, 0]
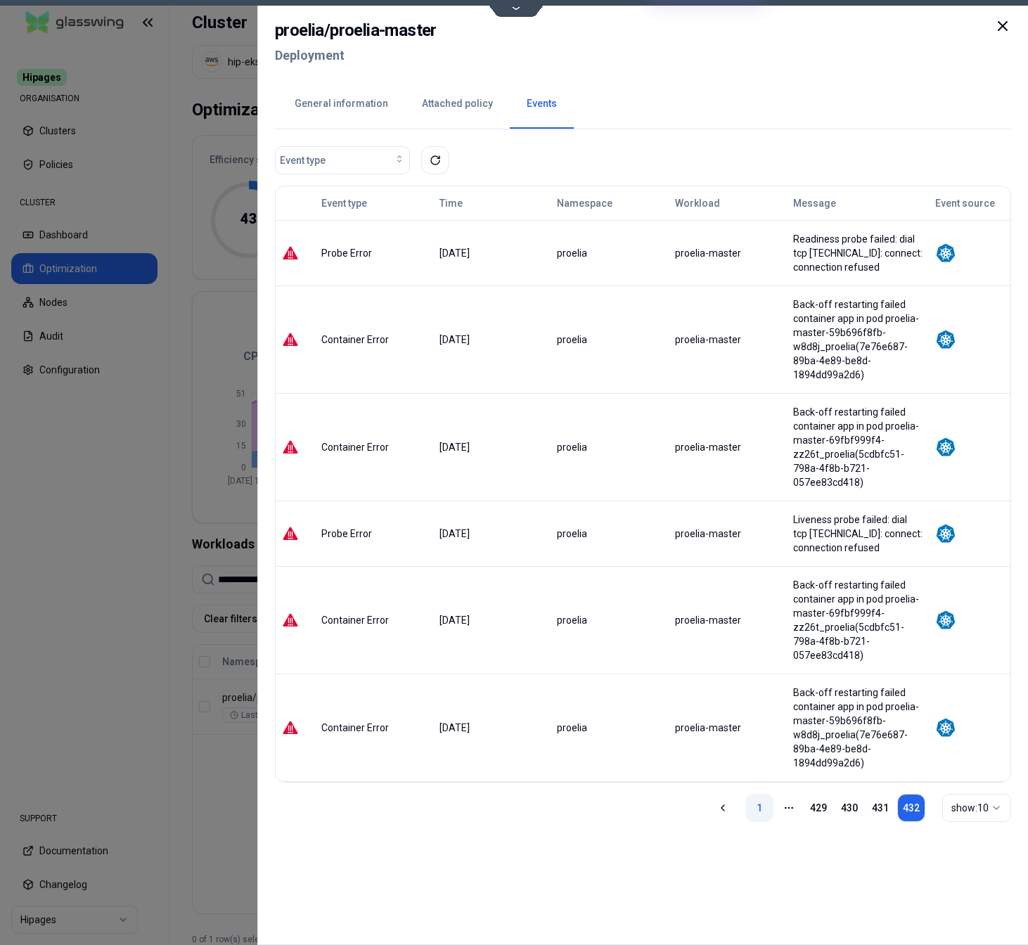
click at [753, 794] on link "1" at bounding box center [759, 808] width 28 height 28
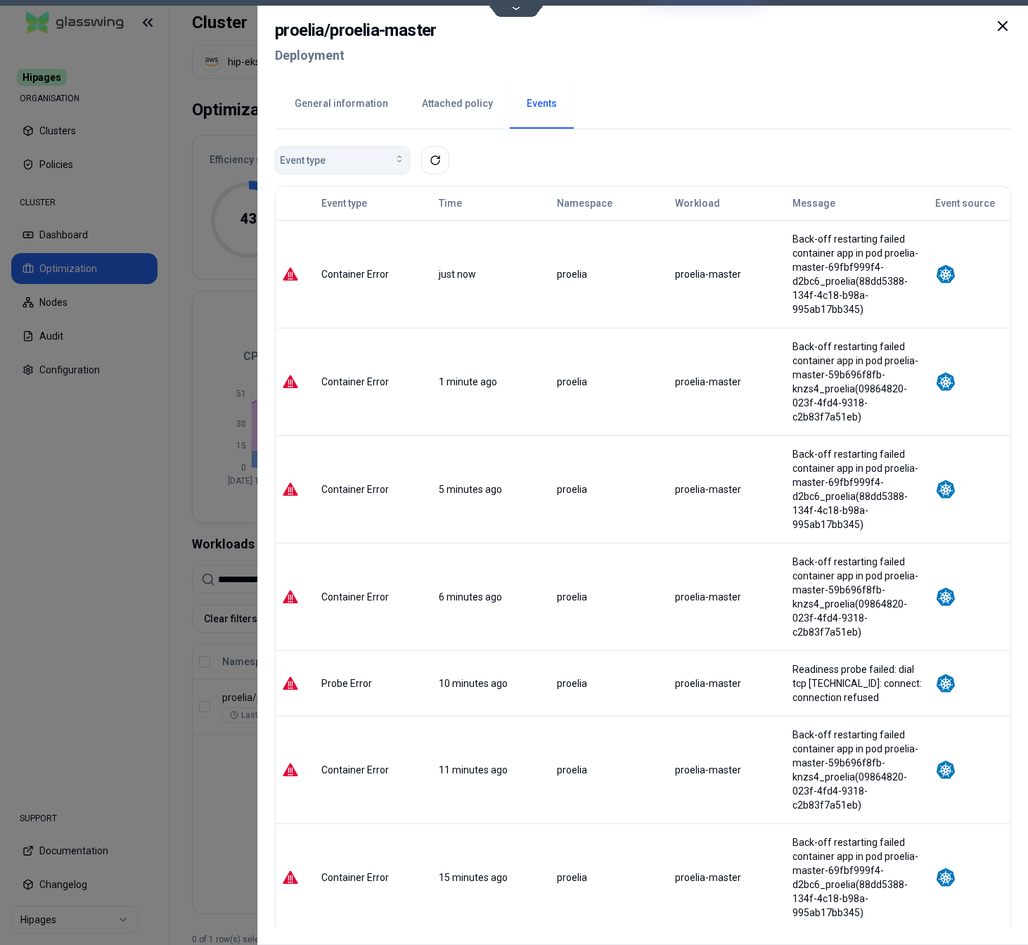
click at [343, 158] on div "Event type" at bounding box center [342, 160] width 125 height 14
click at [333, 156] on div "Event type" at bounding box center [342, 160] width 125 height 14
click at [331, 103] on button "General information" at bounding box center [341, 103] width 127 height 49
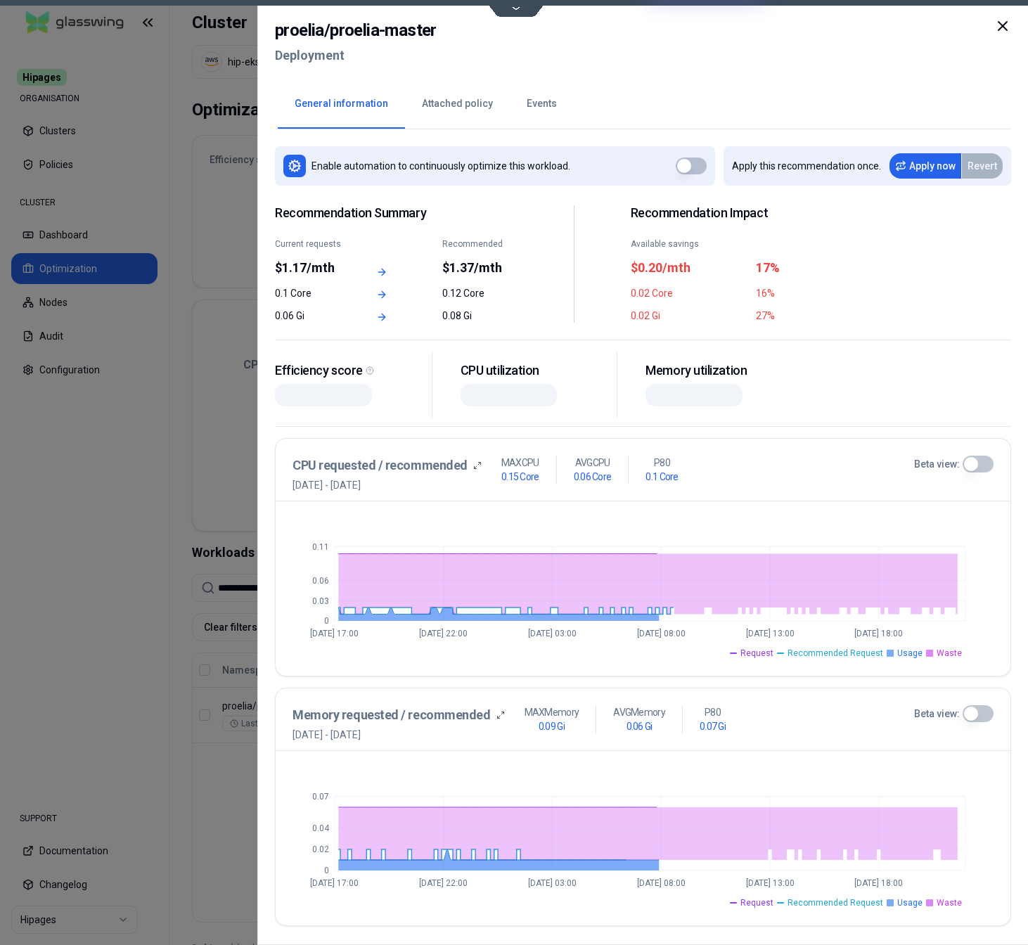
click at [970, 470] on button "Beta view:" at bounding box center [977, 464] width 31 height 17
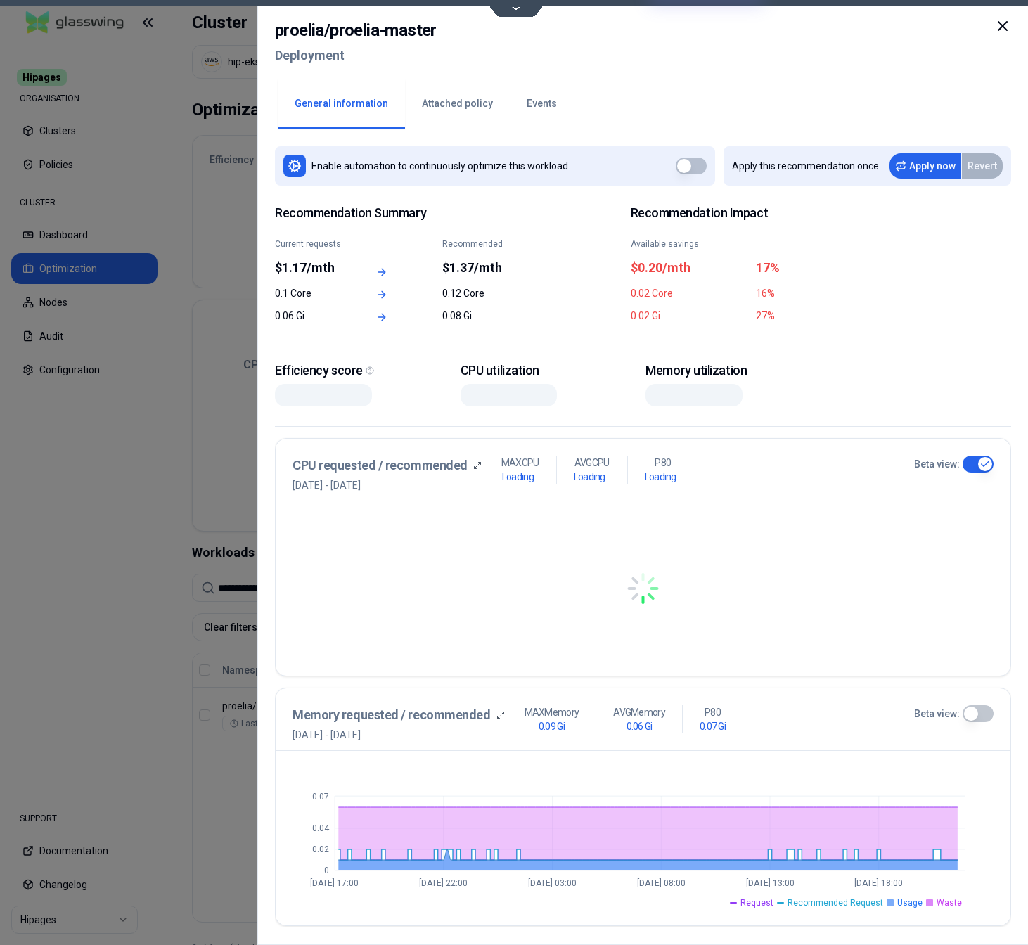
click at [976, 715] on button "Beta view:" at bounding box center [977, 714] width 31 height 17
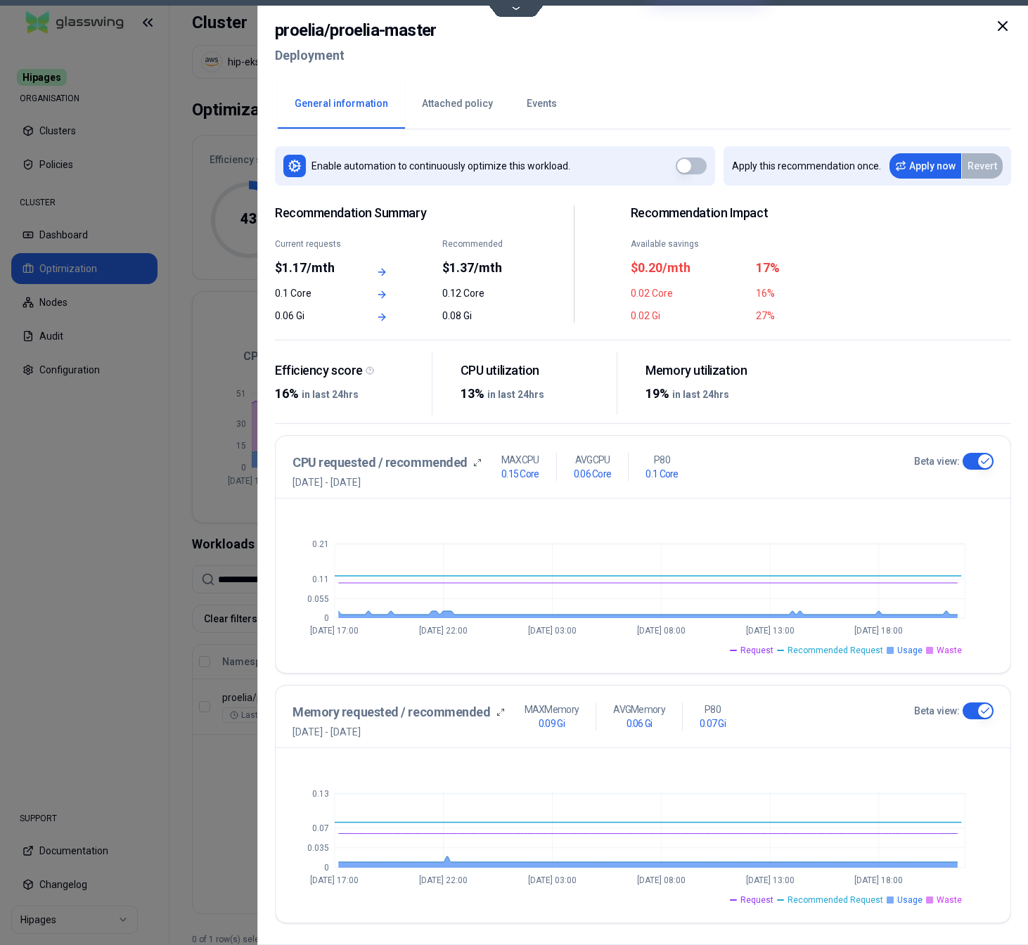
click at [164, 760] on div at bounding box center [514, 472] width 1028 height 945
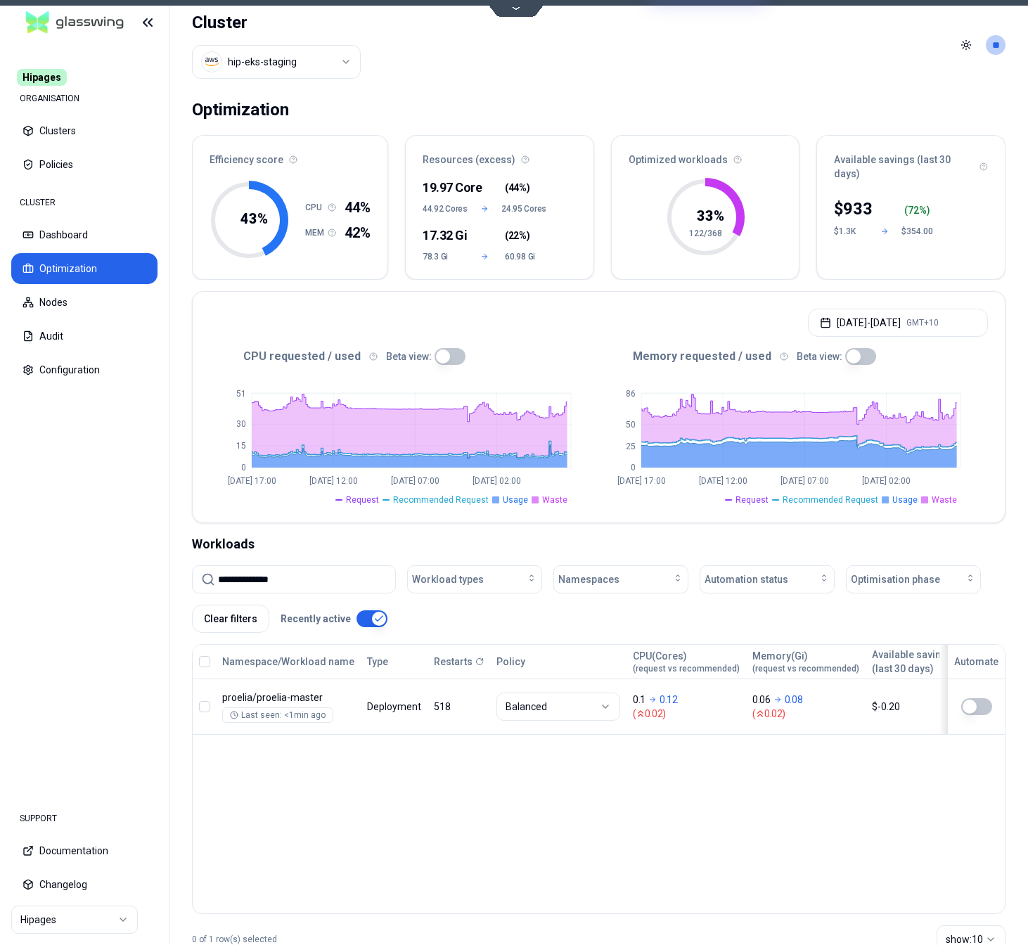
click at [288, 581] on input "**********" at bounding box center [302, 579] width 169 height 27
paste input "**********"
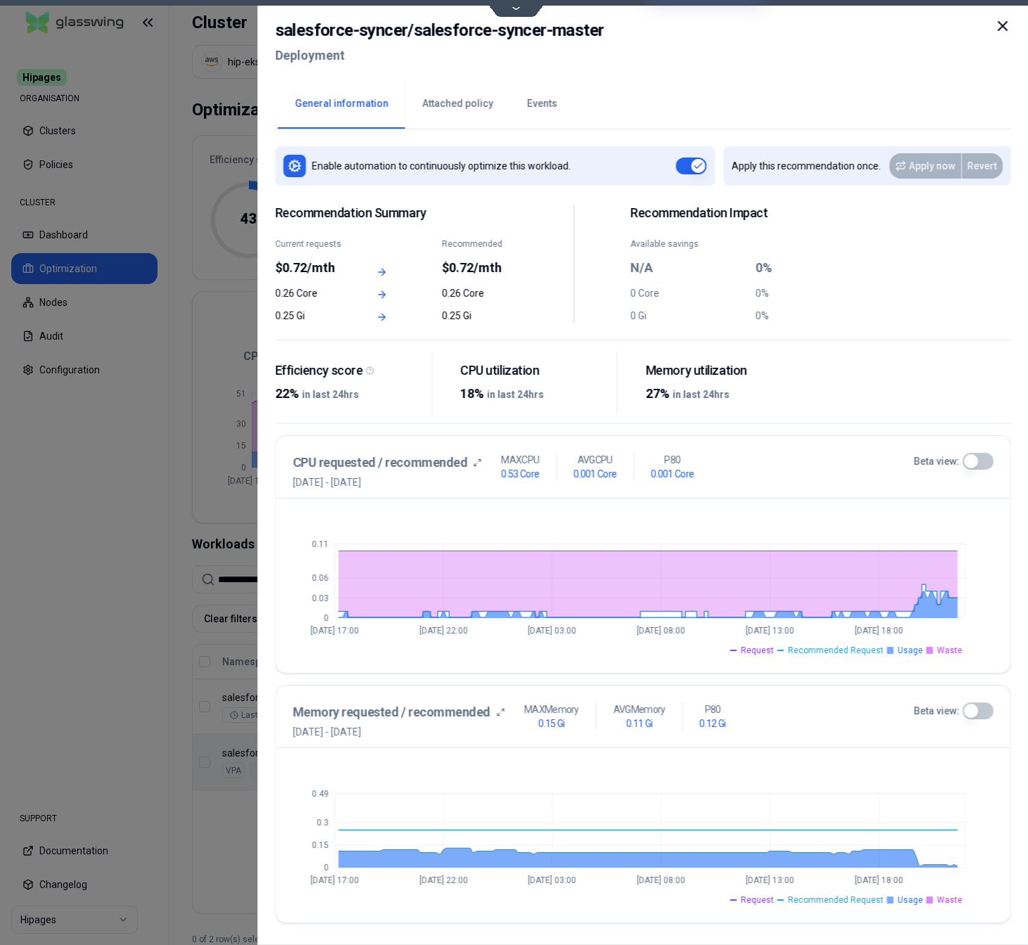
click at [979, 458] on button "Beta view:" at bounding box center [977, 461] width 31 height 17
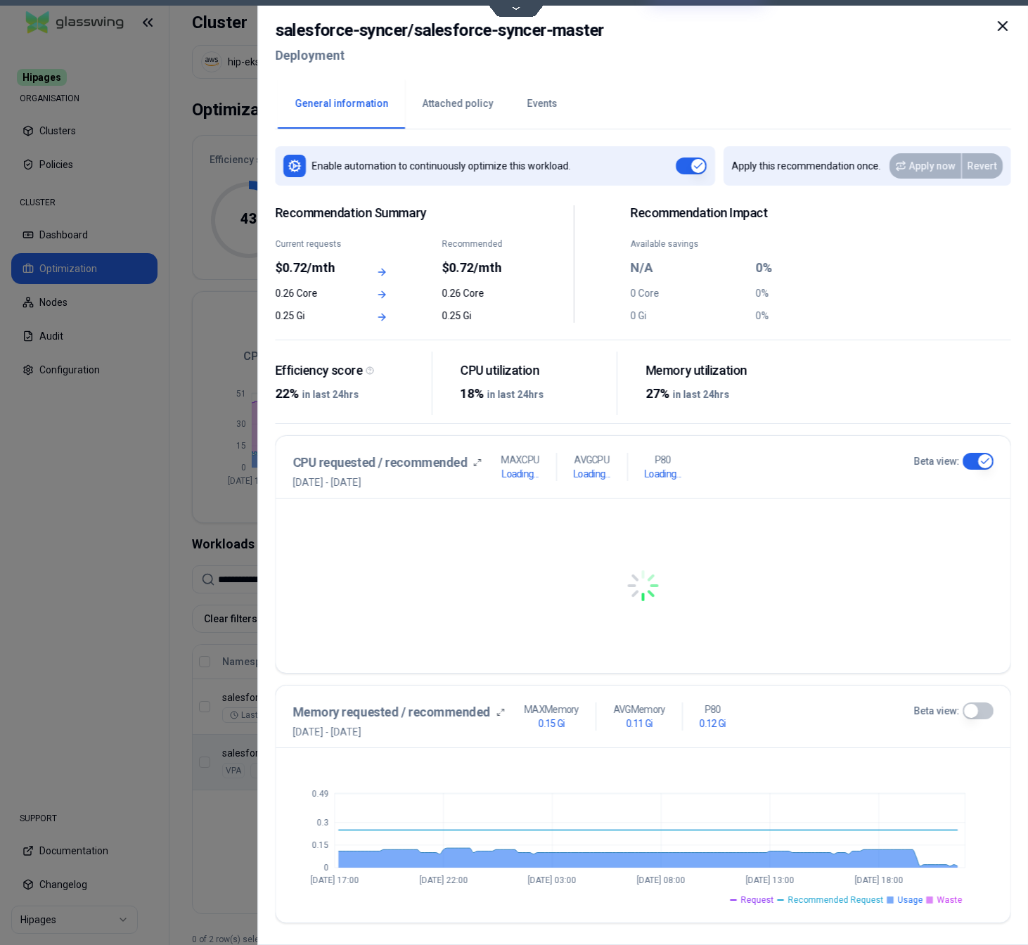
click at [983, 705] on button "Beta view:" at bounding box center [977, 711] width 31 height 17
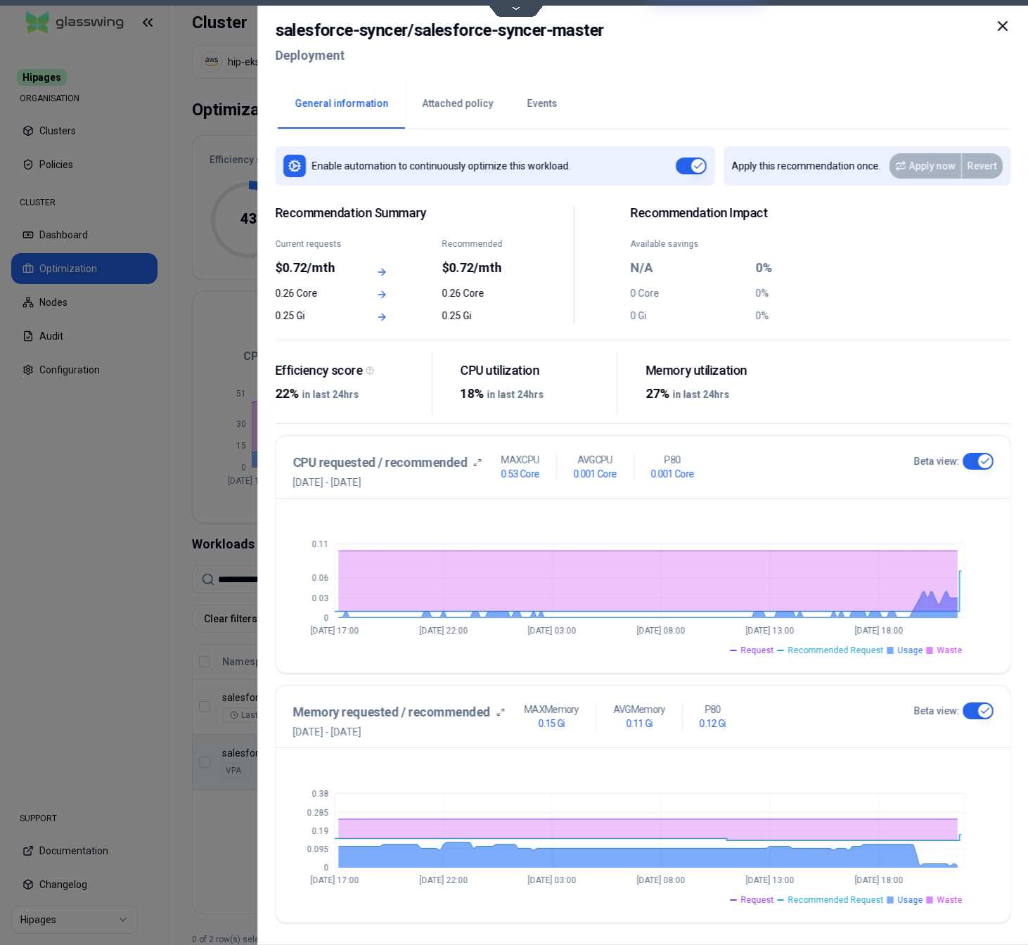
click at [533, 105] on button "Events" at bounding box center [542, 103] width 64 height 49
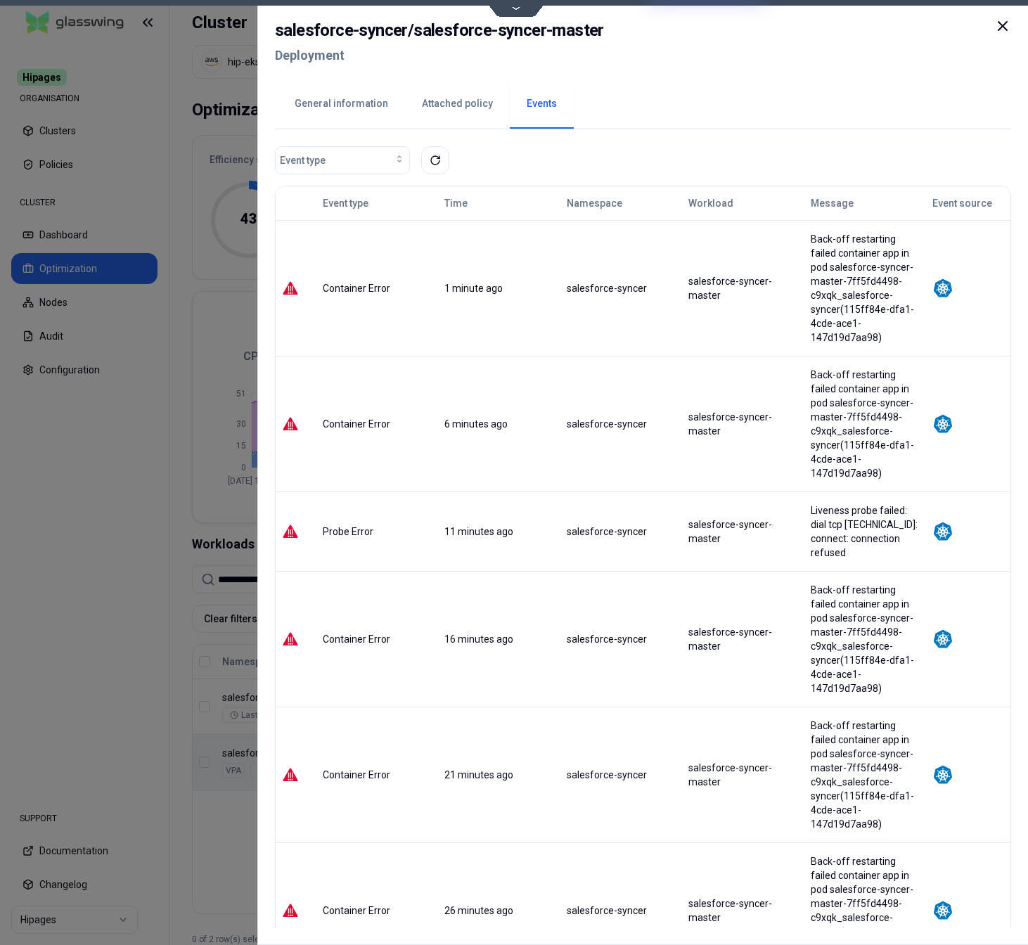
click at [449, 105] on button "Attached policy" at bounding box center [457, 103] width 105 height 49
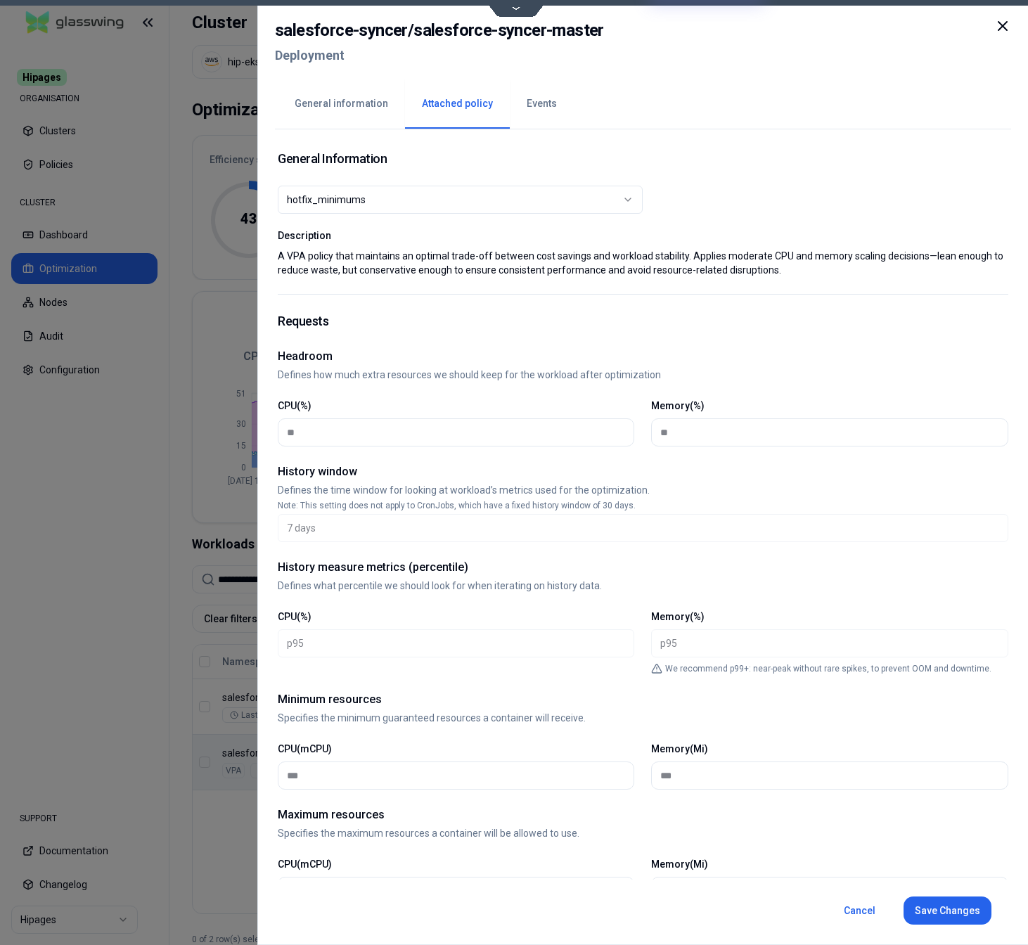
click at [345, 101] on button "General information" at bounding box center [341, 103] width 127 height 49
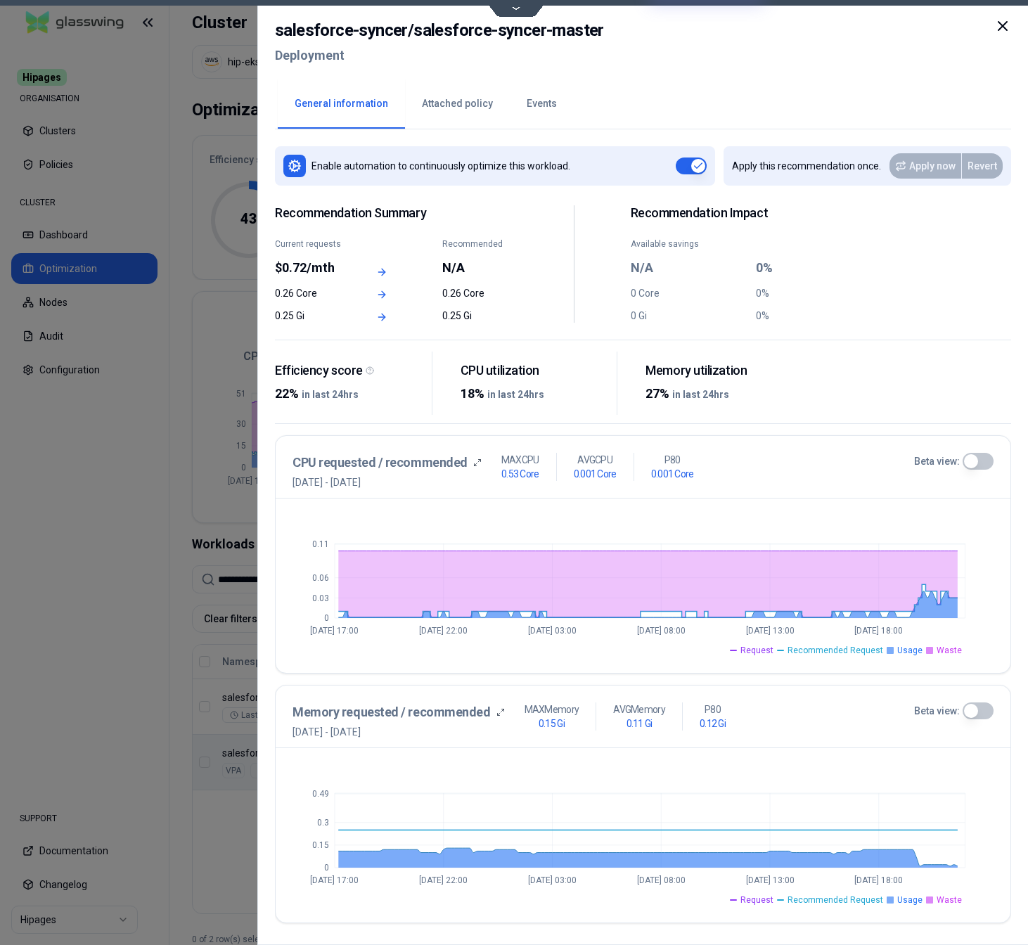
click at [536, 103] on button "Events" at bounding box center [542, 103] width 64 height 49
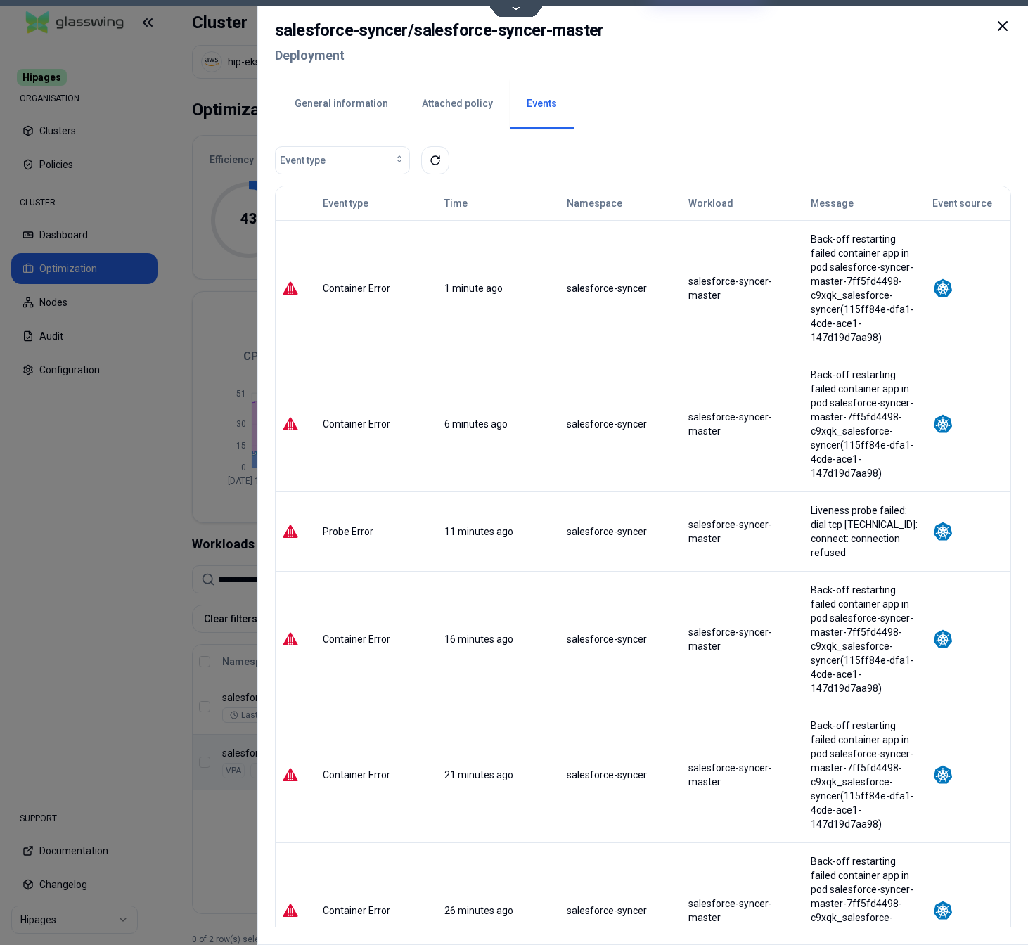
click at [444, 103] on button "Attached policy" at bounding box center [457, 103] width 105 height 49
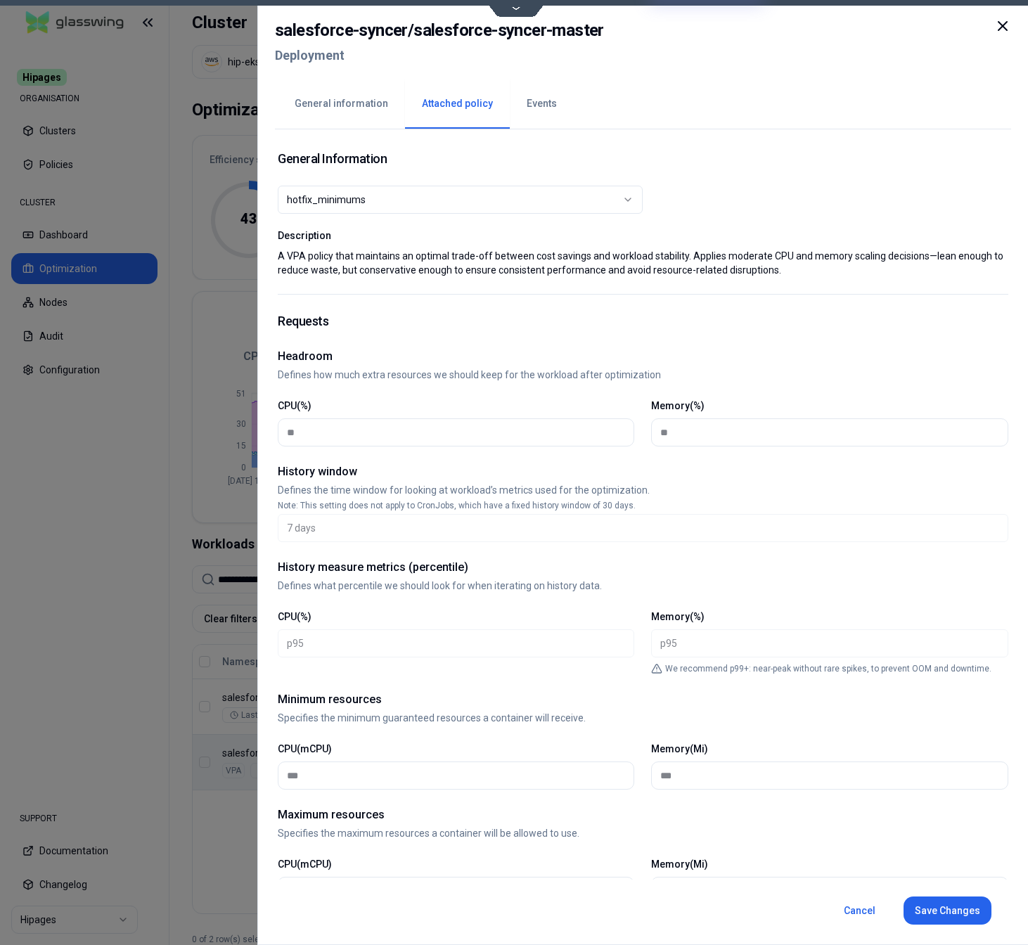
click at [523, 105] on button "Events" at bounding box center [542, 103] width 64 height 49
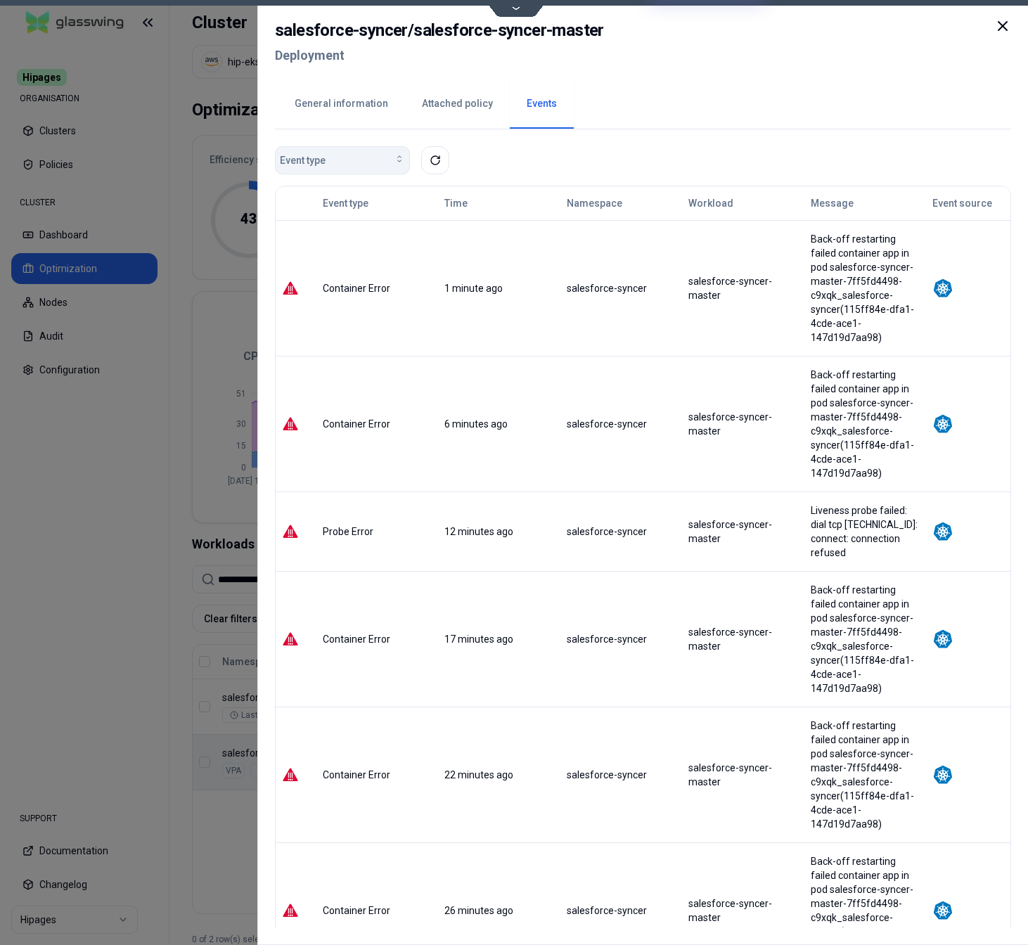
click at [332, 163] on div "Event type" at bounding box center [342, 160] width 125 height 14
click at [329, 194] on span "Automation Status Changed" at bounding box center [345, 192] width 122 height 14
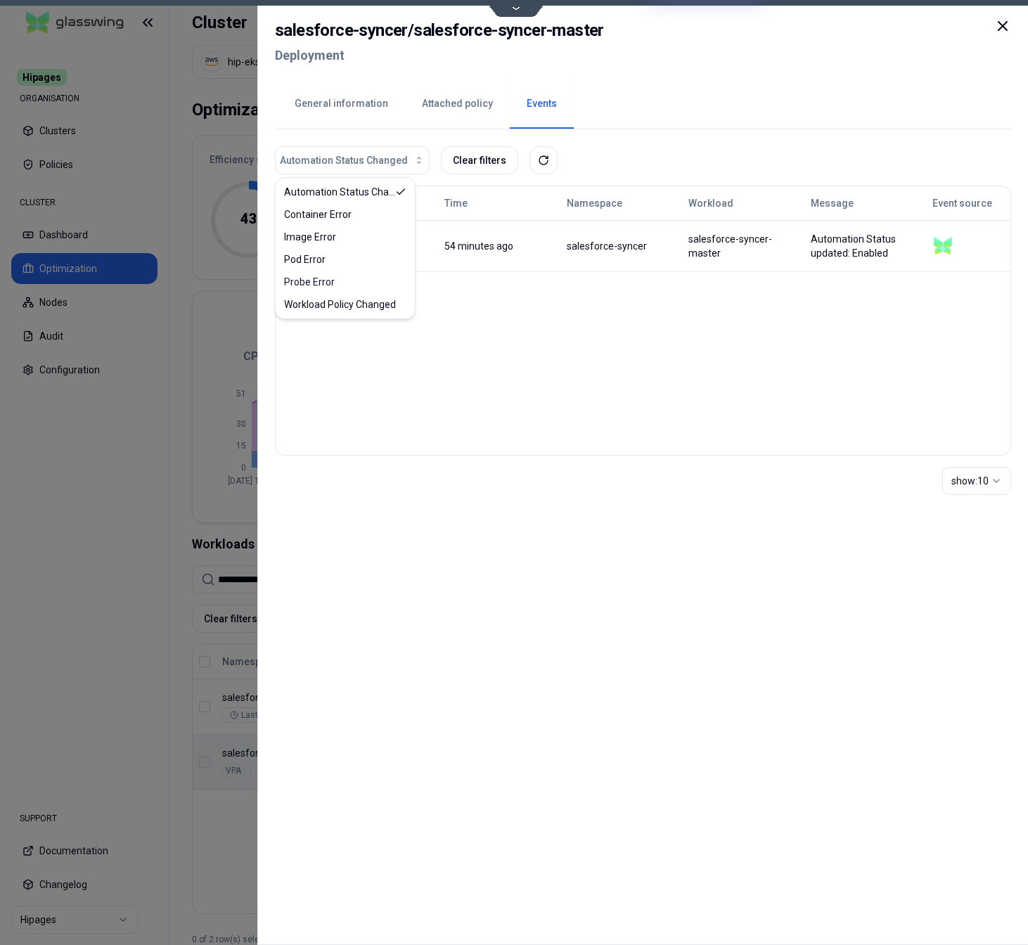
click at [578, 367] on div "Event type Time Namespace Workload Message Event source Automation Status Chang…" at bounding box center [643, 321] width 737 height 270
click at [343, 113] on button "General information" at bounding box center [341, 103] width 127 height 49
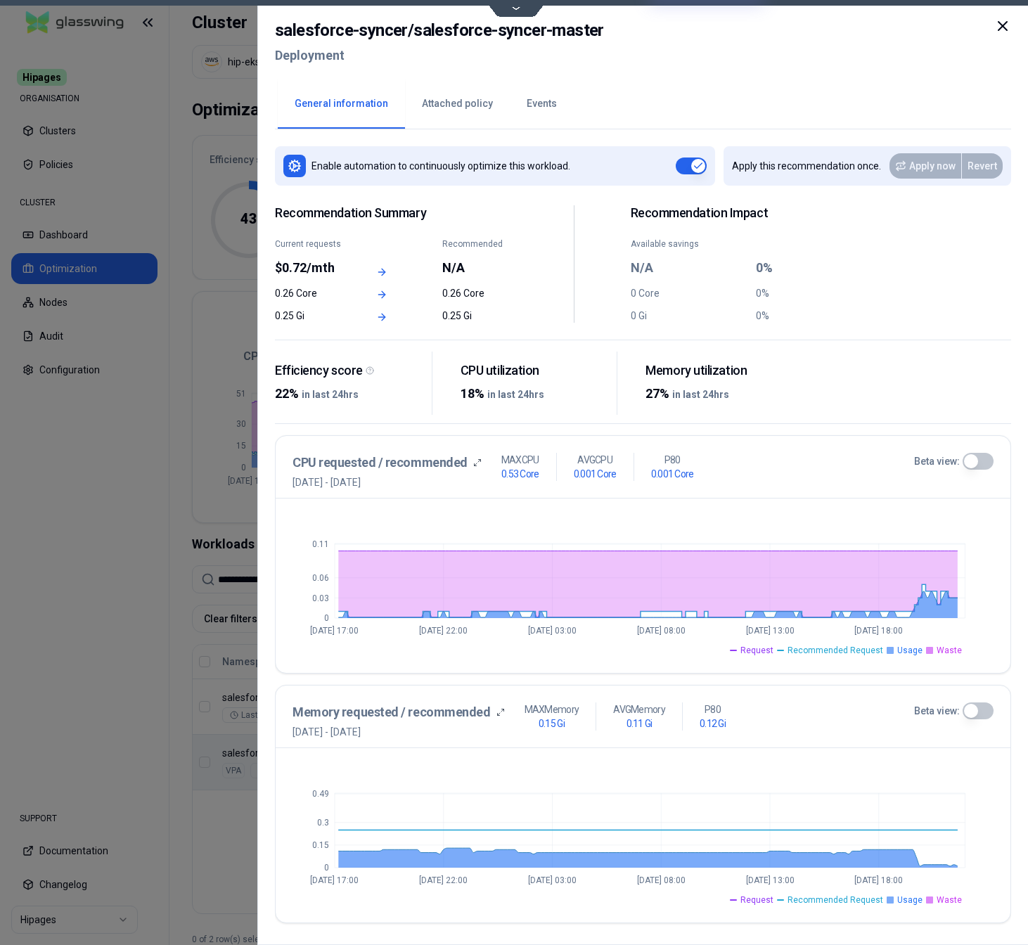
click at [453, 293] on div "0.26 Core" at bounding box center [479, 293] width 75 height 14
click at [457, 313] on div "0.25 Gi" at bounding box center [479, 316] width 75 height 14
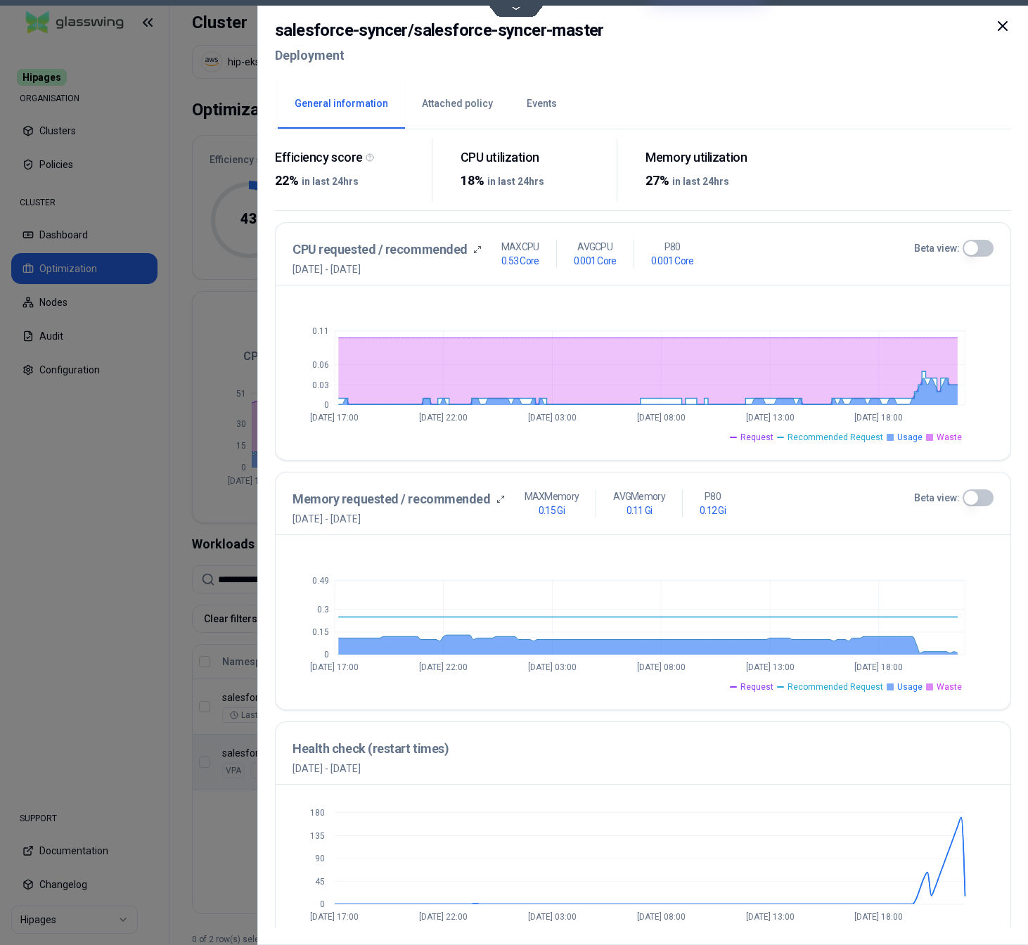
scroll to position [215, 0]
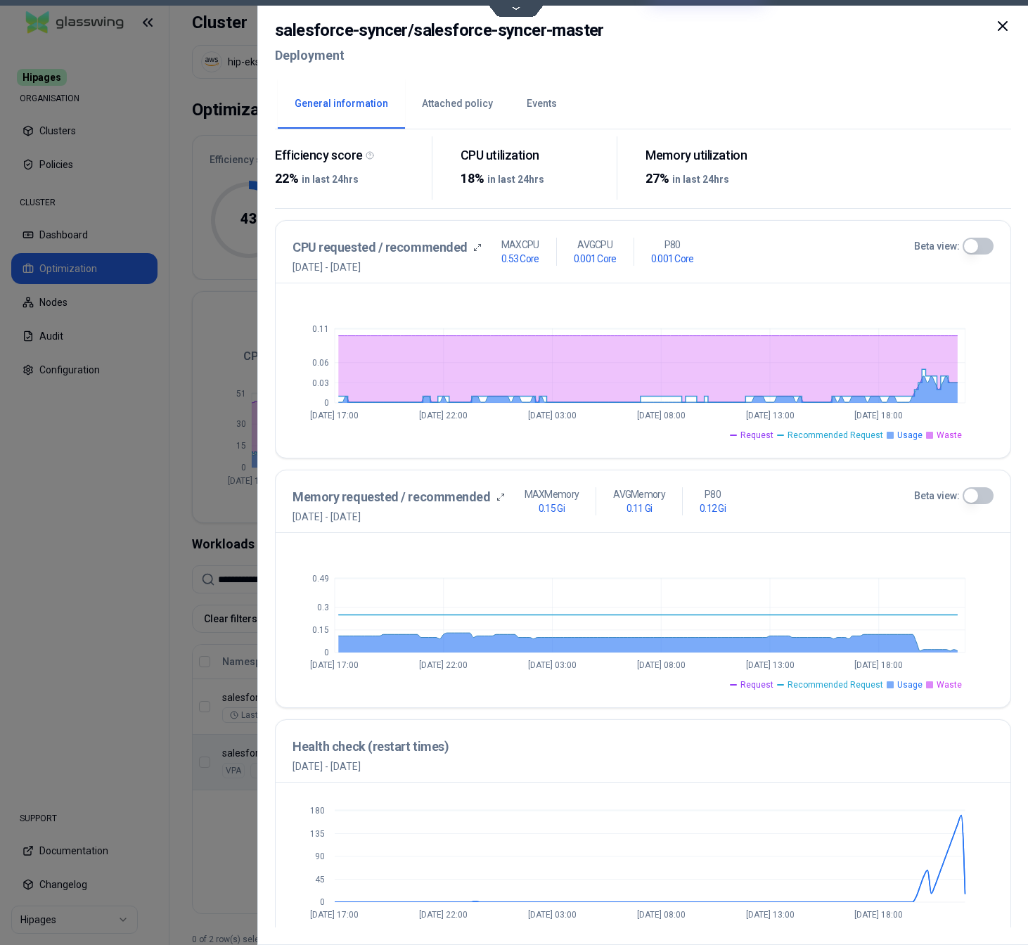
click at [976, 246] on button "Beta view:" at bounding box center [977, 246] width 31 height 17
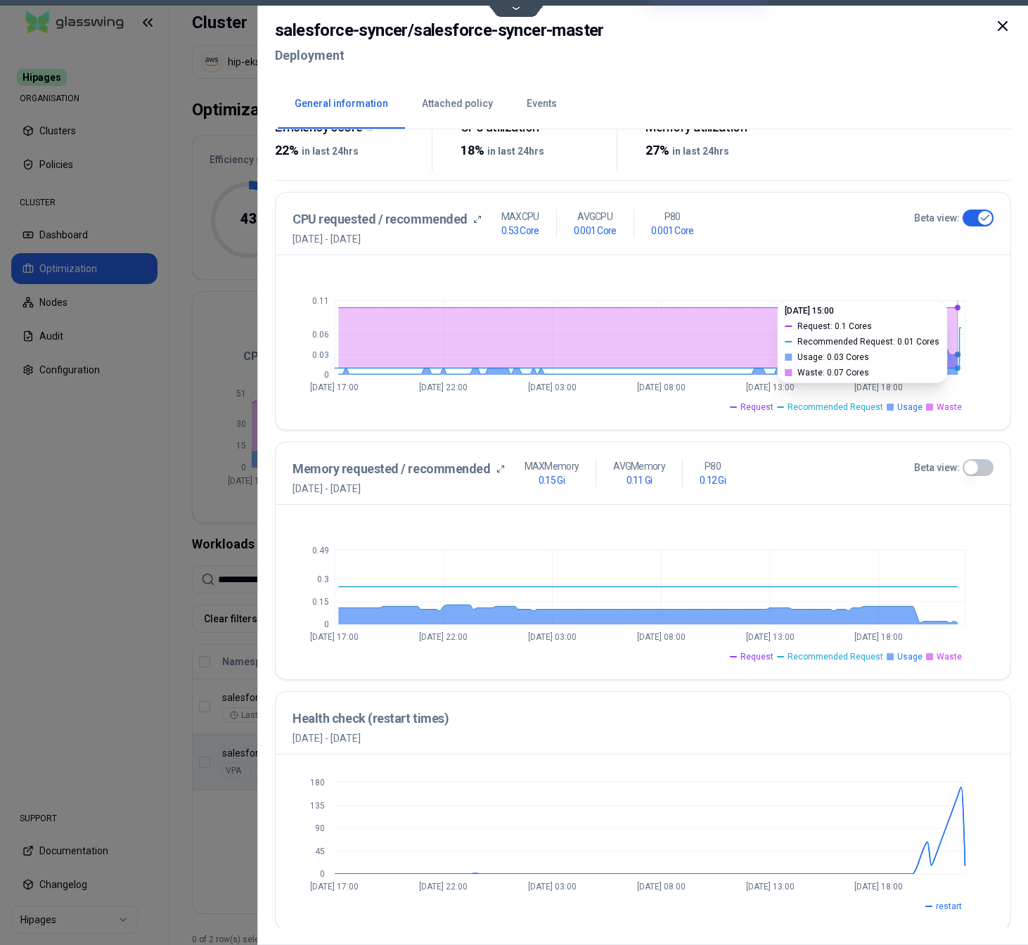
scroll to position [246, 0]
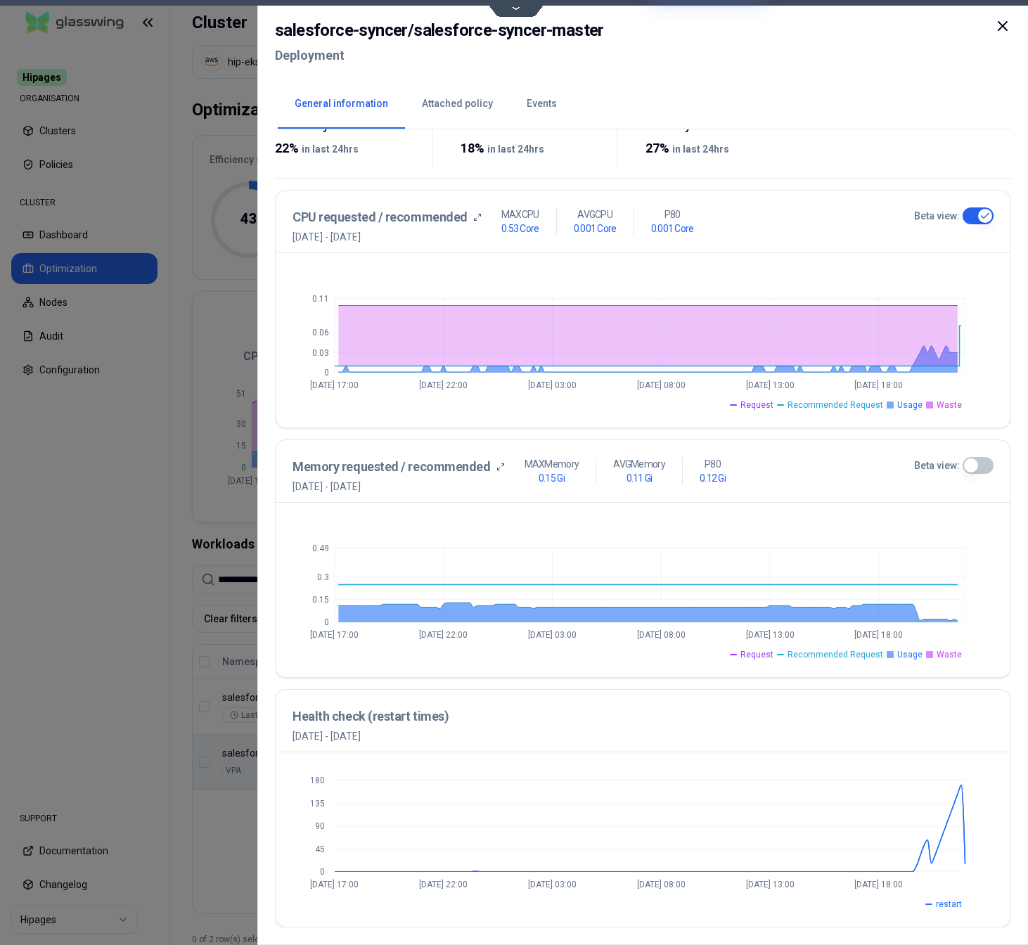
click at [210, 874] on div at bounding box center [514, 472] width 1028 height 945
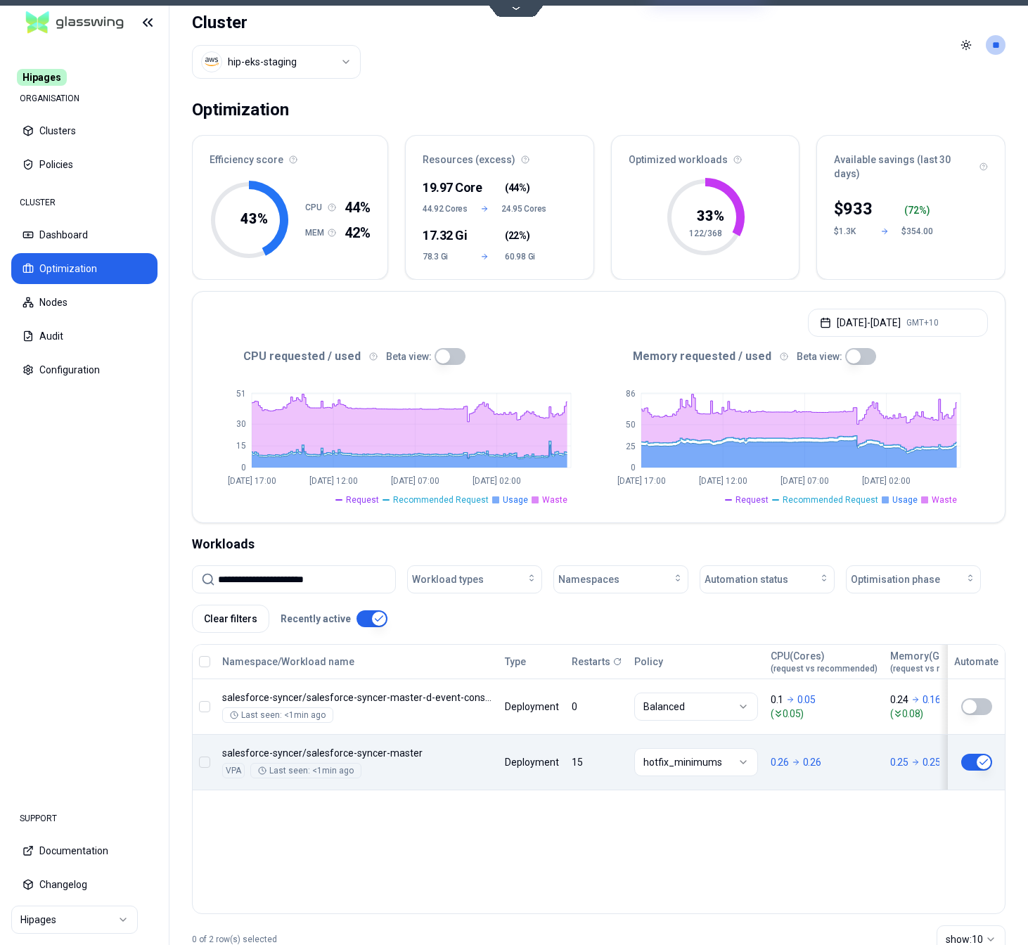
click at [298, 586] on input "**********" at bounding box center [302, 579] width 169 height 27
paste input "**********"
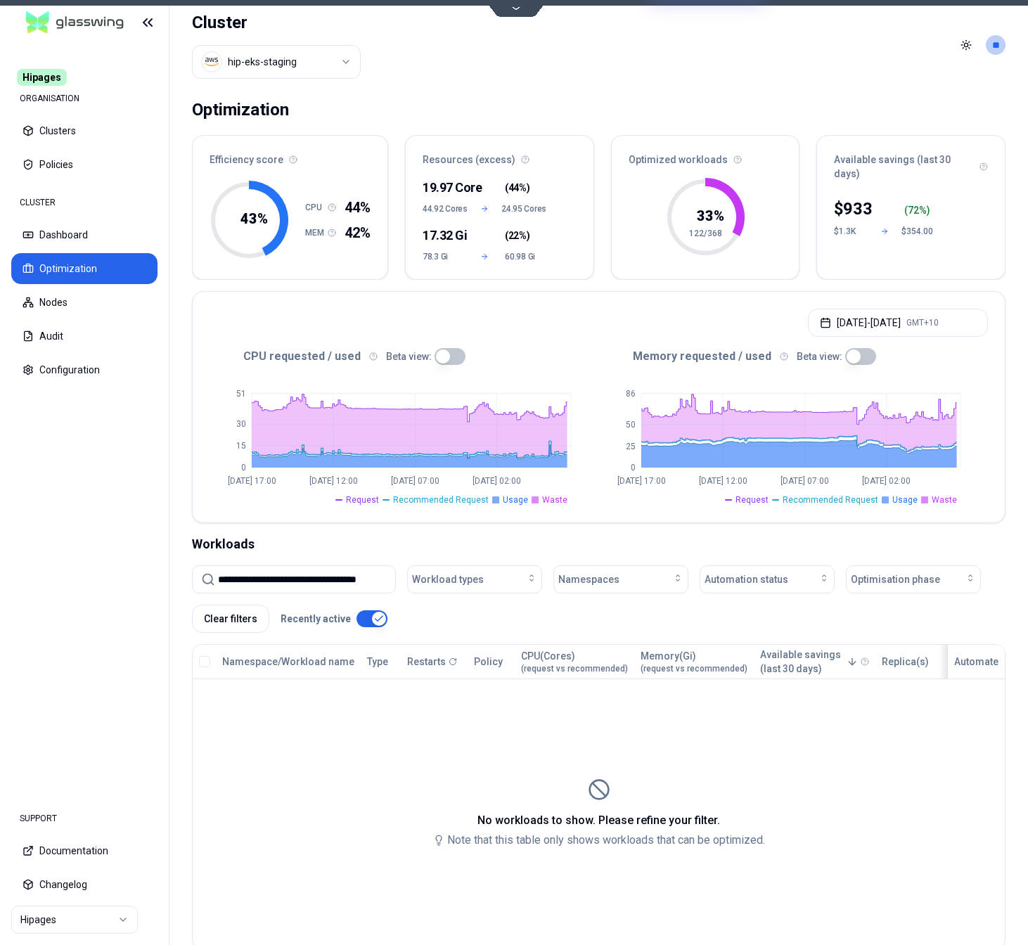
scroll to position [0, 4]
click at [365, 620] on button "button" at bounding box center [372, 619] width 31 height 17
click at [295, 568] on input "**********" at bounding box center [302, 579] width 169 height 27
paste input
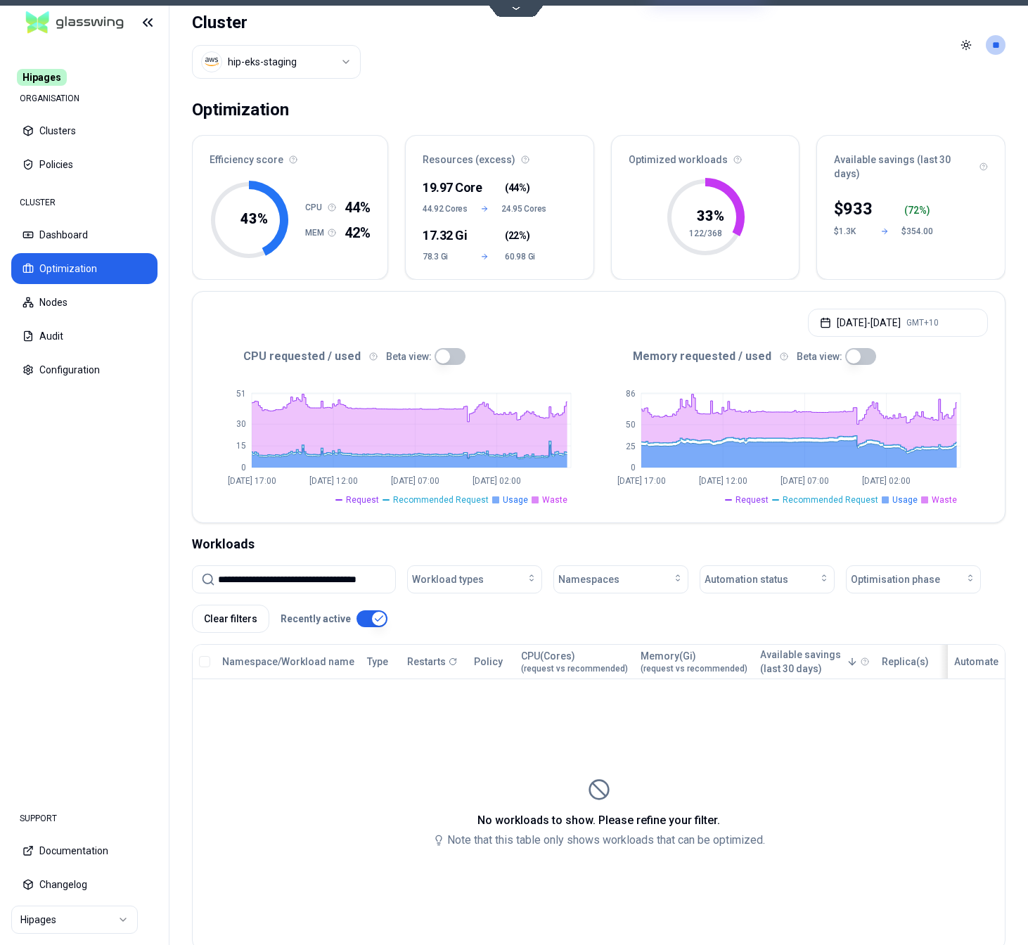
scroll to position [0, 4]
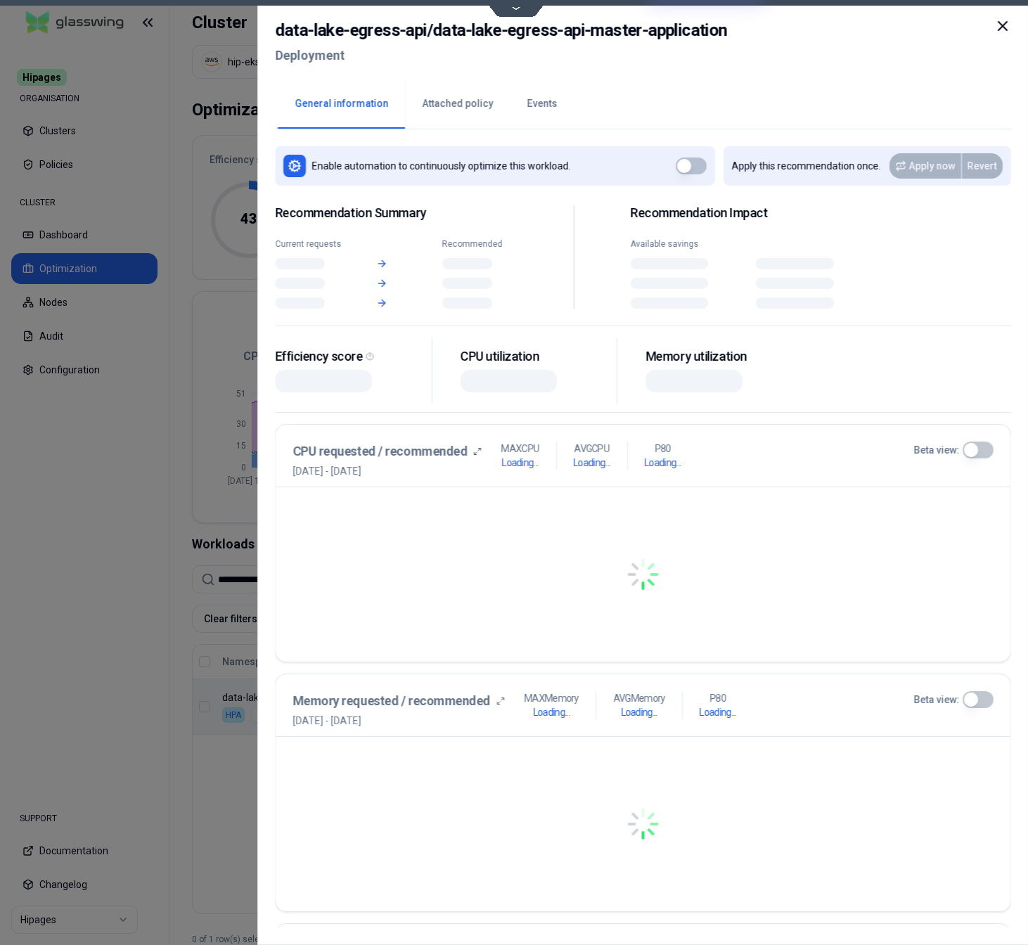
scroll to position [0, 4]
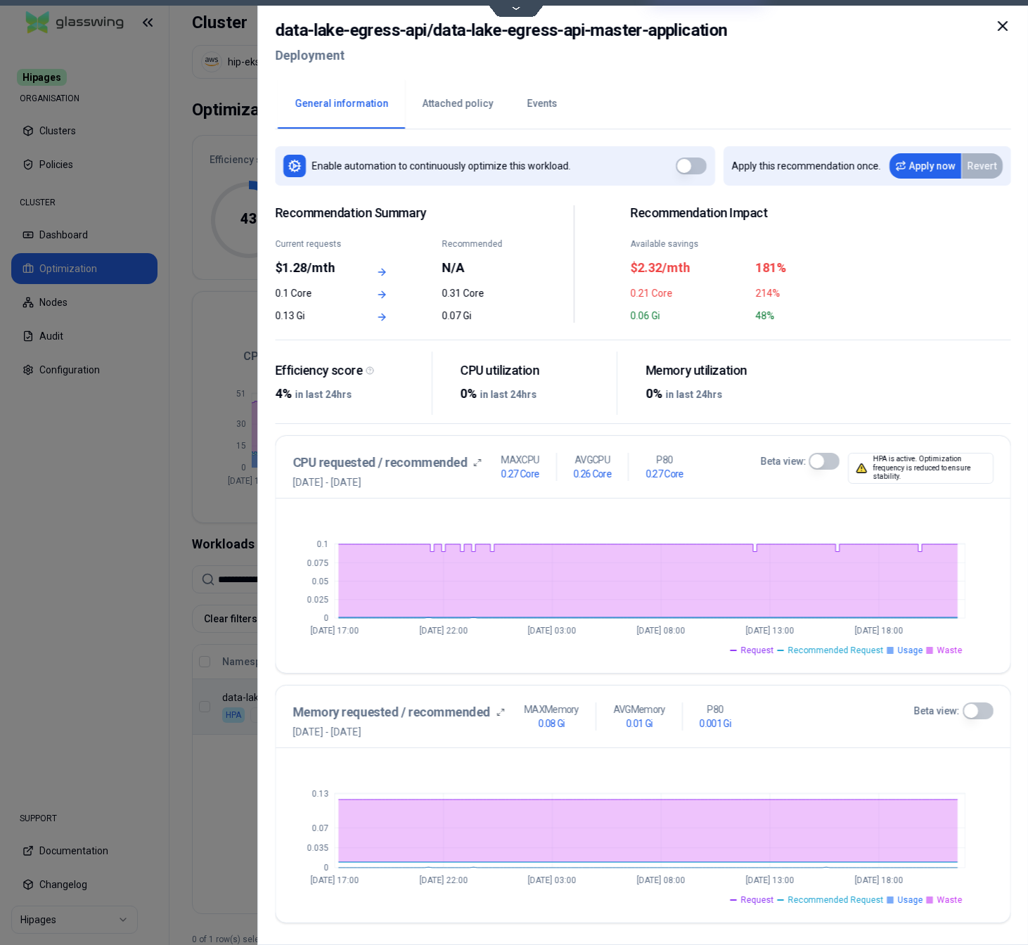
click at [536, 110] on button "Events" at bounding box center [542, 103] width 64 height 49
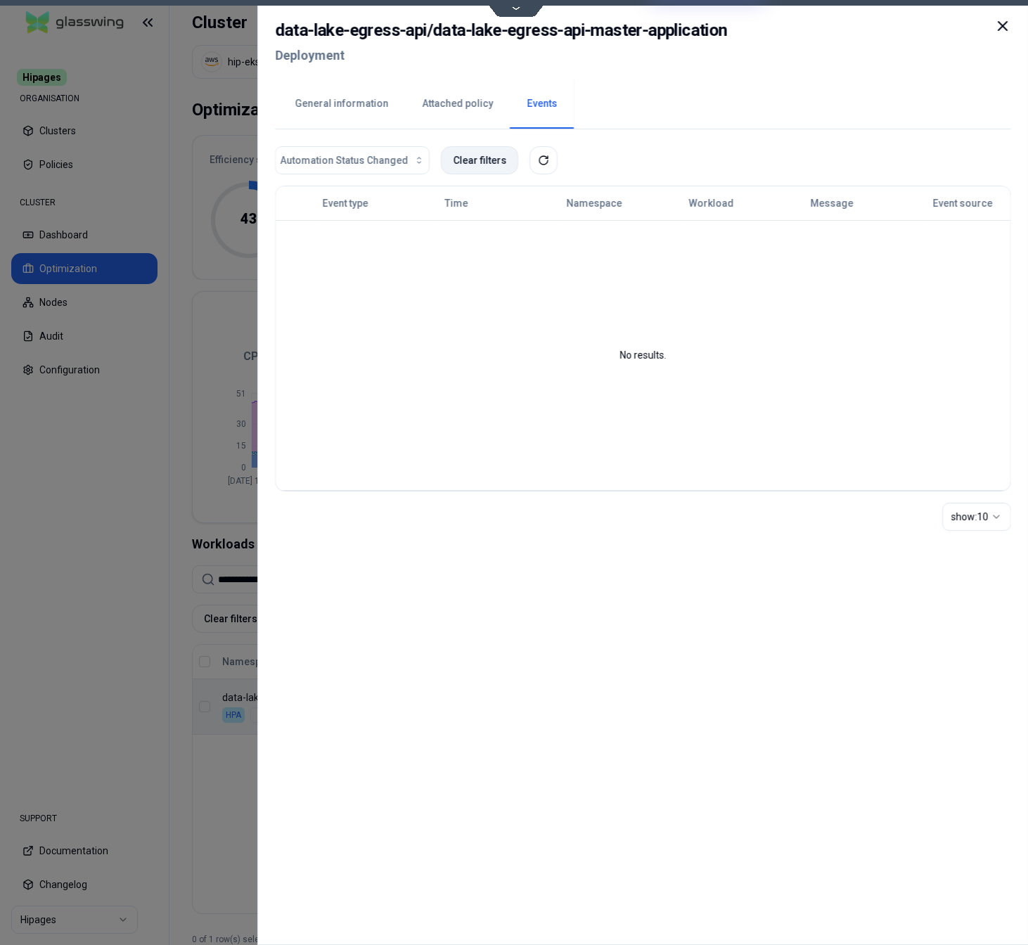
click at [476, 165] on button "Clear filters" at bounding box center [479, 160] width 77 height 28
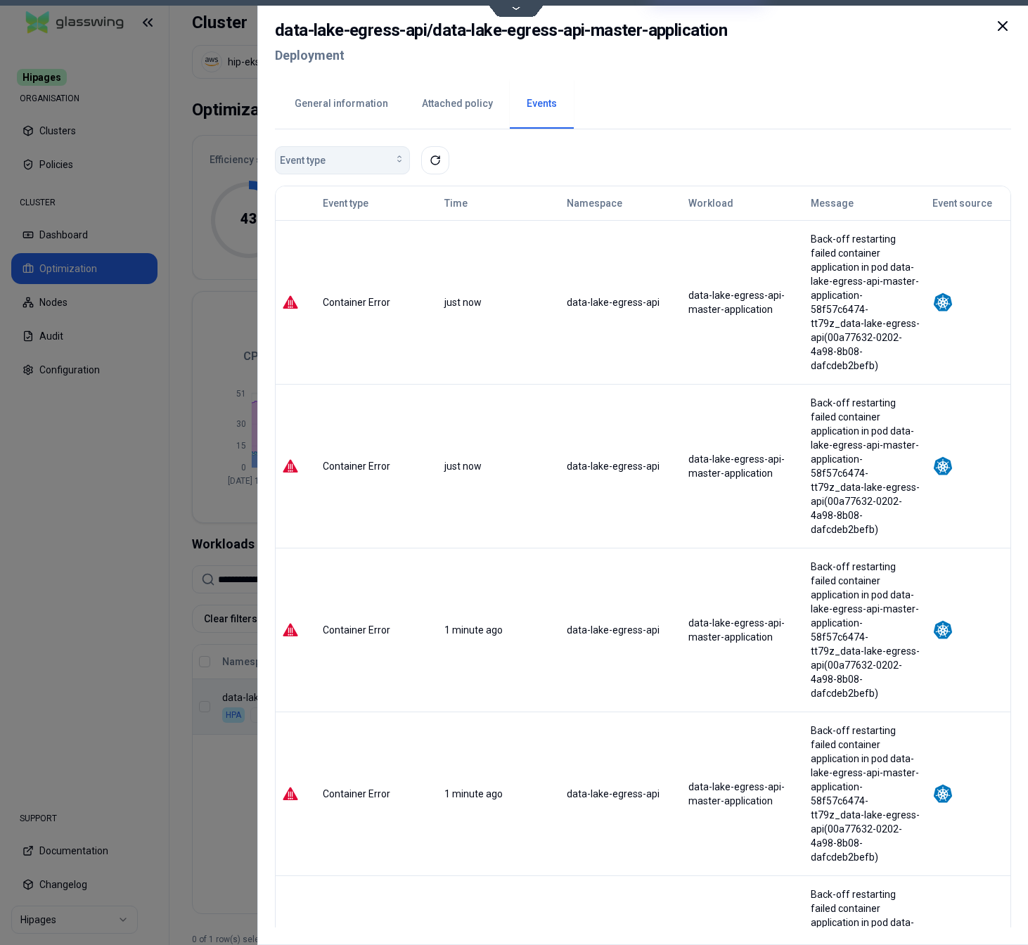
click at [357, 163] on div "Event type" at bounding box center [342, 160] width 125 height 14
click at [357, 162] on div "Event type" at bounding box center [342, 160] width 125 height 14
click at [547, 165] on div "Event type" at bounding box center [643, 160] width 737 height 28
click at [372, 156] on div "Event type" at bounding box center [342, 160] width 125 height 14
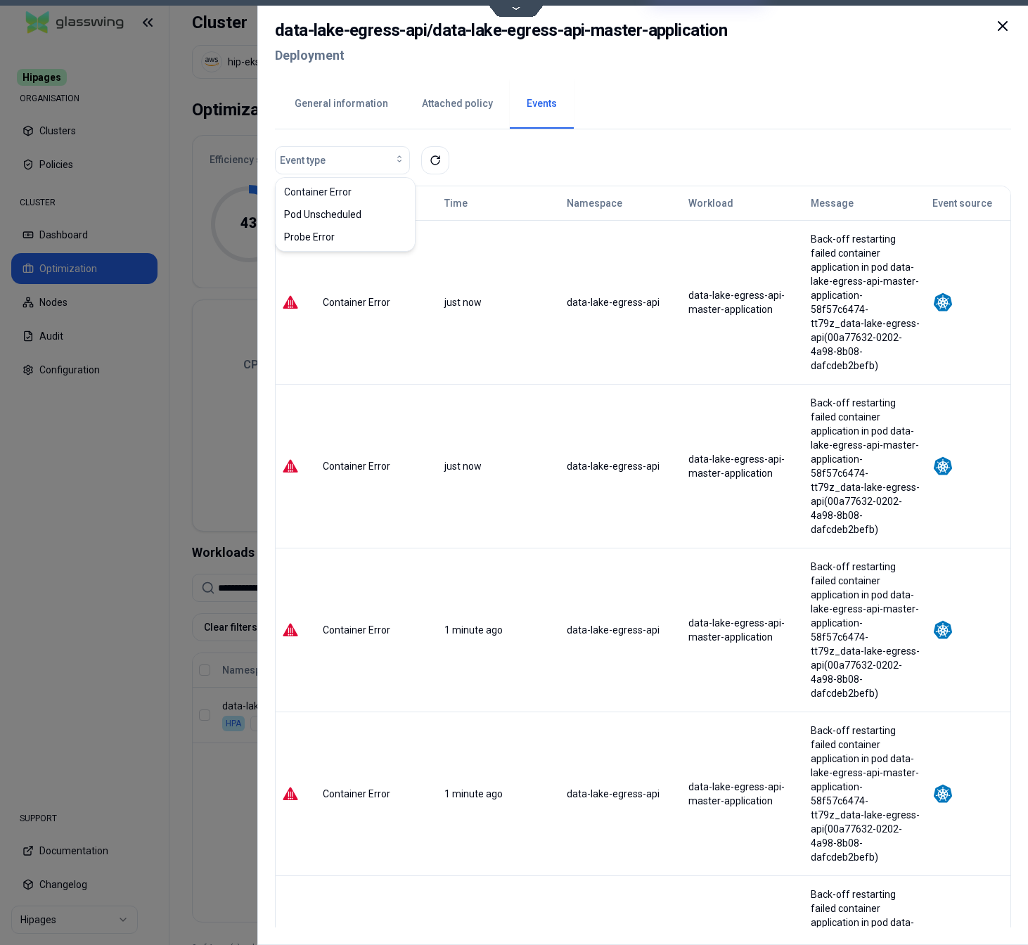
drag, startPoint x: 555, startPoint y: 153, endPoint x: 465, endPoint y: 122, distance: 95.2
click at [555, 152] on div "Event type" at bounding box center [643, 160] width 737 height 28
click at [450, 109] on button "Attached policy" at bounding box center [457, 103] width 105 height 49
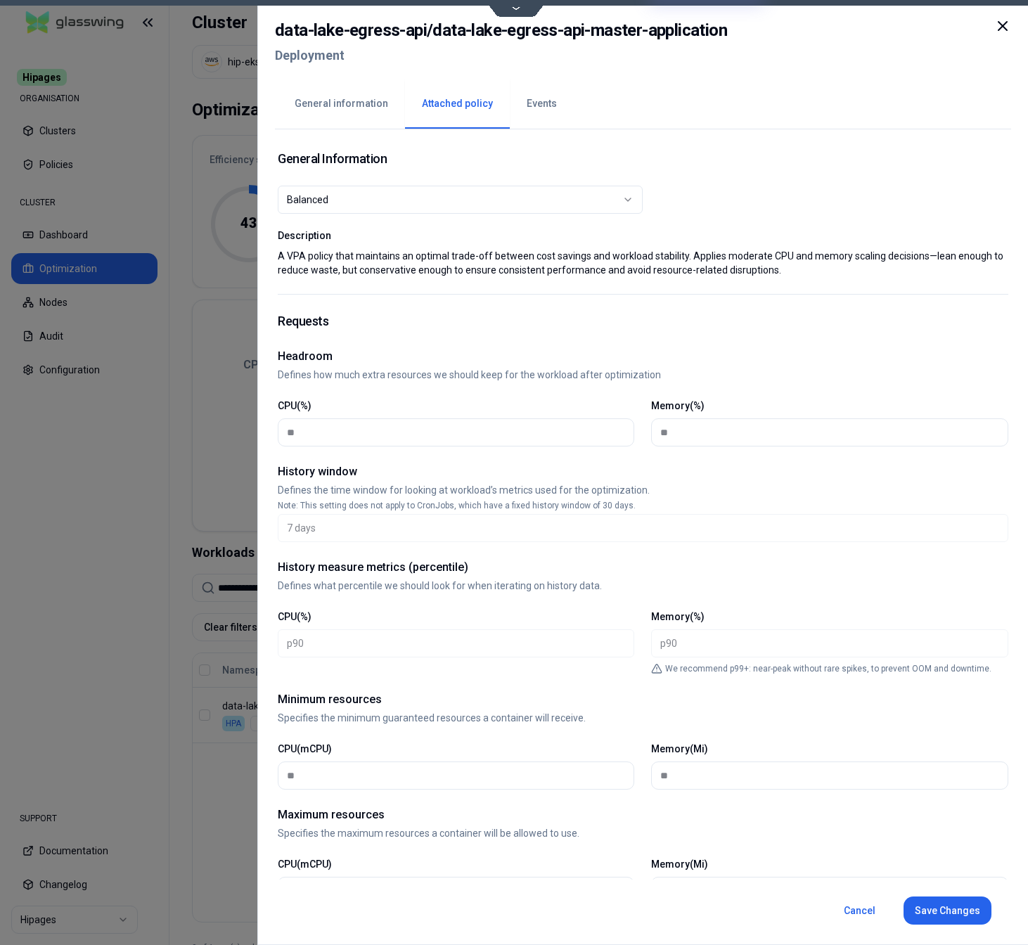
click at [367, 103] on button "General information" at bounding box center [341, 103] width 127 height 49
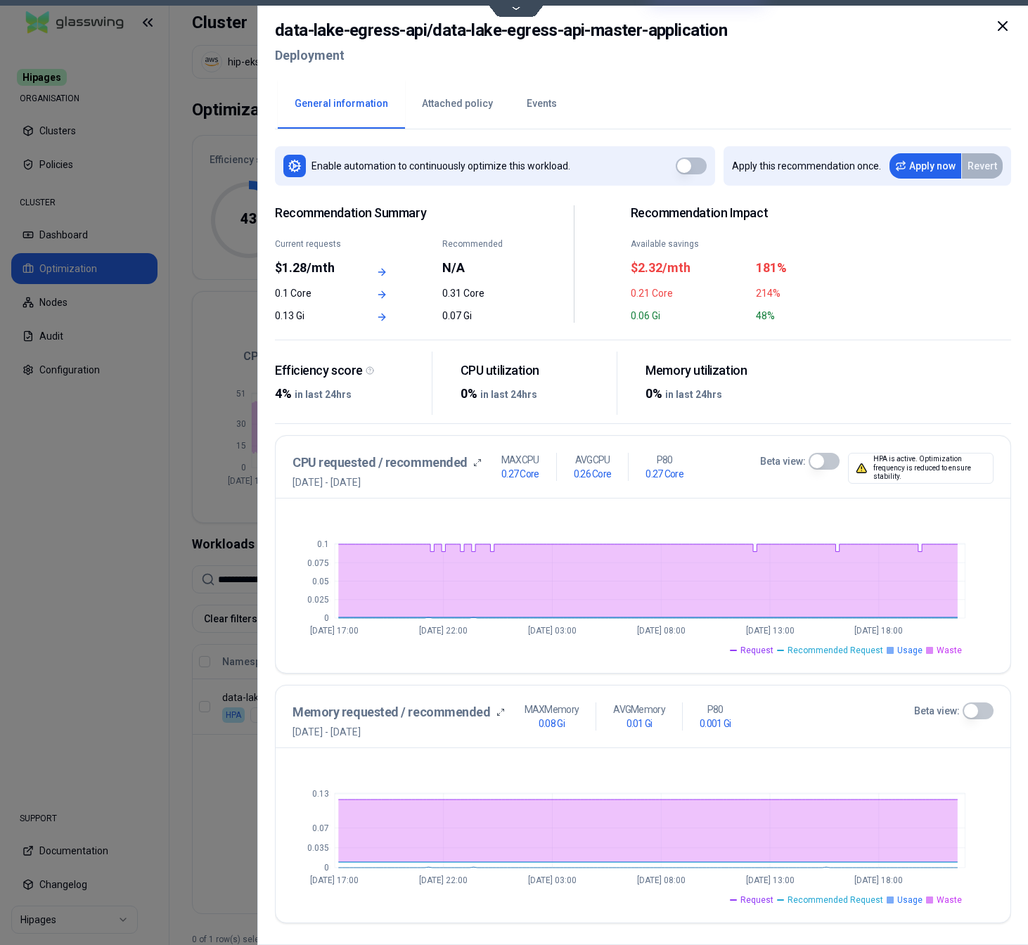
click at [824, 466] on button "Beta view:" at bounding box center [824, 461] width 31 height 17
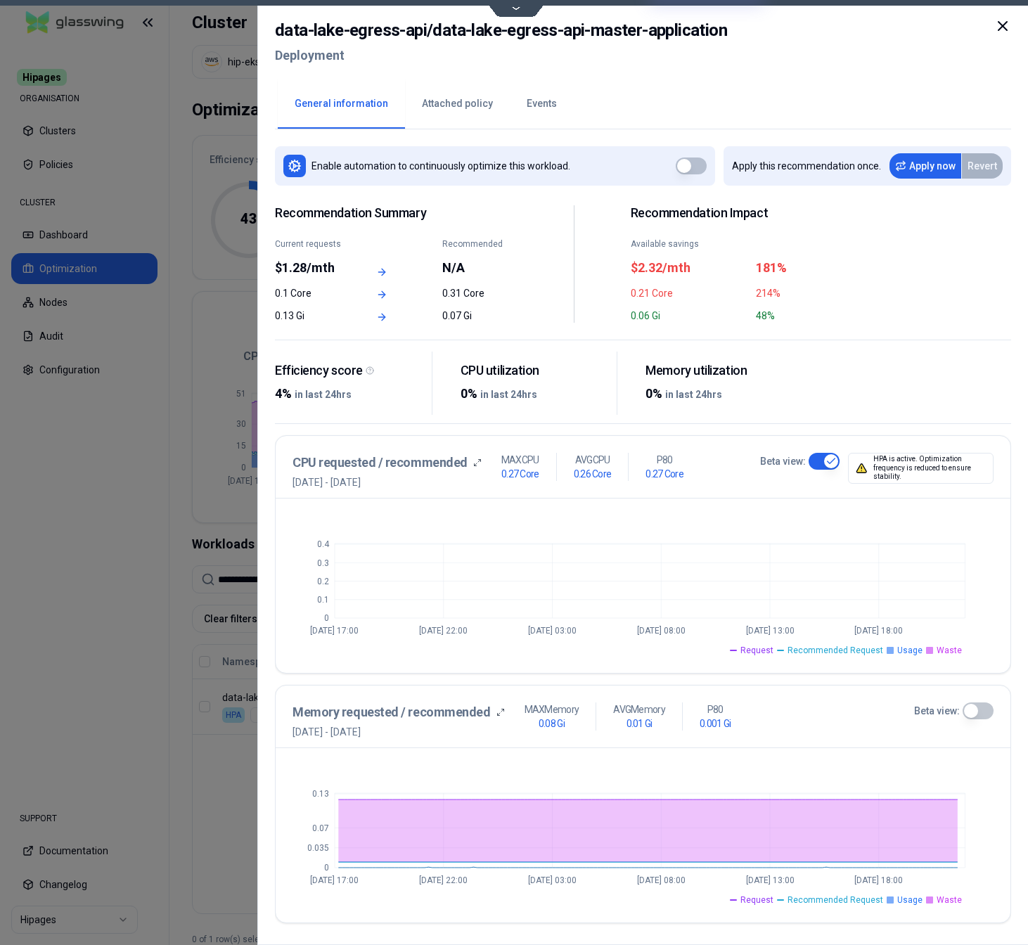
click at [976, 712] on button "Beta view:" at bounding box center [977, 711] width 31 height 17
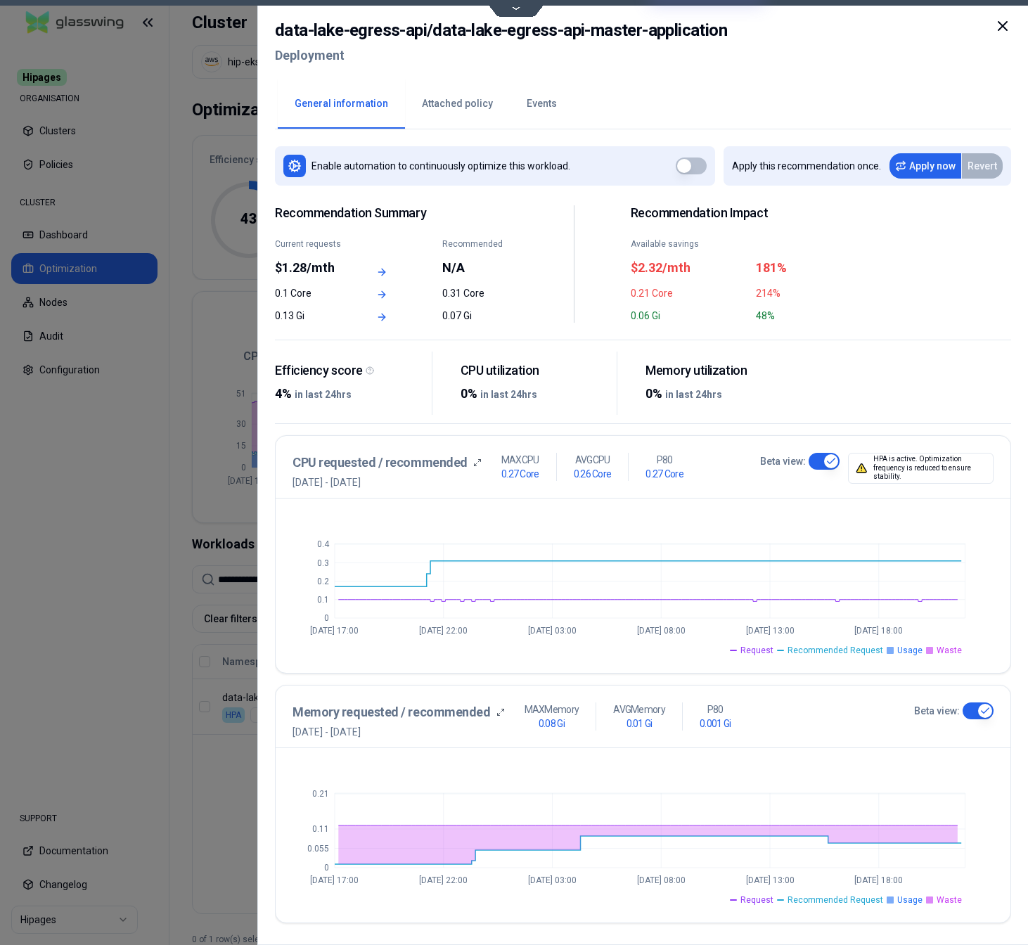
click at [537, 98] on button "Events" at bounding box center [542, 103] width 64 height 49
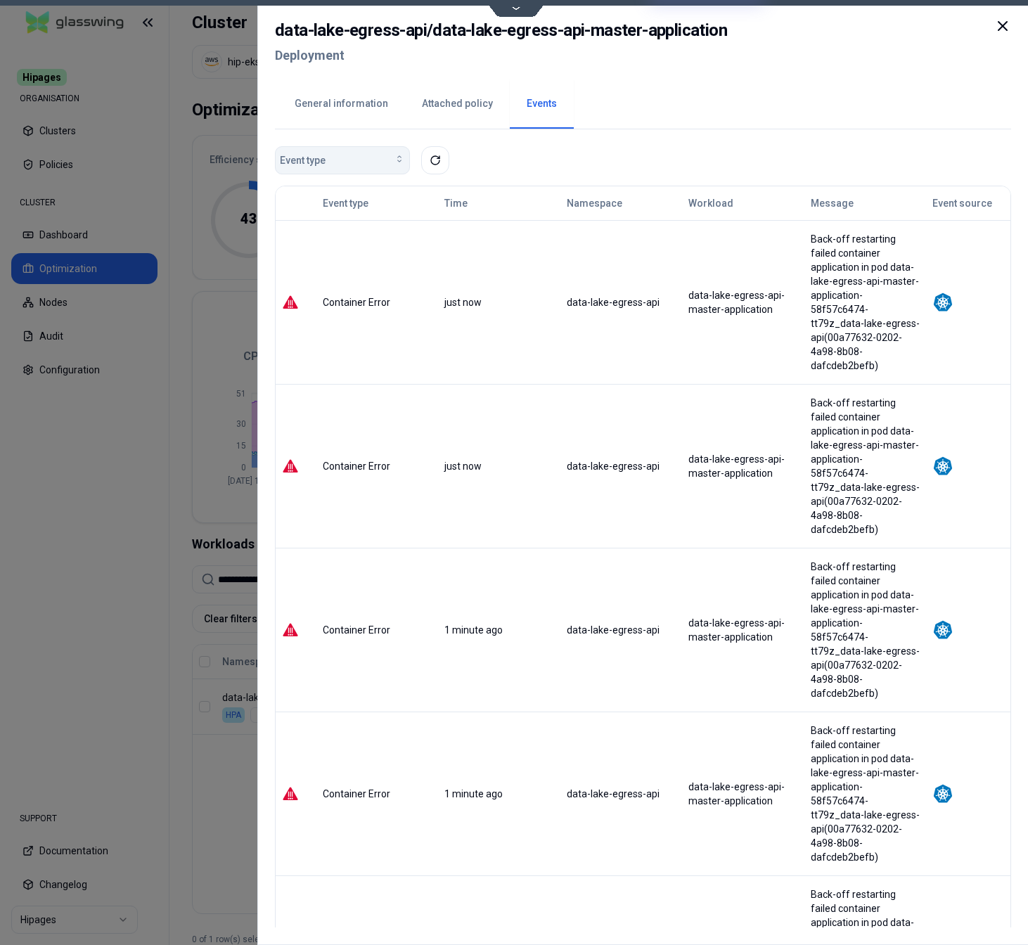
click at [356, 159] on div "Event type" at bounding box center [342, 160] width 125 height 14
click at [501, 148] on div "Event type" at bounding box center [643, 160] width 737 height 28
drag, startPoint x: 71, startPoint y: 640, endPoint x: 115, endPoint y: 638, distance: 43.7
click at [72, 640] on div at bounding box center [514, 472] width 1028 height 945
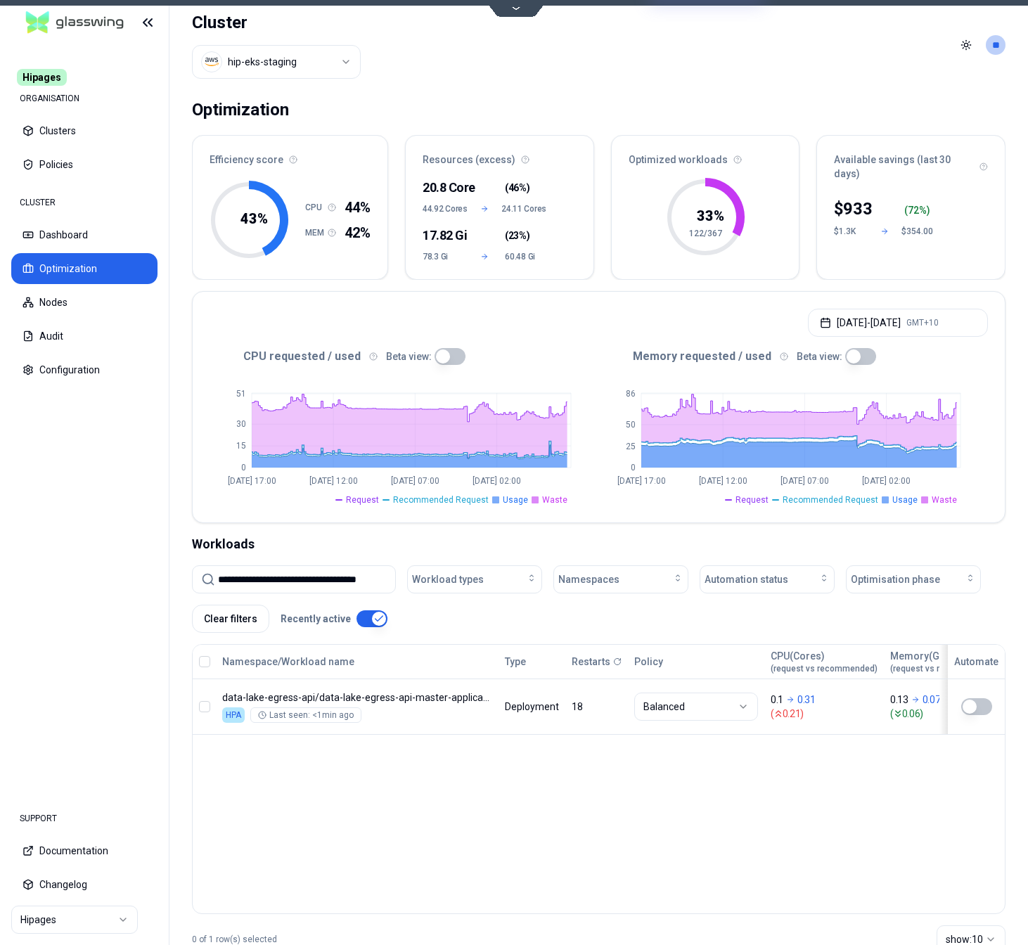
scroll to position [0, 4]
click at [255, 580] on input "**********" at bounding box center [302, 579] width 169 height 27
paste input
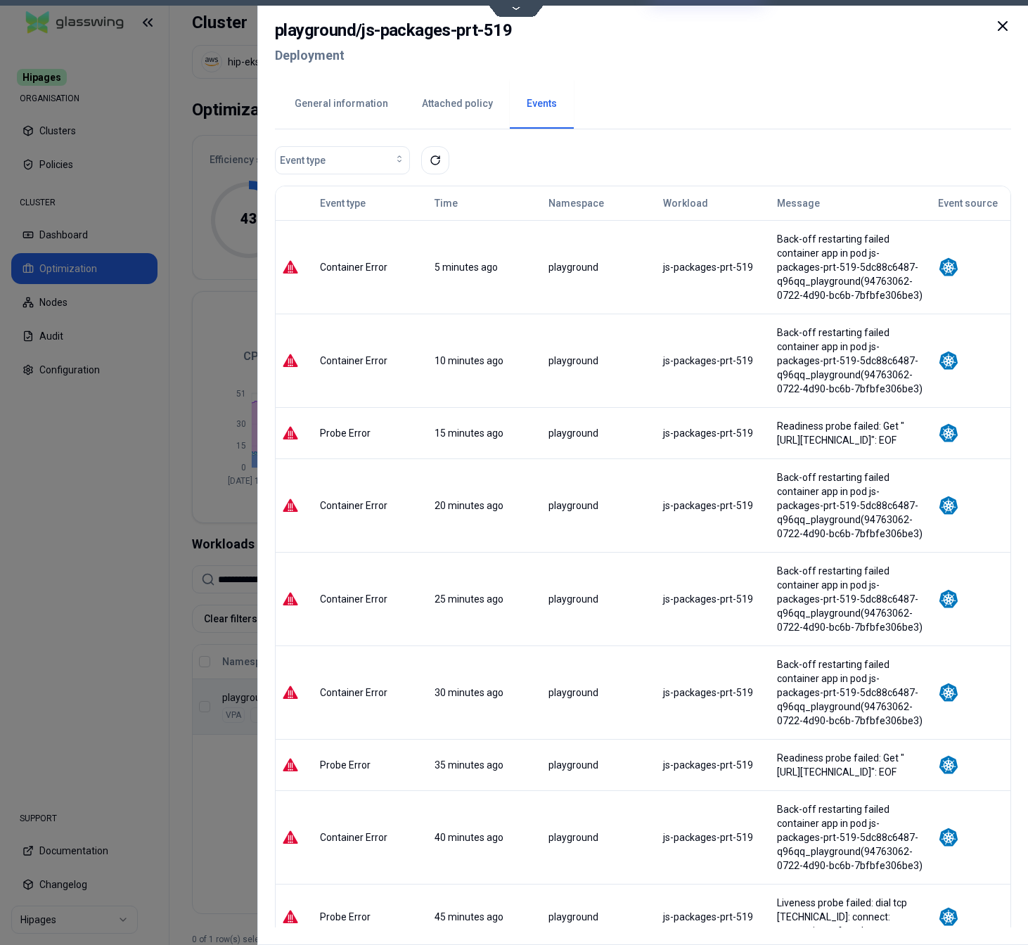
click at [459, 104] on button "Attached policy" at bounding box center [457, 103] width 105 height 49
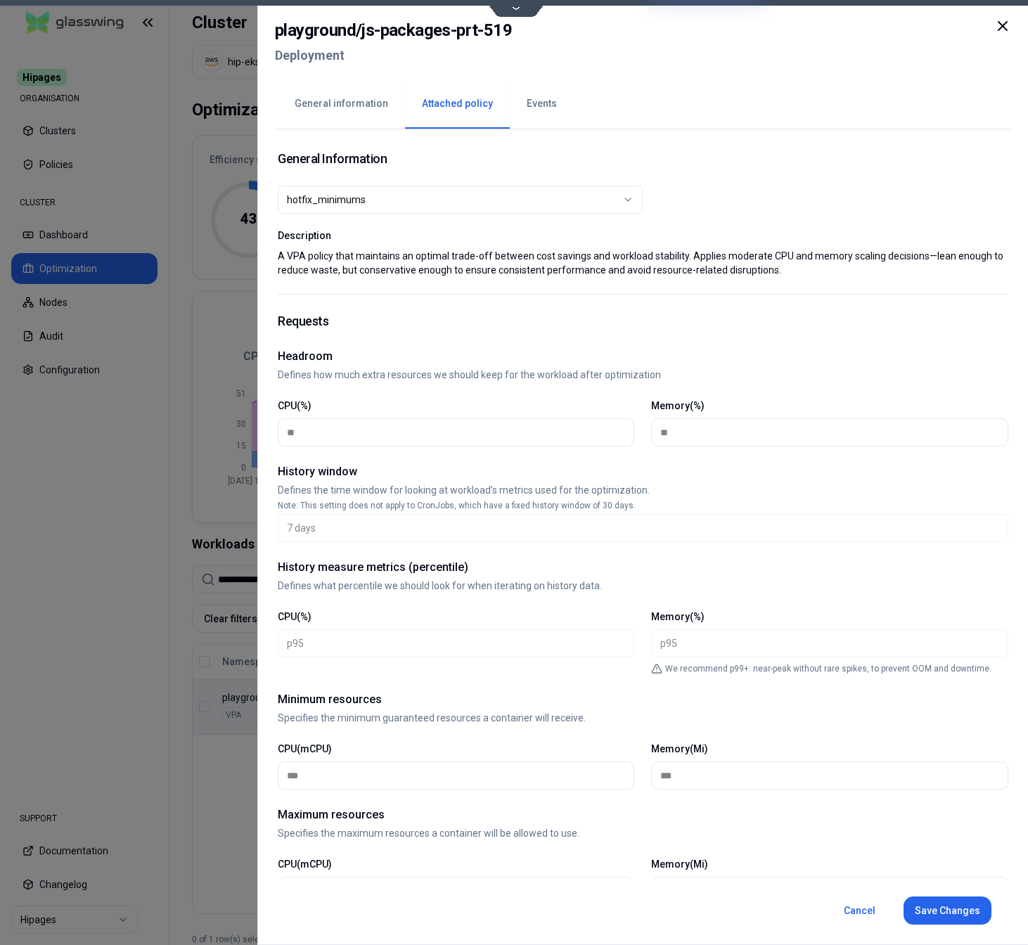
click at [360, 101] on button "General information" at bounding box center [341, 103] width 127 height 49
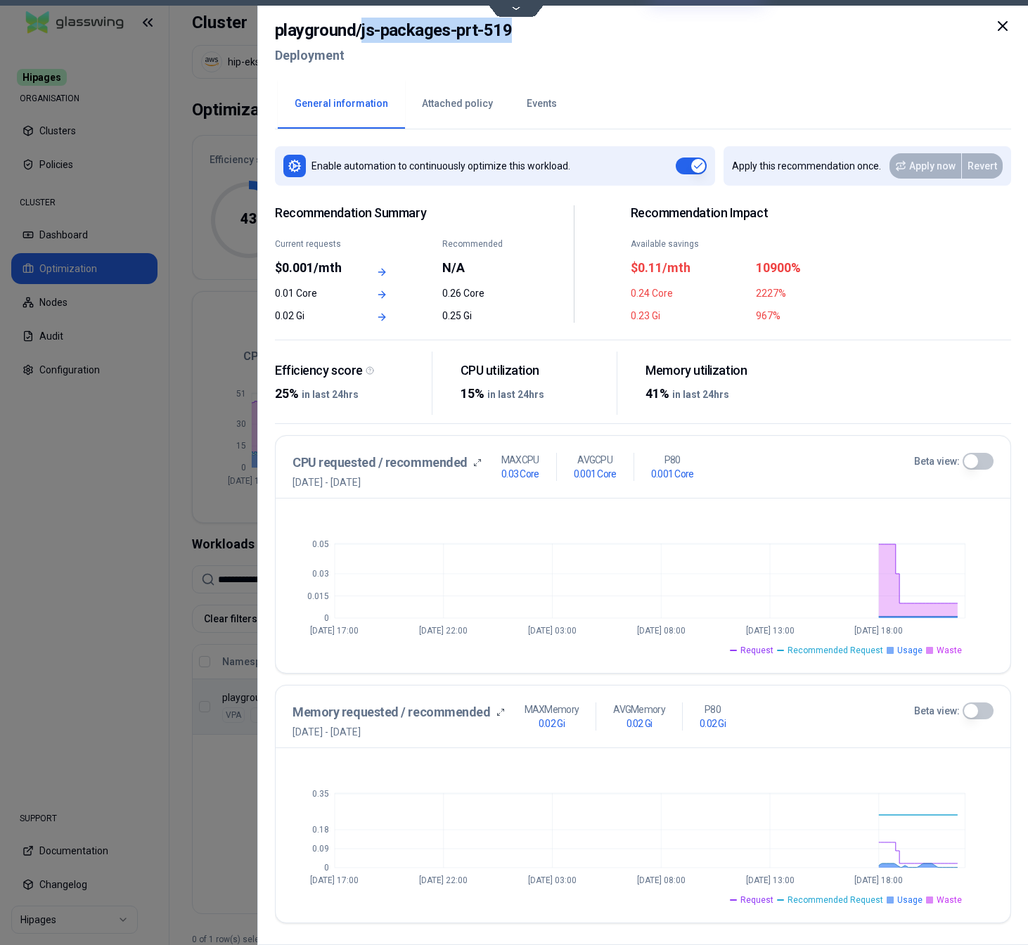
drag, startPoint x: 361, startPoint y: 33, endPoint x: 514, endPoint y: 29, distance: 153.4
click at [514, 29] on div "playground / js-packages-prt-519 Deployment" at bounding box center [643, 47] width 737 height 59
copy h2 "js-packages-prt-519"
click at [695, 167] on button "button" at bounding box center [690, 166] width 31 height 17
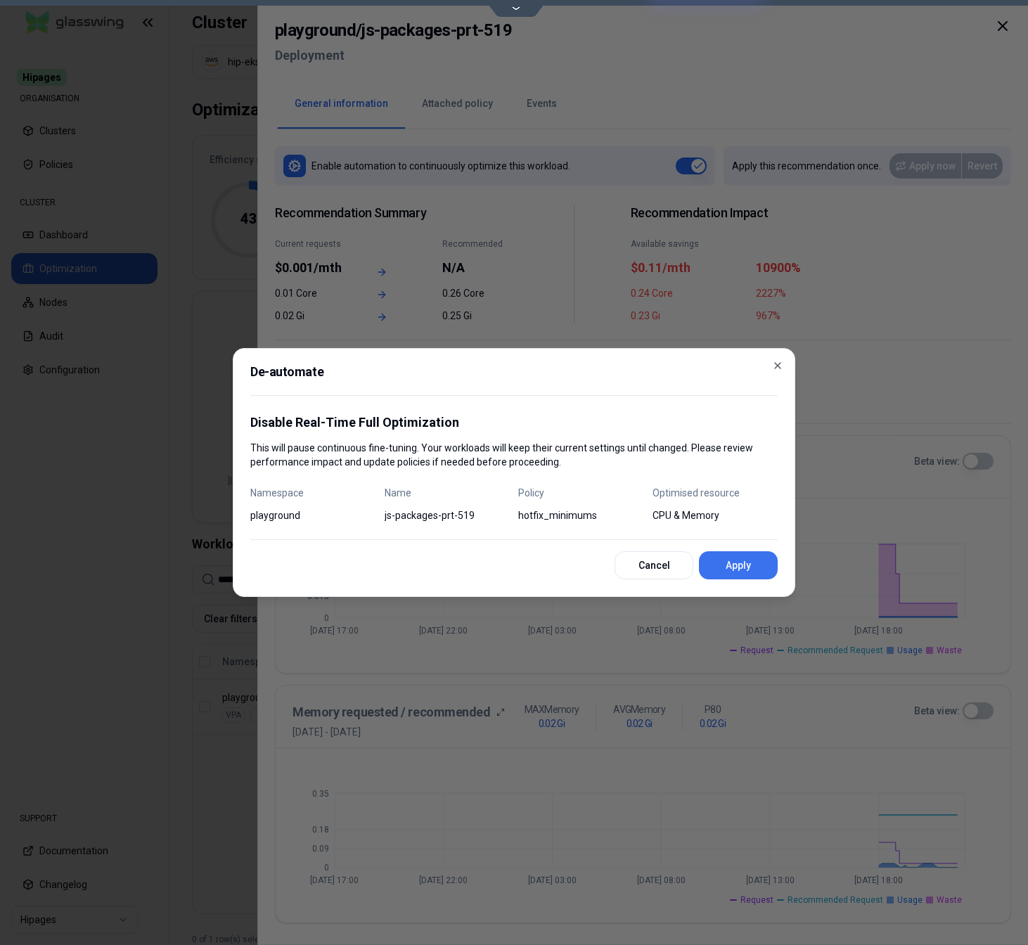
click at [745, 565] on button "Apply" at bounding box center [738, 566] width 79 height 28
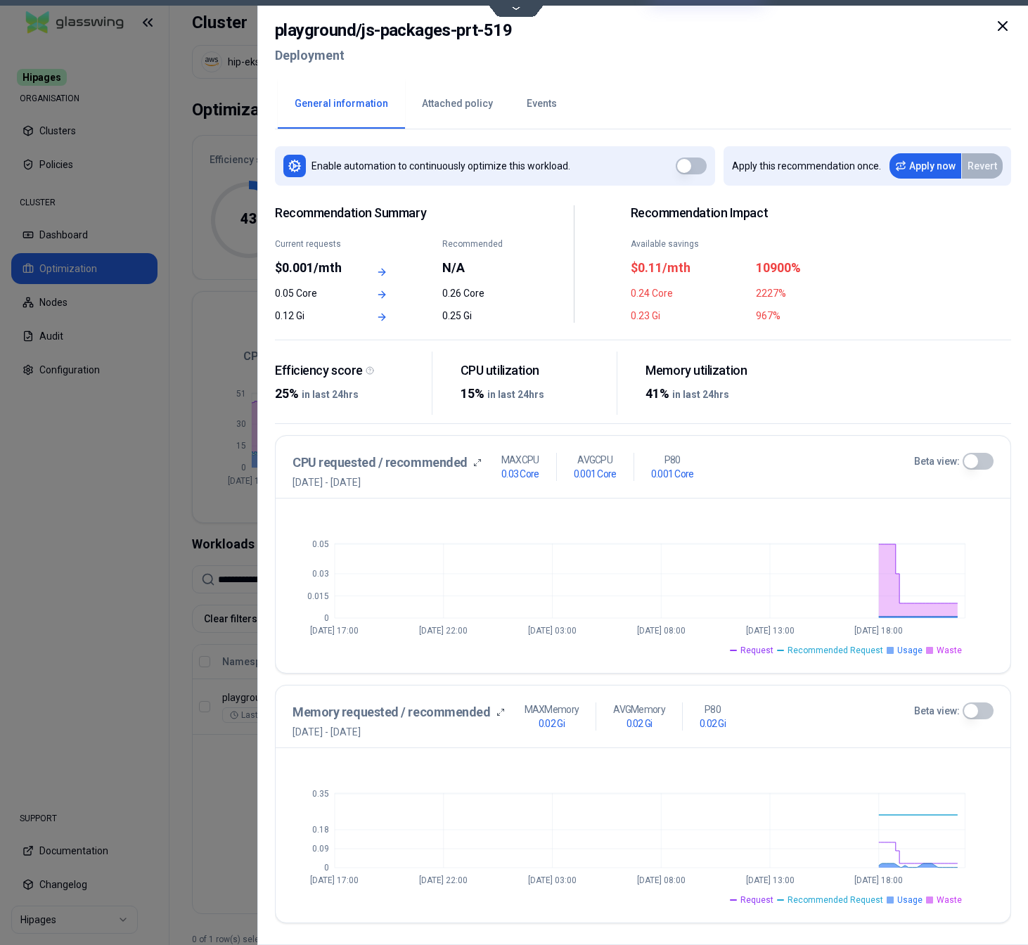
click at [539, 104] on button "Events" at bounding box center [542, 103] width 64 height 49
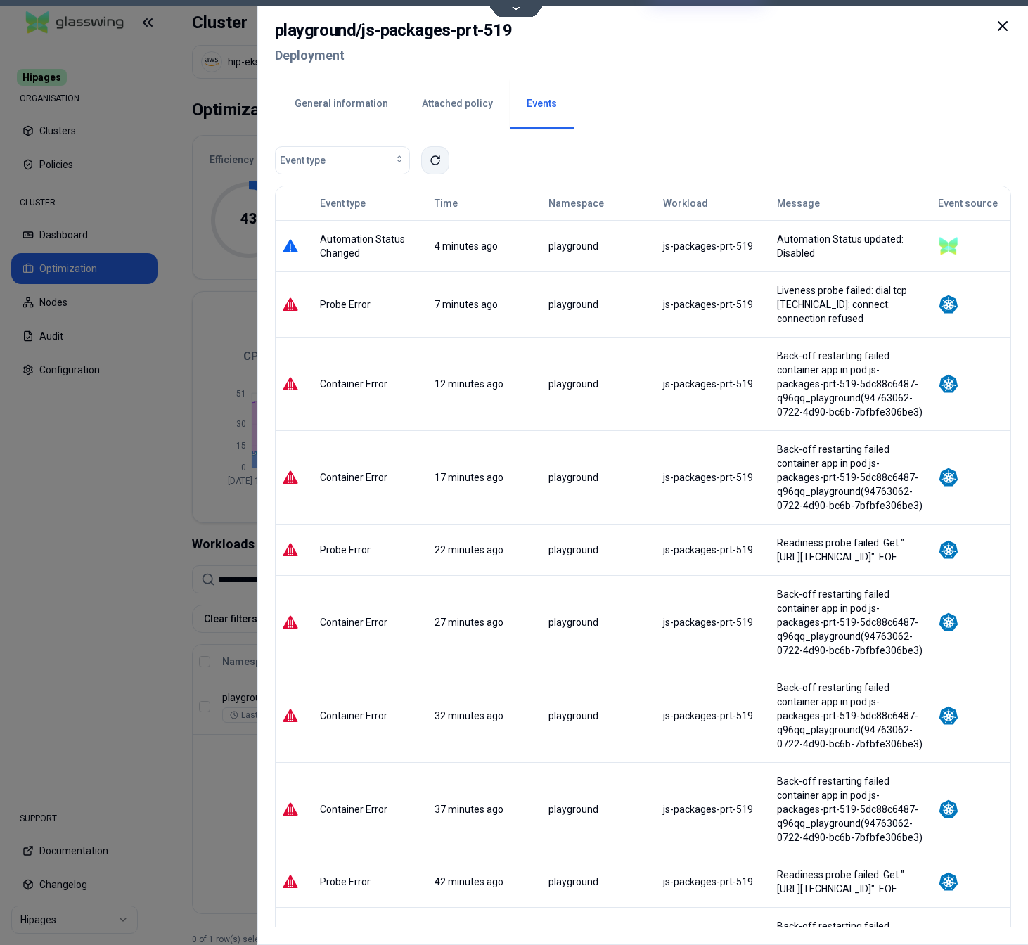
click at [429, 158] on button at bounding box center [435, 160] width 28 height 28
click at [353, 106] on button "General information" at bounding box center [341, 103] width 127 height 49
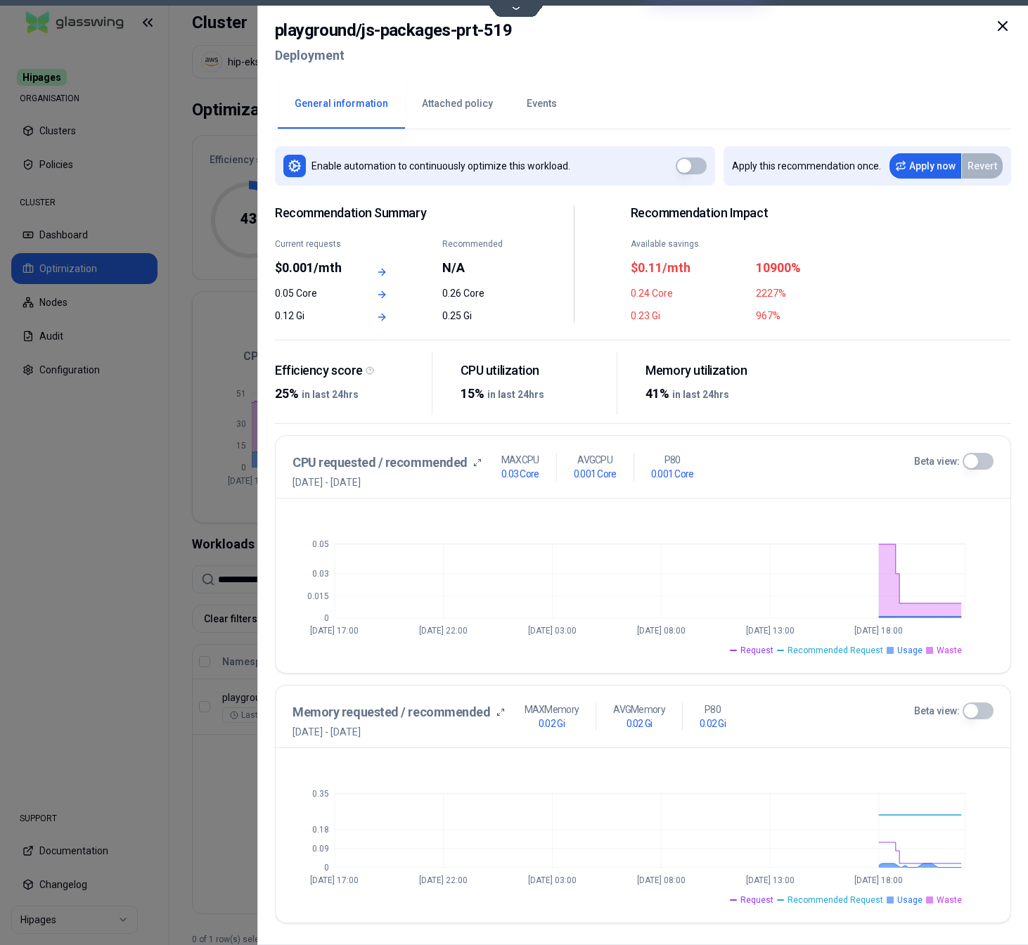
click at [533, 103] on button "Events" at bounding box center [542, 103] width 64 height 49
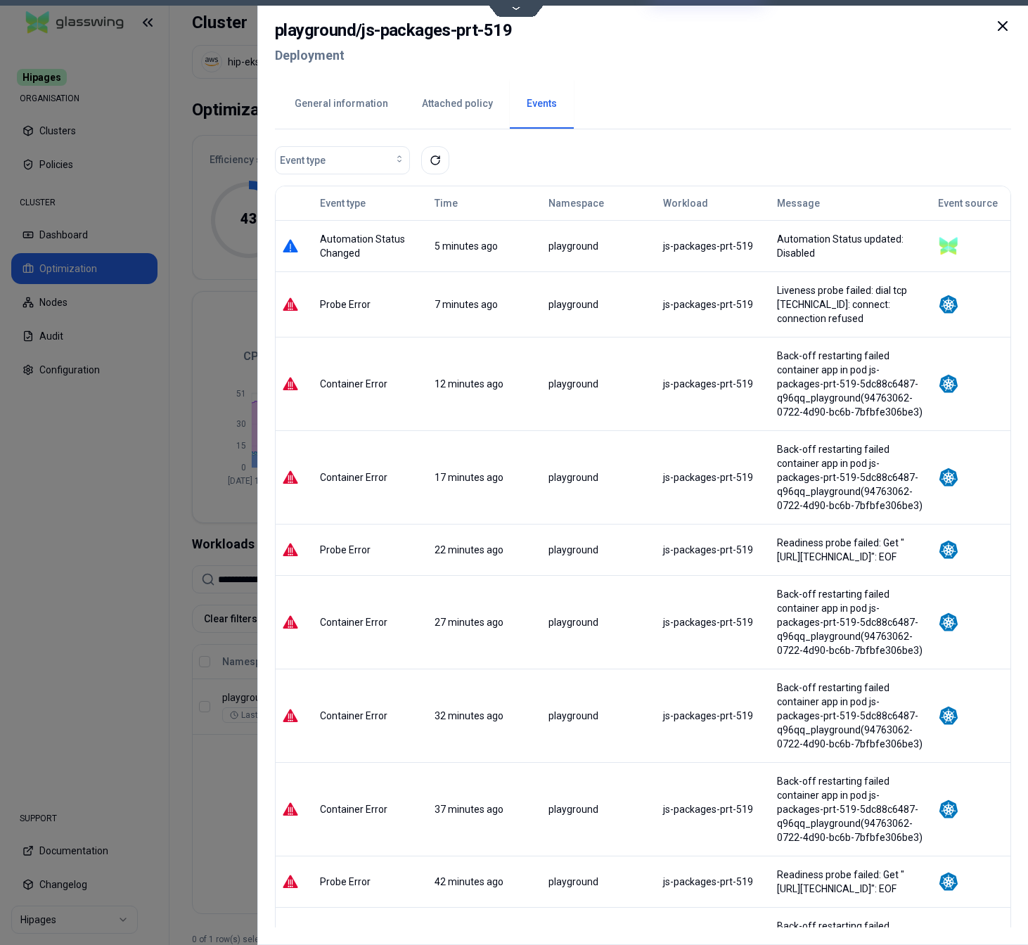
click at [348, 108] on button "General information" at bounding box center [341, 103] width 127 height 49
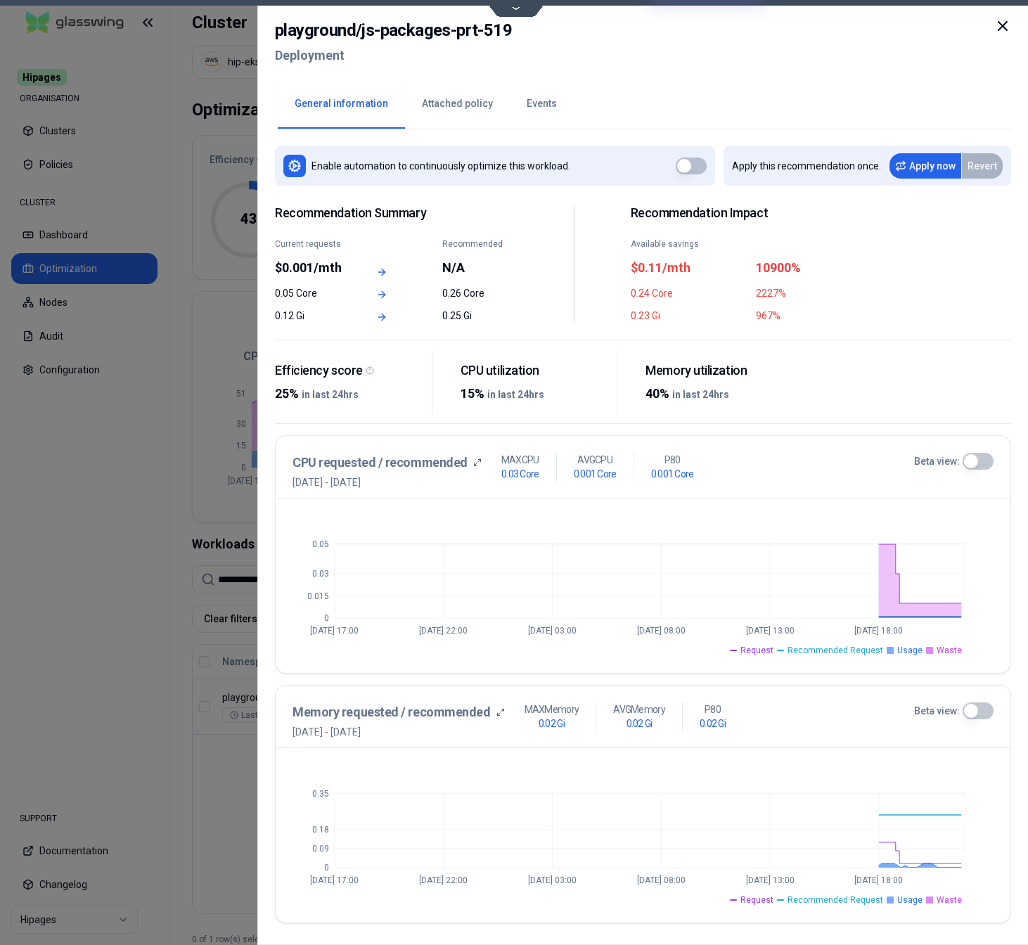
click at [465, 100] on button "Attached policy" at bounding box center [457, 103] width 105 height 49
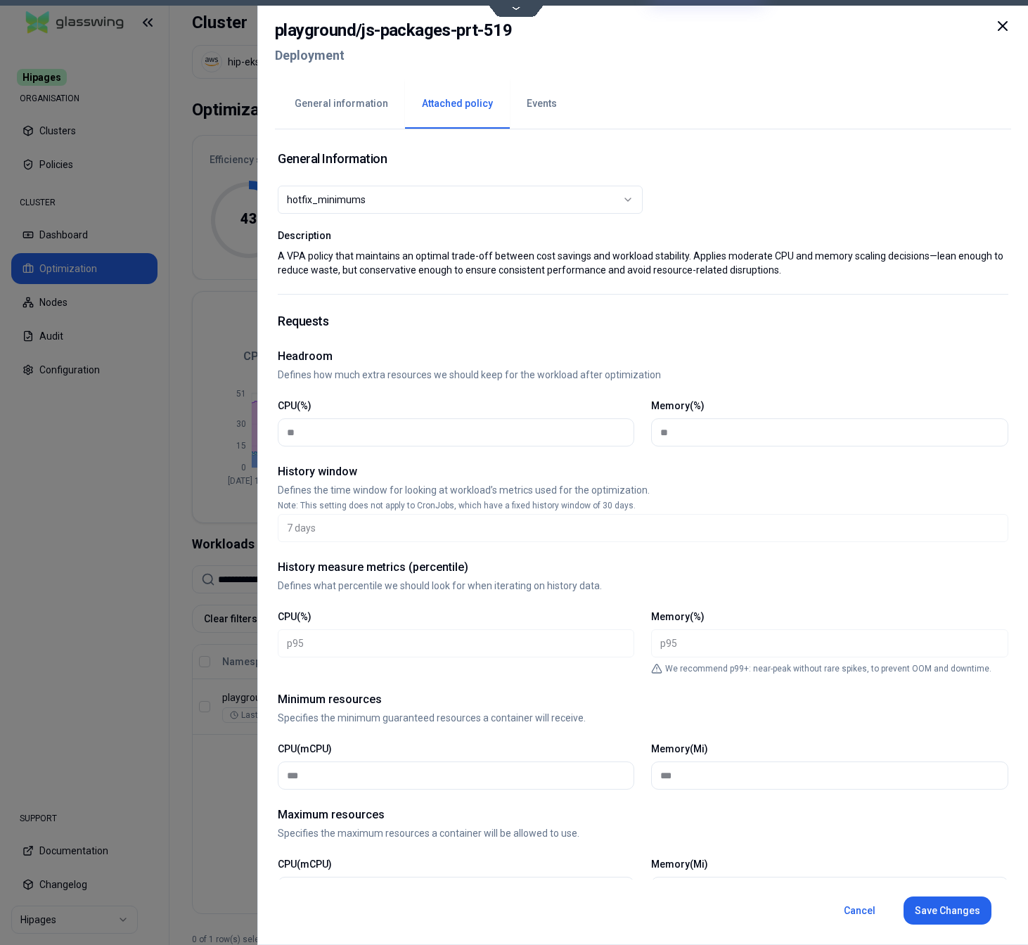
click at [533, 103] on button "Events" at bounding box center [542, 103] width 64 height 49
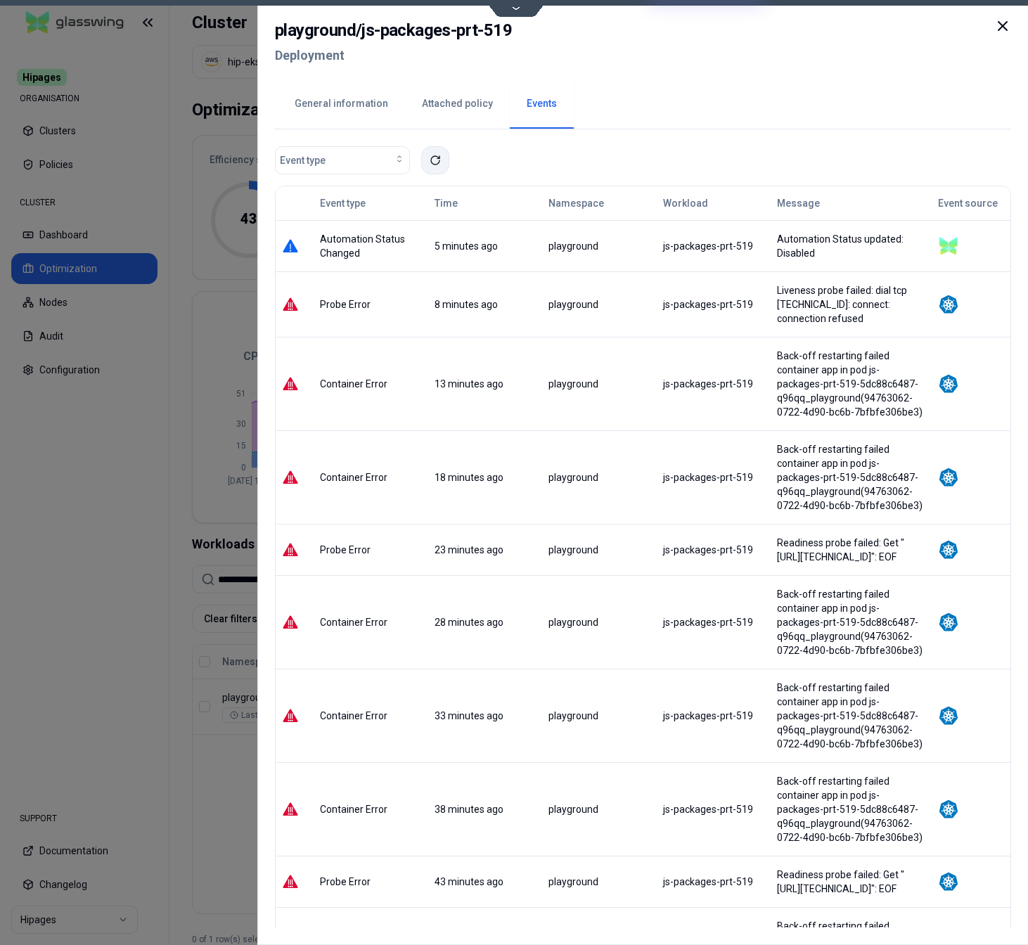
click at [430, 165] on icon at bounding box center [435, 160] width 11 height 11
click at [229, 786] on div at bounding box center [514, 472] width 1028 height 945
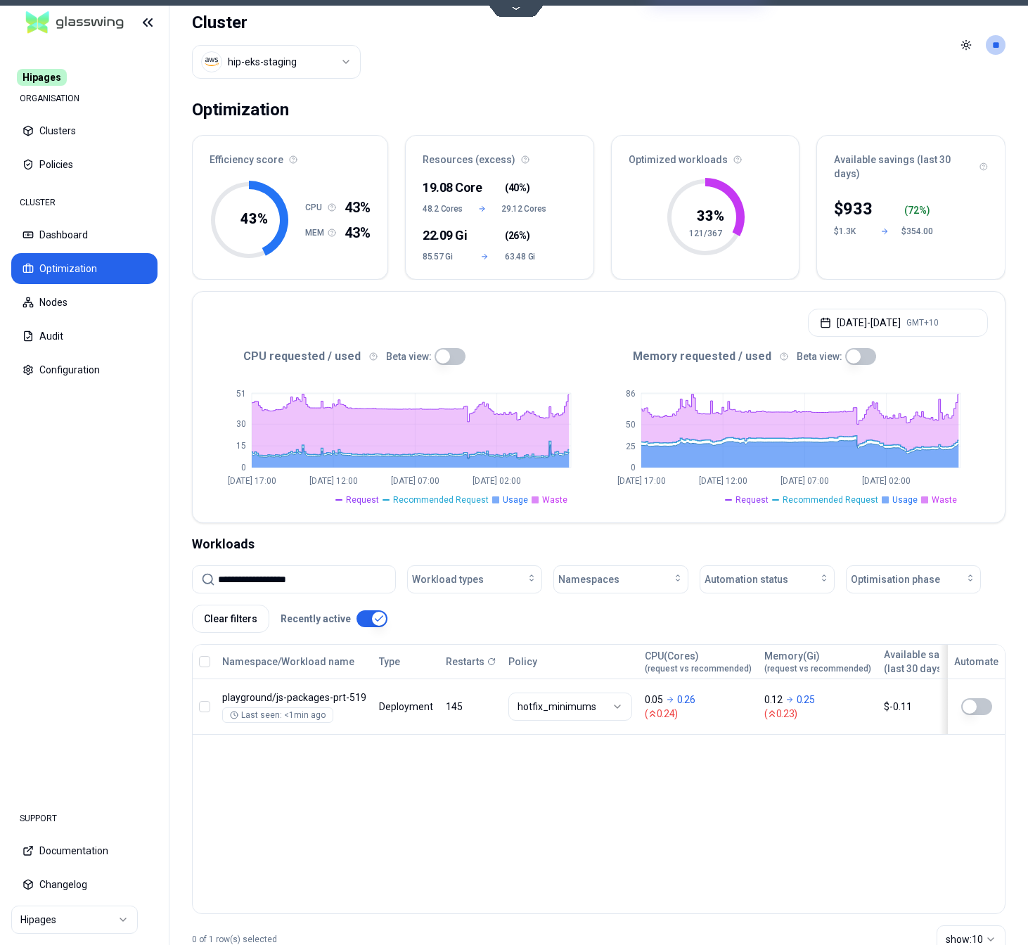
click at [281, 575] on input "**********" at bounding box center [302, 579] width 169 height 27
paste input "*****"
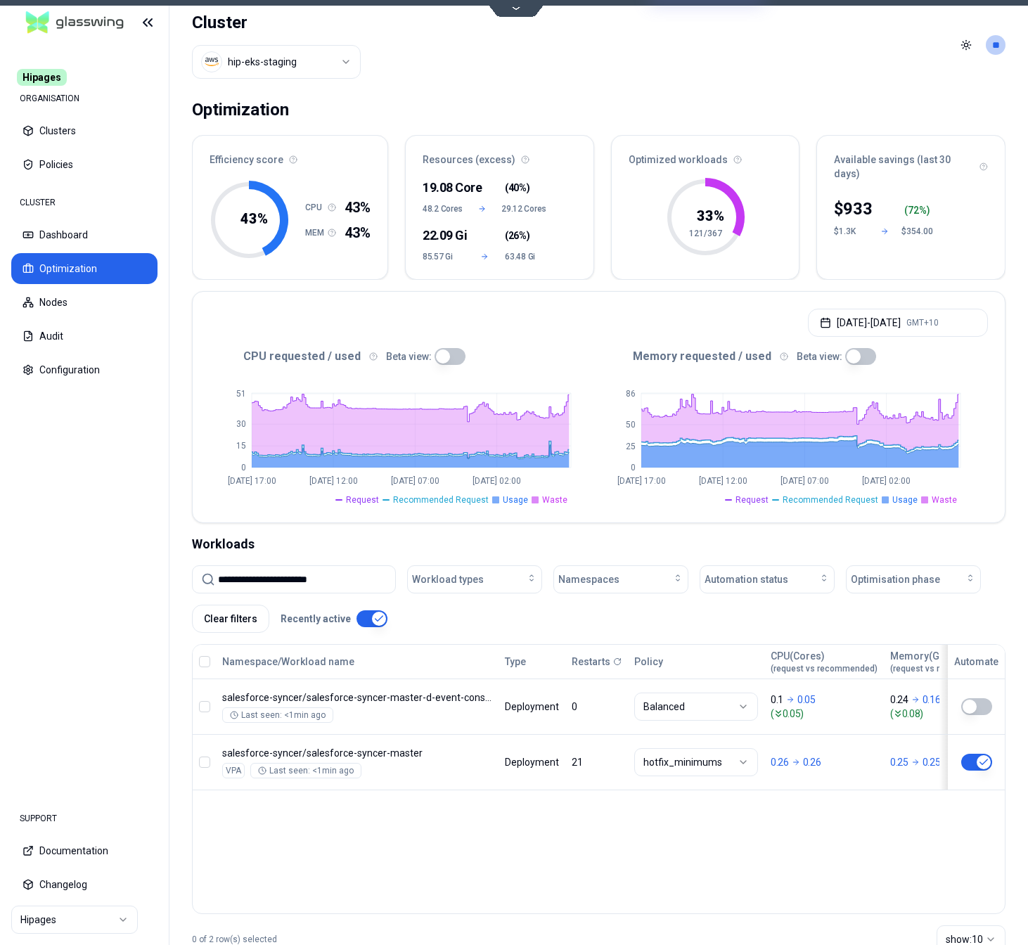
type input "**********"
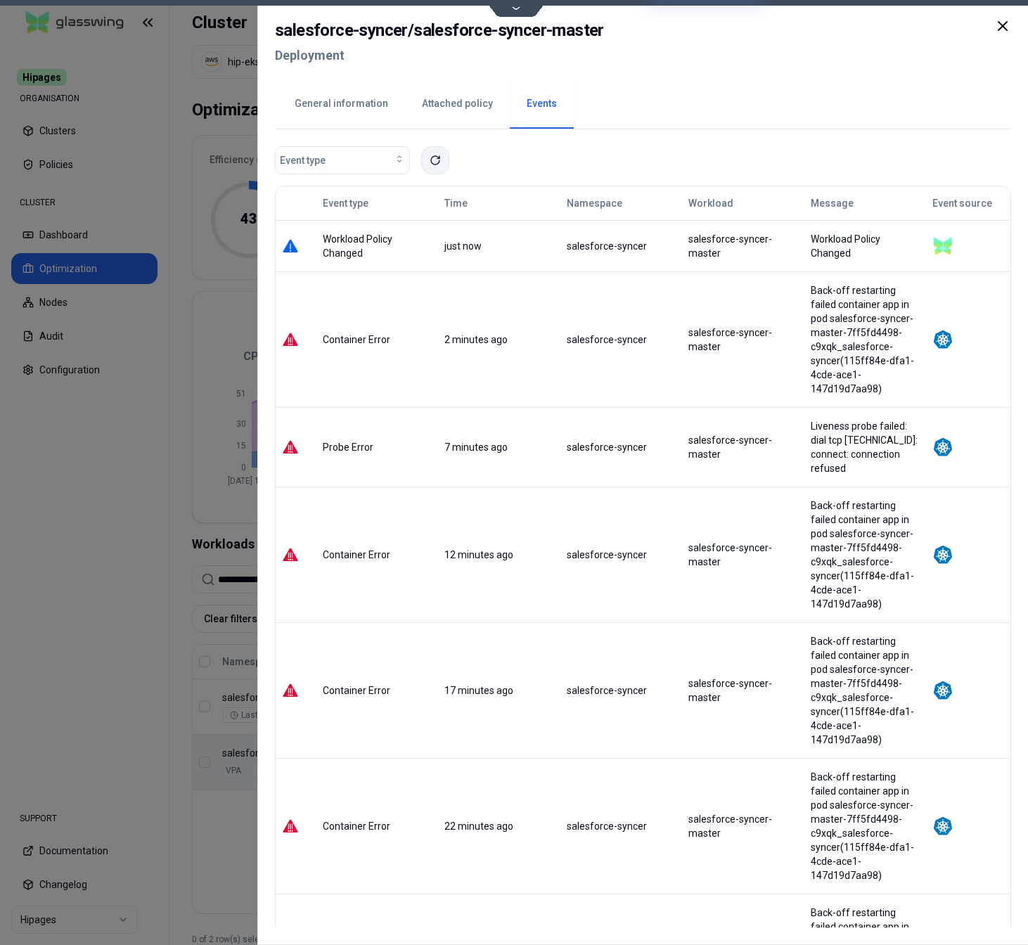
click at [435, 167] on button at bounding box center [435, 160] width 28 height 28
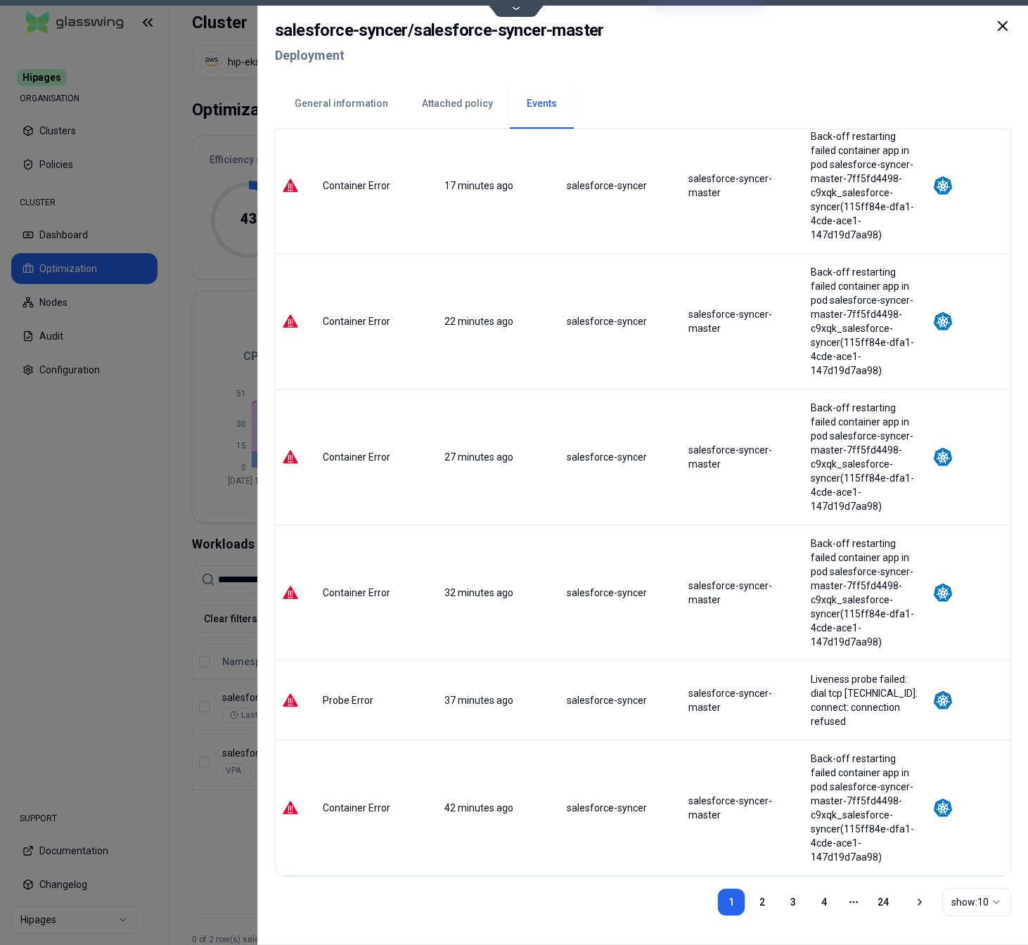
scroll to position [533, 0]
click at [883, 905] on link "24" at bounding box center [883, 903] width 28 height 28
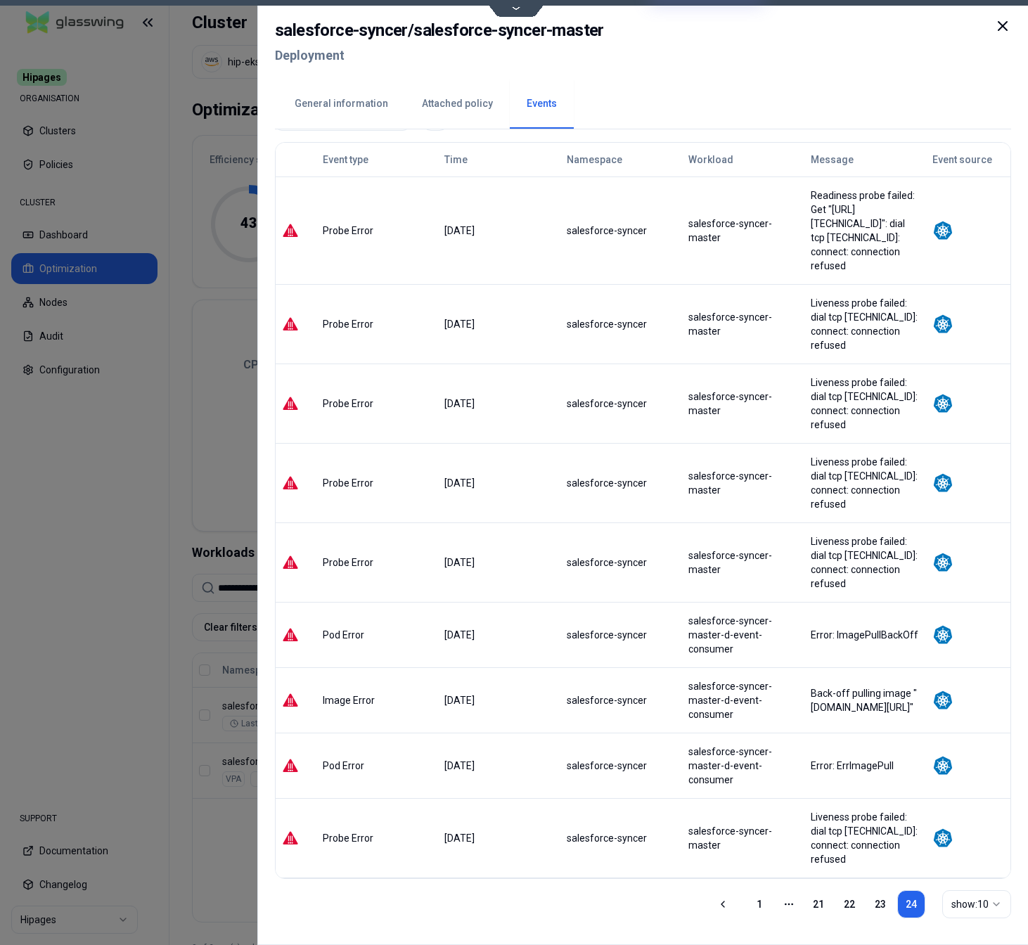
scroll to position [46, 0]
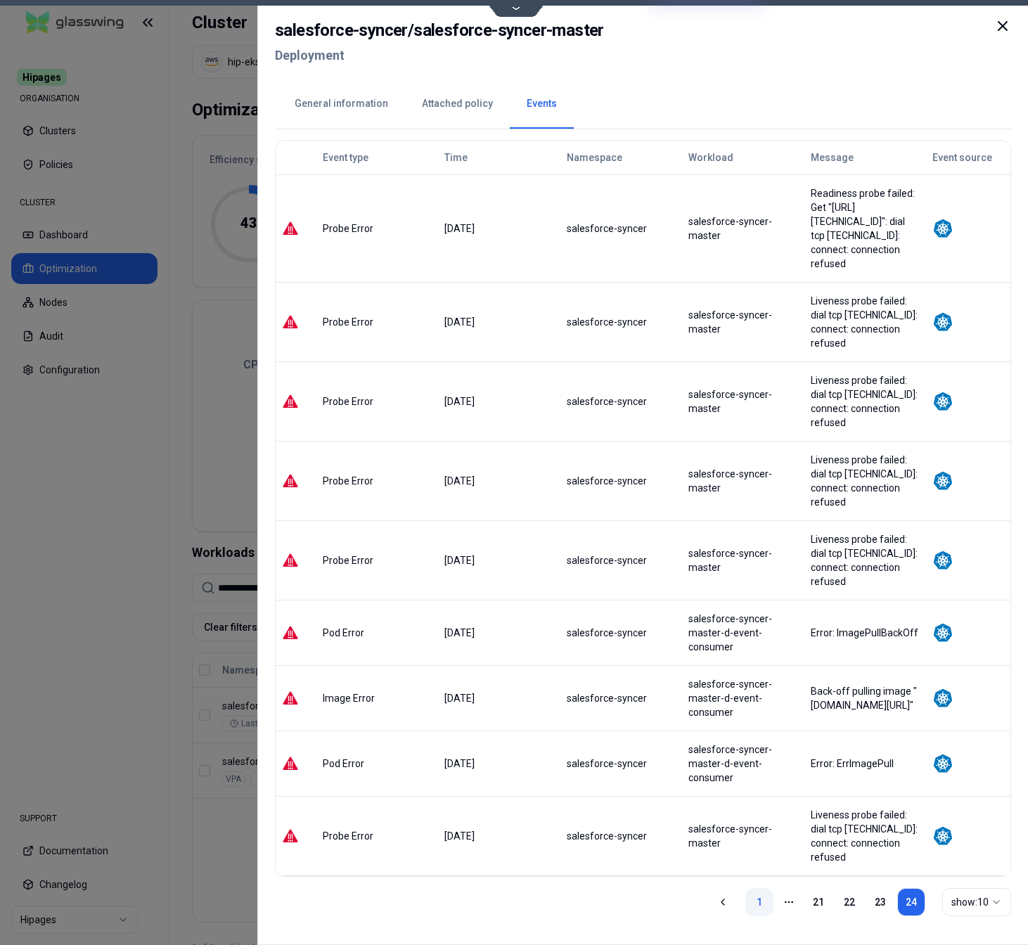
click at [763, 903] on link "1" at bounding box center [759, 903] width 28 height 28
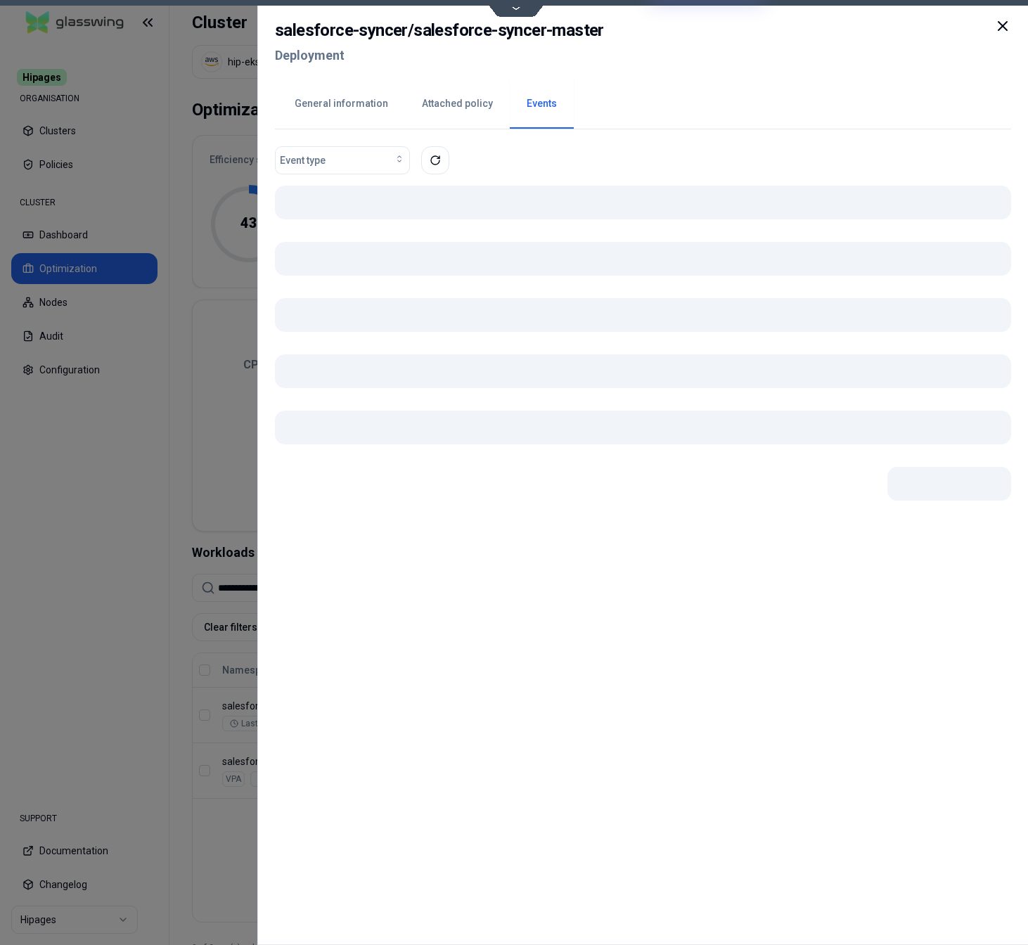
scroll to position [0, 0]
